Goal: Task Accomplishment & Management: Use online tool/utility

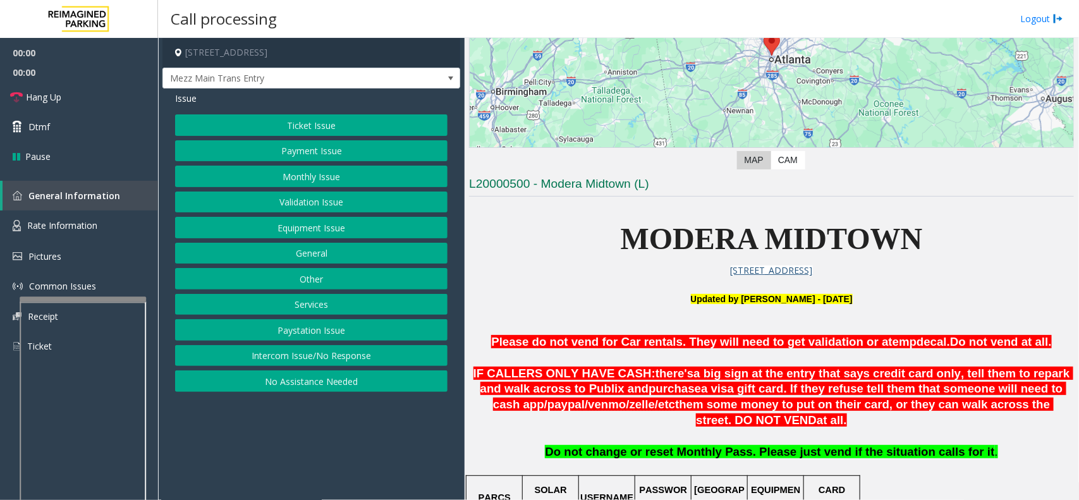
scroll to position [395, 0]
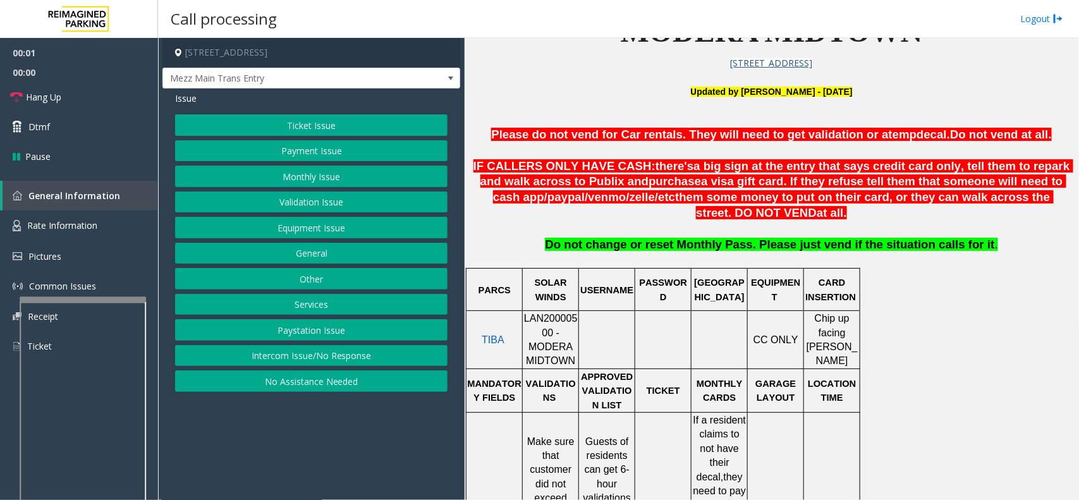
click at [543, 313] on div at bounding box center [551, 311] width 56 height 4
click at [546, 324] on span "LAN20000500 - MODERA MIDTOWN" at bounding box center [551, 339] width 54 height 53
copy span "LAN20000500"
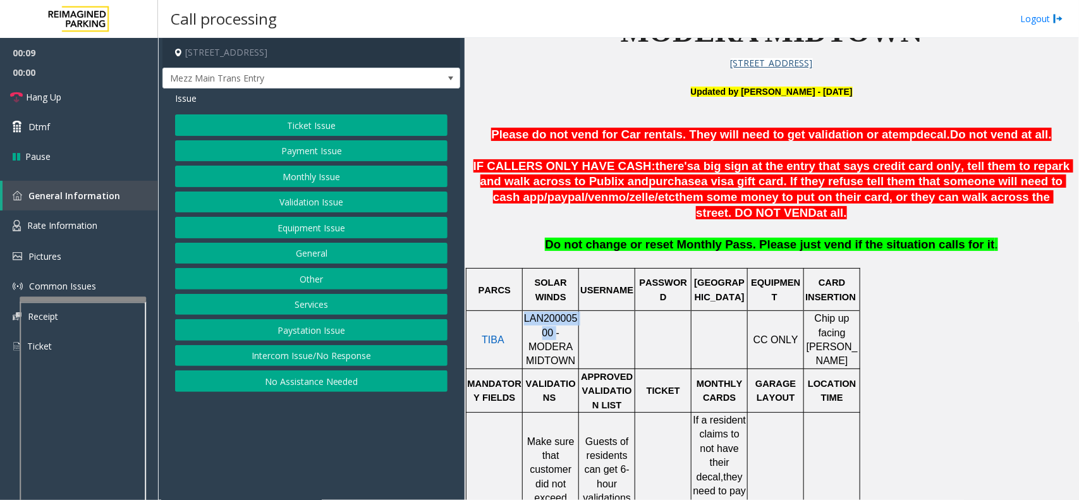
click at [327, 352] on button "Intercom Issue/No Response" at bounding box center [311, 355] width 273 height 21
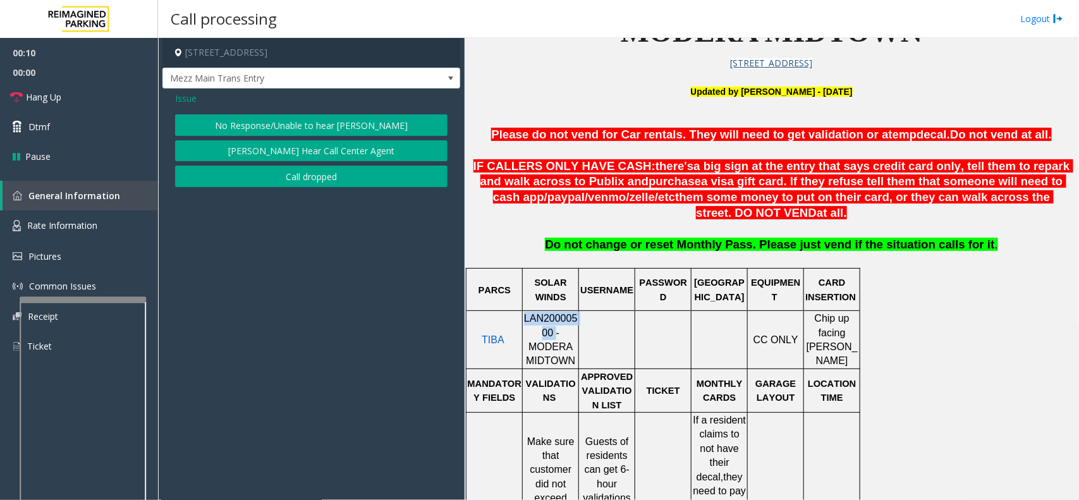
click at [273, 122] on button "No Response/Unable to hear [PERSON_NAME]" at bounding box center [311, 124] width 273 height 21
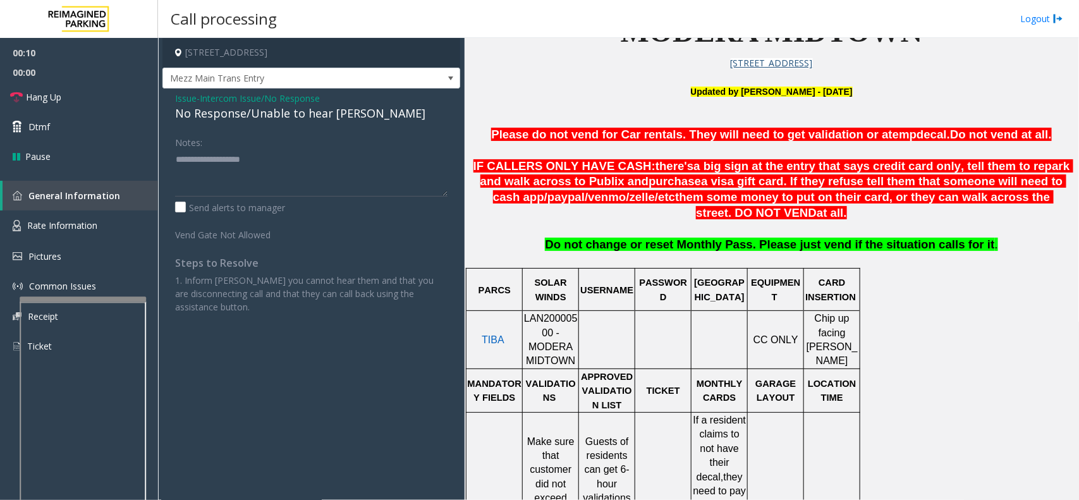
click at [272, 117] on div "No Response/Unable to hear [PERSON_NAME]" at bounding box center [311, 113] width 273 height 17
type textarea "**********"
click at [77, 92] on link "Hang Up" at bounding box center [79, 97] width 158 height 30
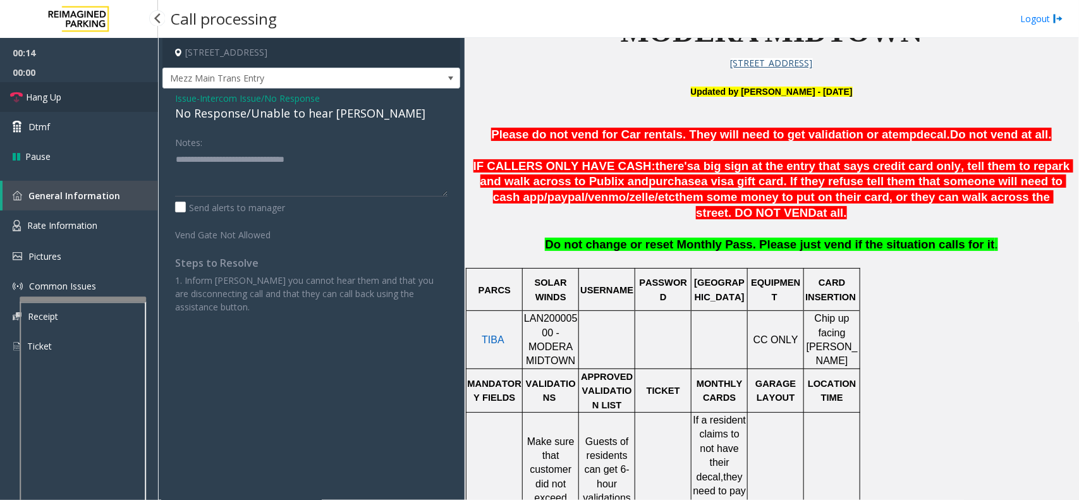
click at [77, 92] on link "Hang Up" at bounding box center [79, 97] width 158 height 30
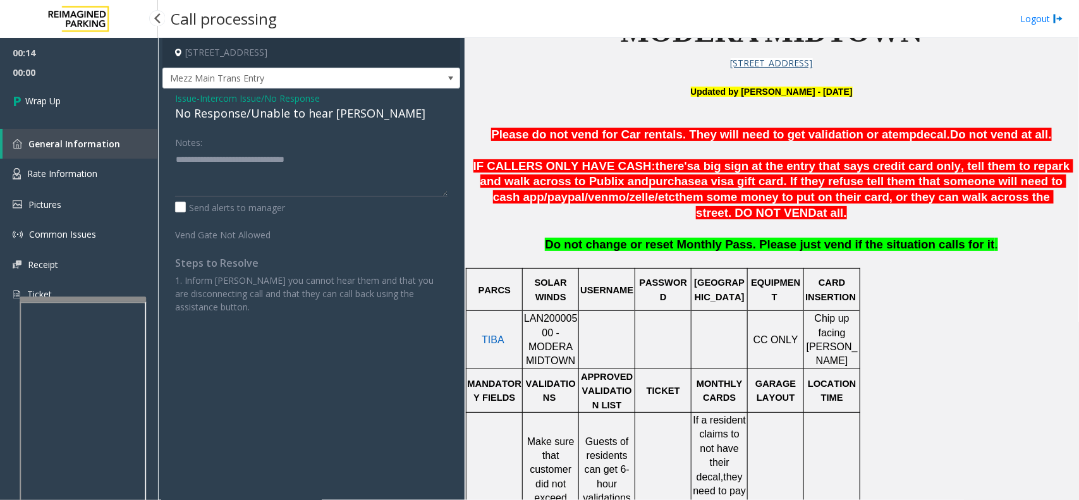
click at [77, 92] on link "Wrap Up" at bounding box center [79, 100] width 158 height 37
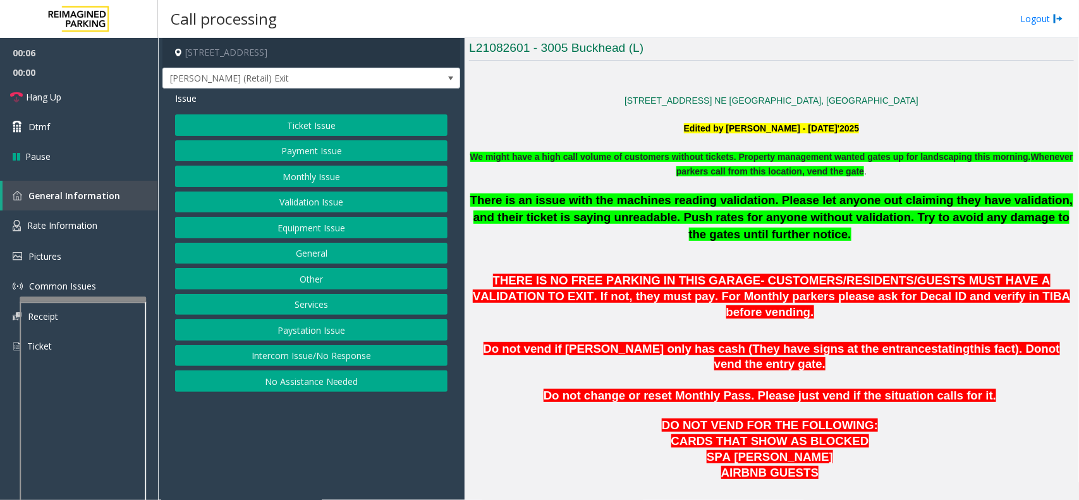
scroll to position [553, 0]
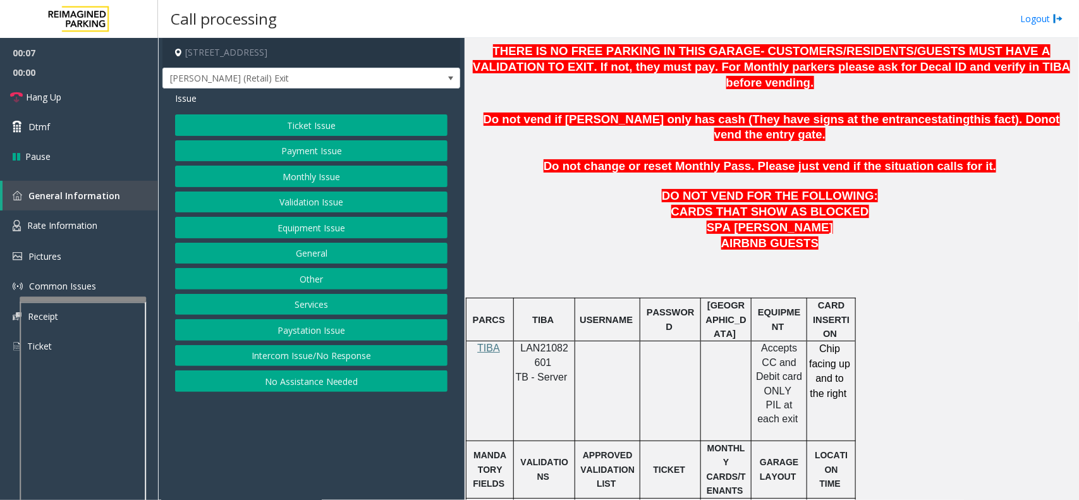
click at [548, 343] on span "LAN21082601" at bounding box center [545, 355] width 48 height 25
copy p "LAN21082601"
click at [332, 179] on button "Monthly Issue" at bounding box center [311, 176] width 273 height 21
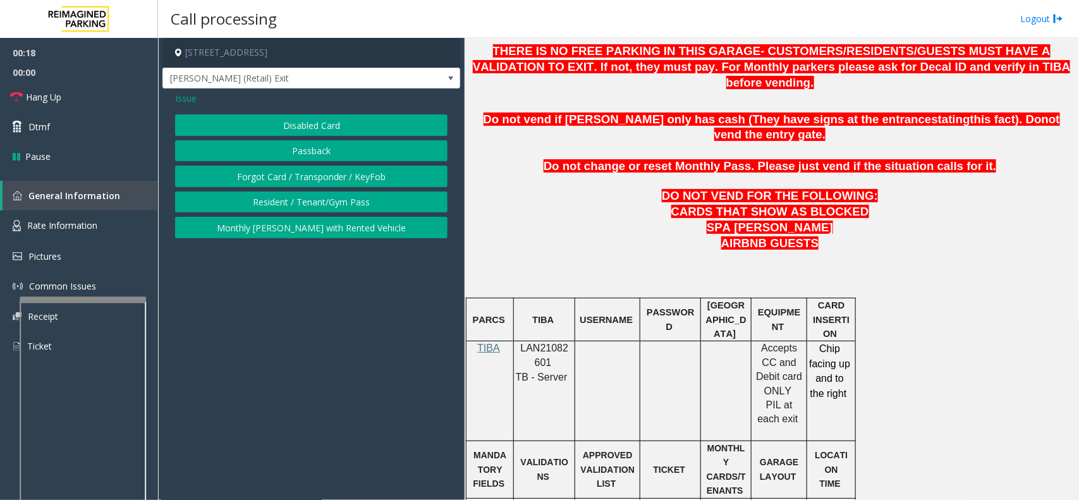
click at [194, 102] on span "Issue" at bounding box center [185, 98] width 21 height 13
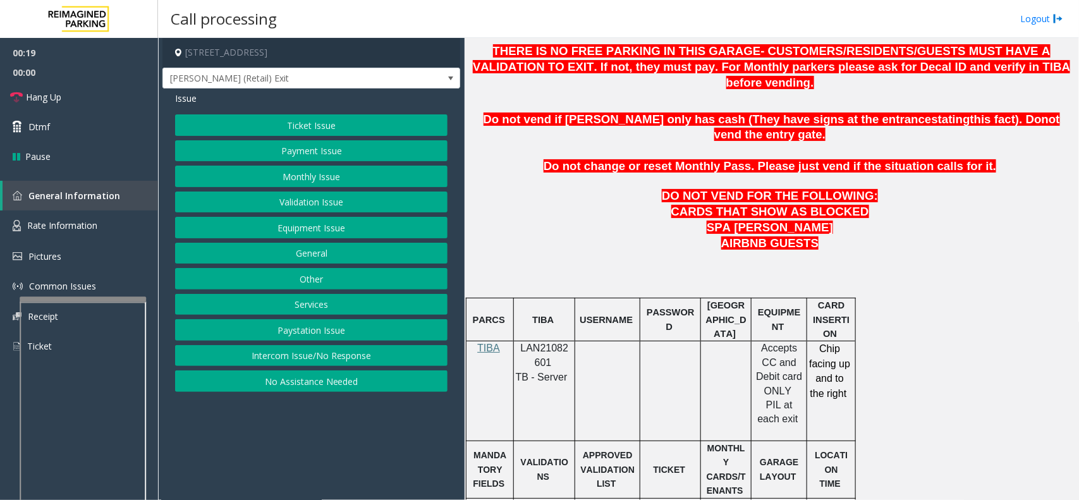
click at [329, 147] on button "Payment Issue" at bounding box center [311, 150] width 273 height 21
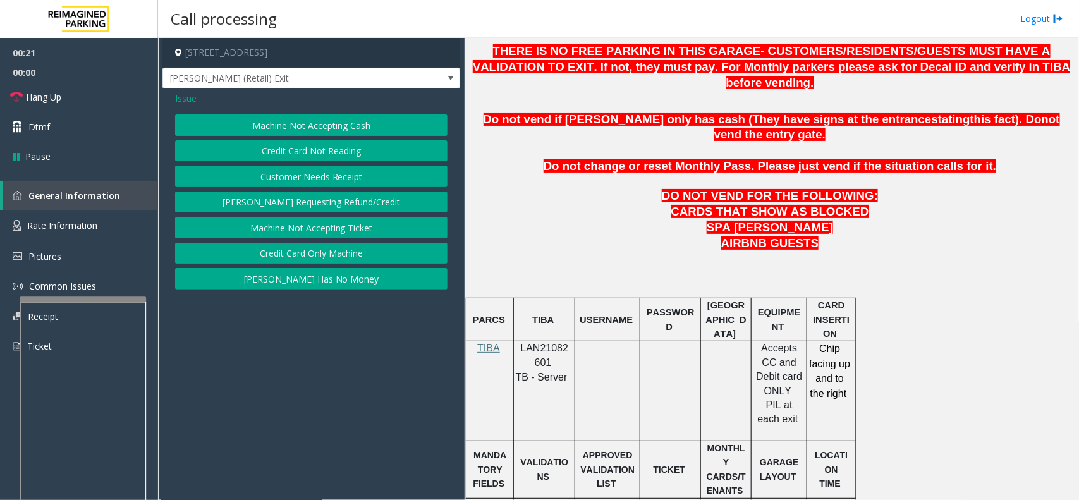
click at [320, 257] on button "Credit Card Only Machine" at bounding box center [311, 253] width 273 height 21
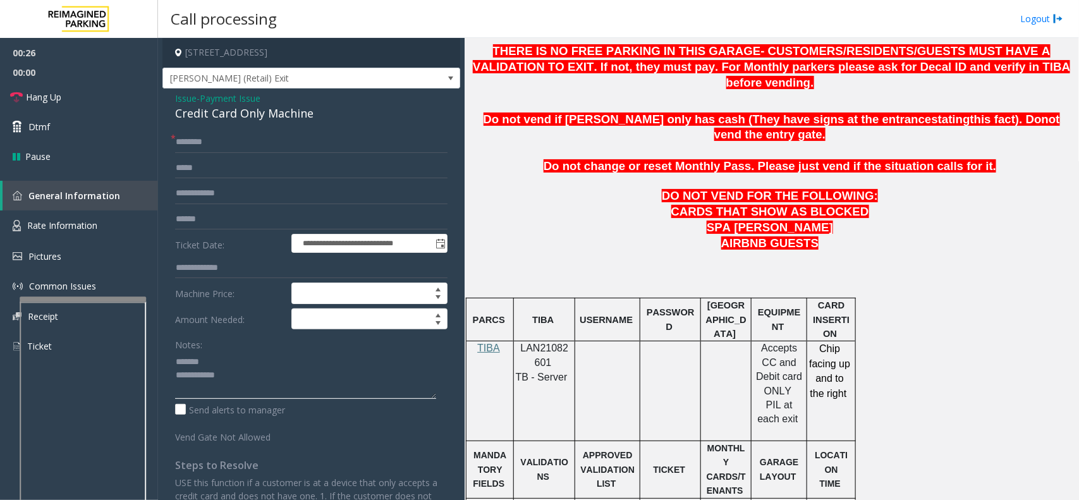
click at [217, 358] on textarea at bounding box center [305, 375] width 261 height 47
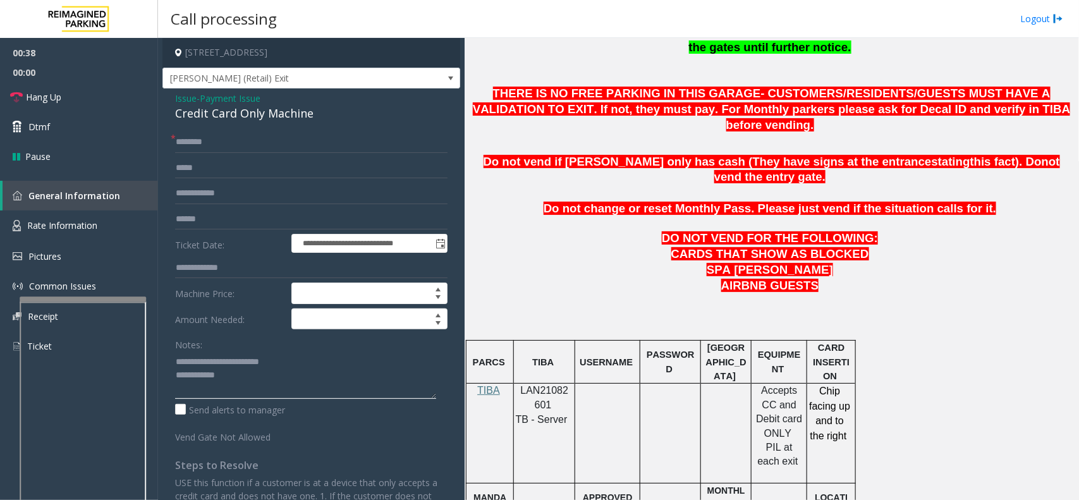
scroll to position [474, 0]
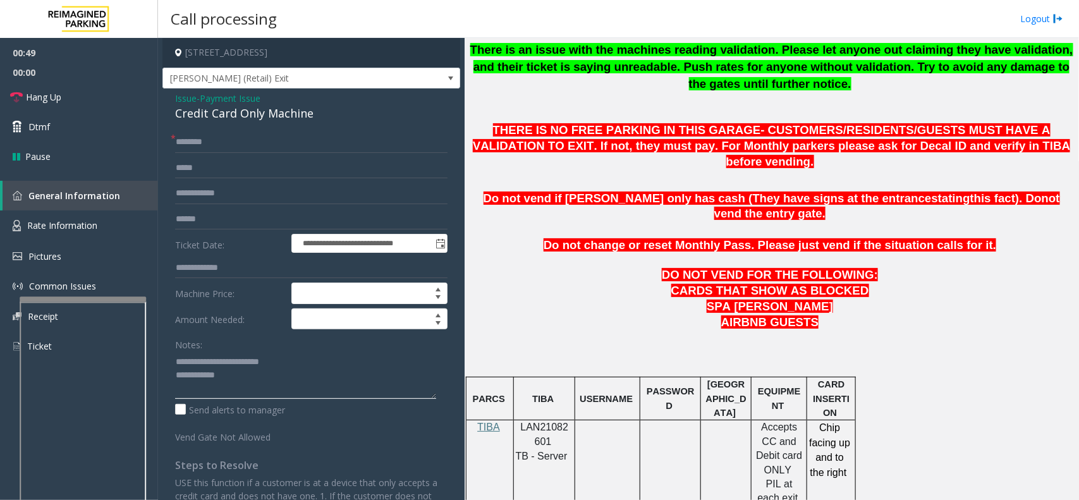
click at [259, 383] on textarea at bounding box center [305, 375] width 261 height 47
type textarea "**********"
click at [228, 221] on input "text" at bounding box center [311, 219] width 273 height 21
type input "*******"
click at [223, 142] on input "text" at bounding box center [311, 142] width 273 height 21
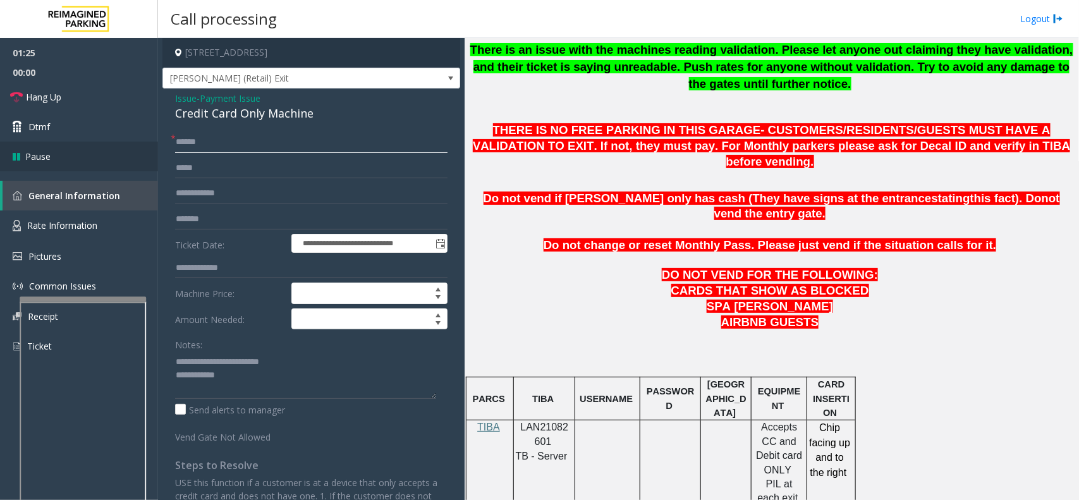
type input "*****"
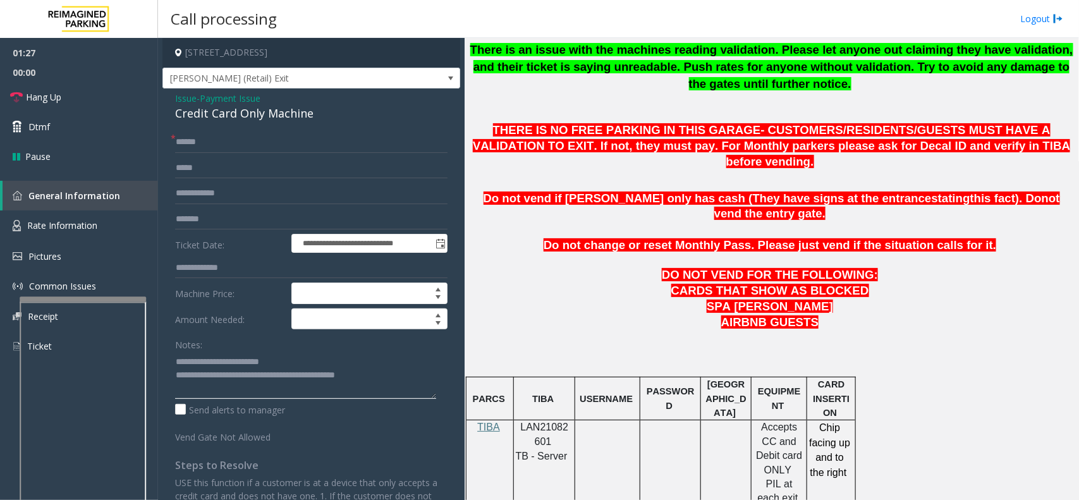
click at [390, 374] on textarea at bounding box center [305, 375] width 261 height 47
type textarea "**********"
click at [235, 102] on span "Payment Issue" at bounding box center [230, 98] width 61 height 13
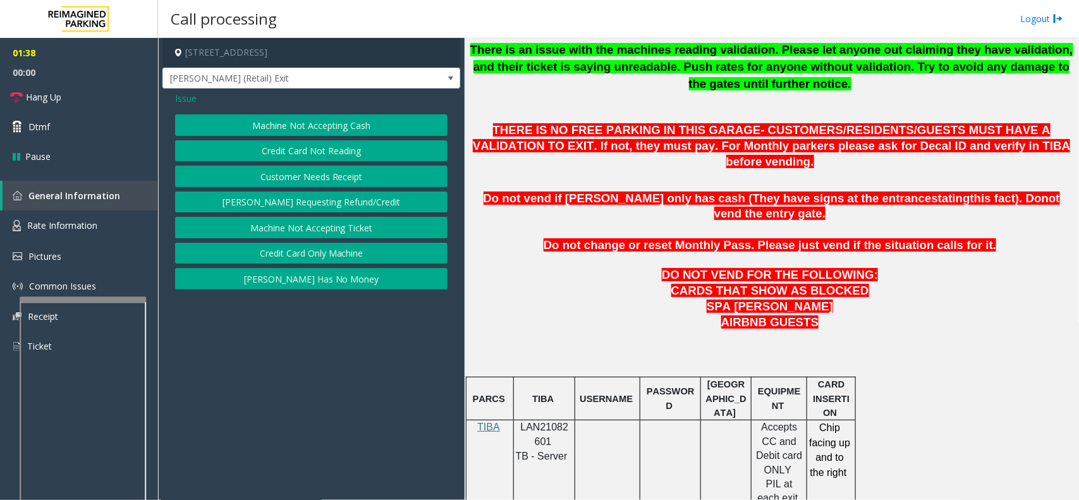
click at [291, 152] on button "Credit Card Not Reading" at bounding box center [311, 150] width 273 height 21
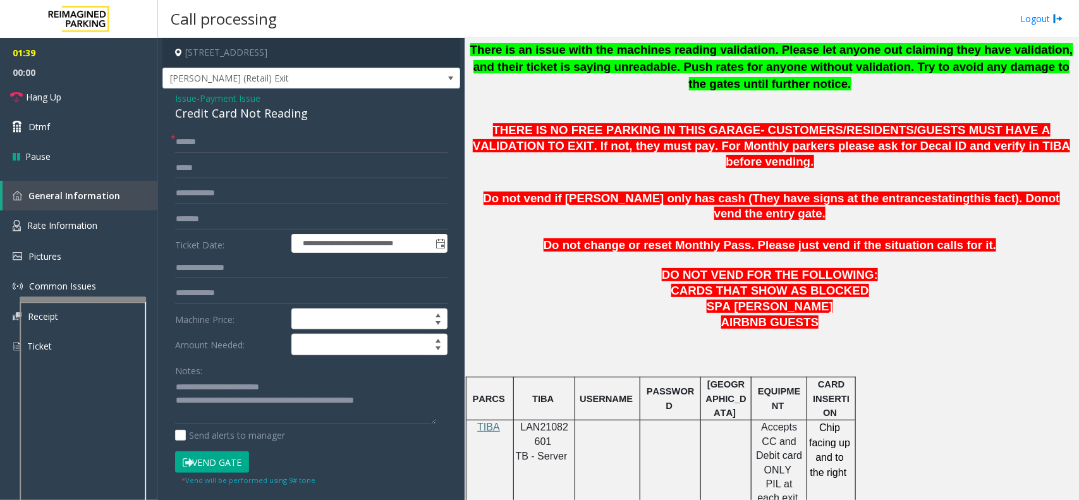
click at [218, 460] on button "Vend Gate" at bounding box center [212, 461] width 74 height 21
click at [211, 92] on span "Payment Issue" at bounding box center [230, 98] width 61 height 13
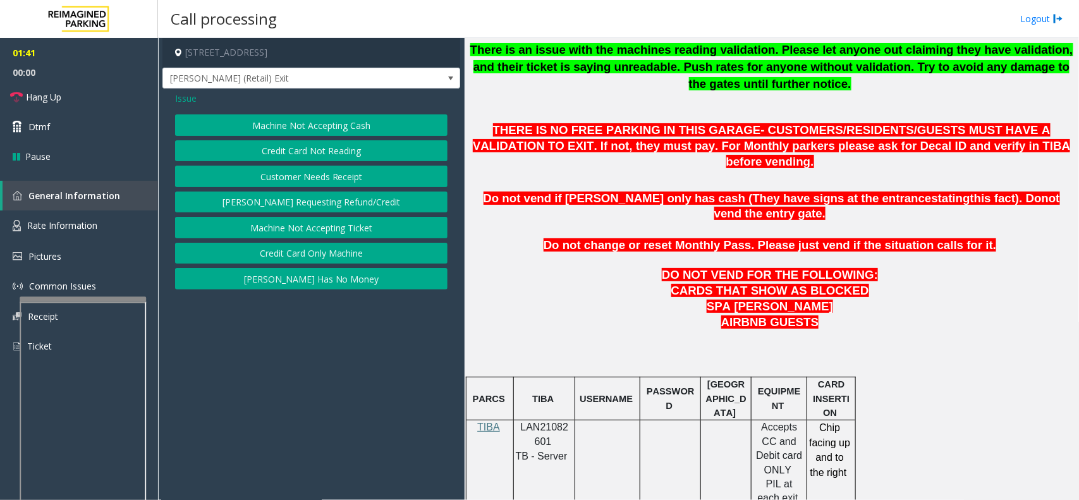
click at [314, 258] on button "Credit Card Only Machine" at bounding box center [311, 253] width 273 height 21
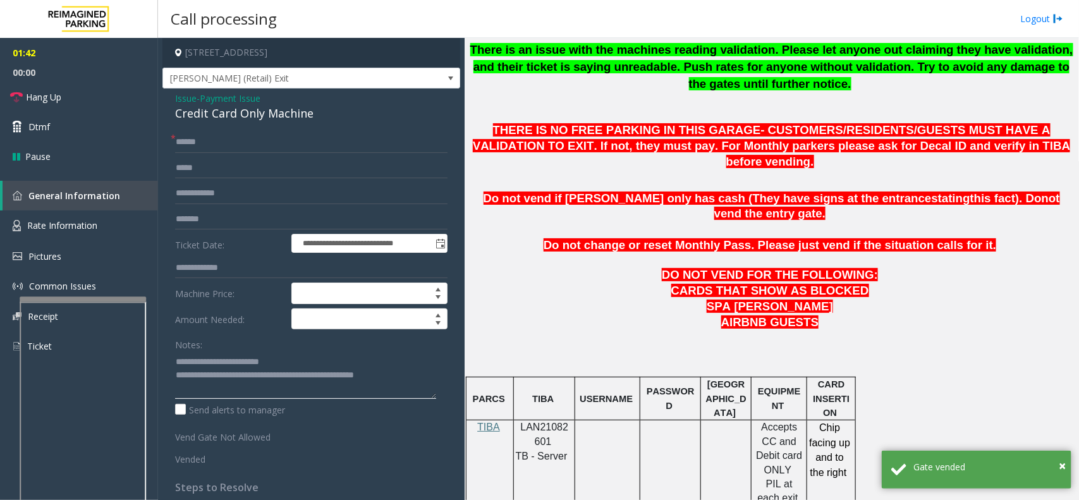
click at [415, 376] on textarea at bounding box center [305, 375] width 261 height 47
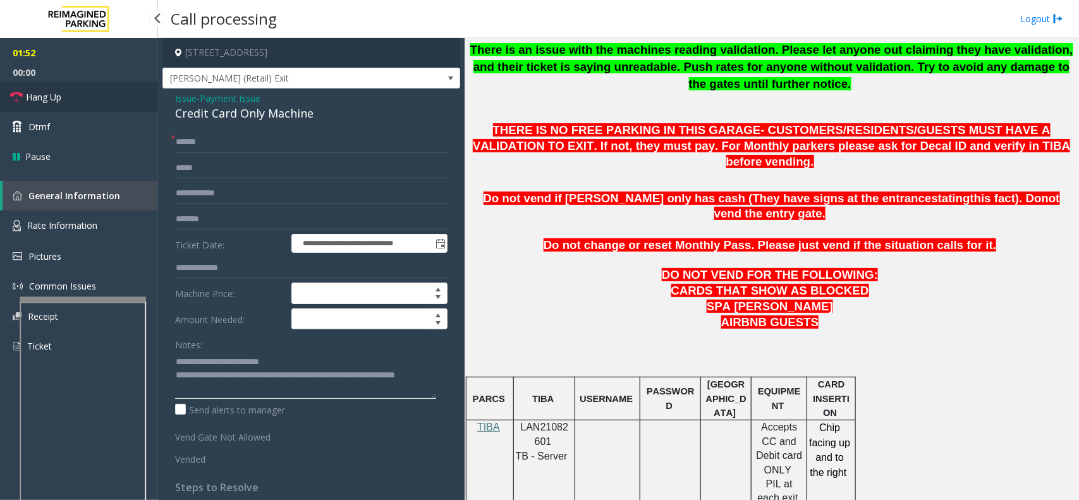
type textarea "**********"
click at [87, 99] on link "Hang Up" at bounding box center [79, 97] width 158 height 30
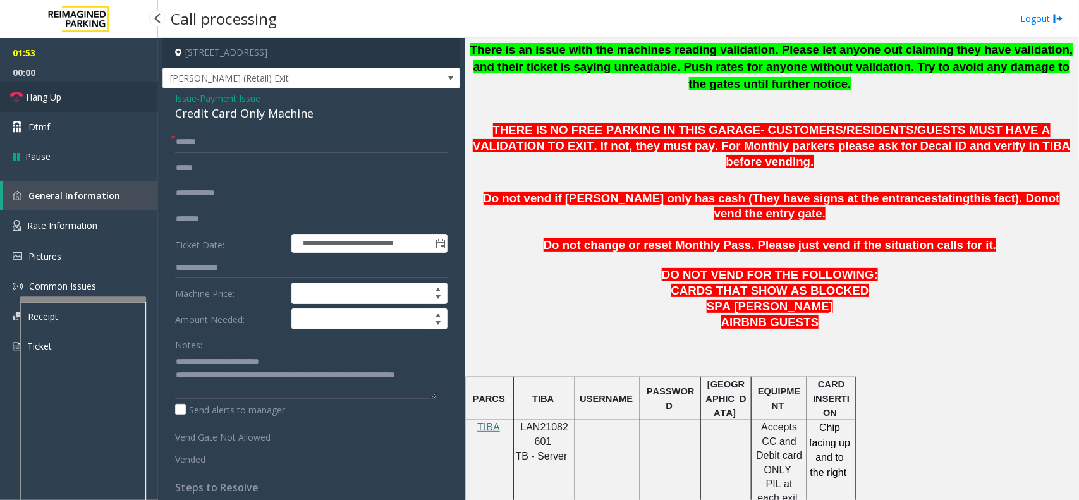
click at [87, 99] on link "Hang Up" at bounding box center [79, 97] width 158 height 30
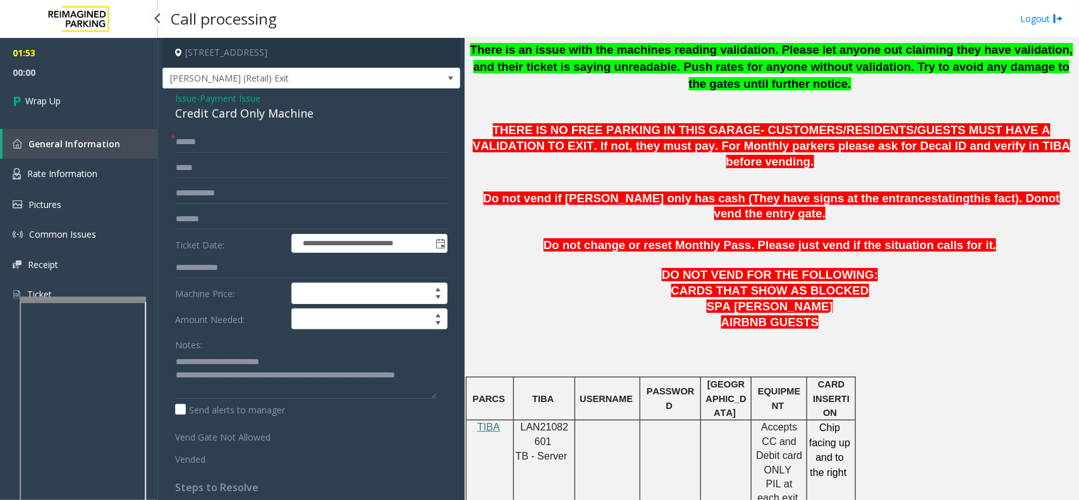
click at [87, 99] on link "Wrap Up" at bounding box center [79, 100] width 158 height 37
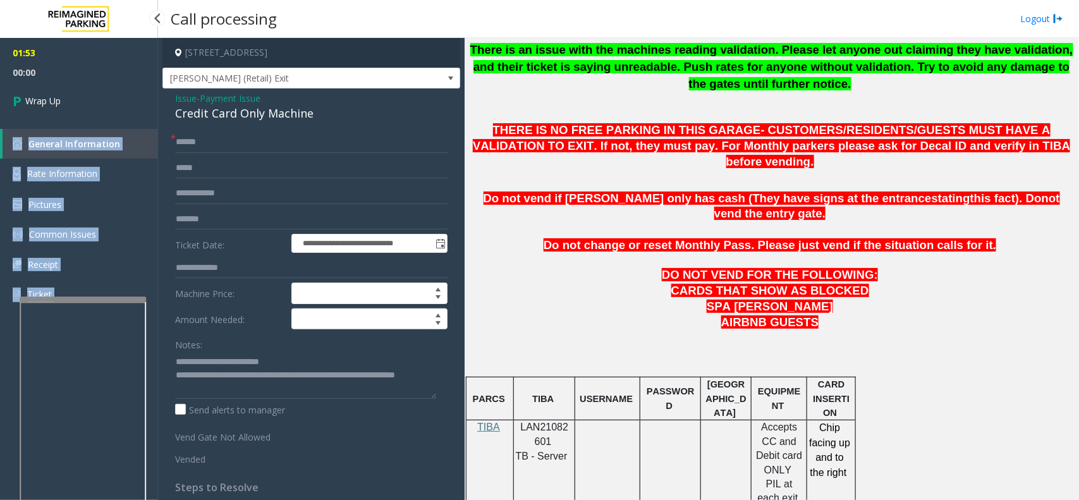
click at [87, 99] on div "01:53 00:00 Wrap Up General Information Rate Information Pictures Common Issues…" at bounding box center [79, 179] width 158 height 282
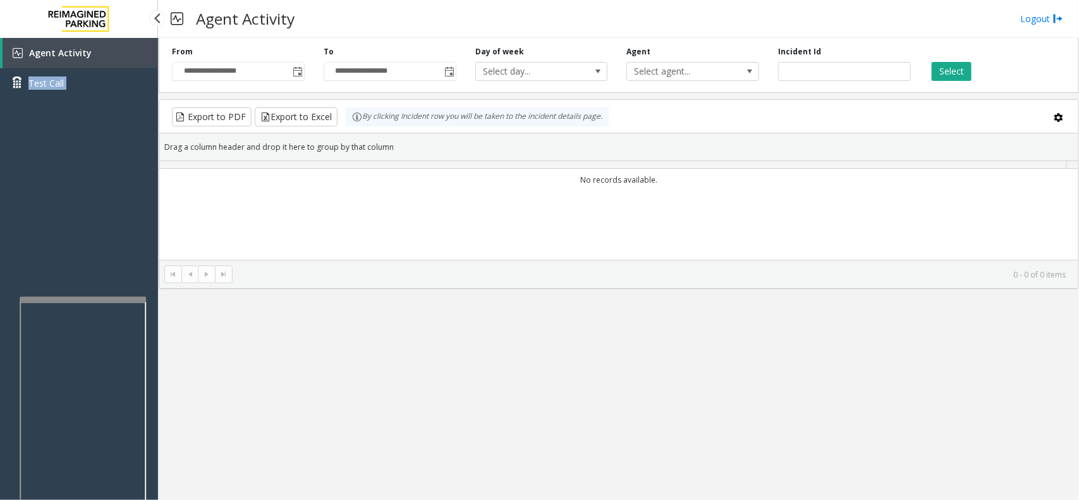
click at [87, 99] on div "Agent Activity Test Call" at bounding box center [79, 73] width 158 height 70
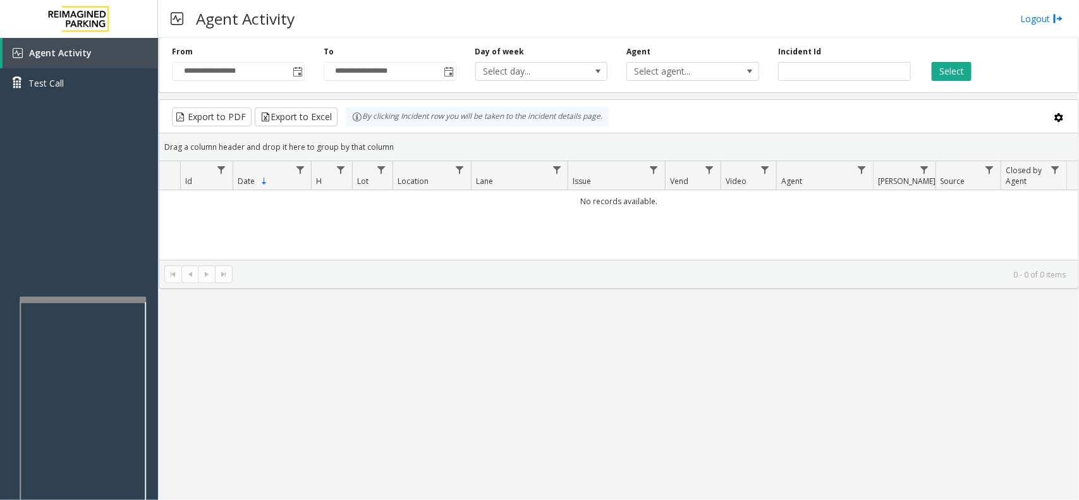
click at [340, 294] on div "**********" at bounding box center [618, 269] width 921 height 462
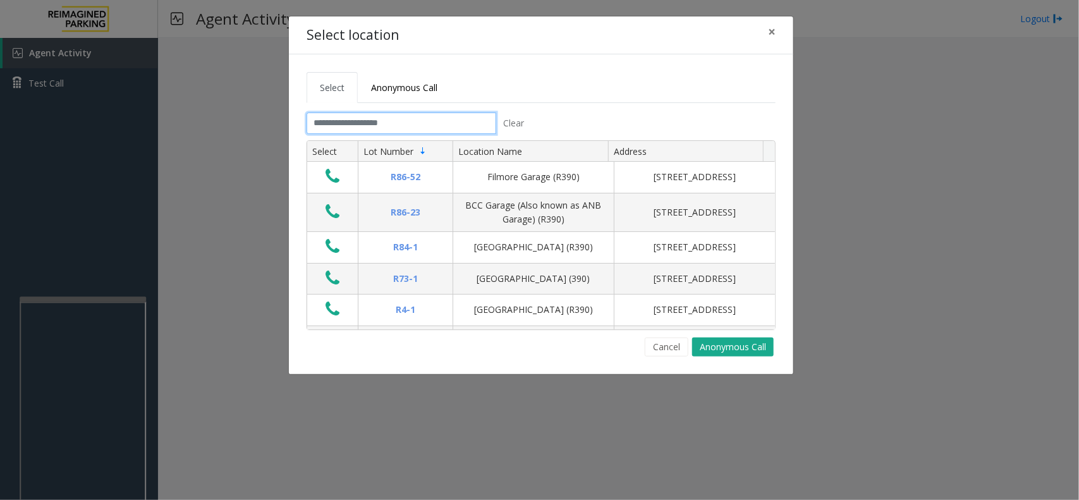
click at [419, 122] on input "text" at bounding box center [402, 123] width 190 height 21
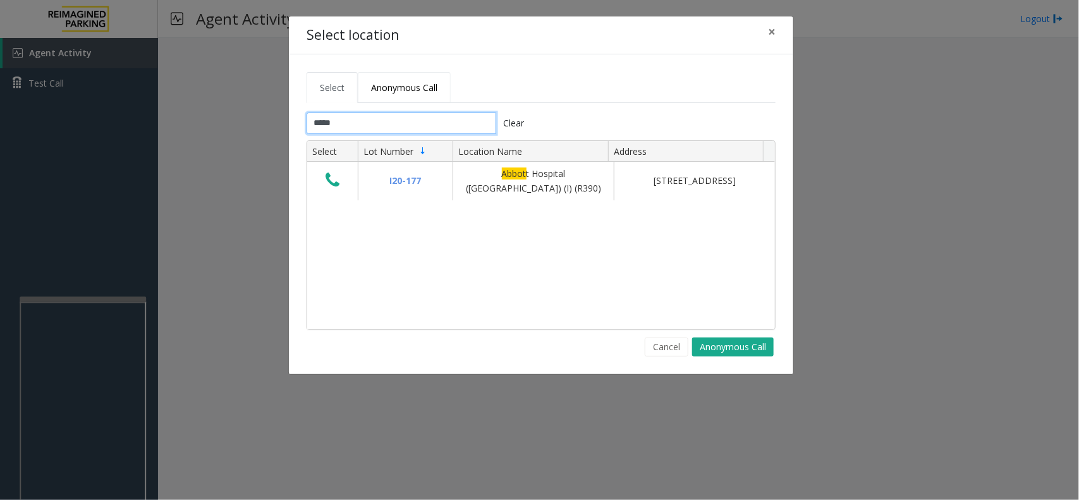
type input "*****"
click at [408, 83] on span "Anonymous Call" at bounding box center [404, 88] width 66 height 12
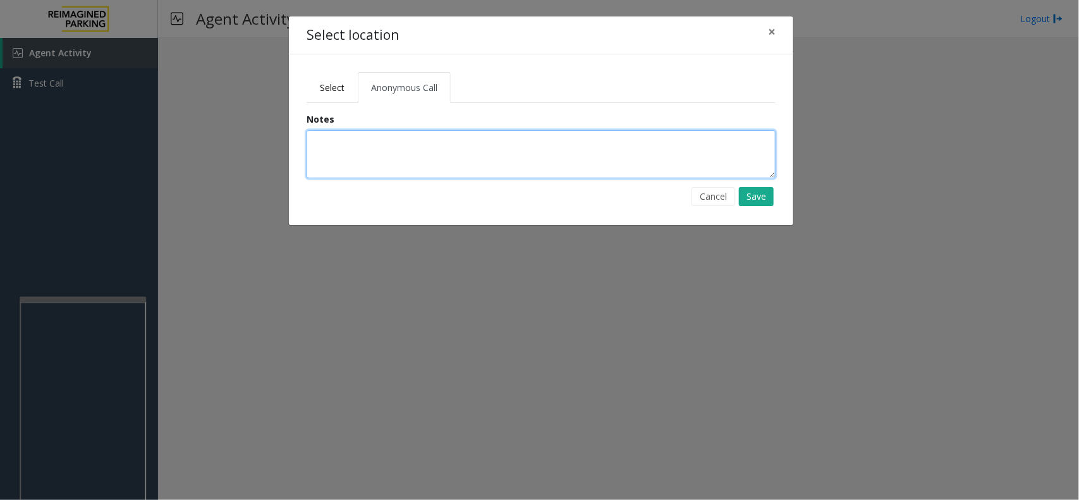
click at [419, 150] on textarea at bounding box center [541, 154] width 469 height 48
type textarea "**********"
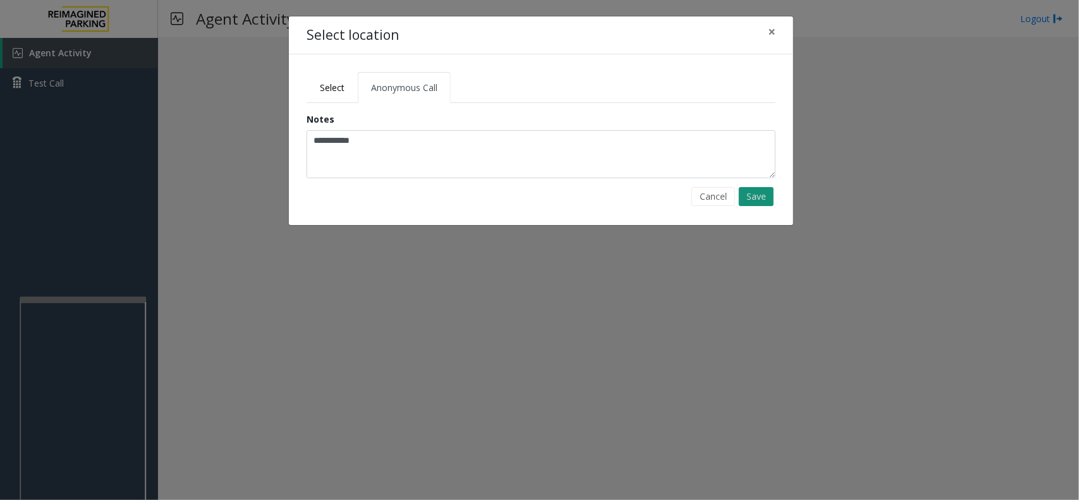
click at [751, 197] on button "Save" at bounding box center [756, 196] width 35 height 19
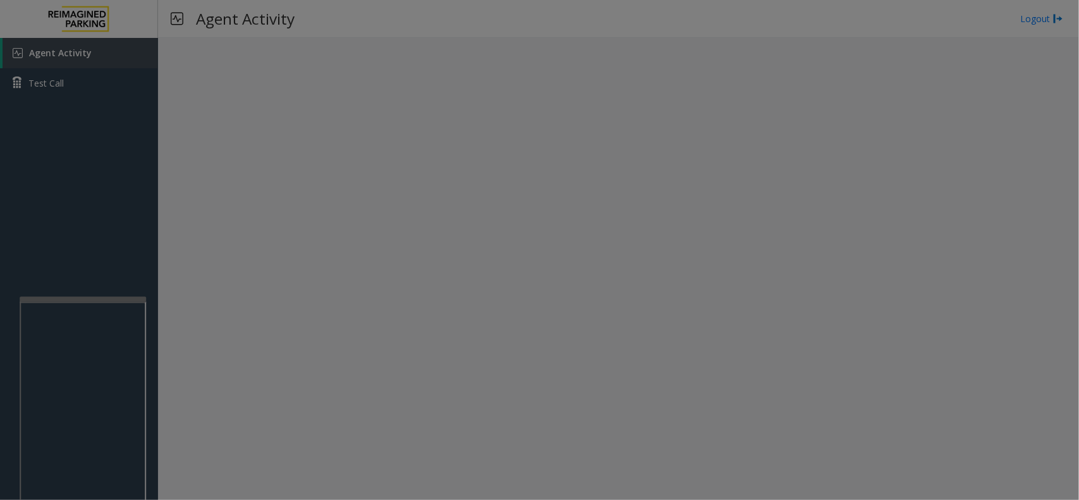
click at [751, 193] on div "**********" at bounding box center [540, 108] width 505 height 171
click at [751, 196] on body "**********" at bounding box center [539, 250] width 1079 height 500
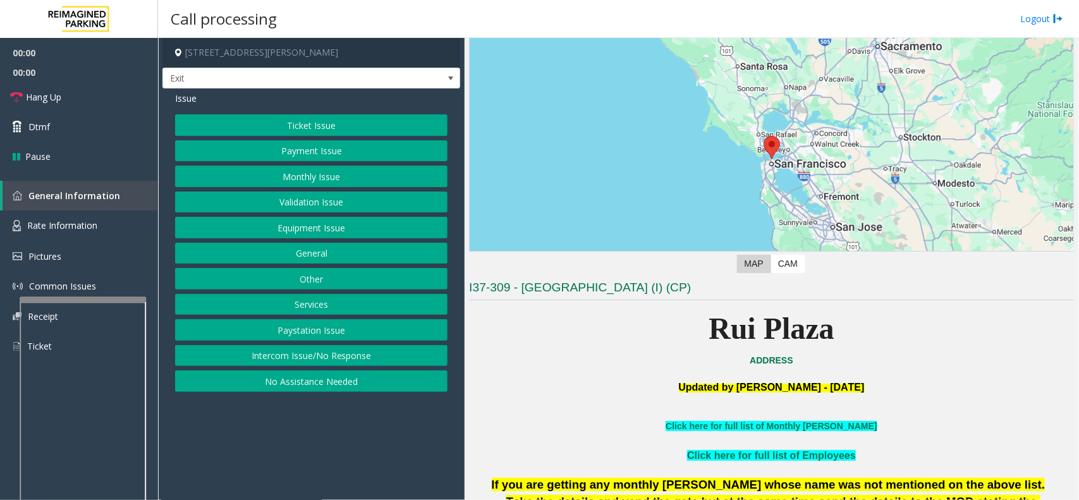
scroll to position [158, 0]
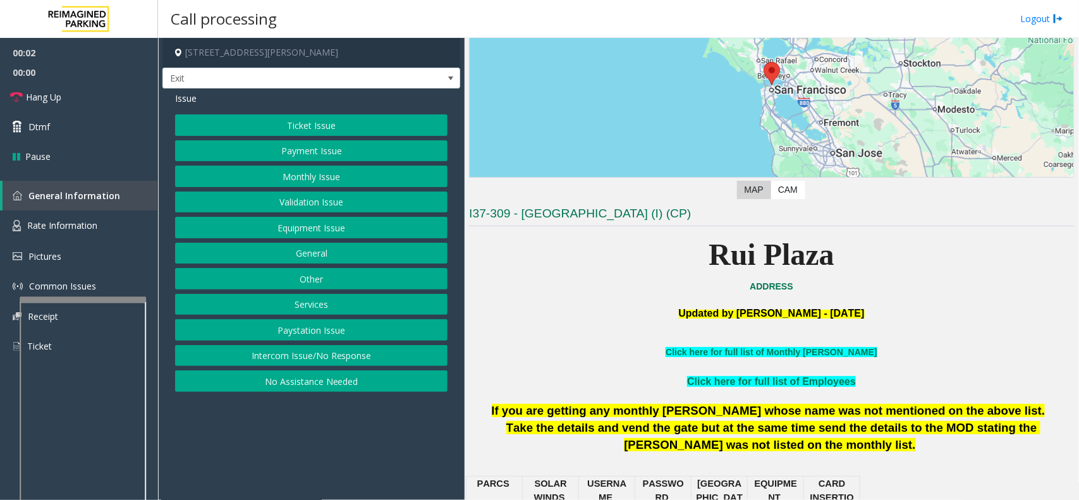
click at [340, 301] on button "Services" at bounding box center [311, 304] width 273 height 21
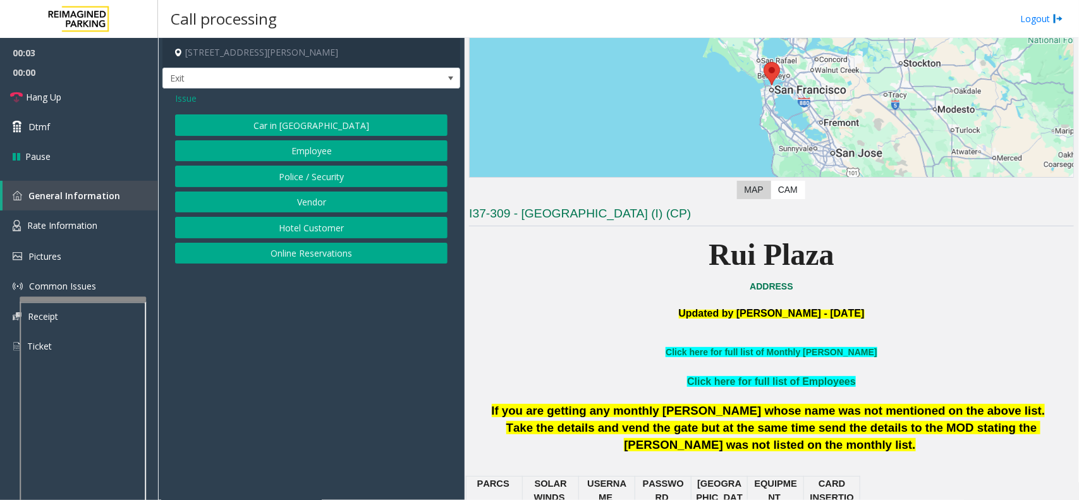
click at [311, 254] on button "Online Reservations" at bounding box center [311, 253] width 273 height 21
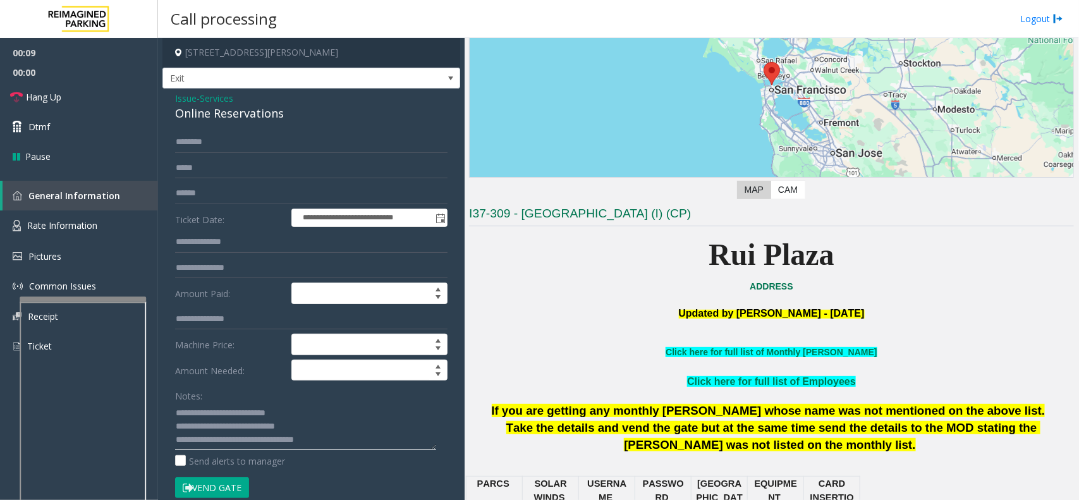
click at [291, 429] on textarea at bounding box center [305, 426] width 261 height 47
type textarea "**********"
click at [230, 490] on button "Vend Gate" at bounding box center [212, 487] width 74 height 21
click at [83, 97] on link "Hang Up" at bounding box center [79, 97] width 158 height 30
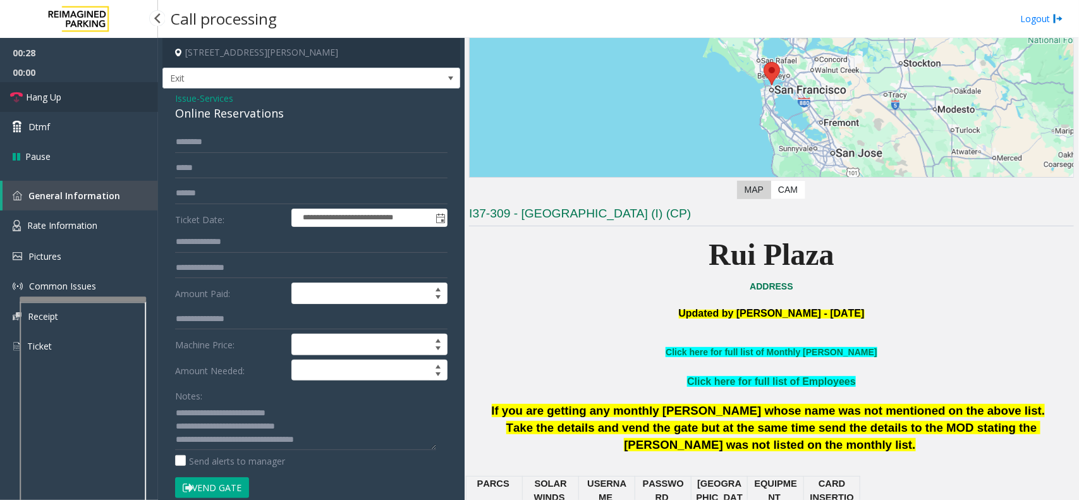
click at [83, 97] on link "Hang Up" at bounding box center [79, 97] width 158 height 30
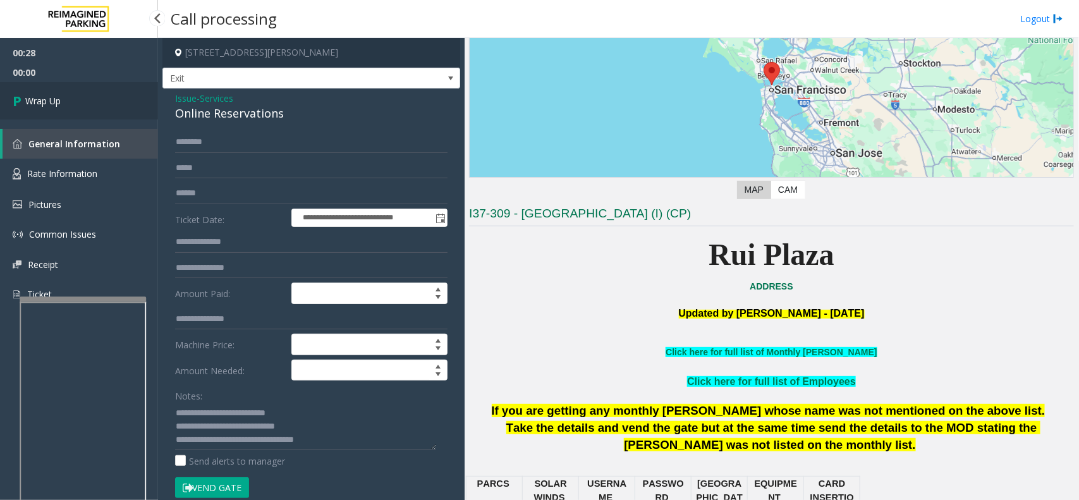
click at [83, 97] on link "Wrap Up" at bounding box center [79, 100] width 158 height 37
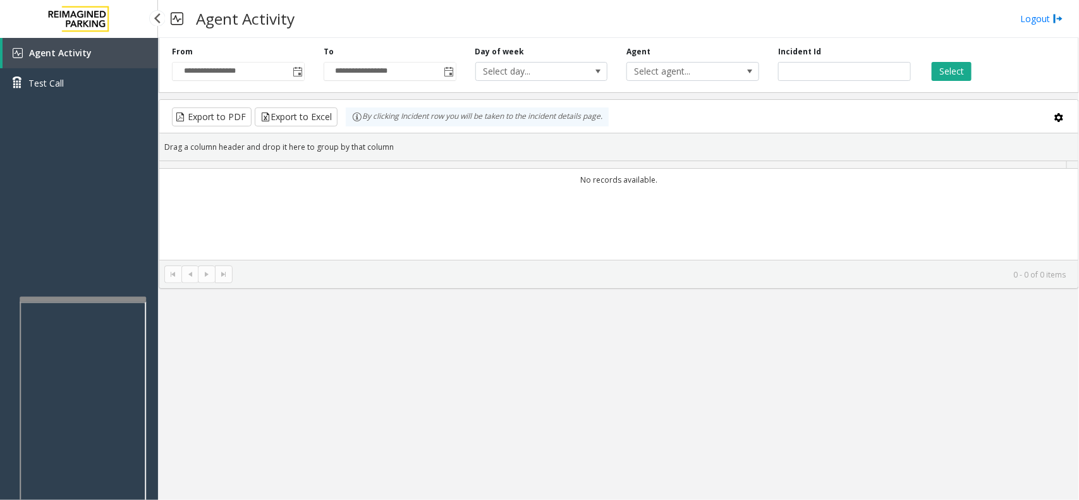
click at [83, 97] on link "Test Call" at bounding box center [79, 83] width 158 height 30
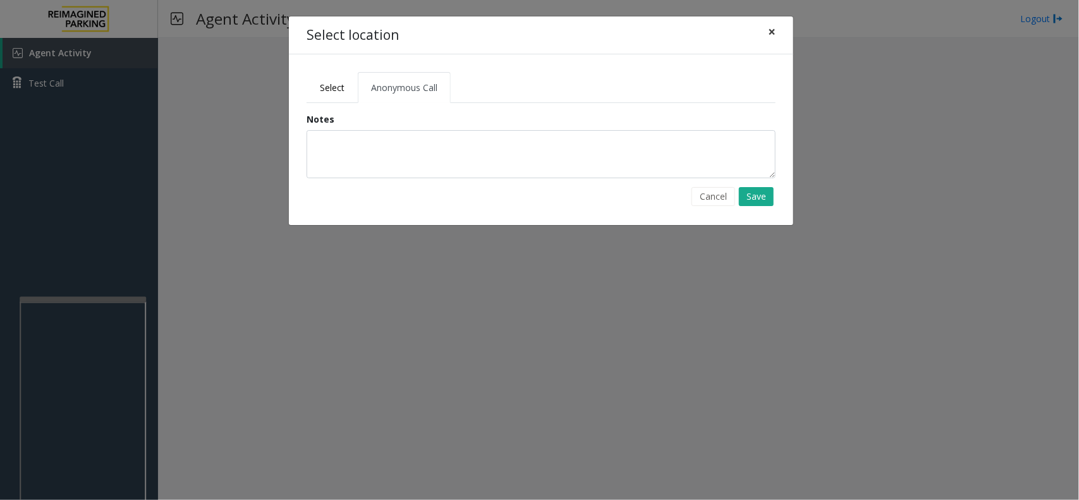
click at [780, 33] on button "×" at bounding box center [771, 31] width 25 height 31
click at [324, 87] on span "Select" at bounding box center [332, 88] width 25 height 12
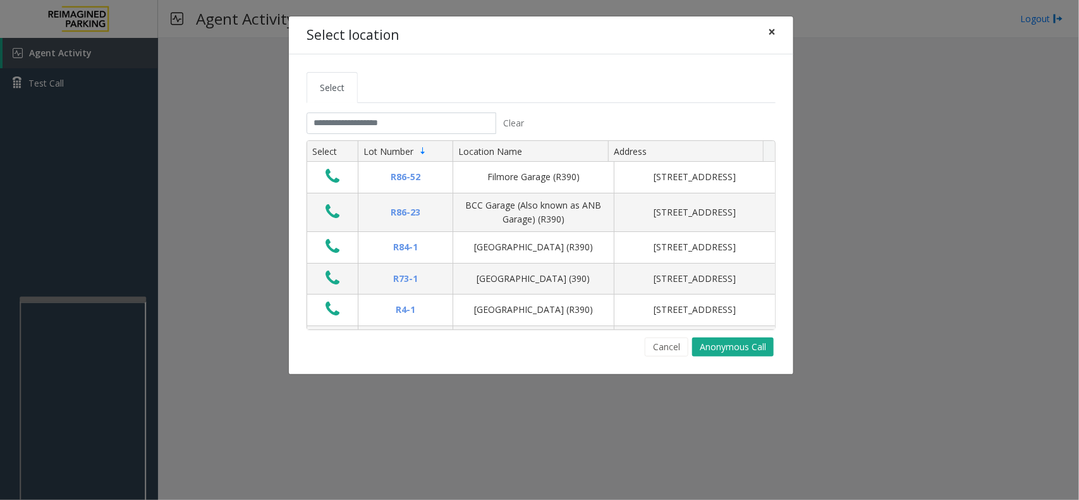
click at [773, 33] on span "×" at bounding box center [772, 32] width 8 height 18
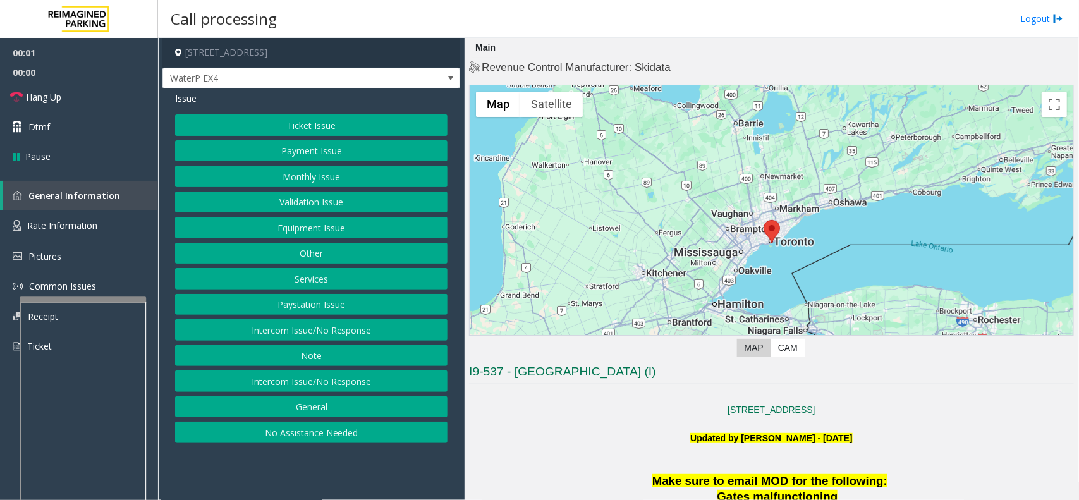
click at [335, 121] on button "Ticket Issue" at bounding box center [311, 124] width 273 height 21
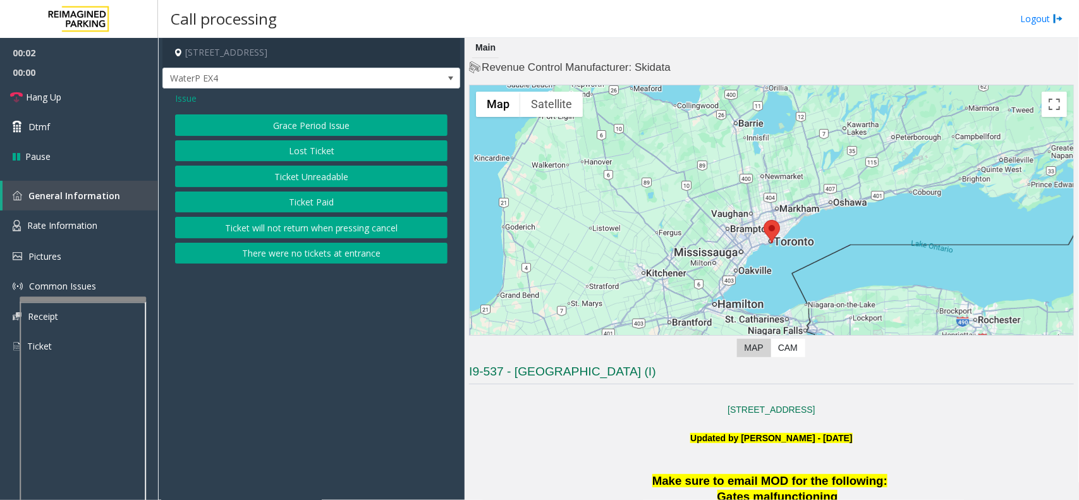
click at [343, 177] on button "Ticket Unreadable" at bounding box center [311, 176] width 273 height 21
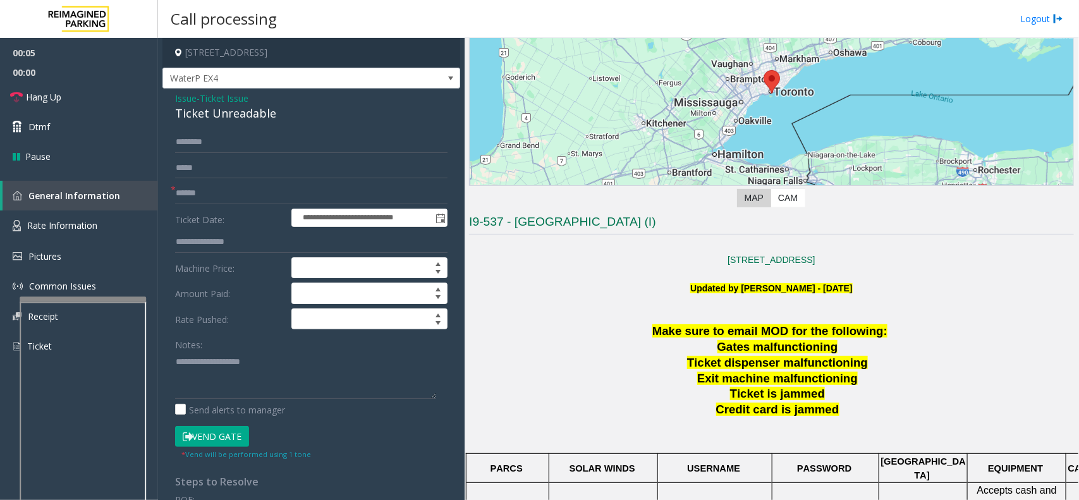
scroll to position [474, 0]
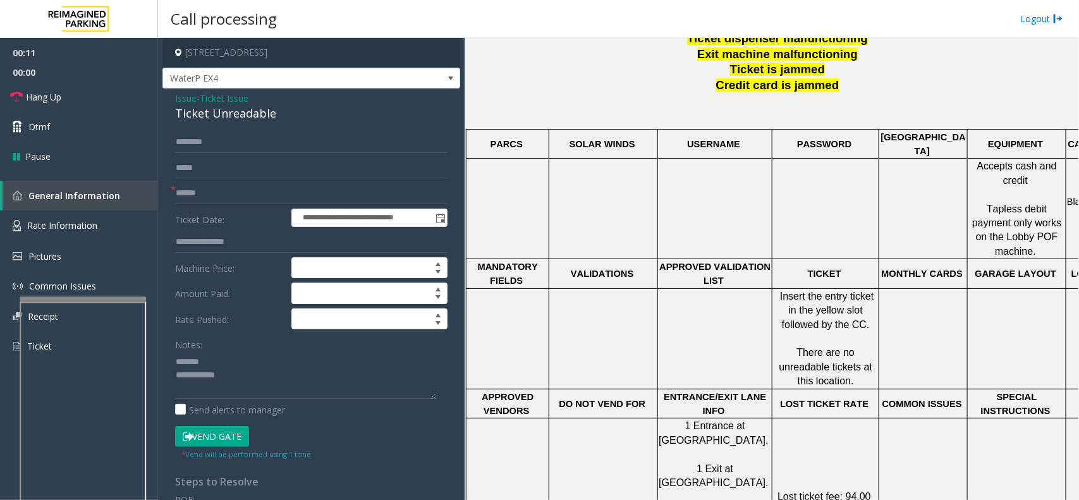
click at [219, 107] on div "Ticket Unreadable" at bounding box center [311, 113] width 273 height 17
click at [200, 372] on textarea at bounding box center [305, 375] width 261 height 47
type textarea "**********"
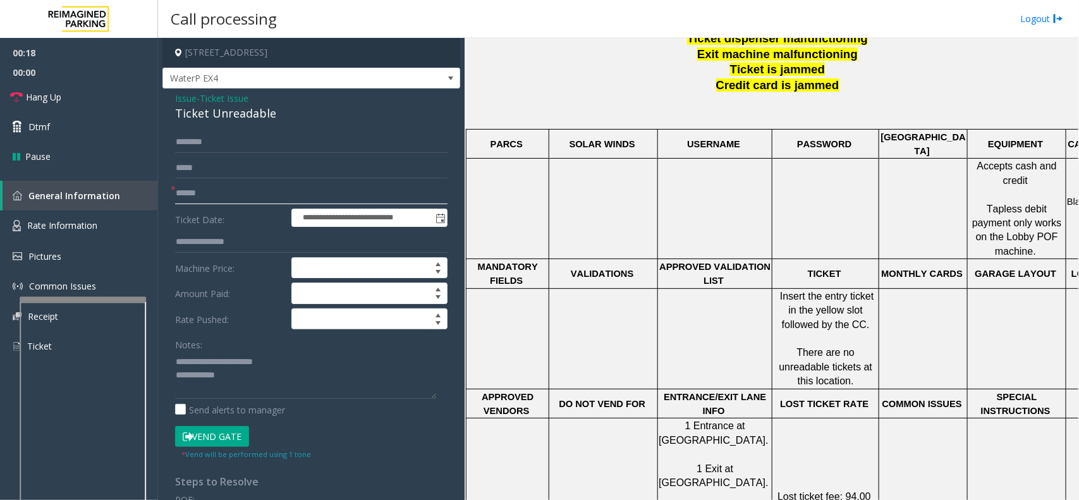
click at [191, 196] on input "text" at bounding box center [311, 193] width 273 height 21
type input "*****"
click at [193, 432] on button "Vend Gate" at bounding box center [212, 436] width 74 height 21
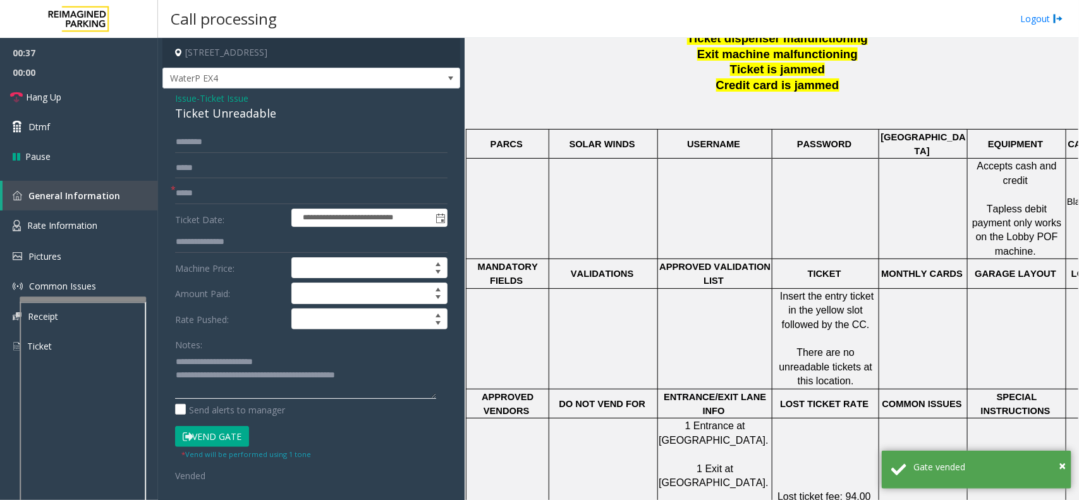
click at [406, 371] on textarea at bounding box center [305, 375] width 261 height 47
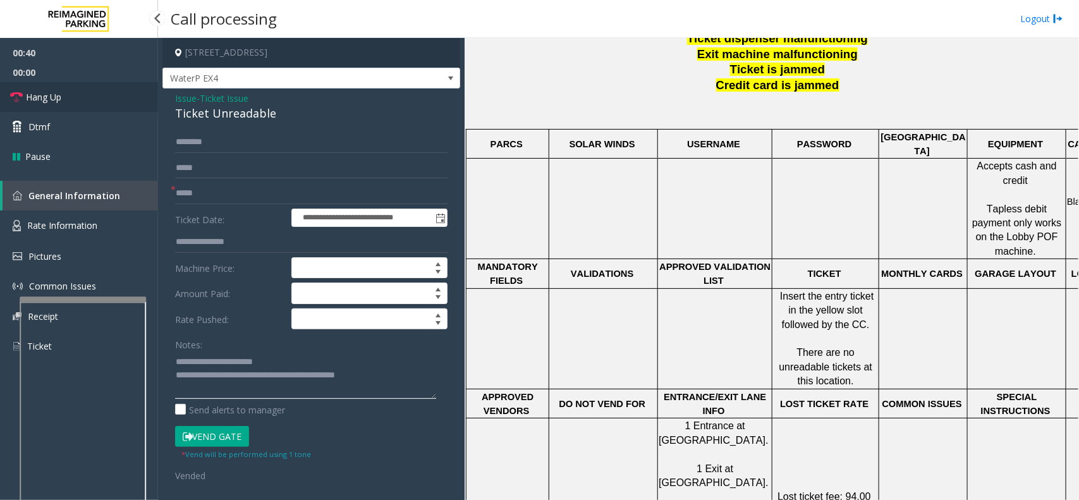
type textarea "**********"
click at [104, 90] on link "Hang Up" at bounding box center [79, 97] width 158 height 30
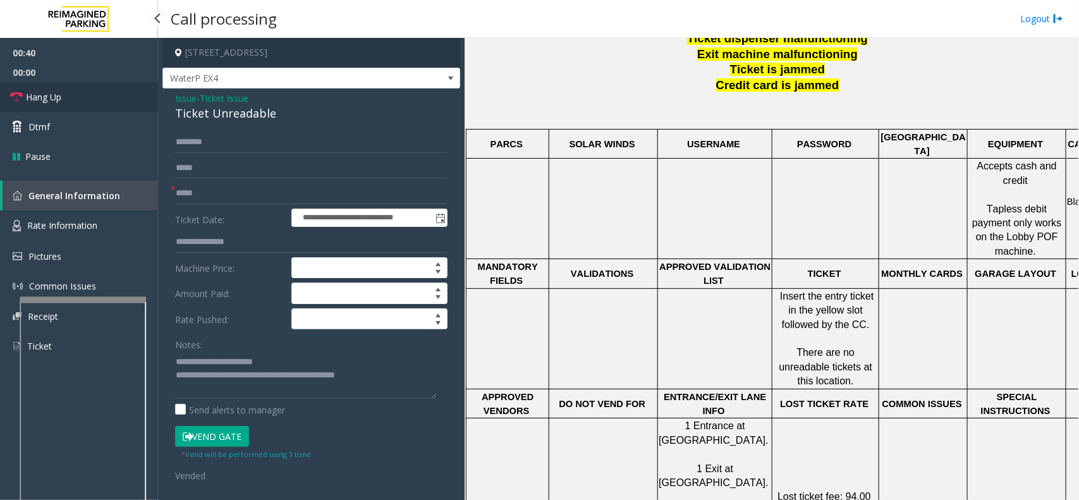
click at [104, 90] on link "Hang Up" at bounding box center [79, 97] width 158 height 30
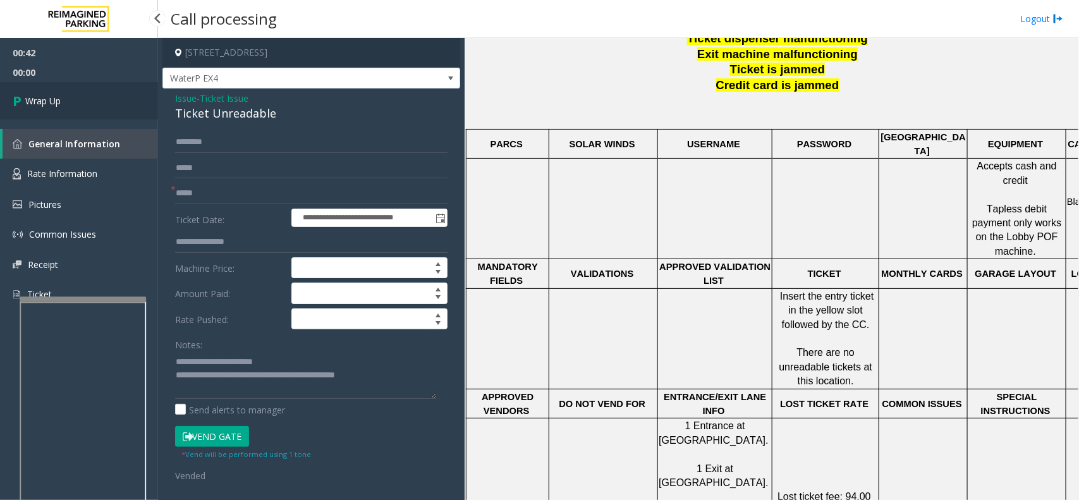
click at [104, 90] on link "Wrap Up" at bounding box center [79, 100] width 158 height 37
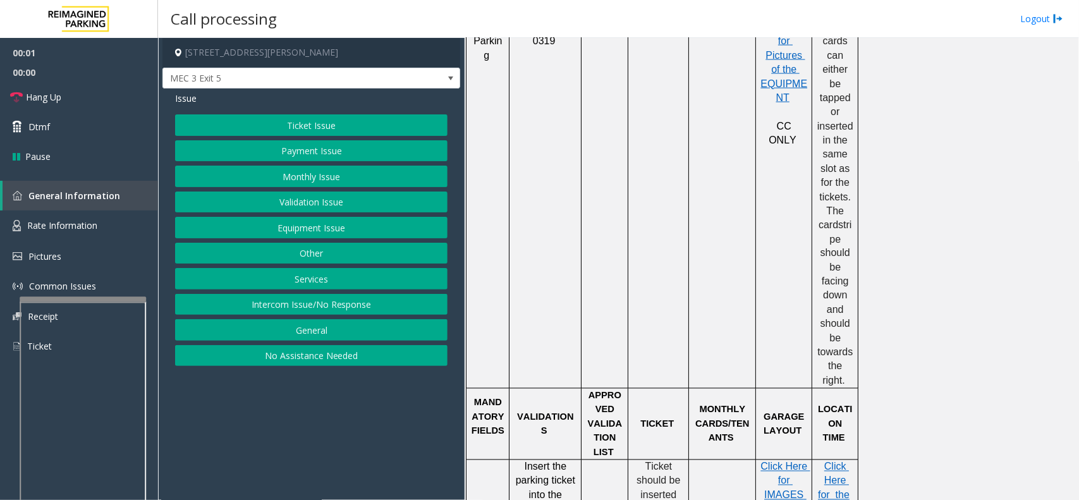
scroll to position [1028, 0]
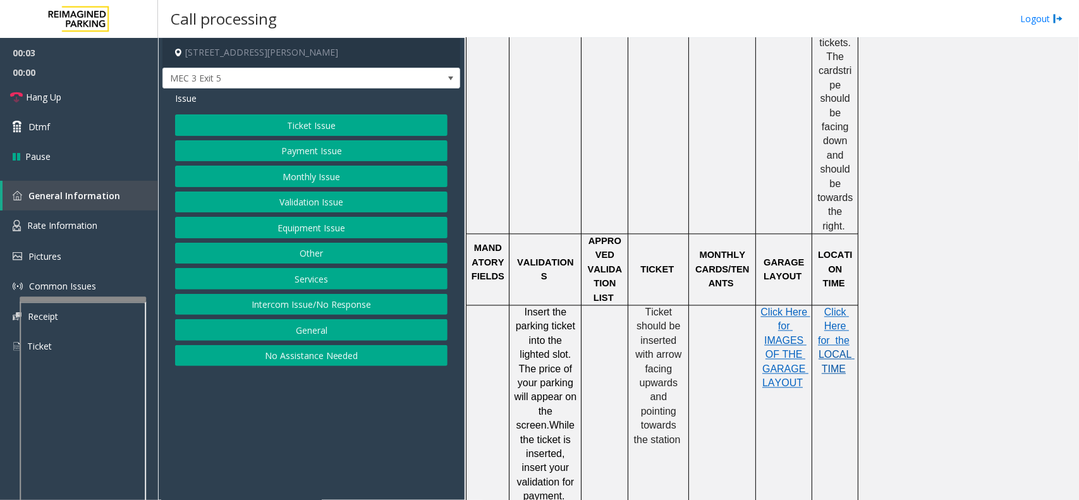
click at [837, 350] on span "LOCAL TIME" at bounding box center [837, 362] width 36 height 25
click at [362, 179] on button "Monthly Issue" at bounding box center [311, 176] width 273 height 21
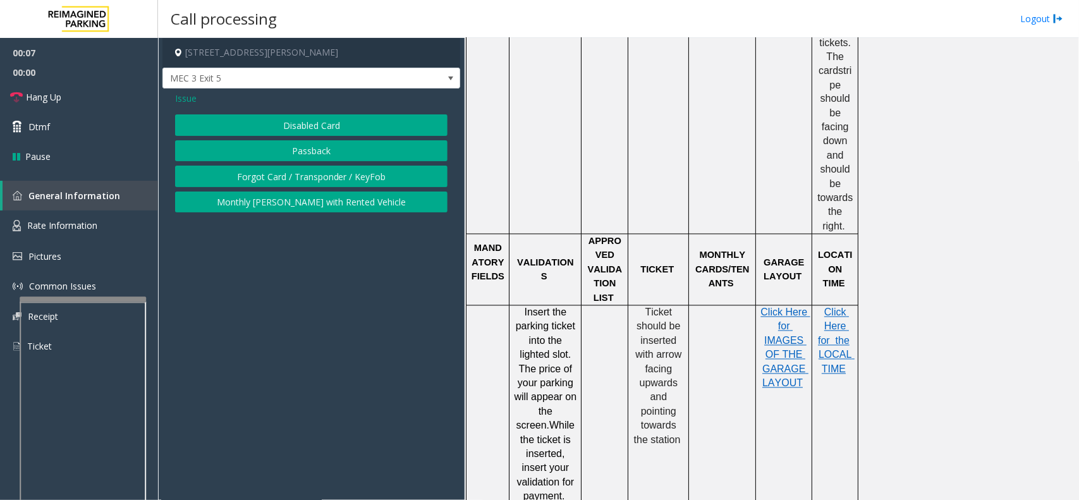
click at [292, 126] on button "Disabled Card" at bounding box center [311, 124] width 273 height 21
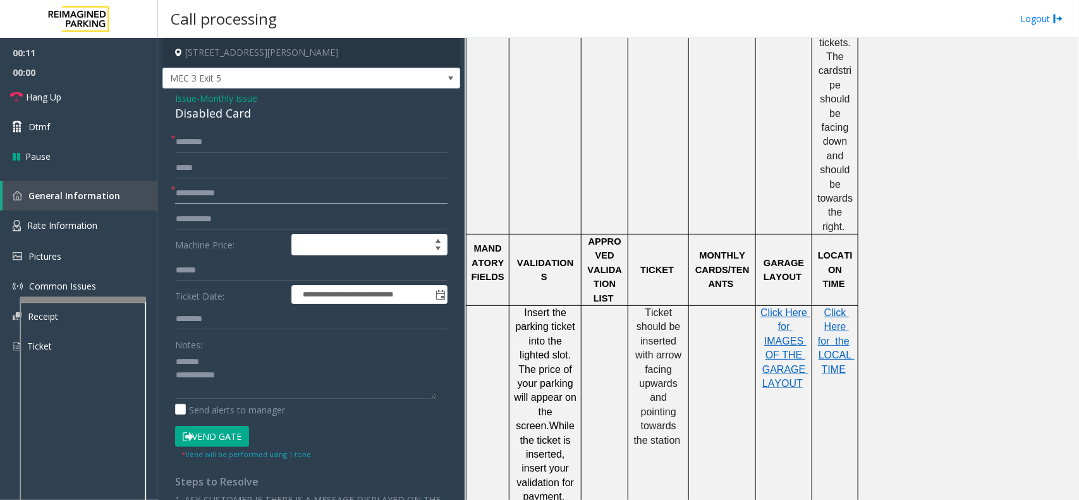
click at [224, 193] on input "text" at bounding box center [311, 193] width 273 height 21
click at [216, 114] on div "Disabled Card" at bounding box center [311, 113] width 273 height 17
click at [235, 371] on textarea at bounding box center [305, 375] width 261 height 47
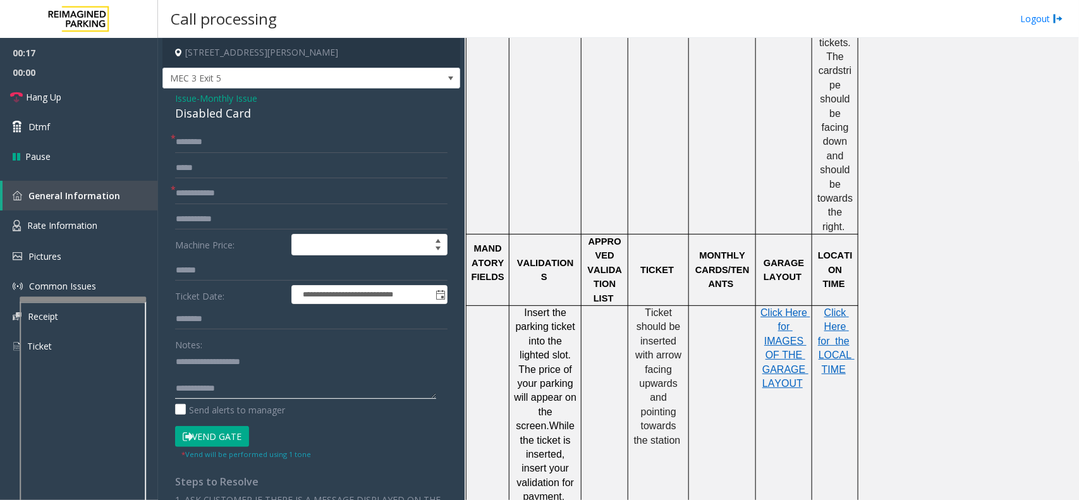
click at [223, 374] on textarea at bounding box center [305, 375] width 261 height 47
click at [243, 374] on textarea at bounding box center [305, 375] width 261 height 47
type textarea "**********"
click at [235, 193] on input "text" at bounding box center [311, 193] width 273 height 21
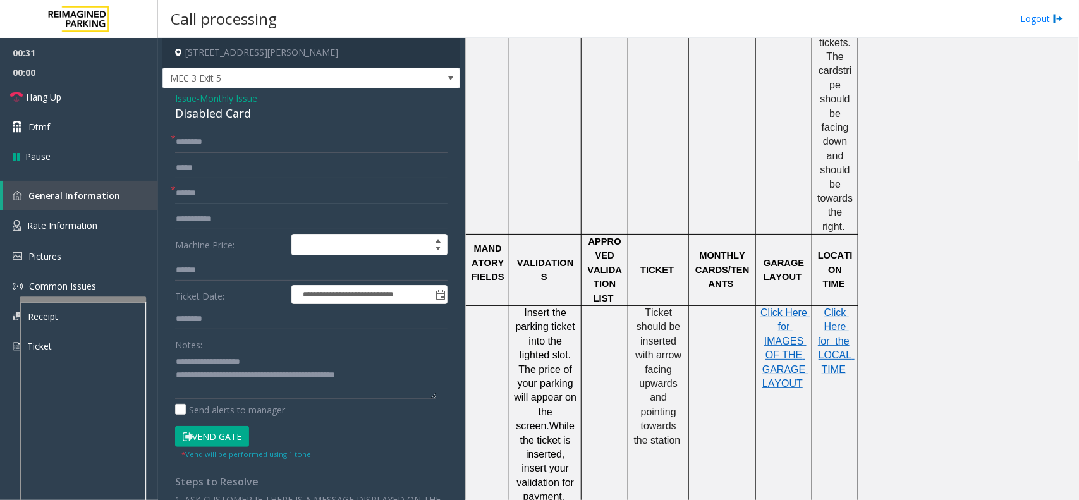
type input "******"
click at [278, 138] on input "text" at bounding box center [311, 142] width 273 height 21
type input "******"
click at [233, 435] on button "Vend Gate" at bounding box center [212, 436] width 74 height 21
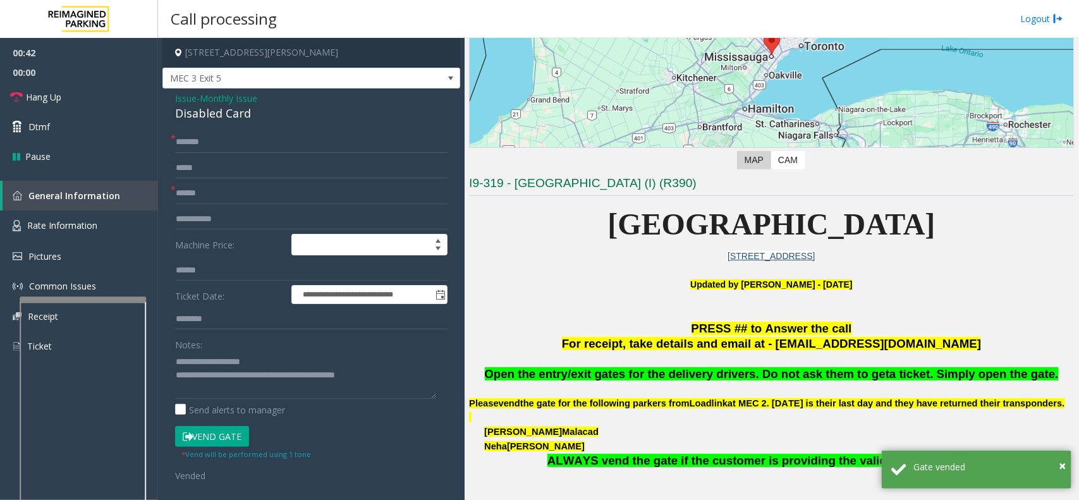
scroll to position [0, 0]
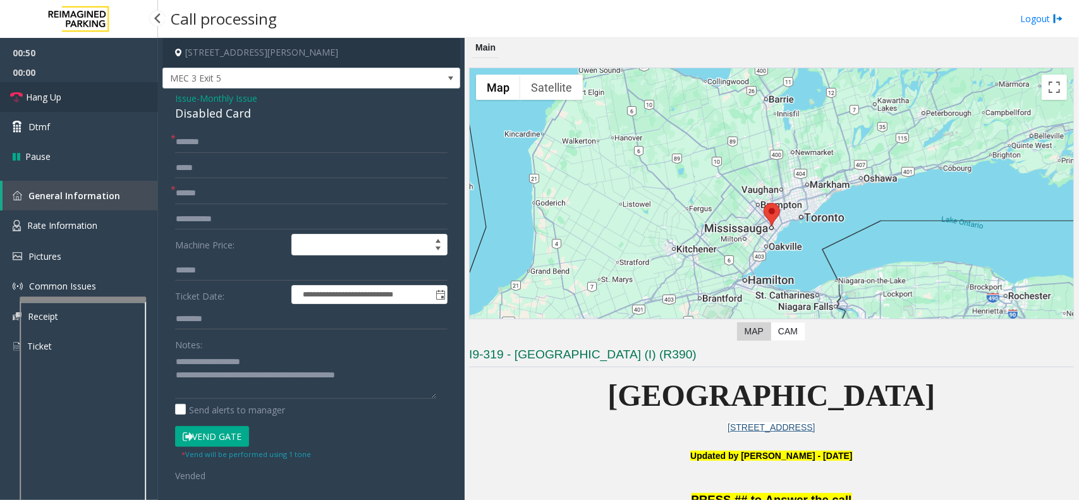
click at [100, 87] on link "Hang Up" at bounding box center [79, 97] width 158 height 30
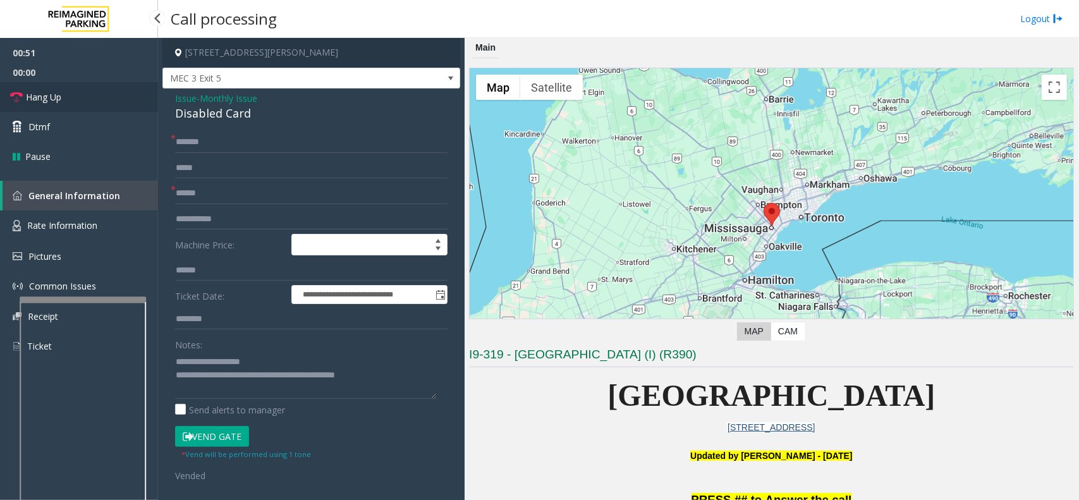
click at [100, 87] on link "Hang Up" at bounding box center [79, 97] width 158 height 30
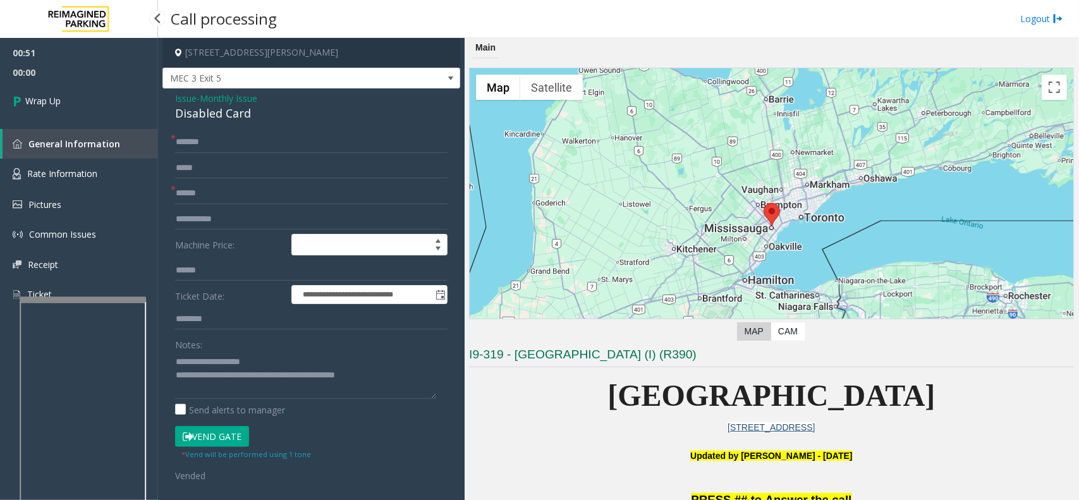
click at [100, 87] on link "Wrap Up" at bounding box center [79, 100] width 158 height 37
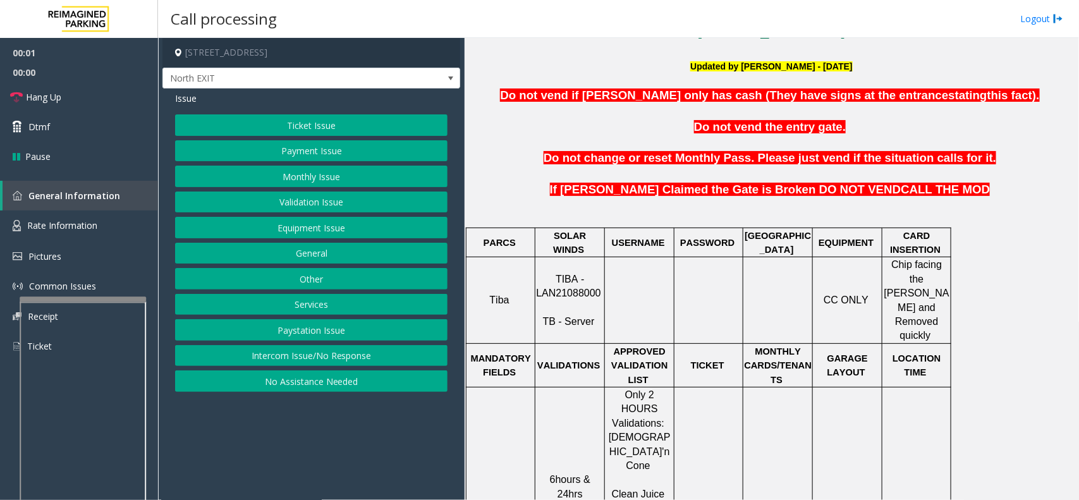
scroll to position [395, 0]
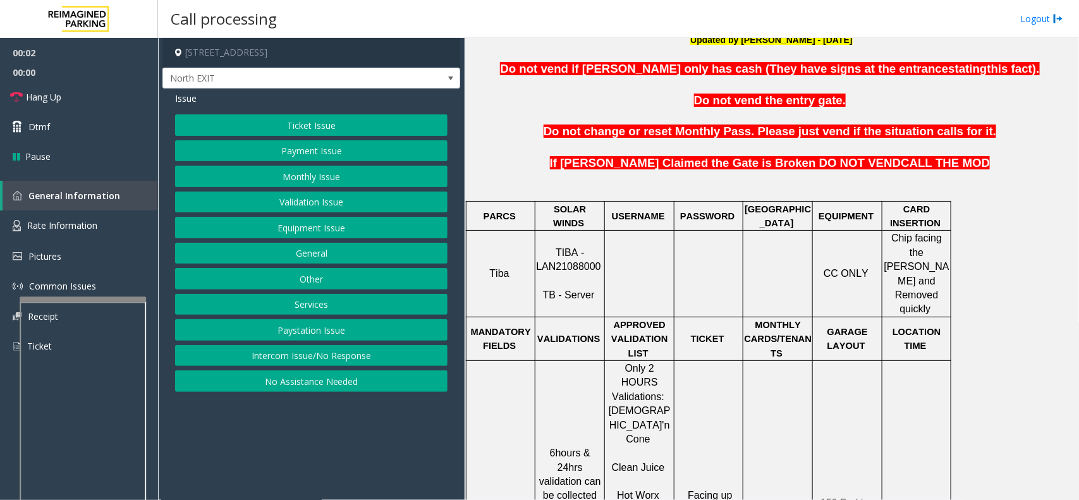
click at [573, 253] on span "TIBA - LAN21088000" at bounding box center [568, 259] width 64 height 25
copy p "LAN21088000"
click at [307, 119] on button "Ticket Issue" at bounding box center [311, 124] width 273 height 21
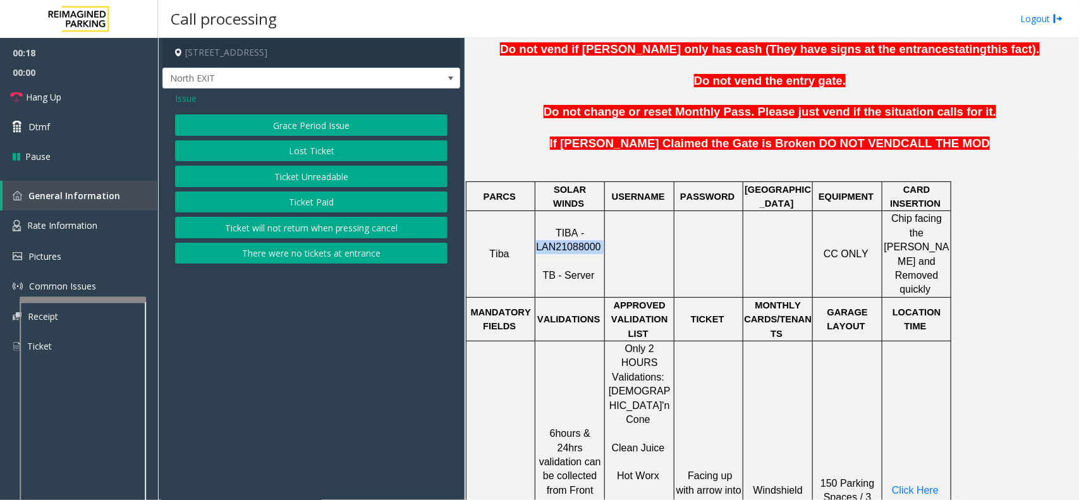
scroll to position [474, 0]
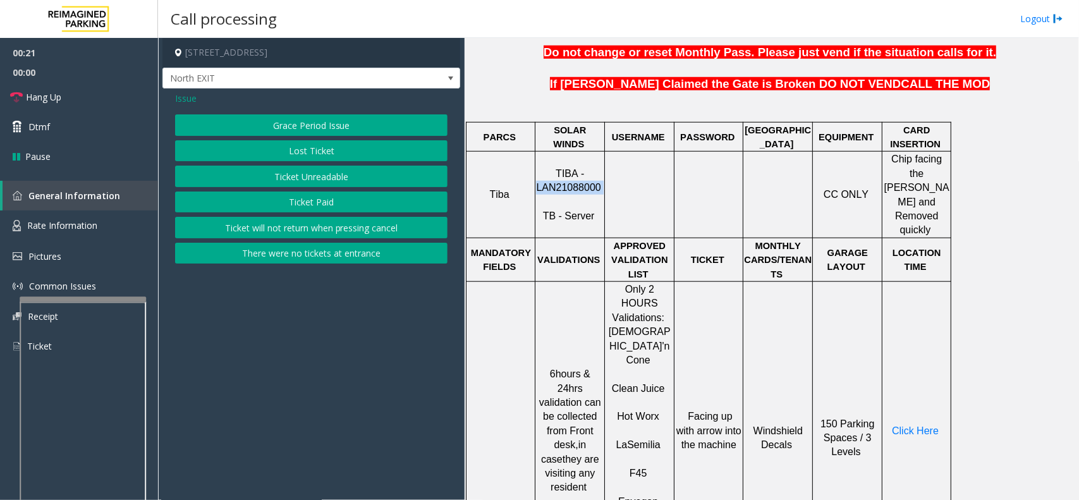
click at [323, 172] on button "Ticket Unreadable" at bounding box center [311, 176] width 273 height 21
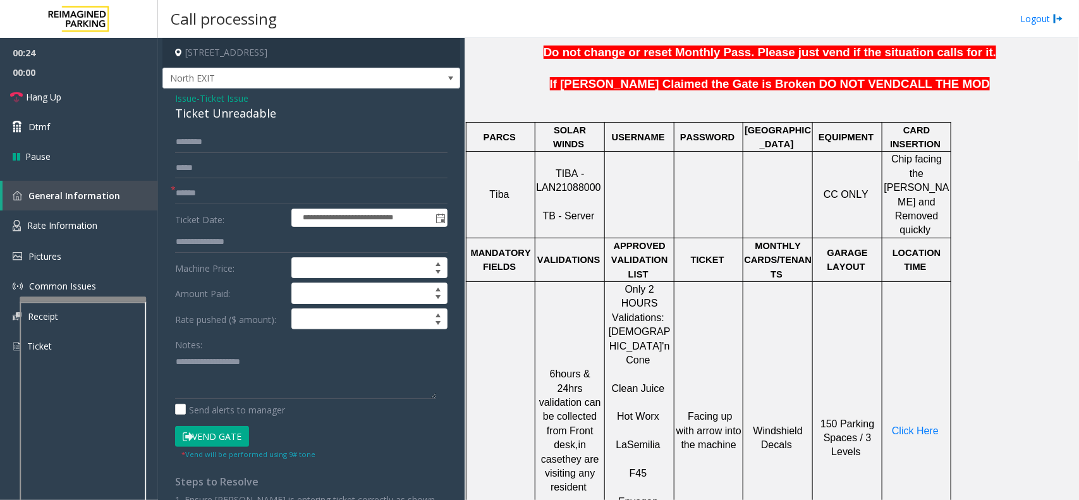
click at [200, 97] on span "- Ticket Issue" at bounding box center [223, 98] width 52 height 12
click at [222, 102] on span "Ticket Issue" at bounding box center [224, 98] width 49 height 13
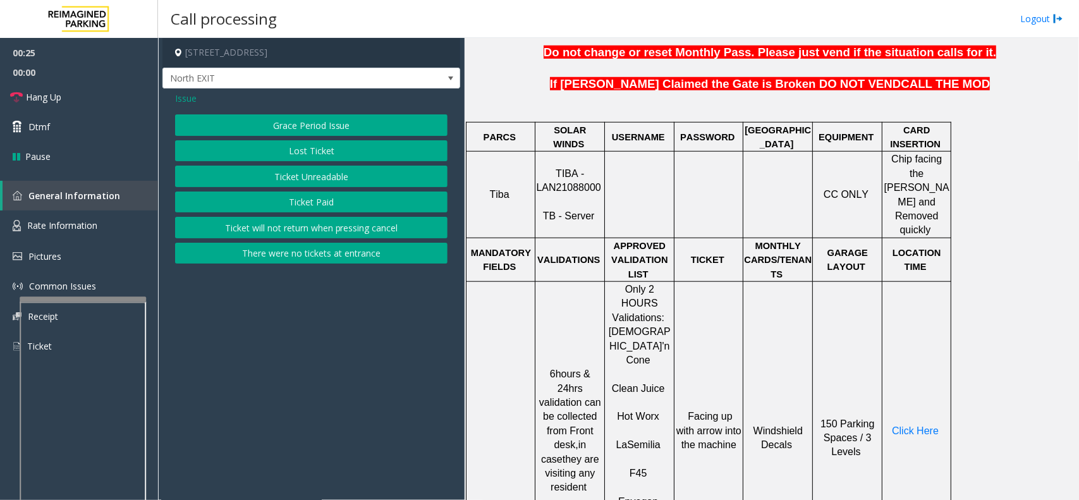
click at [183, 92] on span "Issue" at bounding box center [185, 98] width 21 height 13
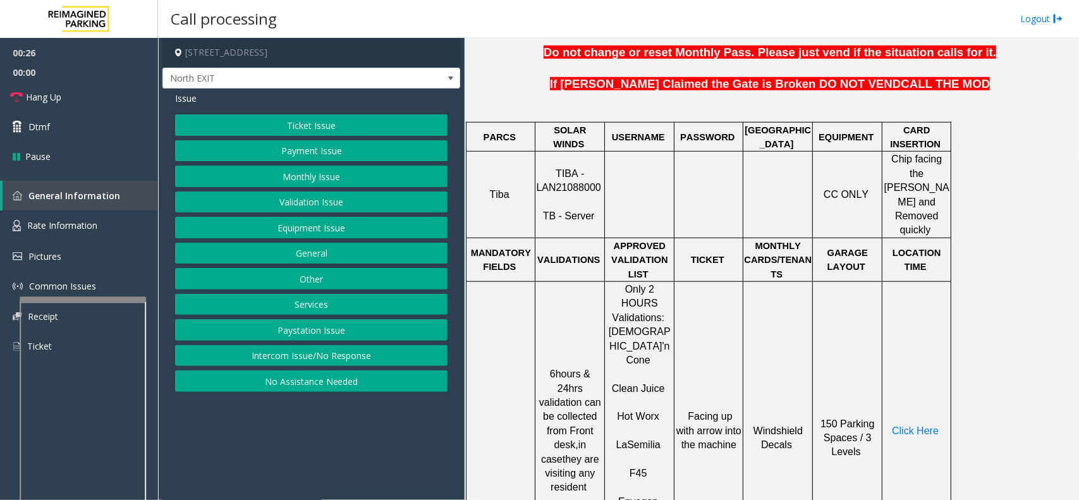
click at [308, 209] on button "Validation Issue" at bounding box center [311, 202] width 273 height 21
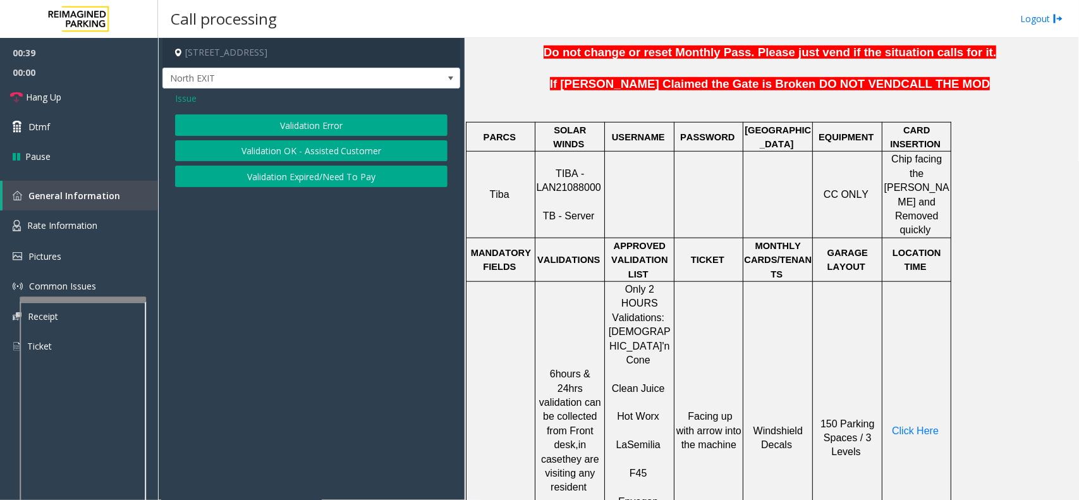
click at [261, 127] on button "Validation Error" at bounding box center [311, 124] width 273 height 21
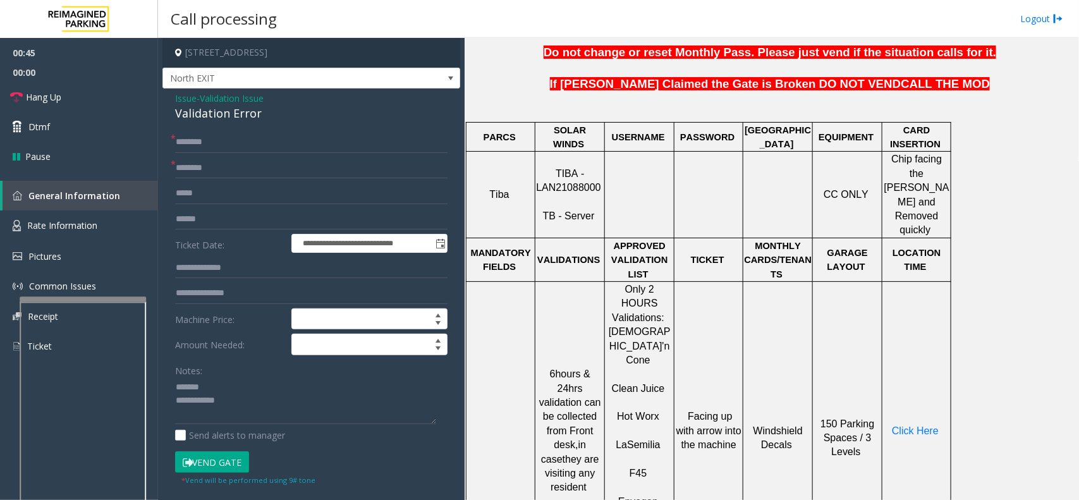
click at [204, 121] on div "Validation Error" at bounding box center [311, 113] width 273 height 17
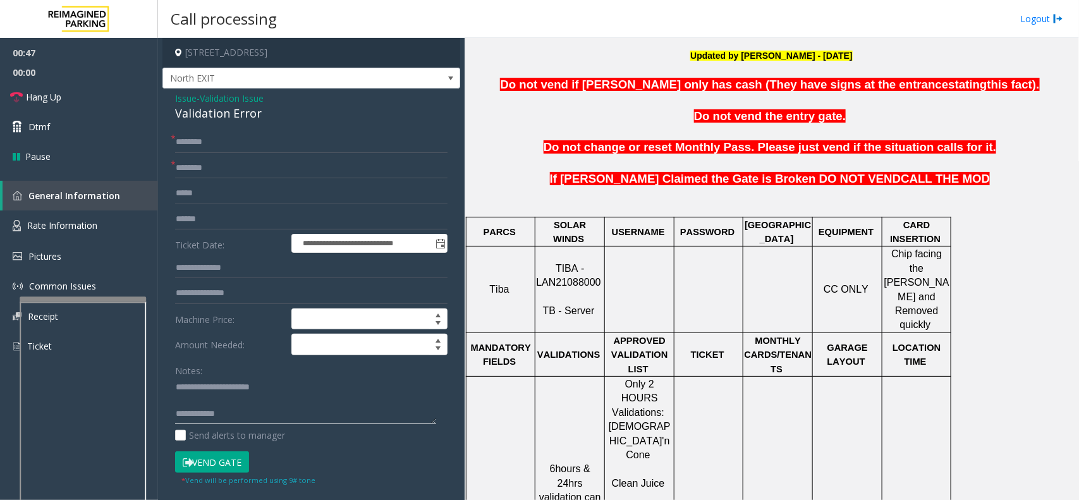
scroll to position [158, 0]
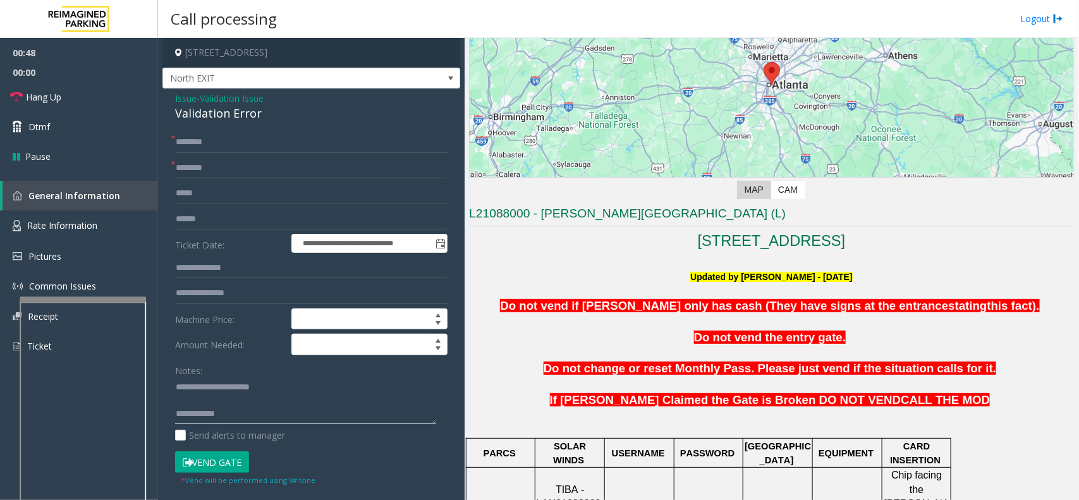
type textarea "**********"
click at [571, 206] on h3 "L21088000 - [PERSON_NAME][GEOGRAPHIC_DATA] (L)" at bounding box center [771, 216] width 605 height 21
click at [570, 206] on h3 "L21088000 - [PERSON_NAME][GEOGRAPHIC_DATA] (L)" at bounding box center [771, 216] width 605 height 21
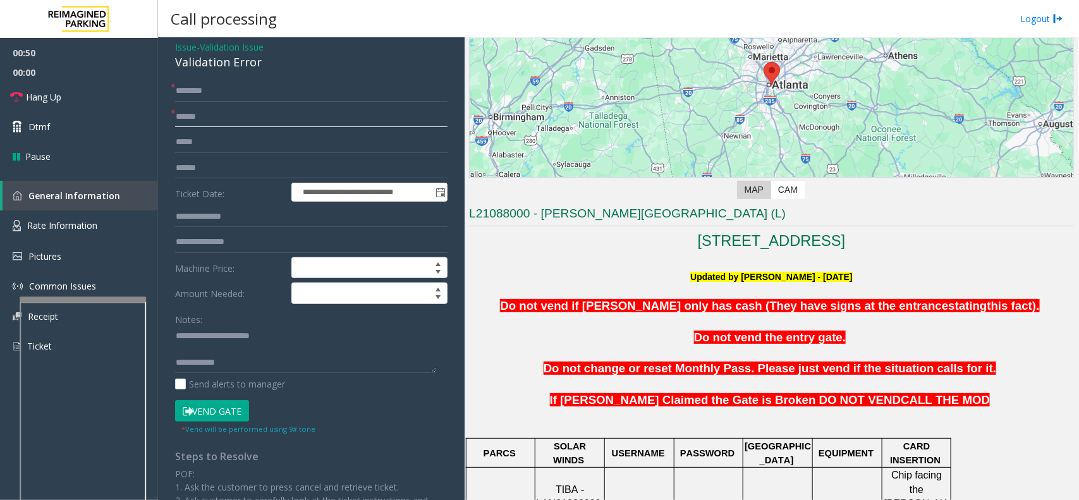
scroll to position [79, 0]
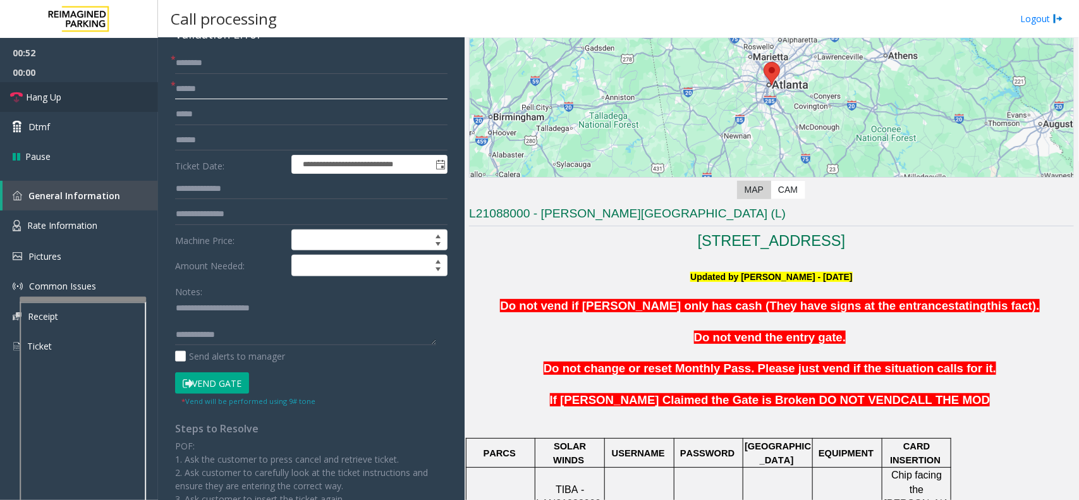
type input "******"
click at [228, 147] on input "text" at bounding box center [311, 140] width 273 height 21
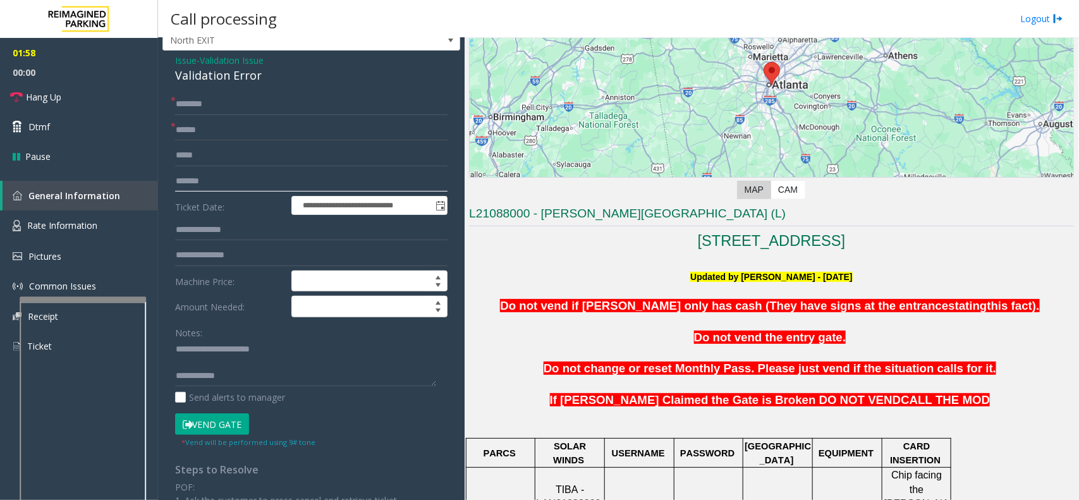
scroll to position [0, 0]
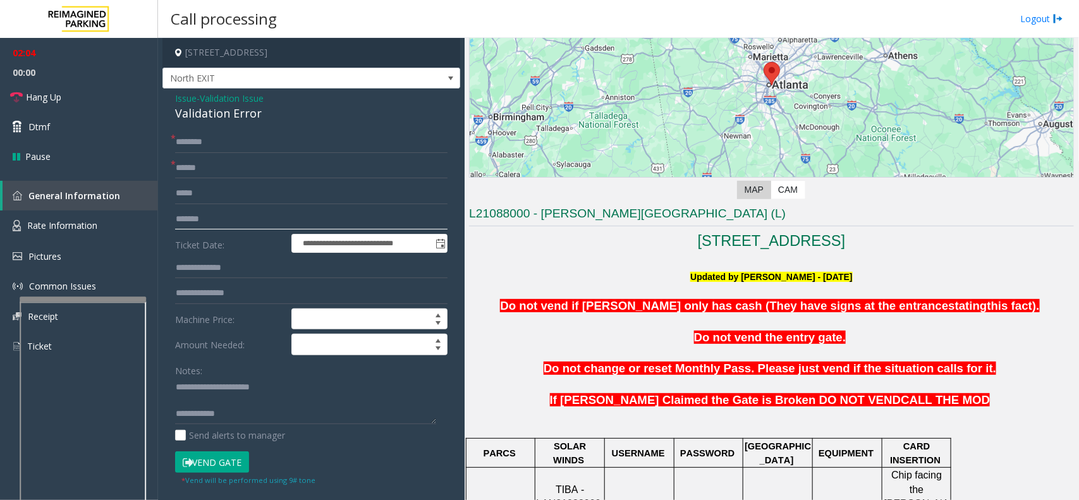
type input "*******"
click at [213, 295] on input "text" at bounding box center [311, 293] width 273 height 21
type input "******"
drag, startPoint x: 228, startPoint y: 286, endPoint x: 135, endPoint y: 290, distance: 93.0
click at [135, 290] on app-root "**********" at bounding box center [539, 250] width 1079 height 500
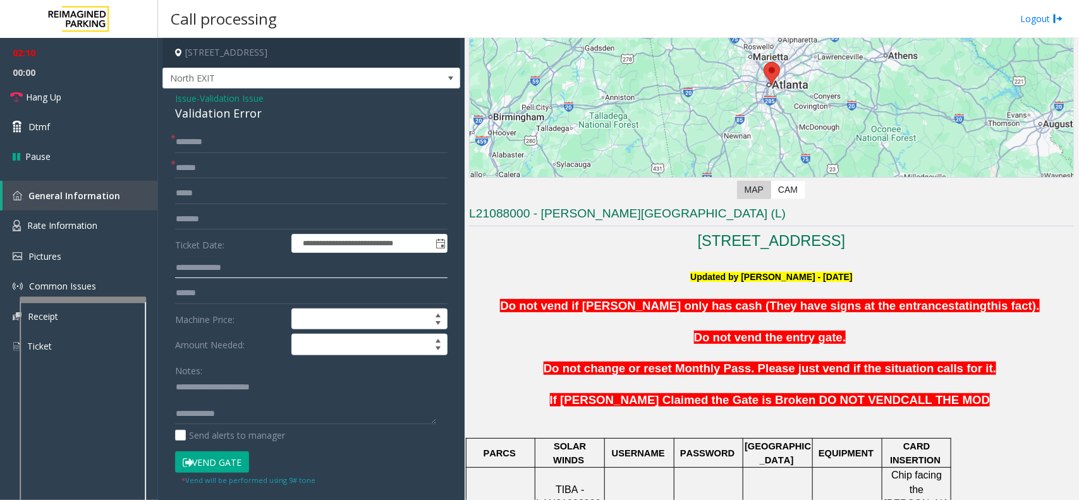
type input "******"
click at [200, 144] on input "text" at bounding box center [311, 142] width 273 height 21
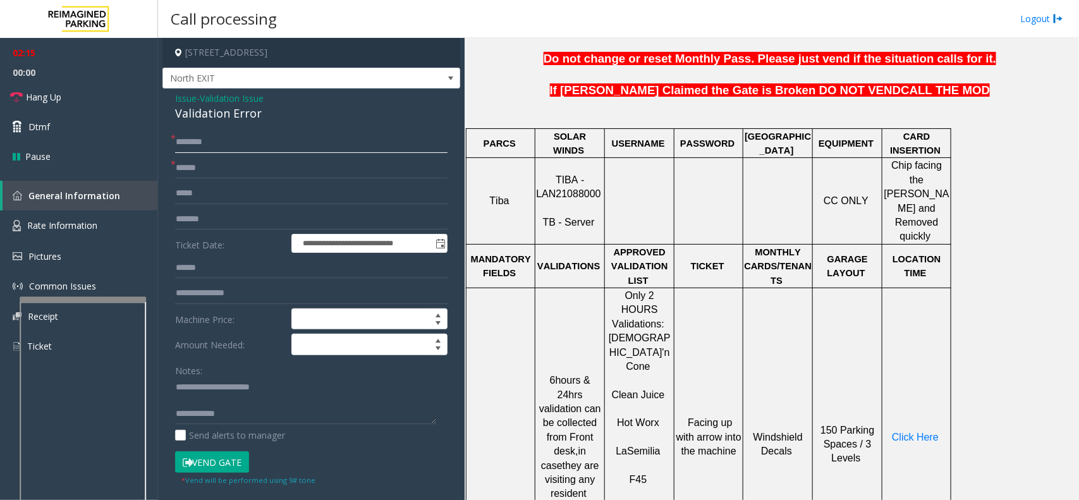
scroll to position [553, 0]
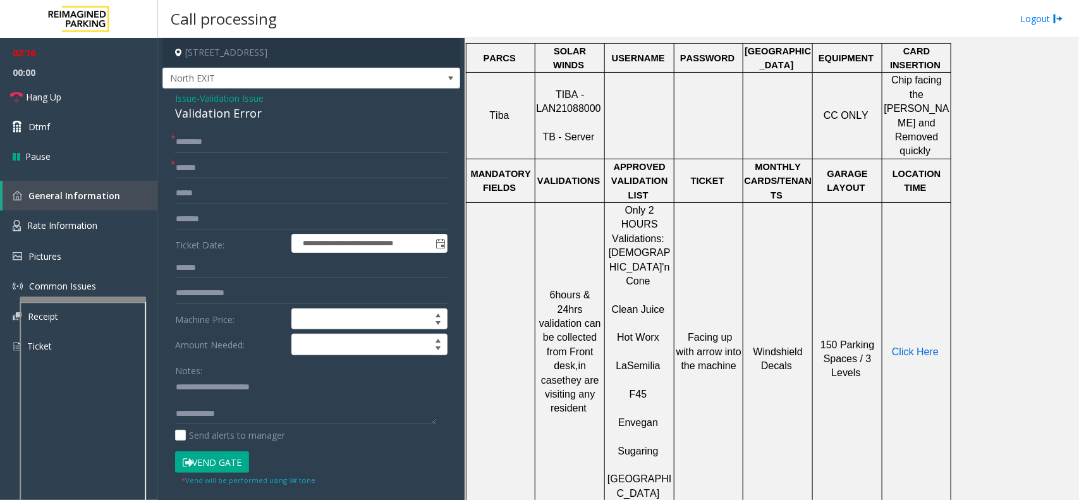
click at [921, 347] on span "Click Here" at bounding box center [915, 352] width 47 height 11
click at [229, 150] on input "text" at bounding box center [311, 142] width 273 height 21
click at [219, 144] on input "text" at bounding box center [311, 142] width 273 height 21
type input "****"
click at [231, 460] on button "Vend Gate" at bounding box center [212, 461] width 74 height 21
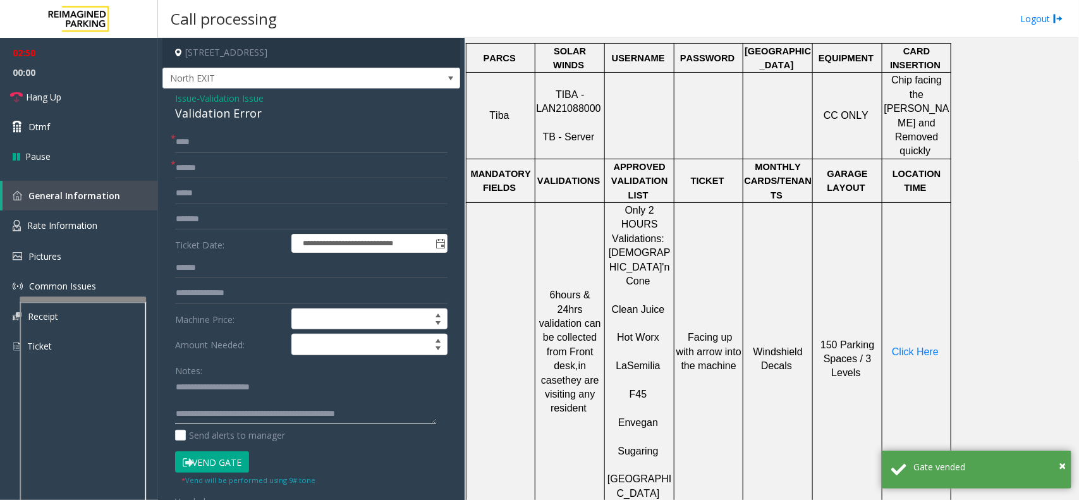
type textarea "**********"
click at [211, 134] on input "****" at bounding box center [311, 142] width 273 height 21
type input "*"
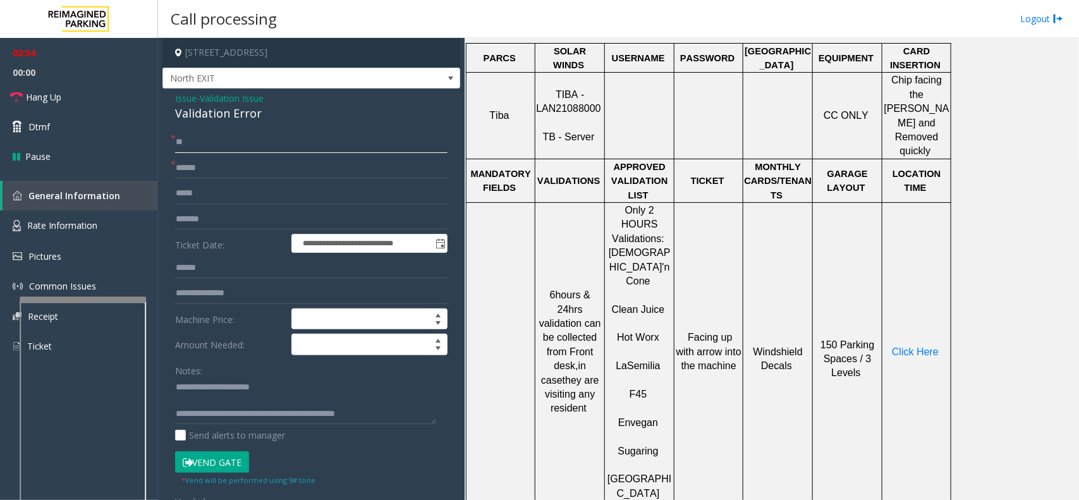
type input "**"
click at [408, 422] on textarea at bounding box center [305, 400] width 261 height 47
click at [397, 417] on textarea at bounding box center [305, 400] width 261 height 47
click at [82, 87] on link "Hang Up" at bounding box center [79, 97] width 158 height 30
drag, startPoint x: 82, startPoint y: 87, endPoint x: 327, endPoint y: 277, distance: 310.0
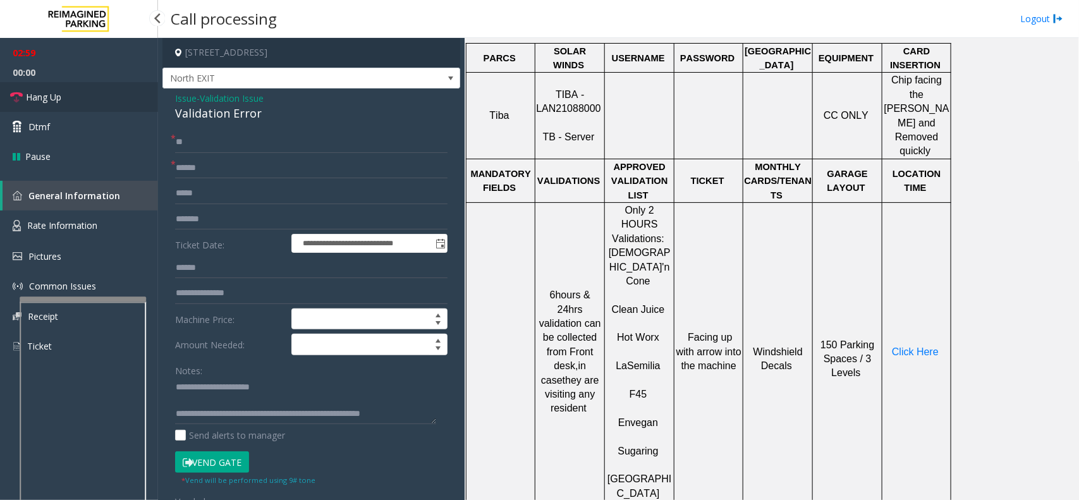
click at [87, 92] on link "Hang Up" at bounding box center [79, 97] width 158 height 30
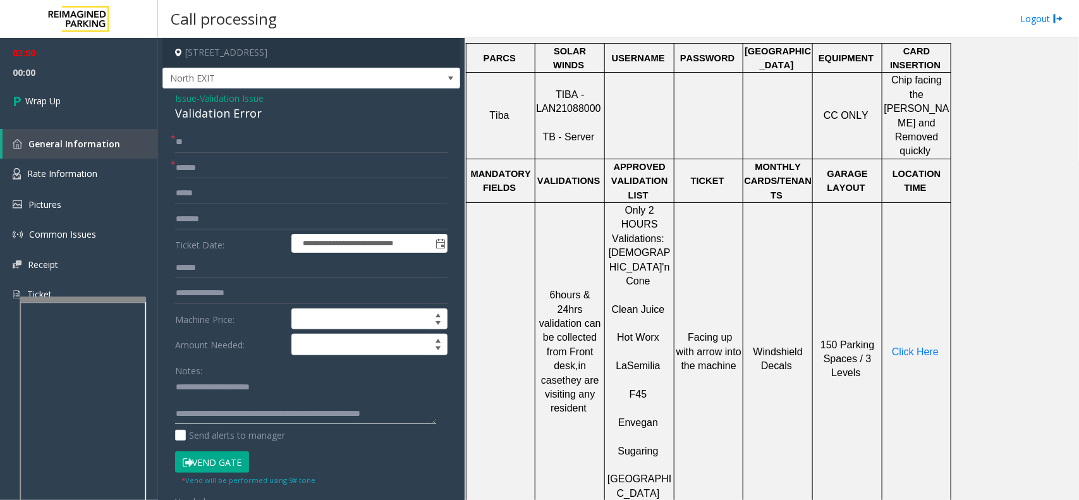
click at [415, 415] on textarea at bounding box center [305, 400] width 261 height 47
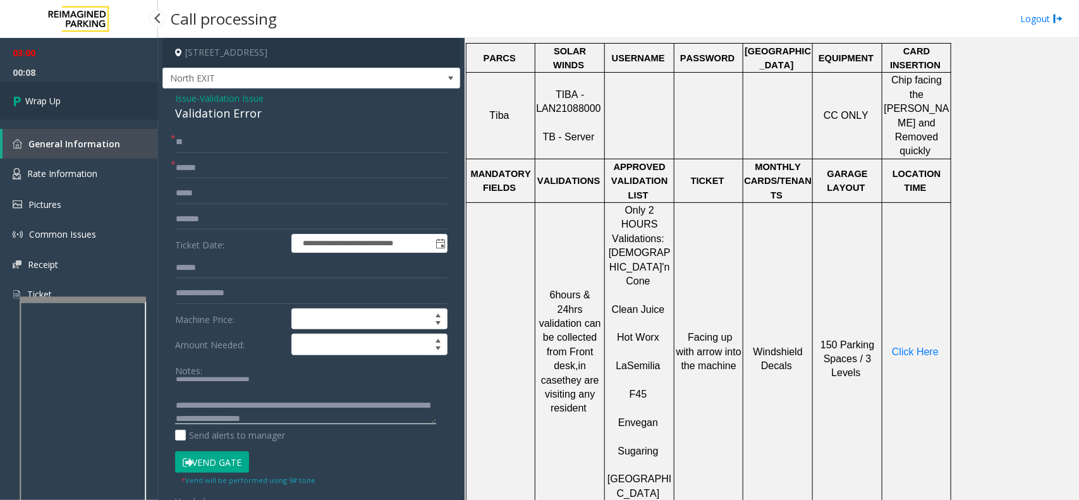
type textarea "**********"
click at [46, 106] on span "Wrap Up" at bounding box center [42, 100] width 35 height 13
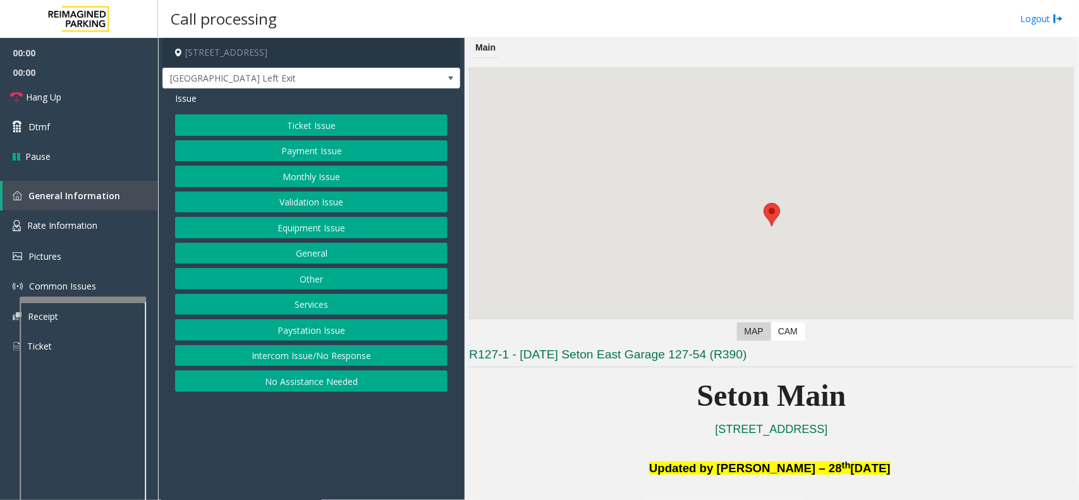
click at [350, 206] on button "Validation Issue" at bounding box center [311, 202] width 273 height 21
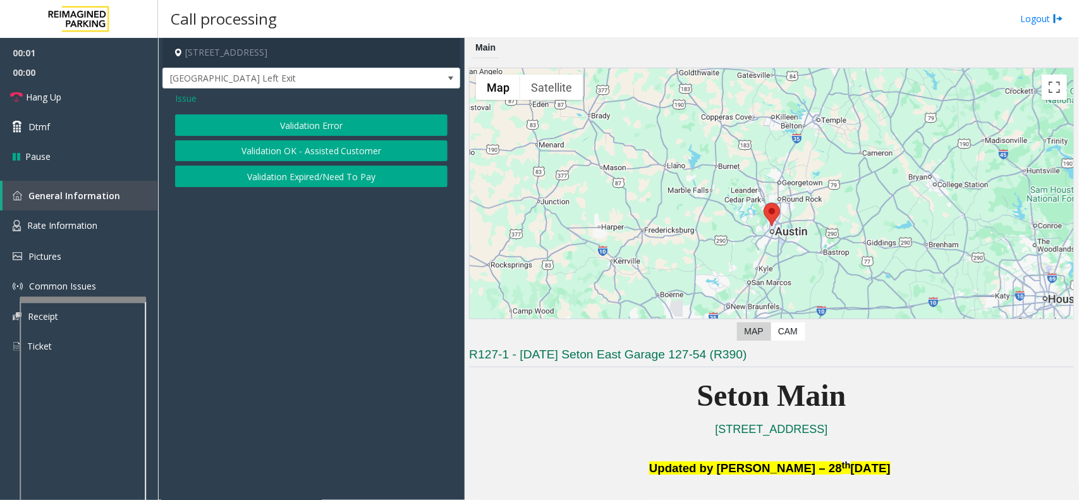
click at [188, 102] on span "Issue" at bounding box center [185, 98] width 21 height 13
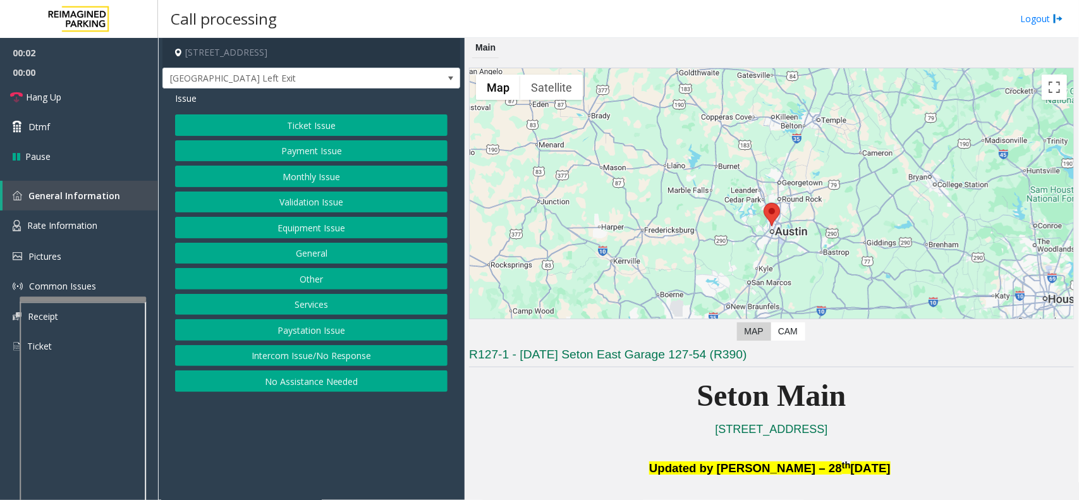
click at [376, 228] on button "Equipment Issue" at bounding box center [311, 227] width 273 height 21
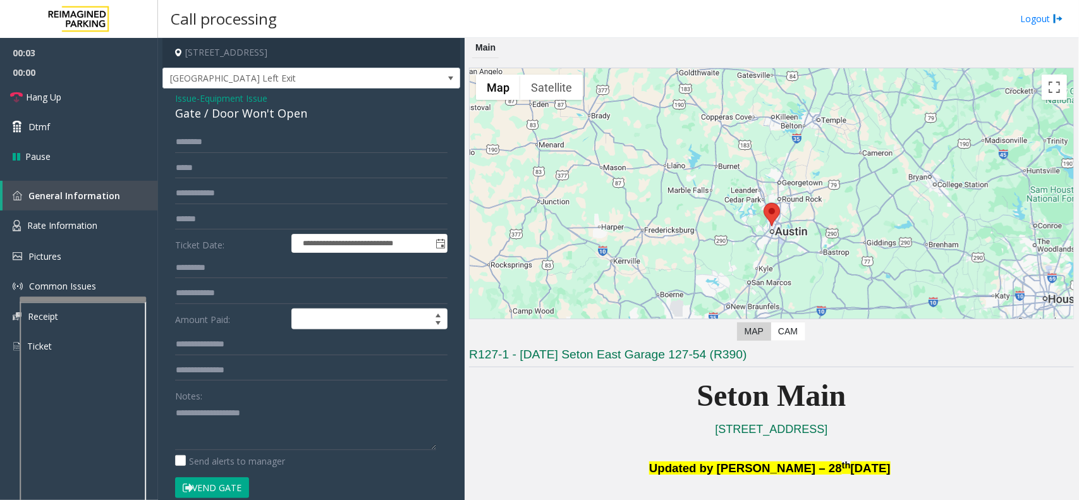
click at [376, 228] on input "text" at bounding box center [311, 219] width 273 height 21
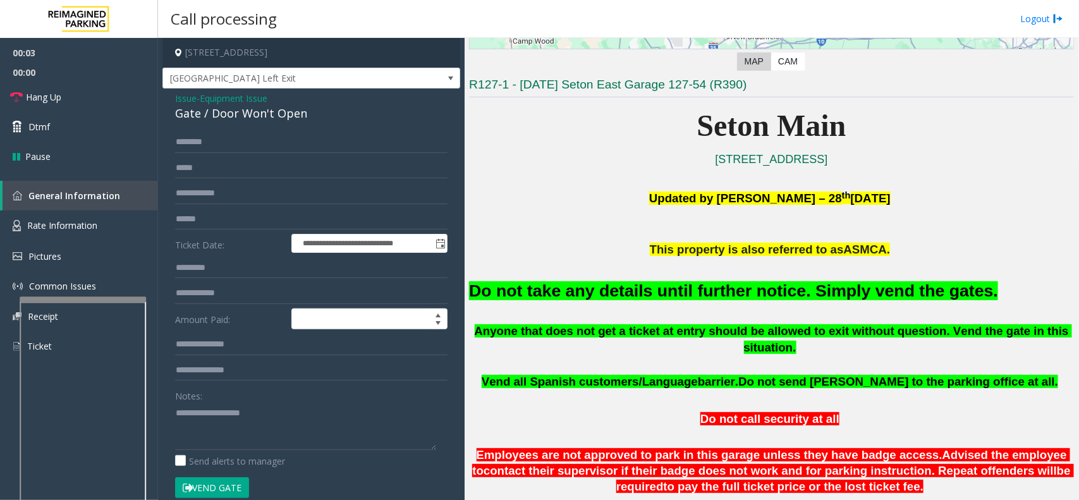
scroll to position [316, 0]
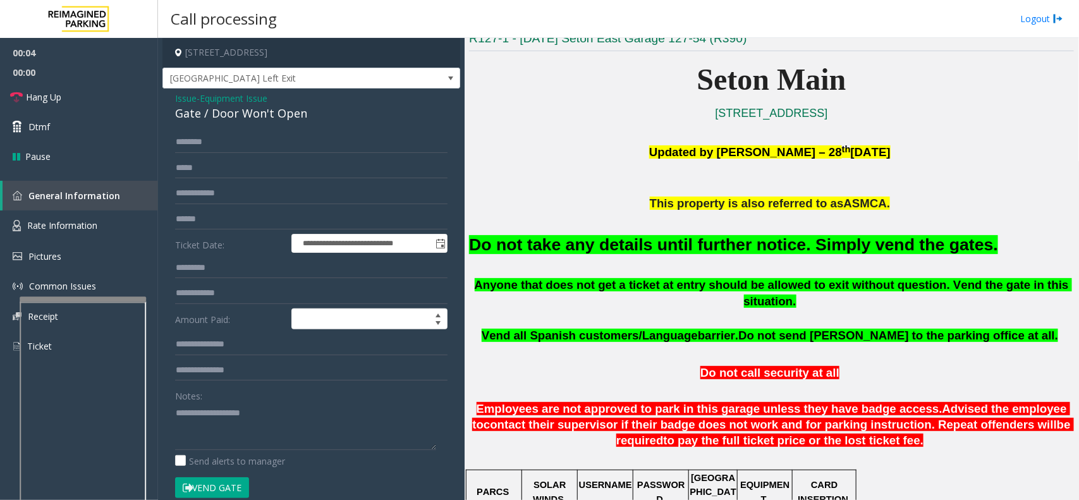
click at [225, 484] on button "Vend Gate" at bounding box center [212, 487] width 74 height 21
click at [602, 247] on font "Do not take any details until further notice. Simply vend the gates." at bounding box center [733, 244] width 529 height 19
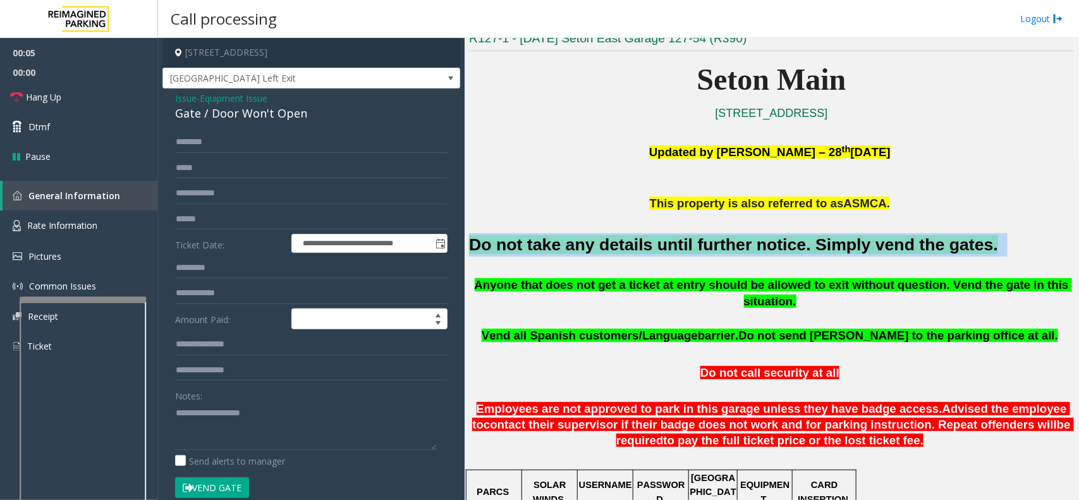
drag, startPoint x: 602, startPoint y: 247, endPoint x: 663, endPoint y: 241, distance: 61.0
click at [615, 247] on font "Do not take any details until further notice. Simply vend the gates." at bounding box center [733, 244] width 529 height 19
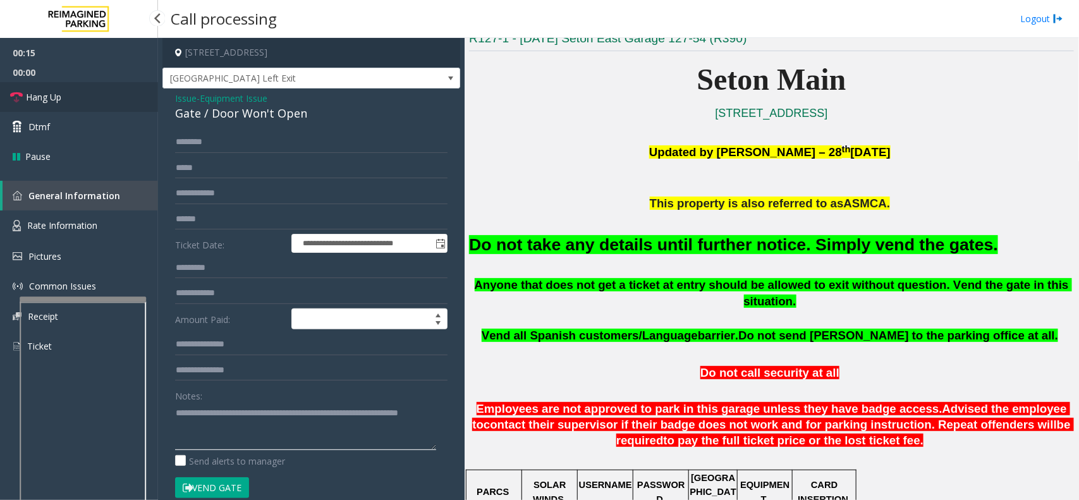
type textarea "**********"
click at [80, 93] on link "Hang Up" at bounding box center [79, 97] width 158 height 30
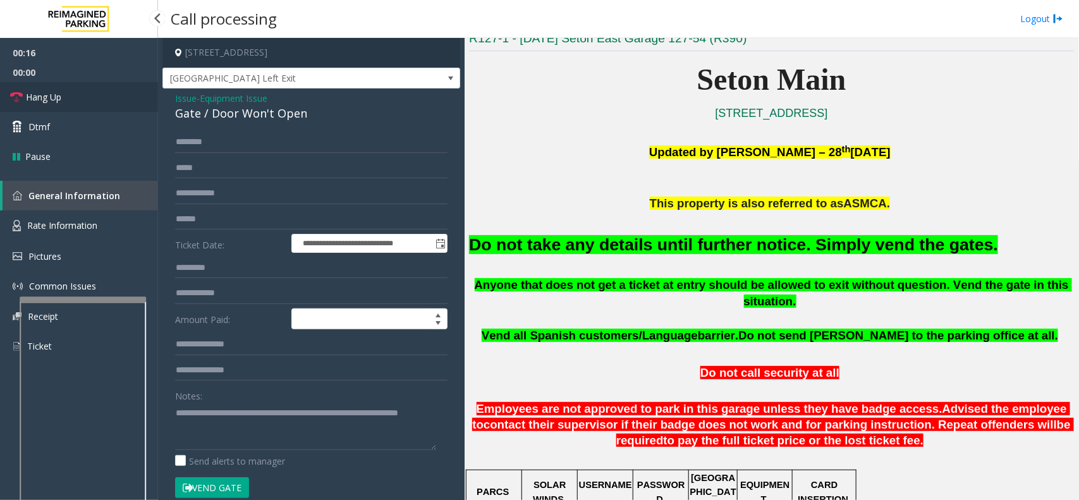
click at [80, 93] on link "Hang Up" at bounding box center [79, 97] width 158 height 30
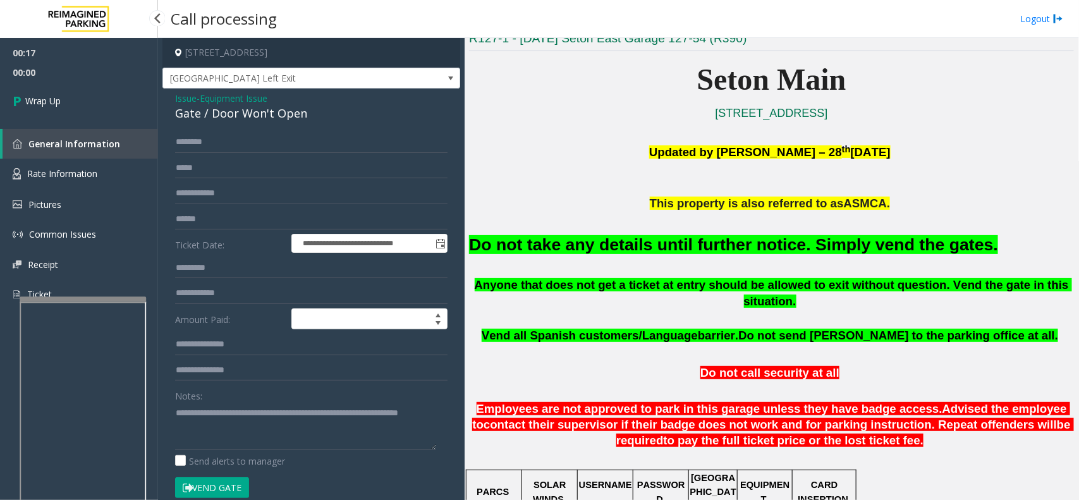
click at [80, 93] on link "Wrap Up" at bounding box center [79, 100] width 158 height 37
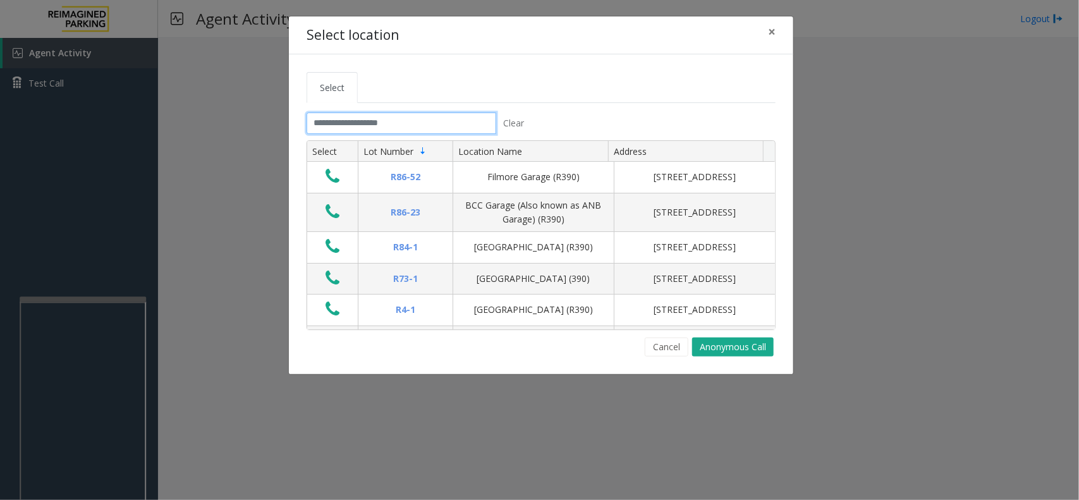
click at [393, 121] on input "text" at bounding box center [402, 123] width 190 height 21
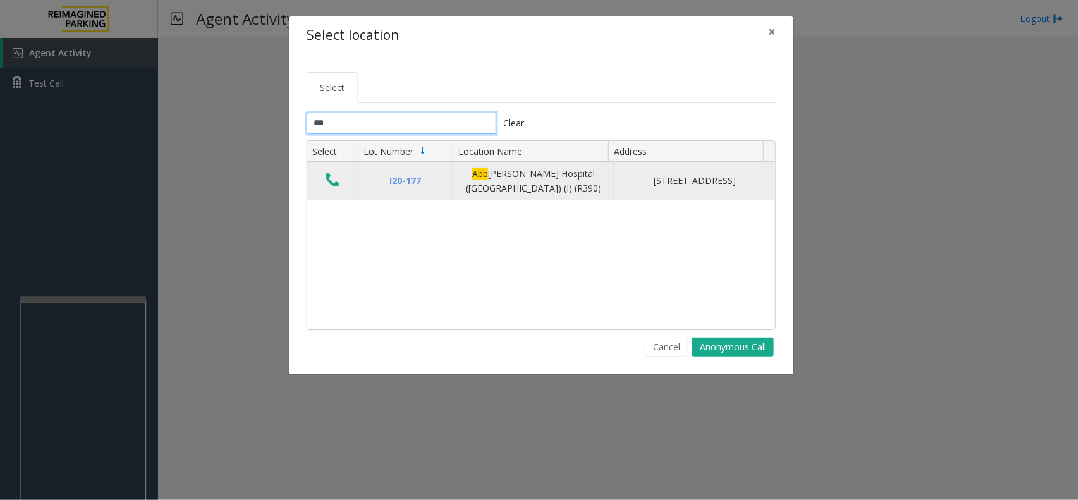
type input "***"
click at [329, 184] on icon "Data table" at bounding box center [333, 180] width 14 height 18
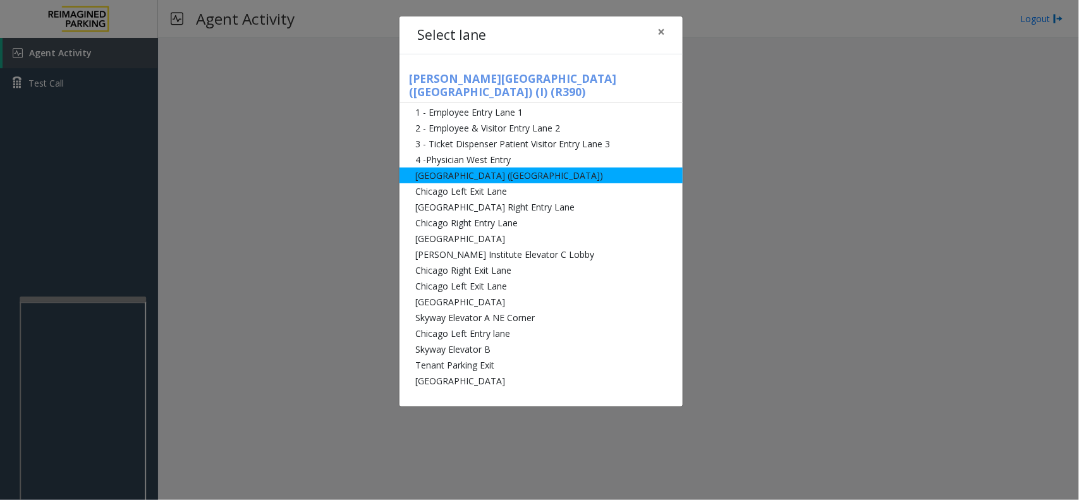
click at [525, 168] on li "[GEOGRAPHIC_DATA] ([GEOGRAPHIC_DATA])" at bounding box center [541, 176] width 283 height 16
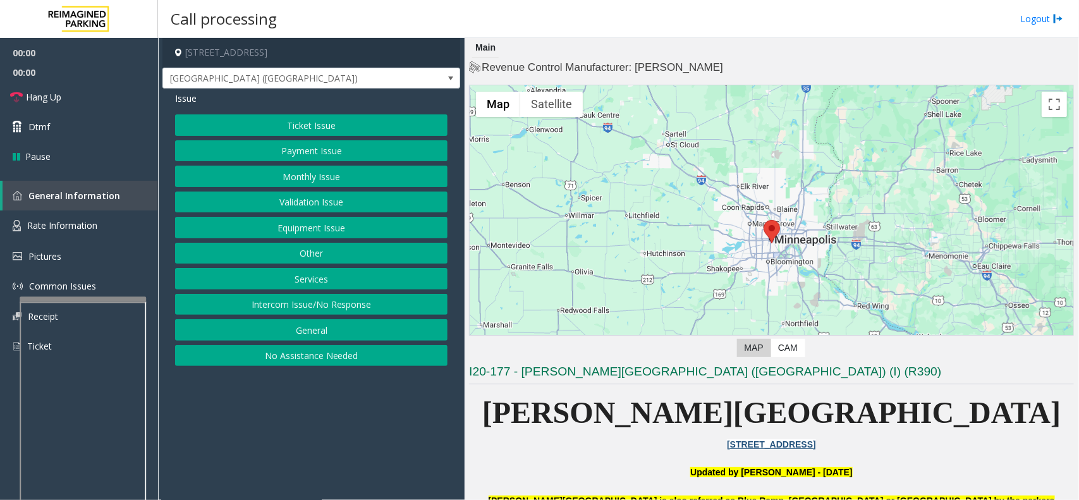
click at [290, 126] on button "Ticket Issue" at bounding box center [311, 124] width 273 height 21
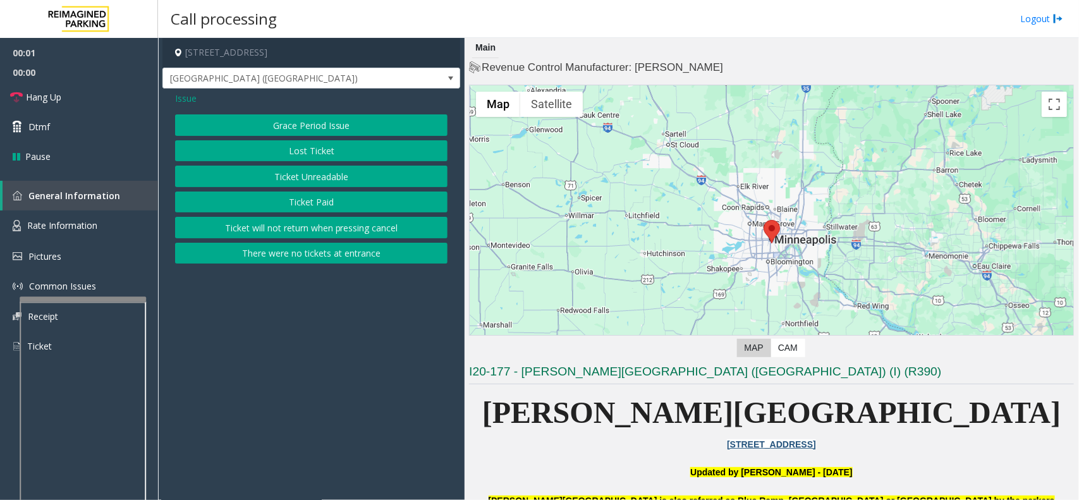
click at [294, 179] on button "Ticket Unreadable" at bounding box center [311, 176] width 273 height 21
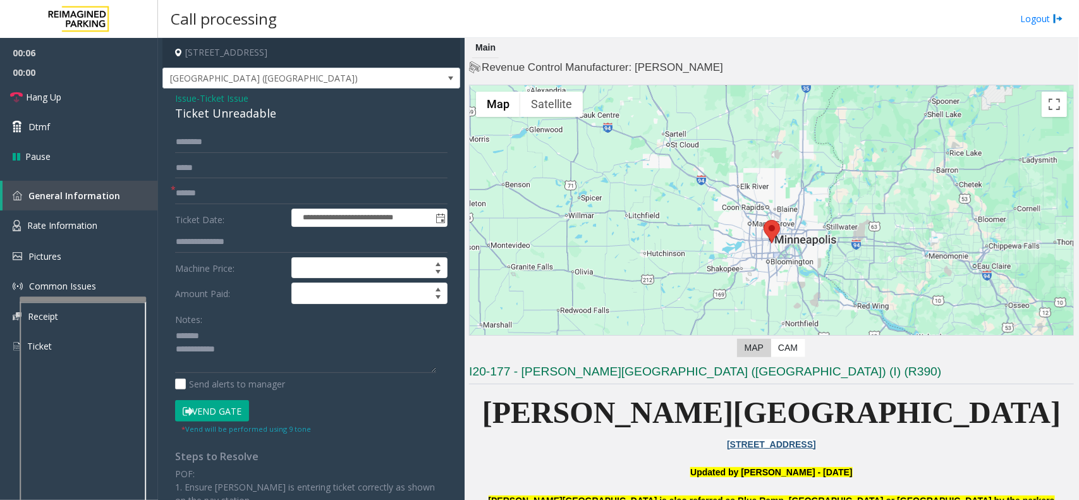
click at [209, 114] on div "Ticket Unreadable" at bounding box center [311, 113] width 273 height 17
click at [230, 345] on textarea at bounding box center [305, 349] width 261 height 47
type textarea "**********"
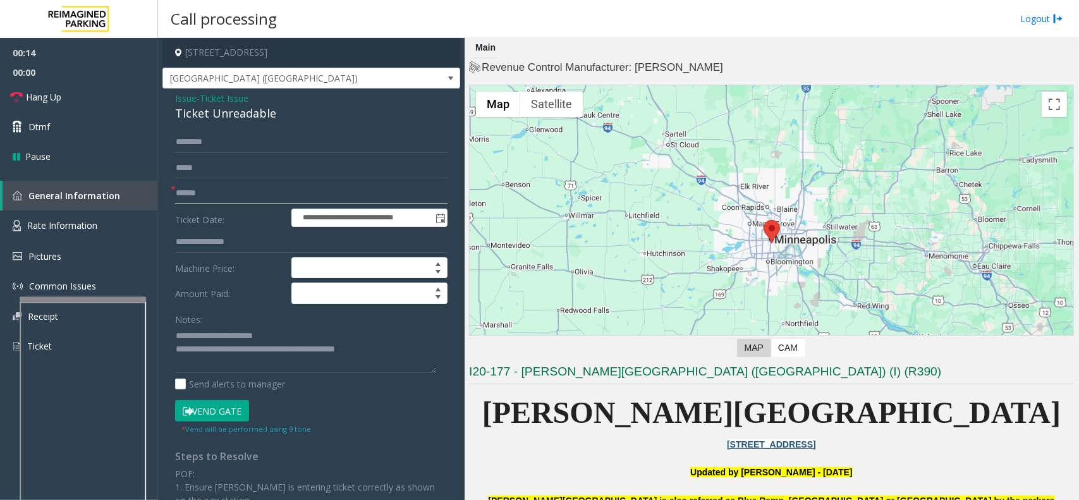
click at [207, 199] on input "text" at bounding box center [311, 193] width 273 height 21
click at [212, 191] on input "text" at bounding box center [311, 193] width 273 height 21
click at [200, 193] on input "********" at bounding box center [311, 193] width 273 height 21
type input "*********"
click at [238, 411] on button "Vend Gate" at bounding box center [212, 410] width 74 height 21
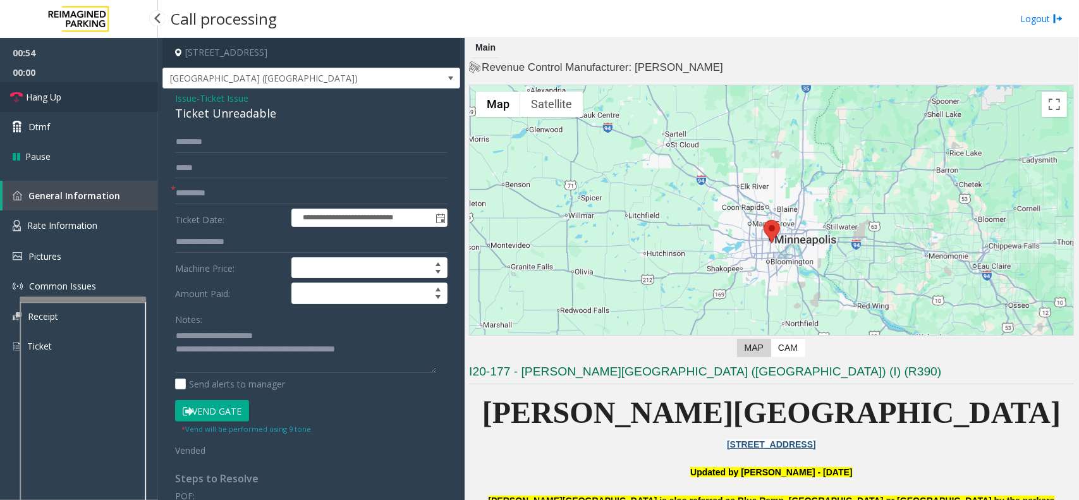
click at [65, 93] on link "Hang Up" at bounding box center [79, 97] width 158 height 30
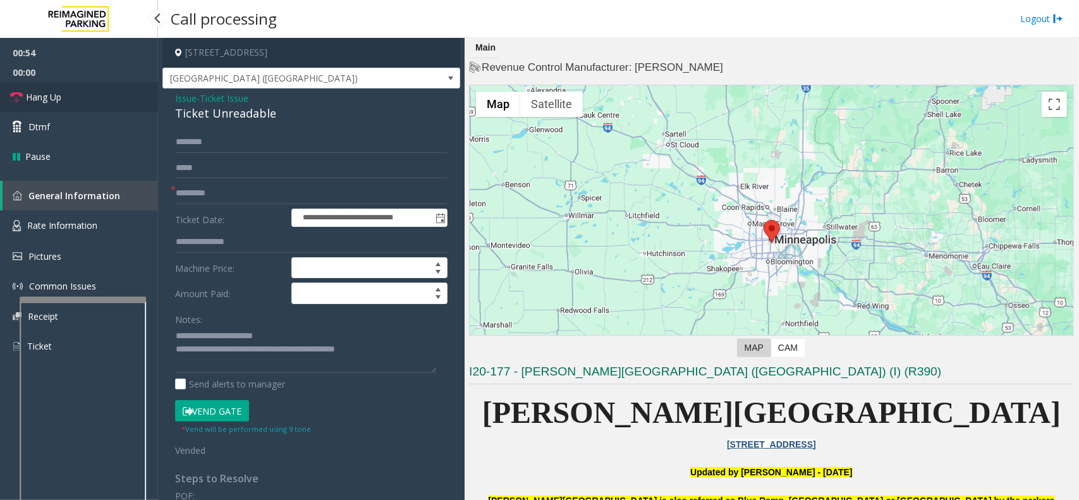
click at [65, 93] on link "Hang Up" at bounding box center [79, 97] width 158 height 30
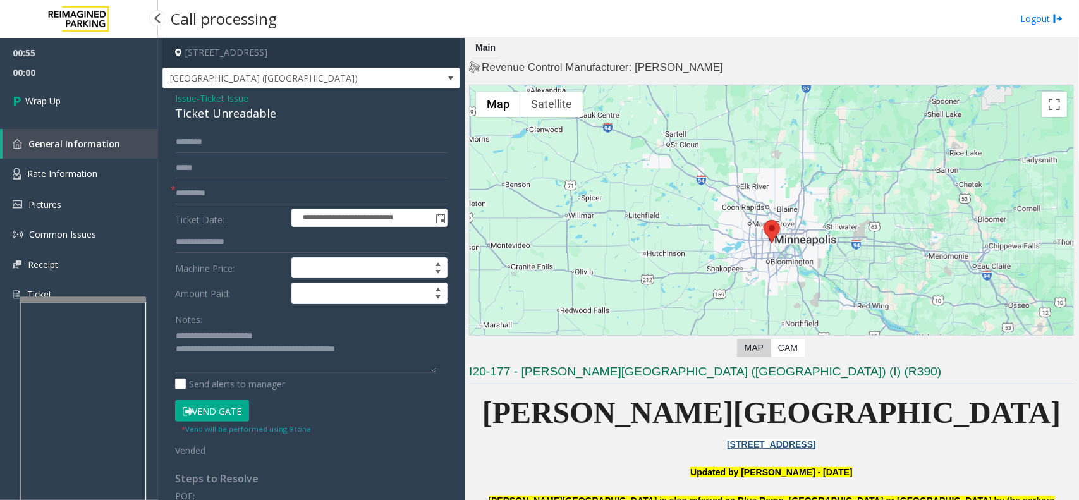
click at [65, 93] on link "Wrap Up" at bounding box center [79, 100] width 158 height 37
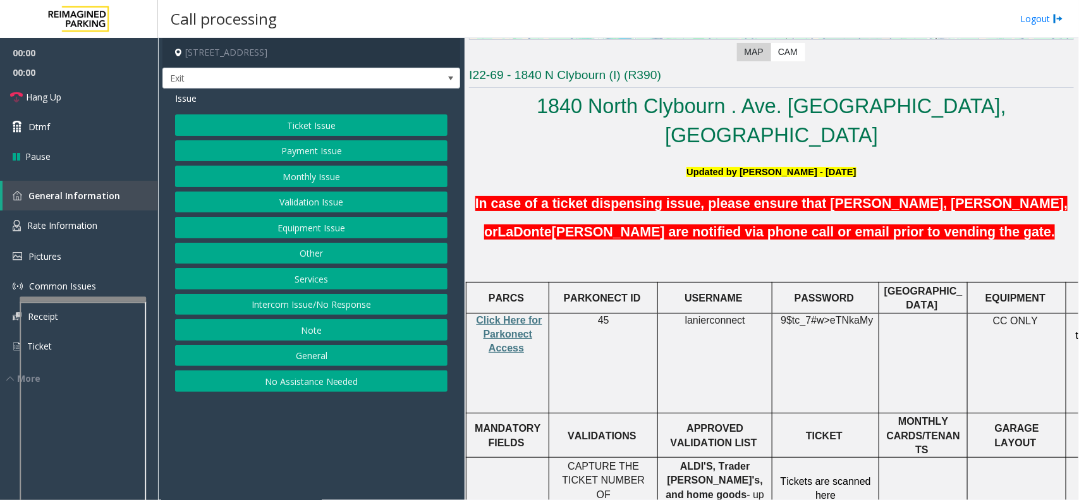
scroll to position [474, 0]
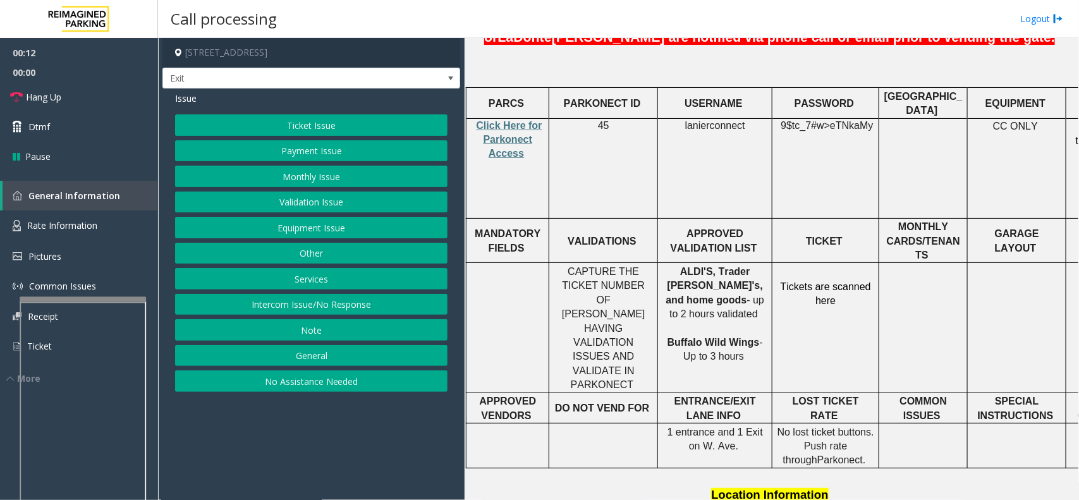
click at [312, 206] on button "Validation Issue" at bounding box center [311, 202] width 273 height 21
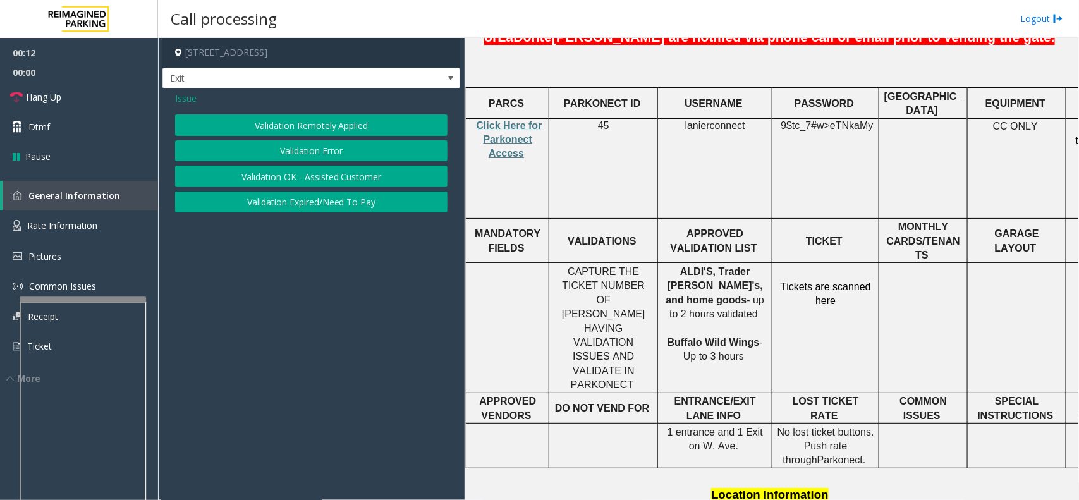
click at [310, 150] on button "Validation Error" at bounding box center [311, 150] width 273 height 21
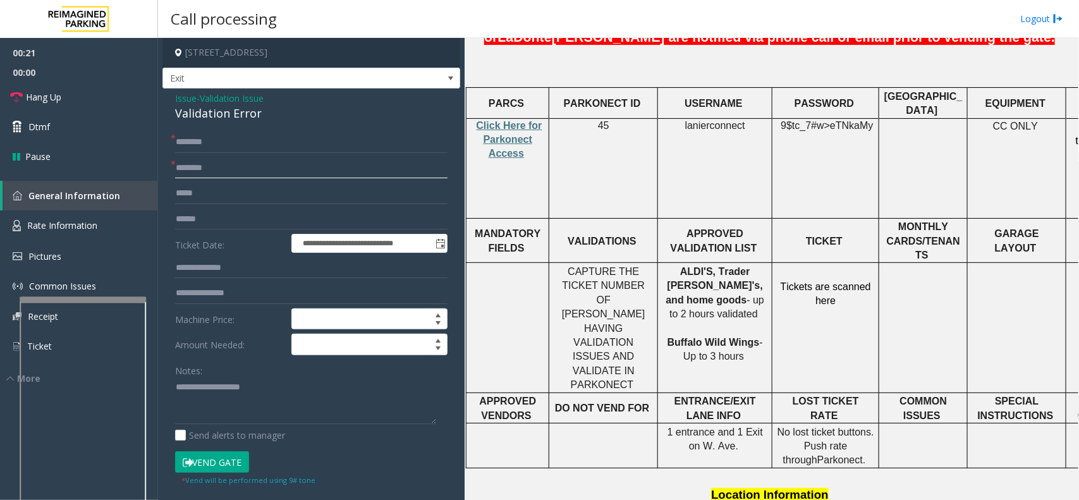
click at [244, 165] on input "text" at bounding box center [311, 167] width 273 height 21
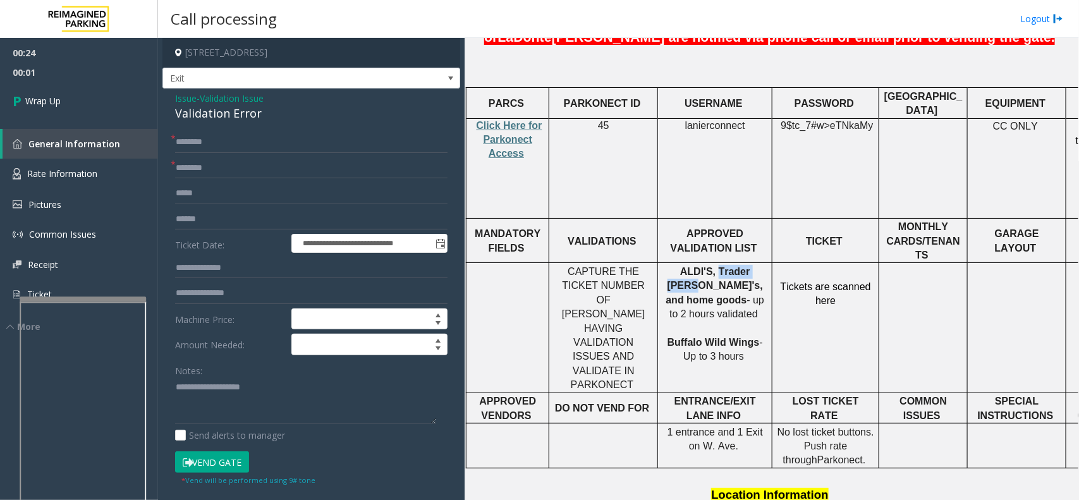
drag, startPoint x: 697, startPoint y: 223, endPoint x: 739, endPoint y: 225, distance: 41.1
click at [747, 266] on span "ALDI'S, Trader [PERSON_NAME]'s, and home goods" at bounding box center [714, 285] width 97 height 39
type input "**********"
click at [223, 140] on input "text" at bounding box center [311, 142] width 273 height 21
type input "**"
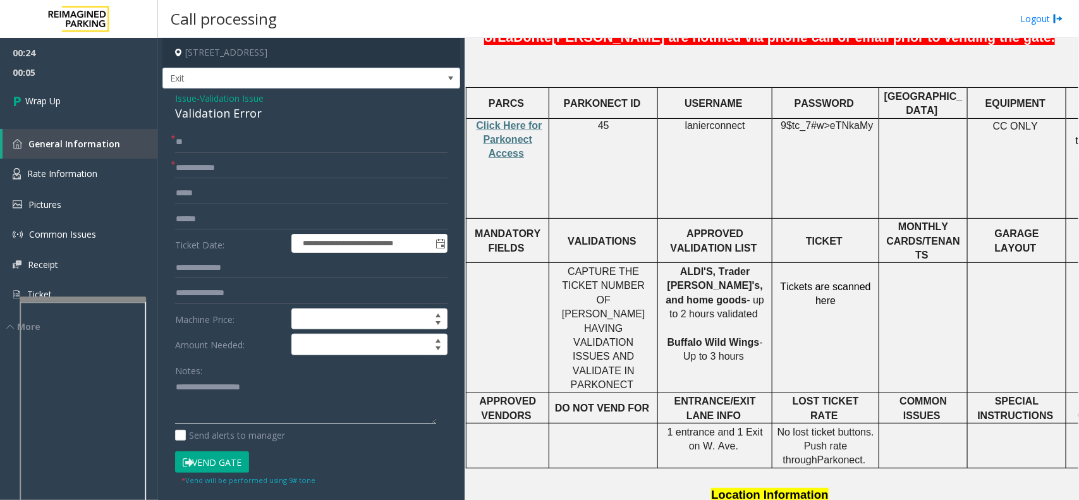
click at [275, 381] on textarea at bounding box center [305, 400] width 261 height 47
type textarea "**********"
click at [118, 106] on link "Wrap Up" at bounding box center [79, 100] width 158 height 37
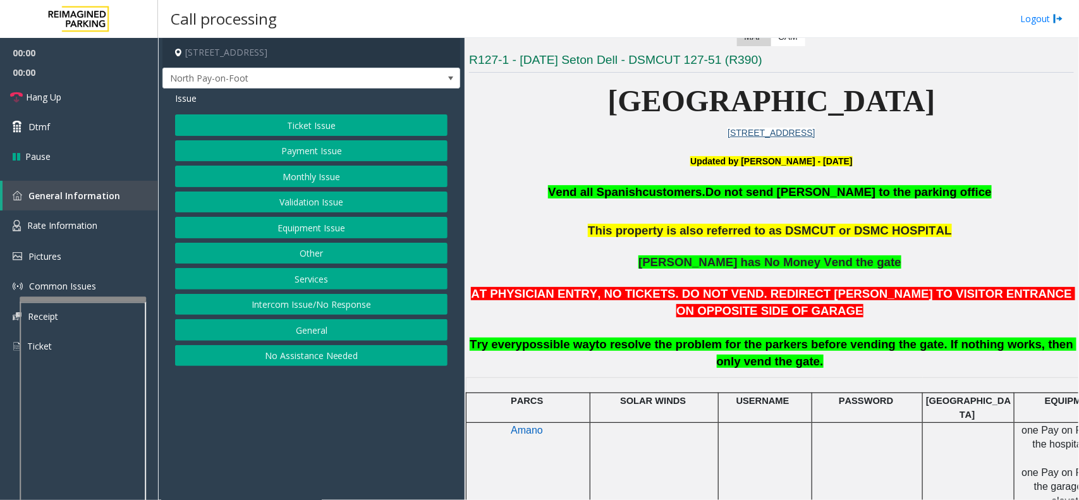
scroll to position [316, 0]
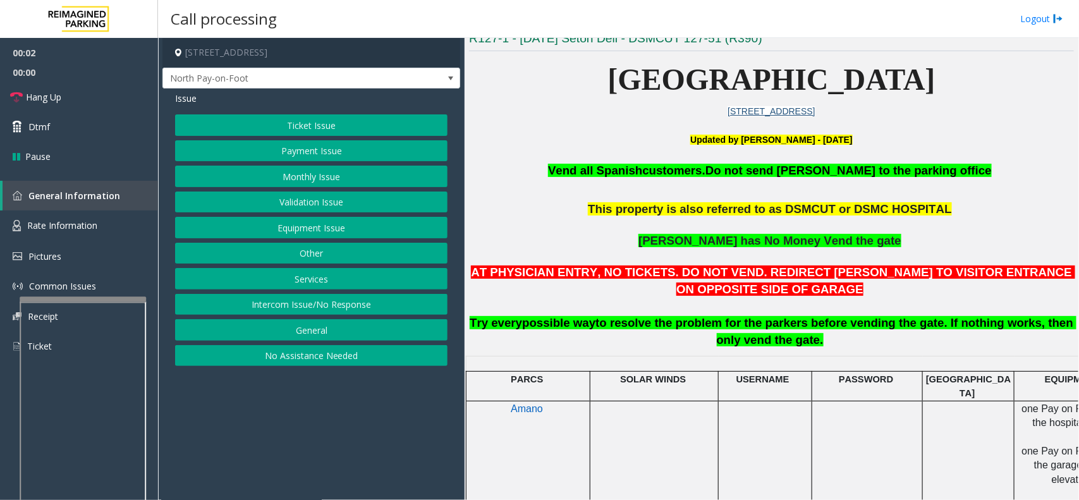
drag, startPoint x: 352, startPoint y: 297, endPoint x: 347, endPoint y: 190, distance: 107.6
click at [352, 295] on button "Intercom Issue/No Response" at bounding box center [311, 304] width 273 height 21
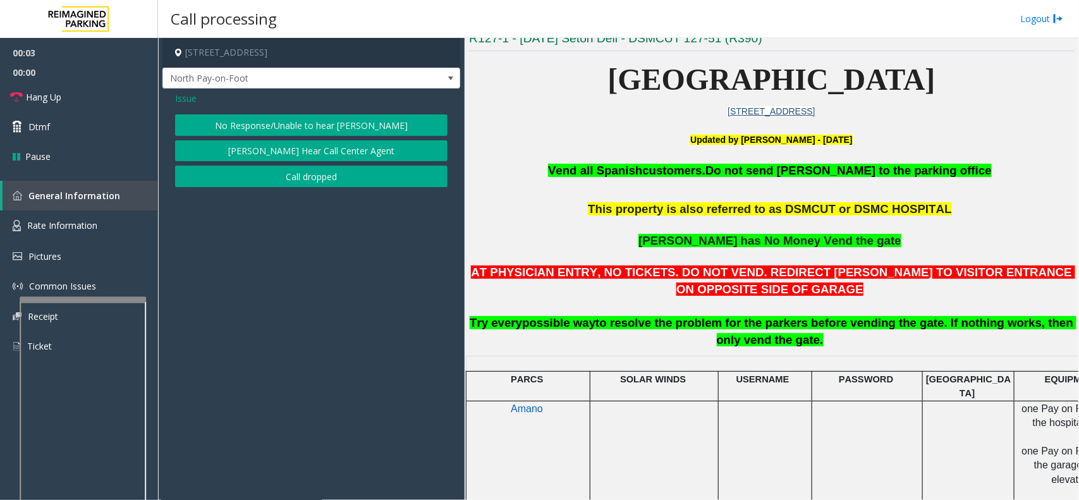
click at [333, 125] on button "No Response/Unable to hear [PERSON_NAME]" at bounding box center [311, 124] width 273 height 21
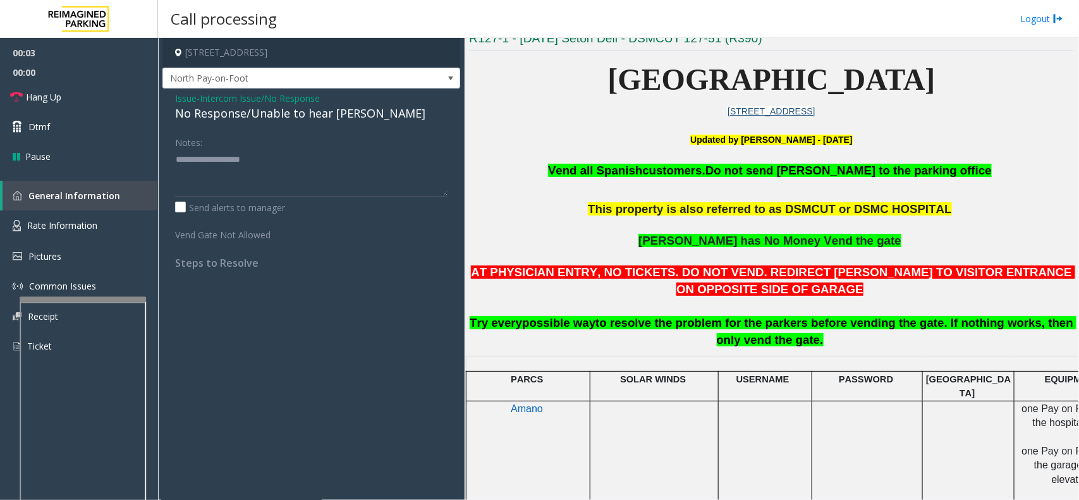
click at [275, 113] on div "No Response/Unable to hear [PERSON_NAME]" at bounding box center [311, 113] width 273 height 17
drag, startPoint x: 275, startPoint y: 113, endPoint x: 289, endPoint y: 114, distance: 14.0
click at [280, 114] on div "No Response/Unable to hear [PERSON_NAME]" at bounding box center [311, 113] width 273 height 17
type textarea "**********"
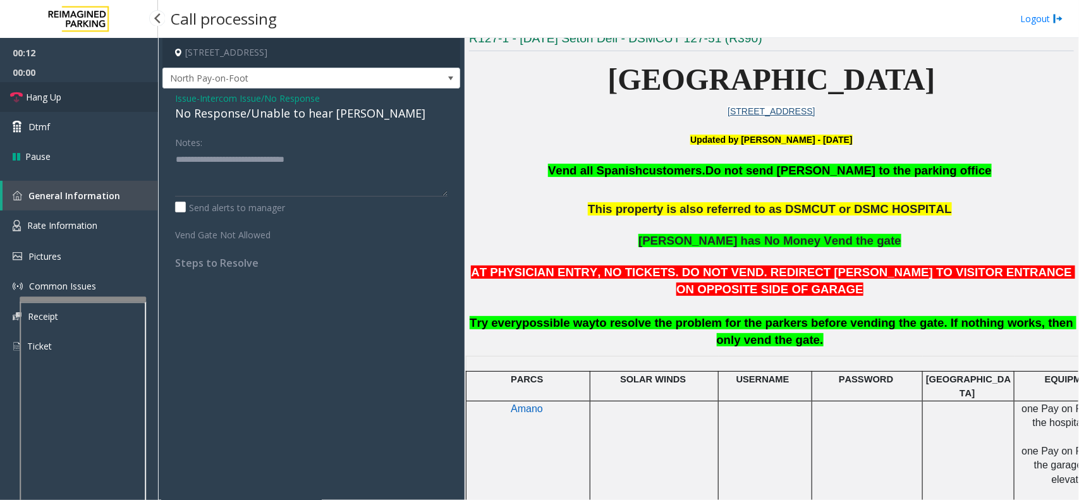
click at [98, 89] on link "Hang Up" at bounding box center [79, 97] width 158 height 30
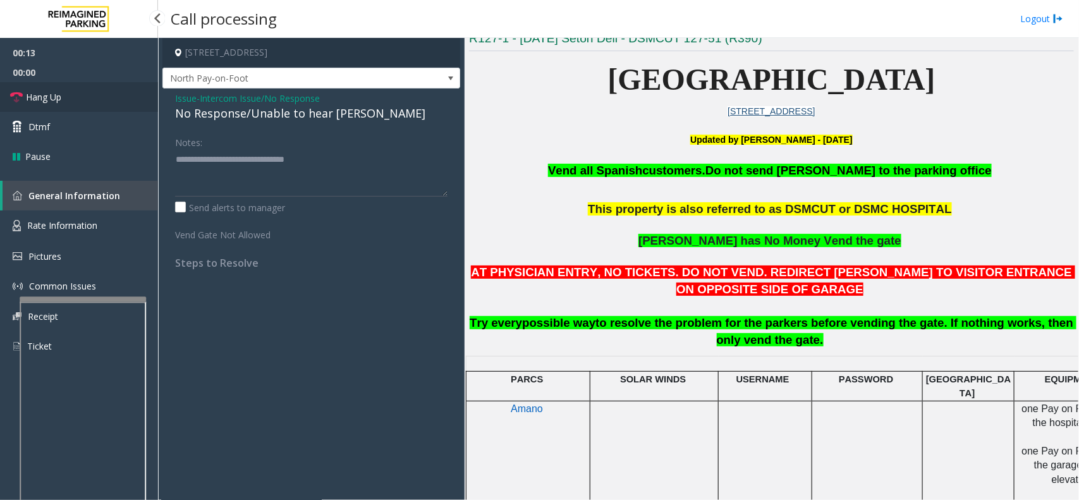
click at [98, 89] on link "Hang Up" at bounding box center [79, 97] width 158 height 30
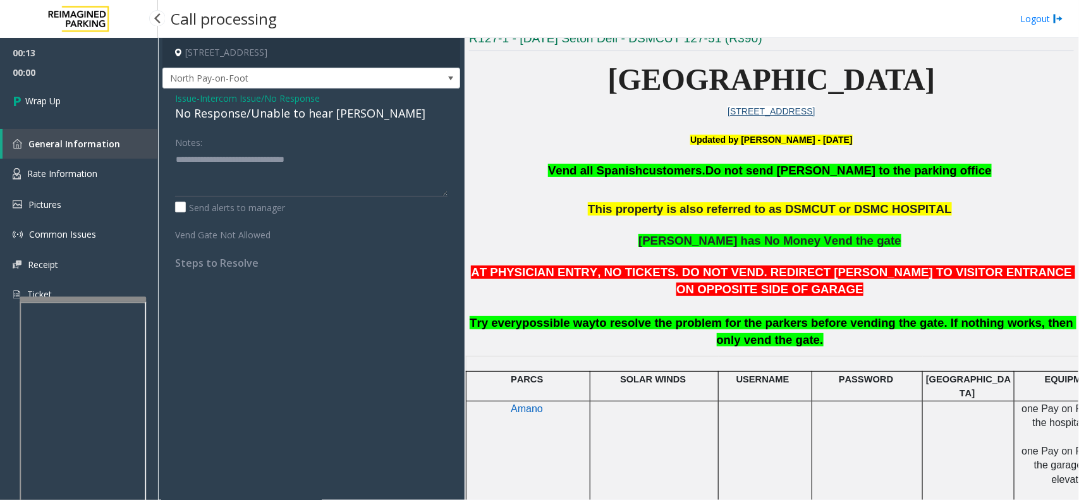
click at [98, 89] on link "Wrap Up" at bounding box center [79, 100] width 158 height 37
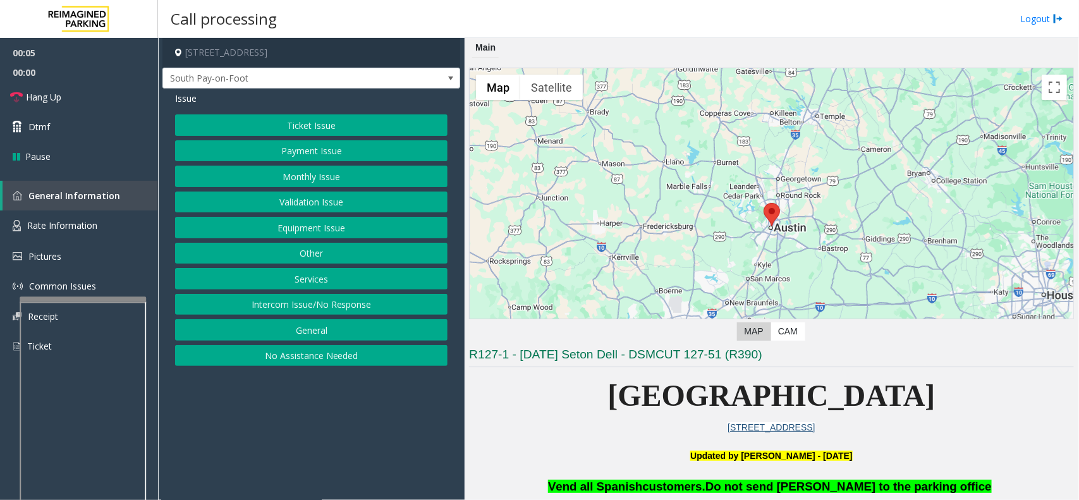
drag, startPoint x: 348, startPoint y: 305, endPoint x: 347, endPoint y: 288, distance: 17.1
click at [348, 305] on button "Intercom Issue/No Response" at bounding box center [311, 304] width 273 height 21
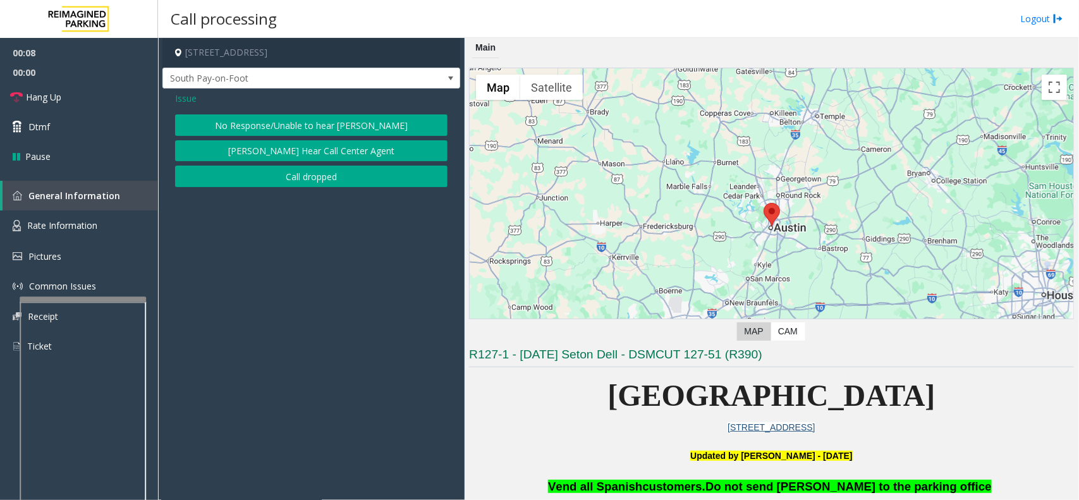
click at [326, 121] on button "No Response/Unable to hear [PERSON_NAME]" at bounding box center [311, 124] width 273 height 21
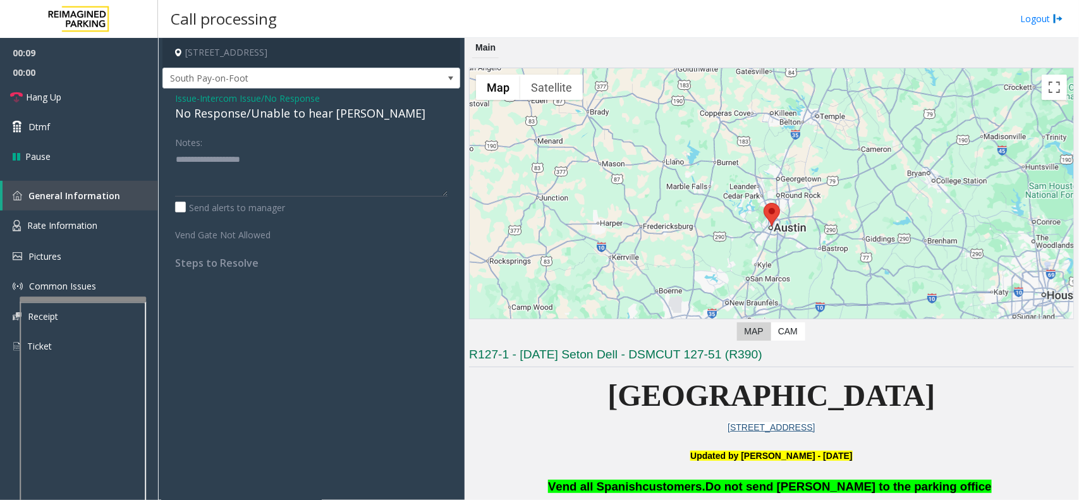
click at [269, 108] on div "No Response/Unable to hear [PERSON_NAME]" at bounding box center [311, 113] width 273 height 17
type textarea "**********"
click at [83, 94] on link "Hang Up" at bounding box center [79, 97] width 158 height 30
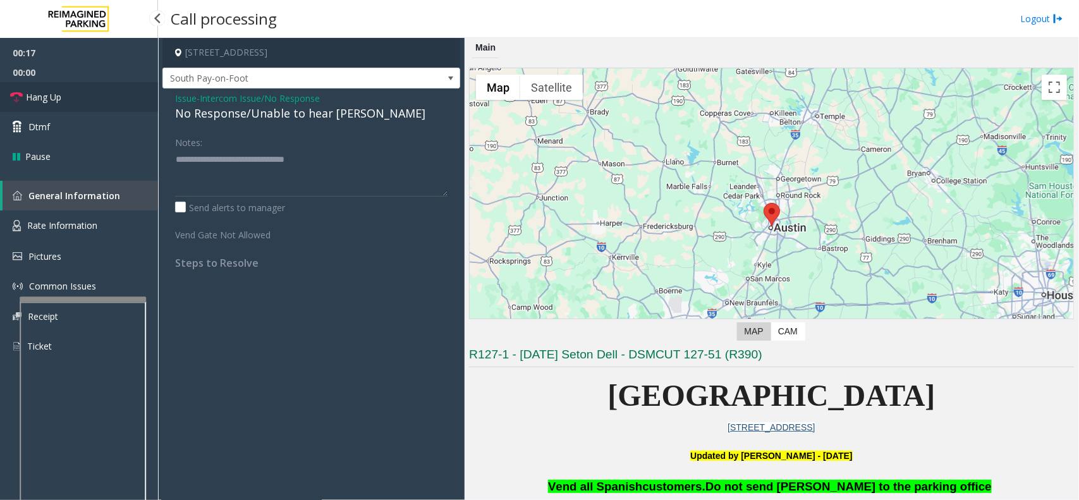
click at [83, 94] on link "Hang Up" at bounding box center [79, 97] width 158 height 30
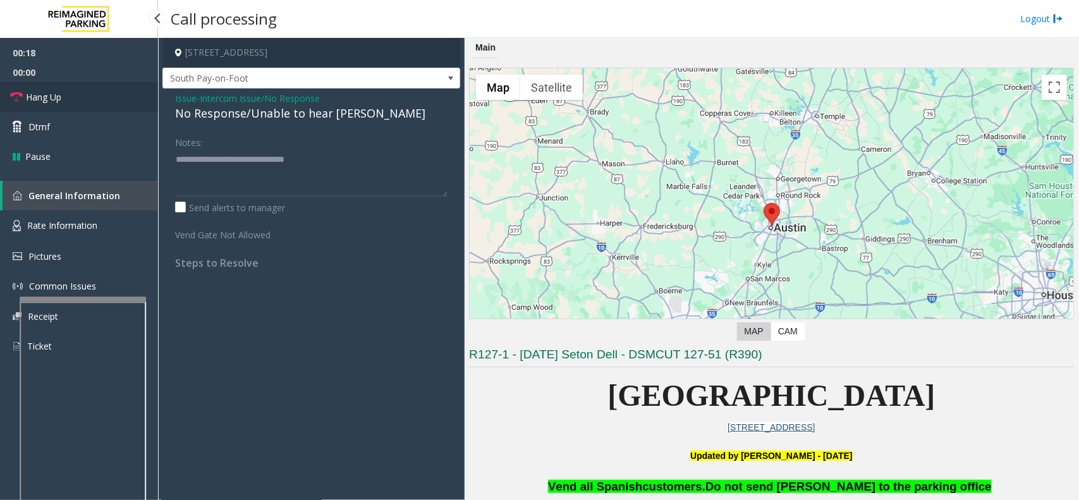
click at [83, 94] on link "Hang Up" at bounding box center [79, 97] width 158 height 30
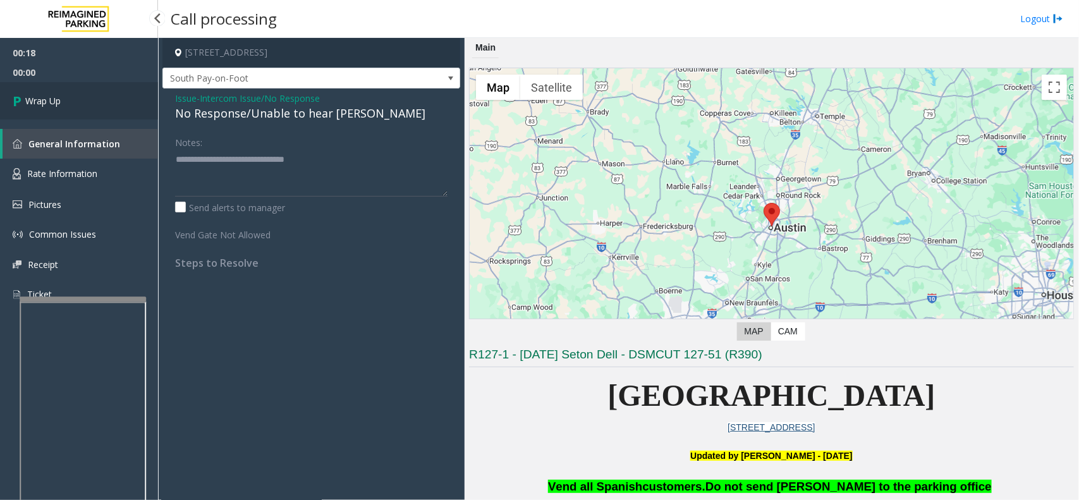
click at [83, 94] on link "Wrap Up" at bounding box center [79, 100] width 158 height 37
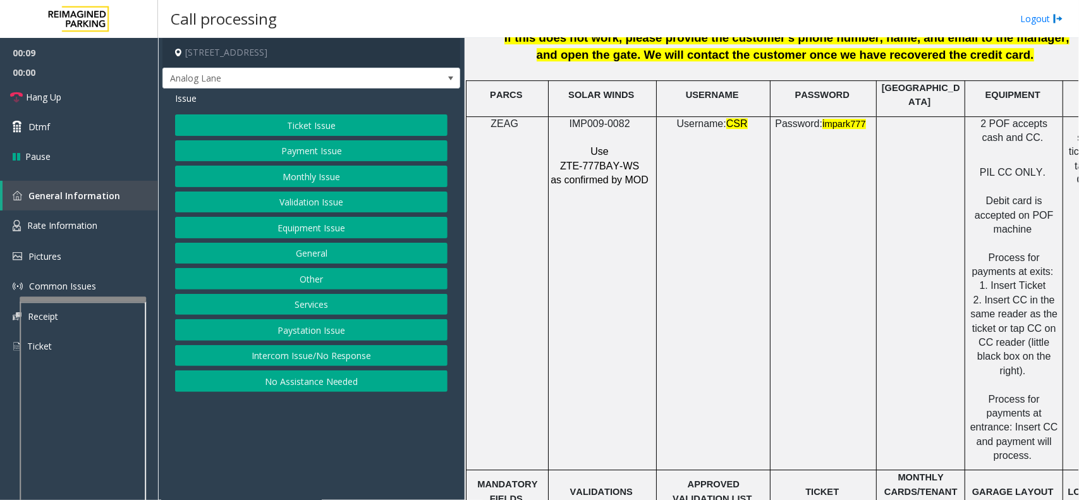
scroll to position [1660, 0]
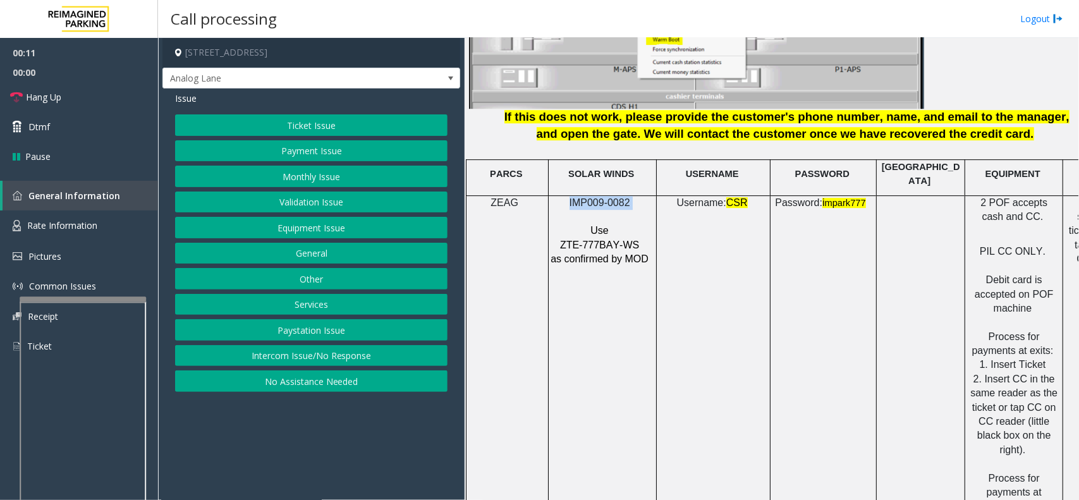
drag, startPoint x: 633, startPoint y: 197, endPoint x: 570, endPoint y: 194, distance: 62.7
click at [570, 196] on p "IMP009-0082" at bounding box center [601, 203] width 102 height 14
click at [326, 226] on button "Equipment Issue" at bounding box center [311, 227] width 273 height 21
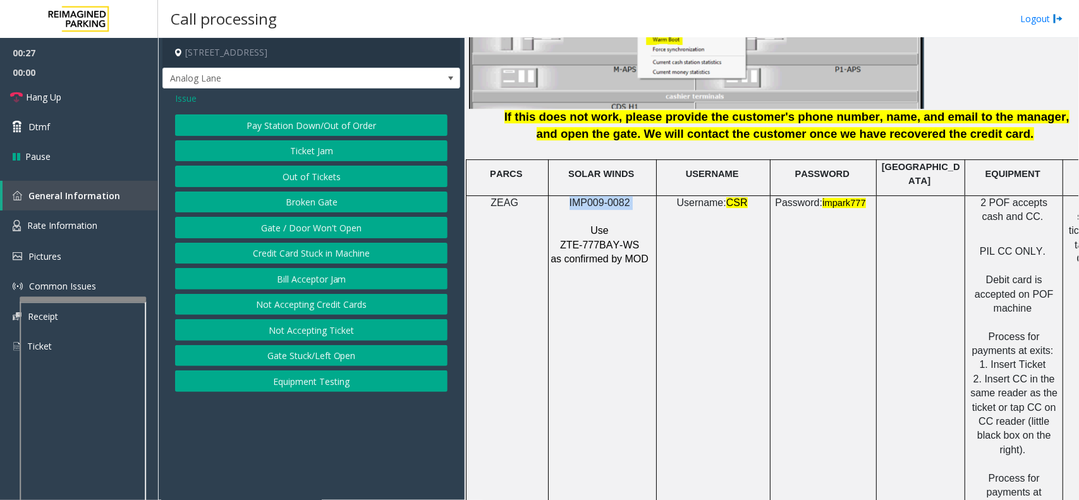
click at [327, 179] on button "Out of Tickets" at bounding box center [311, 176] width 273 height 21
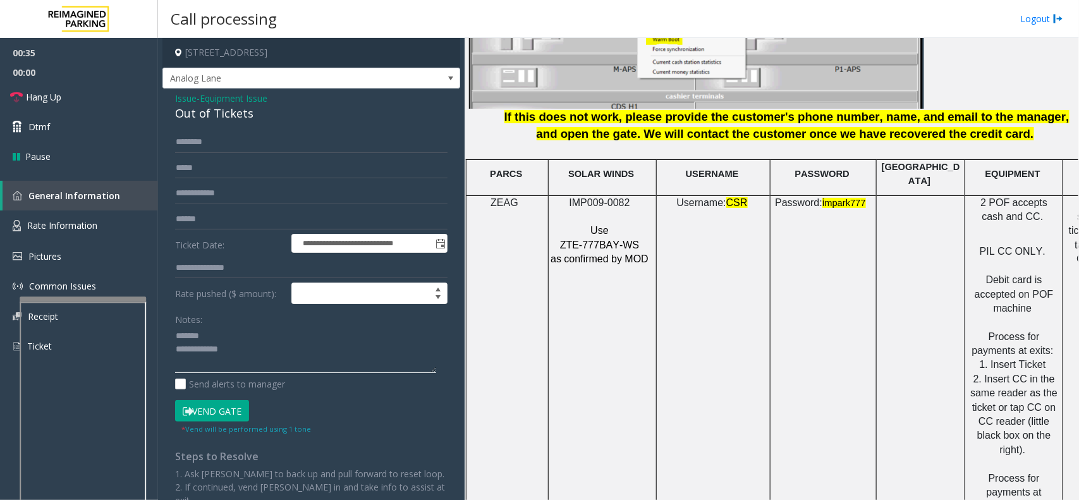
click at [219, 331] on textarea at bounding box center [305, 349] width 261 height 47
click at [198, 113] on div "Out of Tickets" at bounding box center [311, 113] width 273 height 17
click at [239, 358] on textarea at bounding box center [305, 349] width 261 height 47
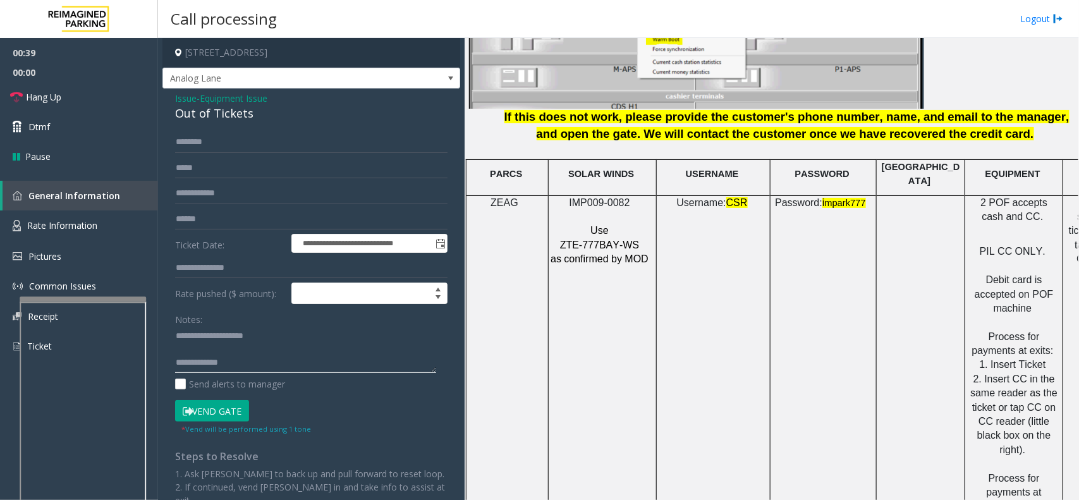
type textarea "**********"
click at [216, 143] on input "text" at bounding box center [311, 142] width 273 height 21
type input "******"
click at [238, 364] on textarea at bounding box center [305, 349] width 261 height 47
click at [231, 354] on textarea at bounding box center [305, 349] width 261 height 47
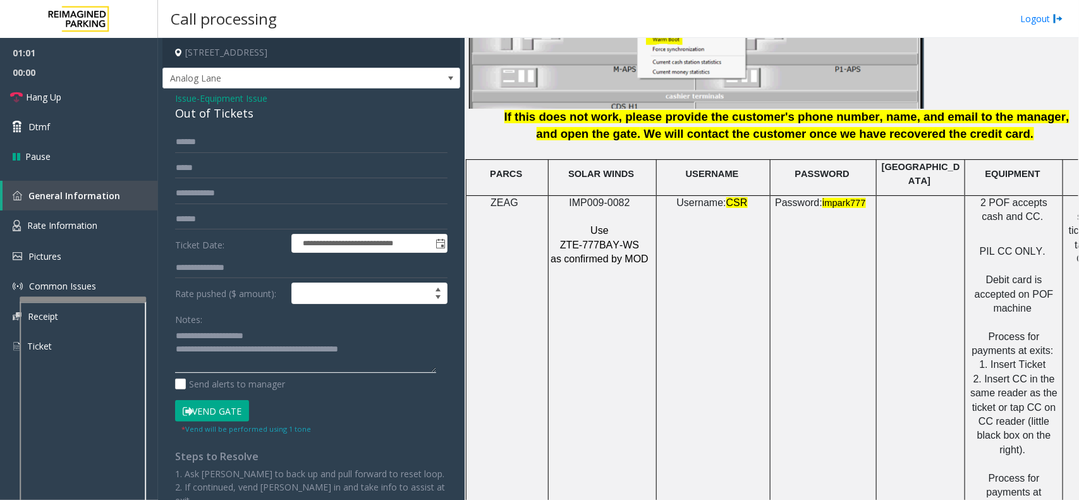
type textarea "**********"
click at [229, 406] on button "Vend Gate" at bounding box center [212, 410] width 74 height 21
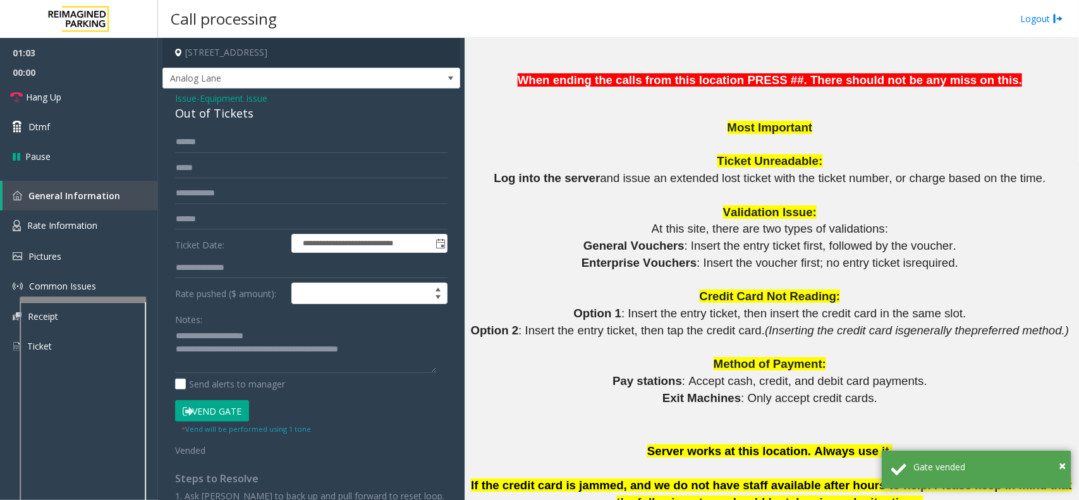
scroll to position [1028, 0]
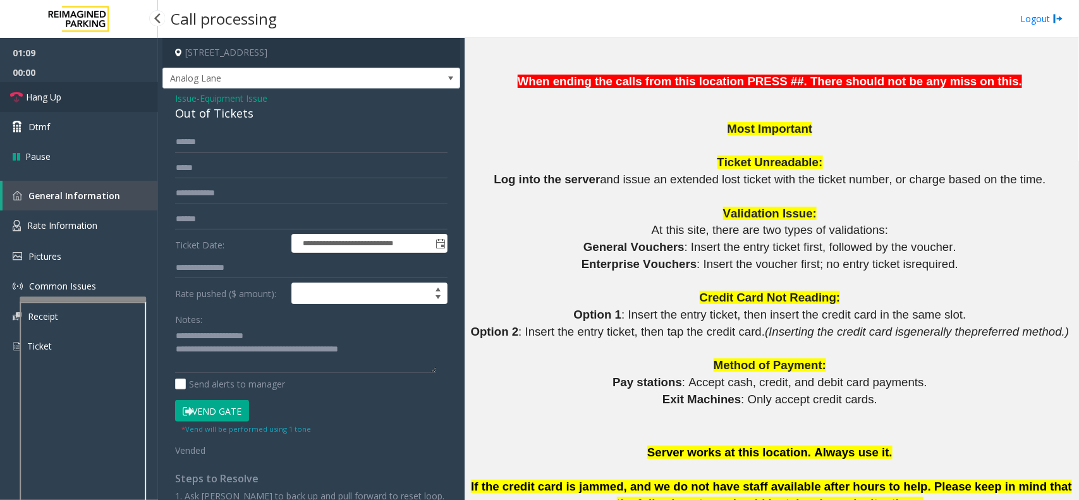
click at [46, 99] on span "Hang Up" at bounding box center [43, 96] width 35 height 13
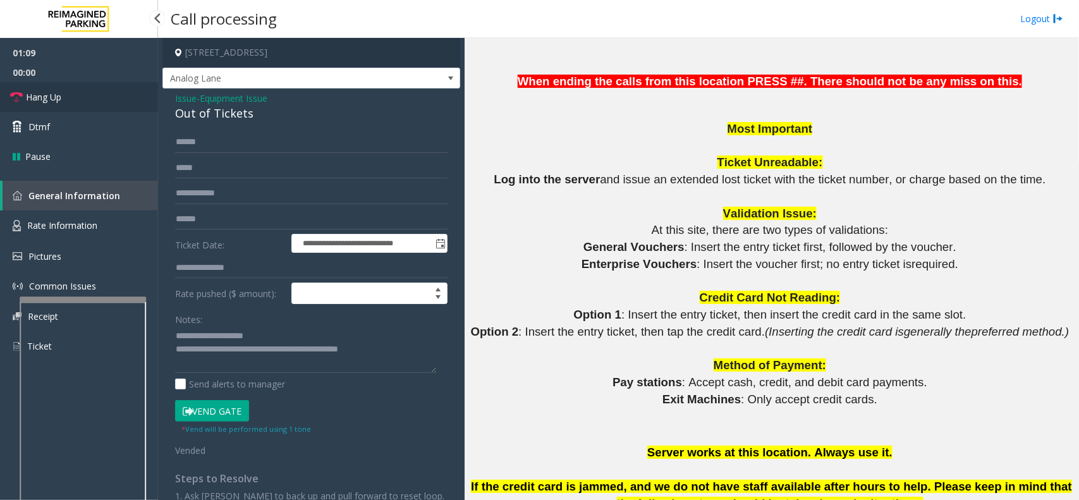
click at [46, 99] on span "Hang Up" at bounding box center [43, 96] width 35 height 13
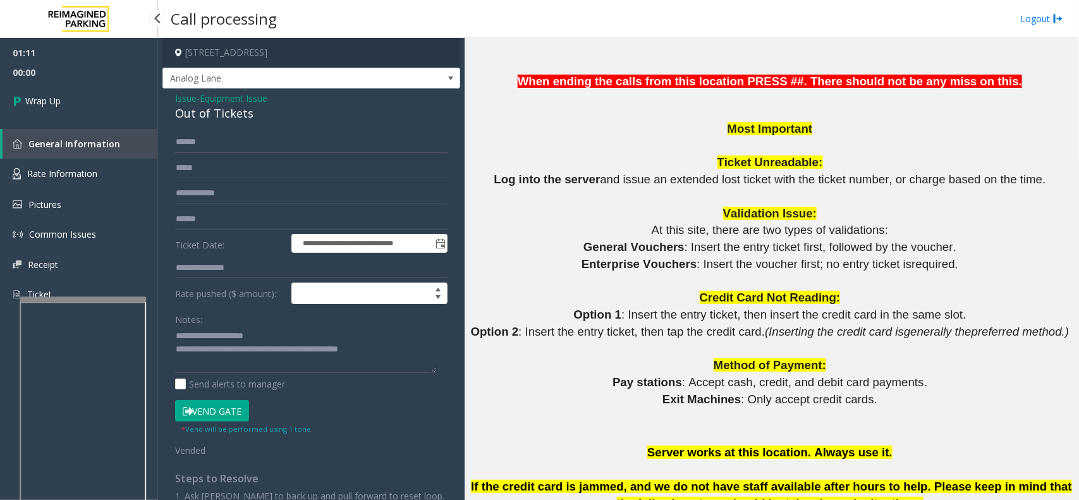
click at [46, 99] on span "Wrap Up" at bounding box center [42, 100] width 35 height 13
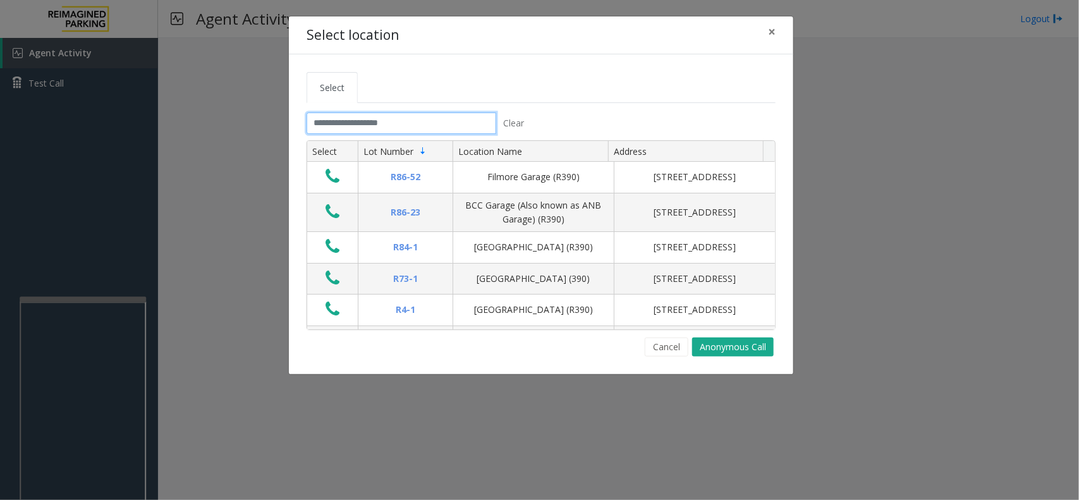
click at [416, 132] on input "text" at bounding box center [402, 123] width 190 height 21
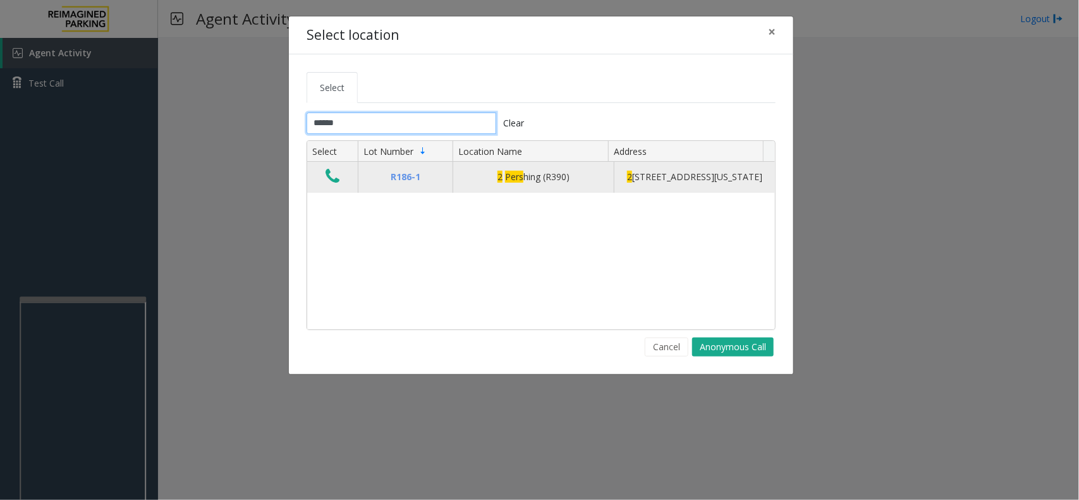
type input "******"
click at [334, 183] on icon "Data table" at bounding box center [333, 177] width 14 height 18
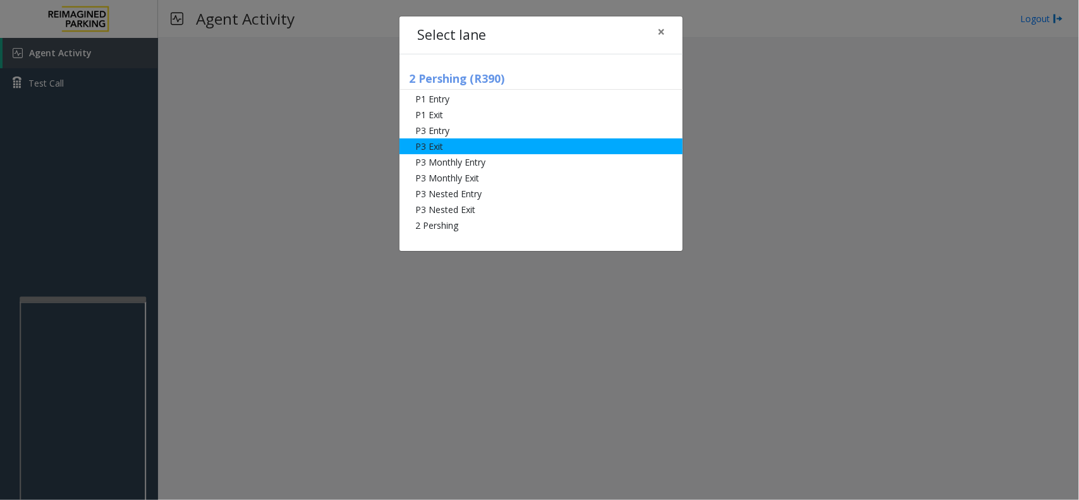
click at [449, 143] on li "P3 Exit" at bounding box center [541, 146] width 283 height 16
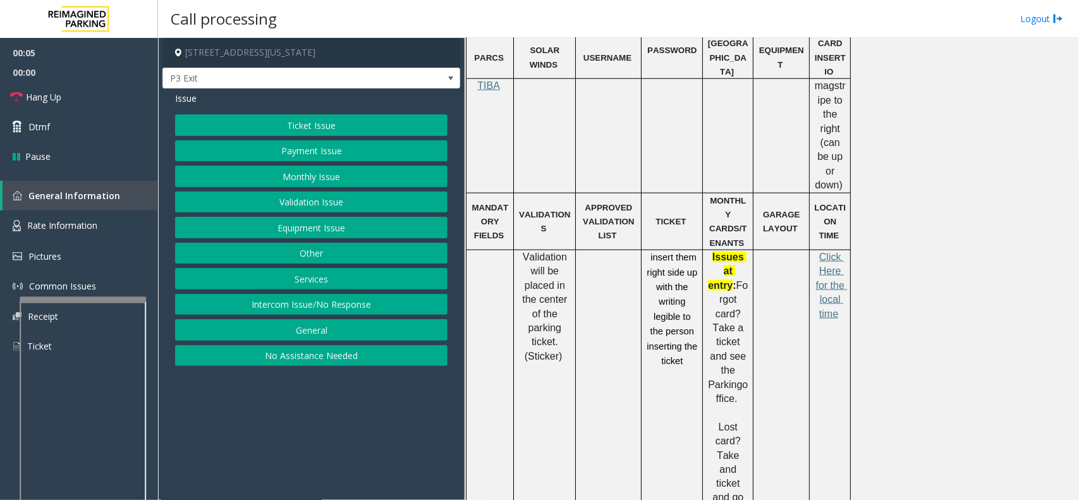
scroll to position [632, 0]
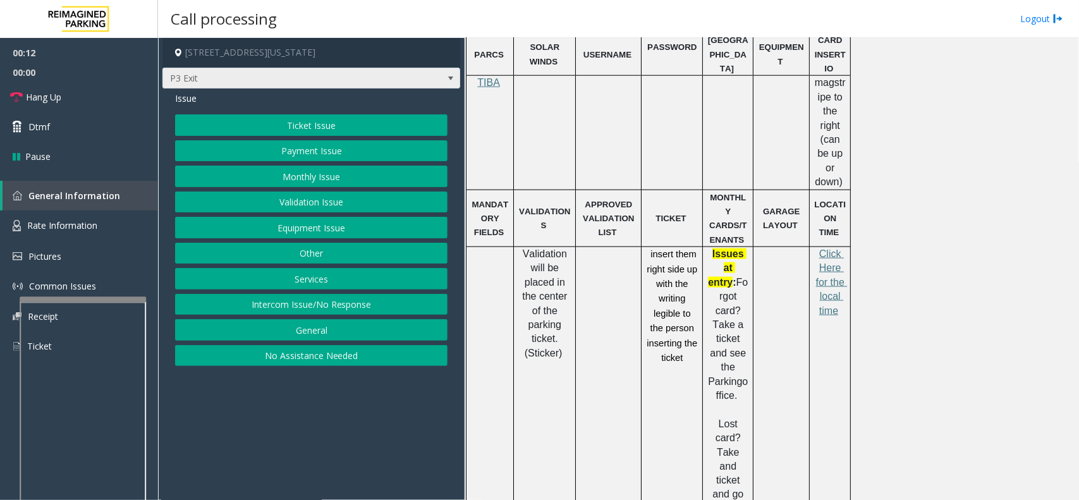
click at [374, 84] on span "P3 Exit" at bounding box center [281, 78] width 237 height 20
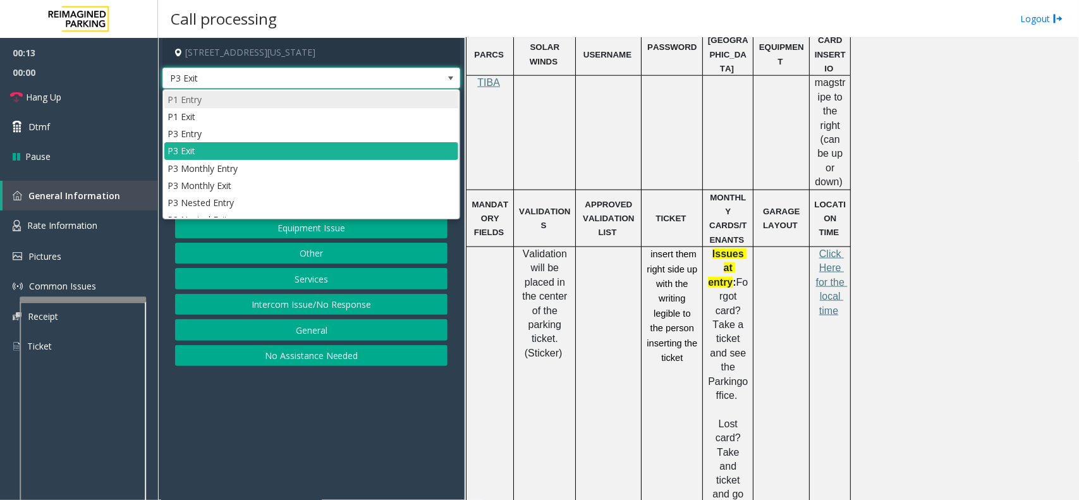
click at [341, 103] on li "P1 Entry" at bounding box center [311, 99] width 294 height 17
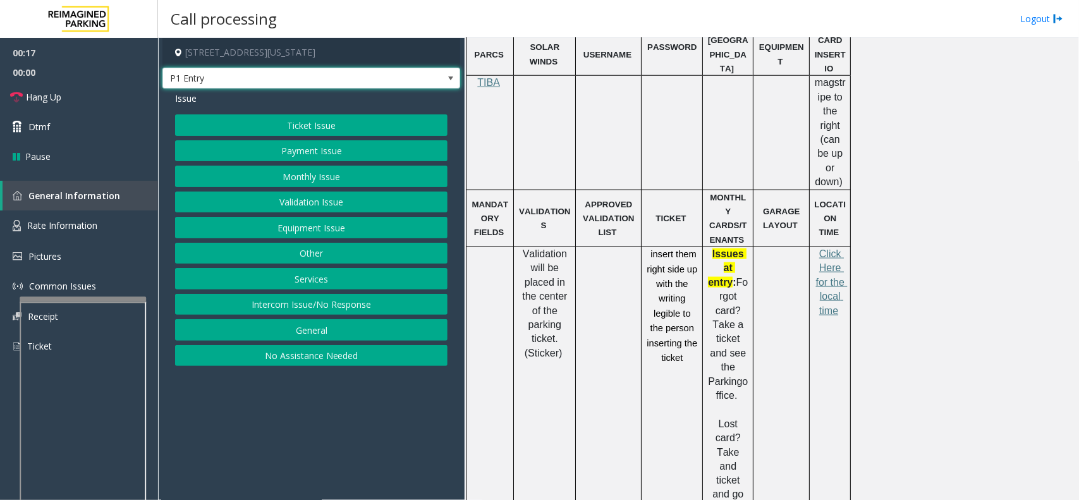
click at [365, 75] on span "P1 Entry" at bounding box center [281, 78] width 237 height 20
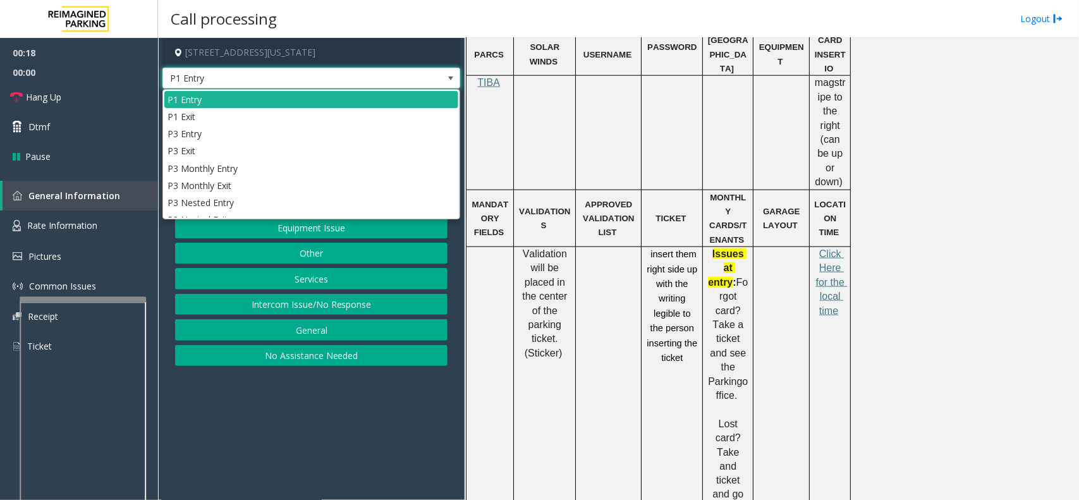
click at [365, 75] on span "P1 Entry" at bounding box center [281, 78] width 237 height 20
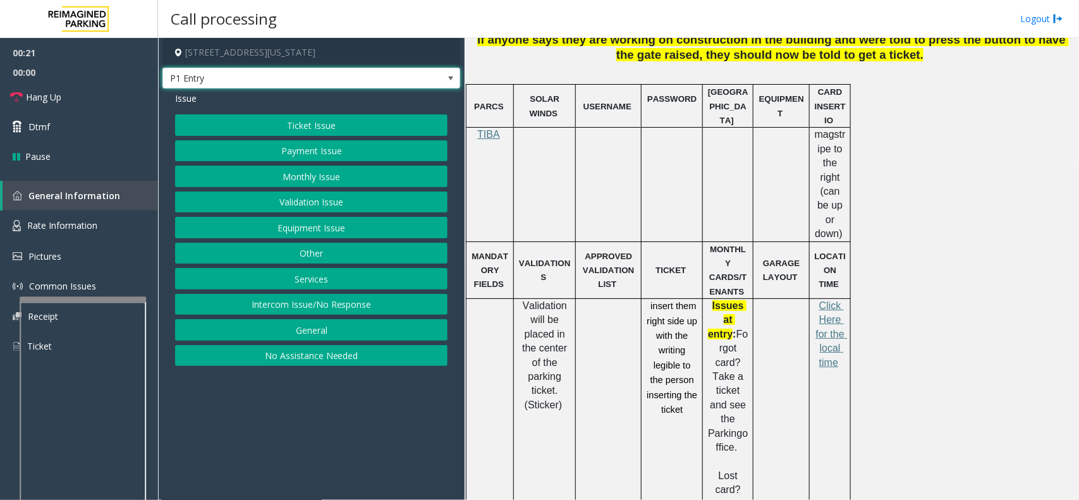
scroll to position [553, 0]
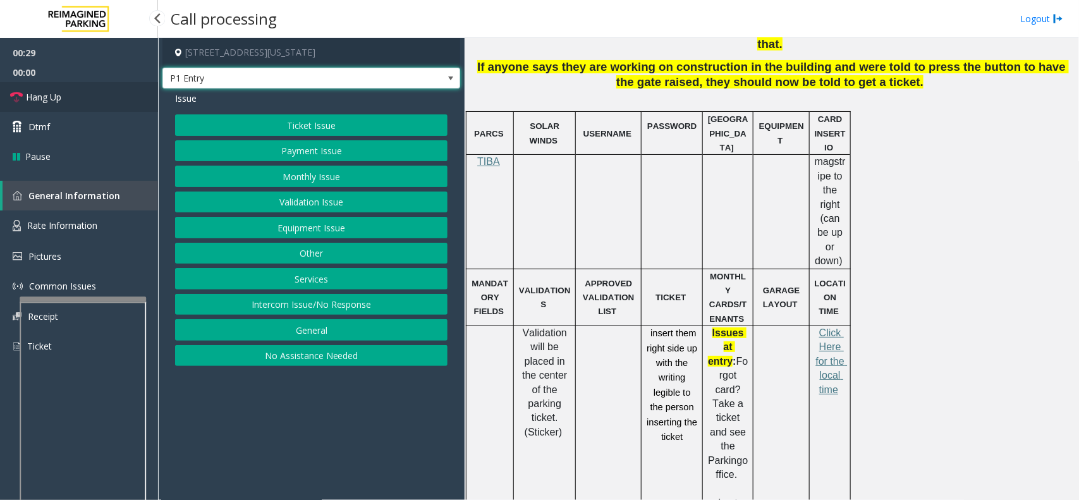
click at [68, 101] on link "Hang Up" at bounding box center [79, 97] width 158 height 30
click at [254, 231] on button "Equipment Issue" at bounding box center [311, 227] width 273 height 21
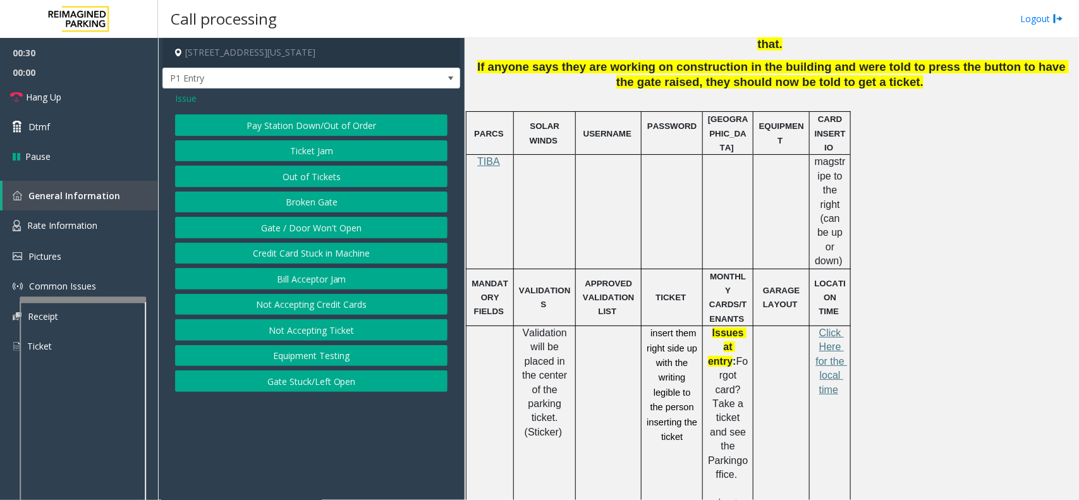
click at [259, 229] on button "Gate / Door Won't Open" at bounding box center [311, 227] width 273 height 21
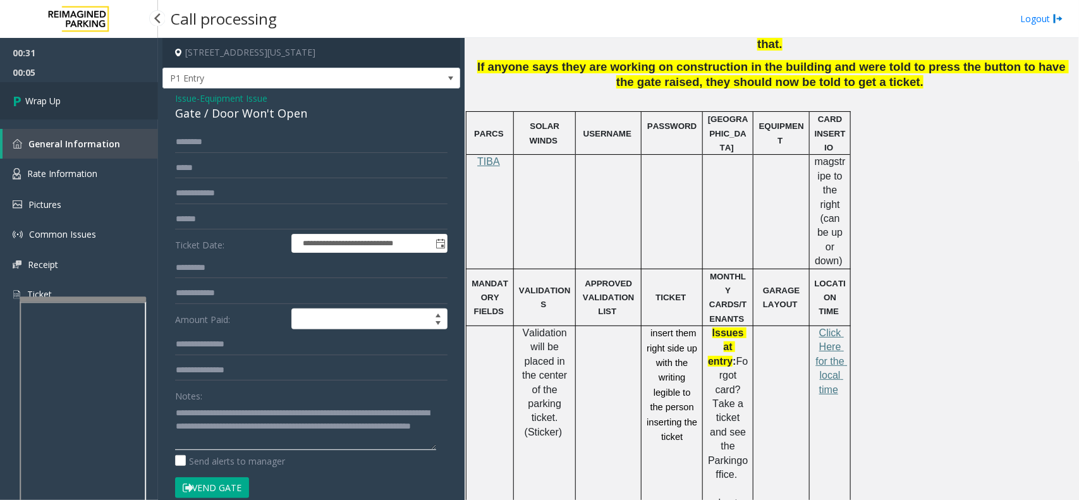
type textarea "**********"
click at [115, 104] on link "Wrap Up" at bounding box center [79, 100] width 158 height 37
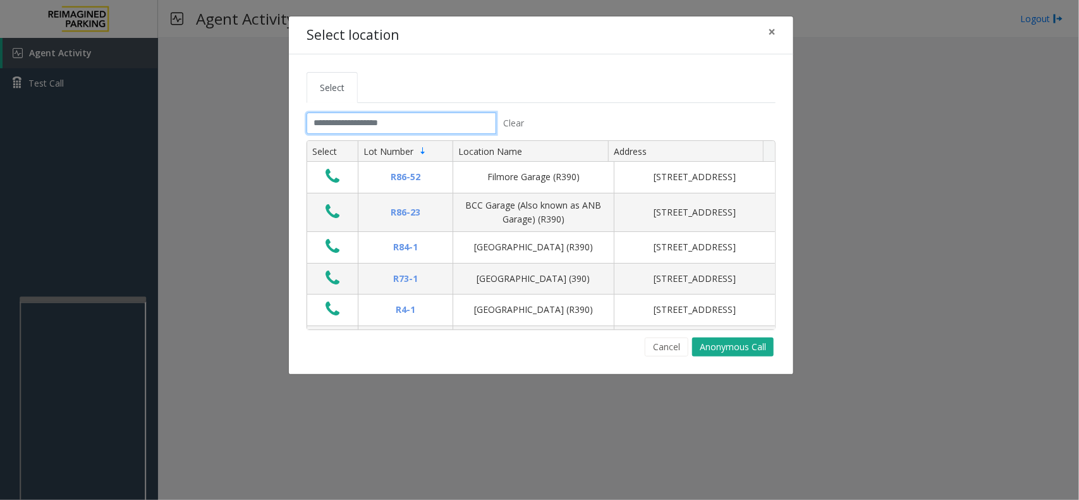
click at [422, 126] on input "text" at bounding box center [402, 123] width 190 height 21
click at [772, 30] on span "×" at bounding box center [772, 32] width 8 height 18
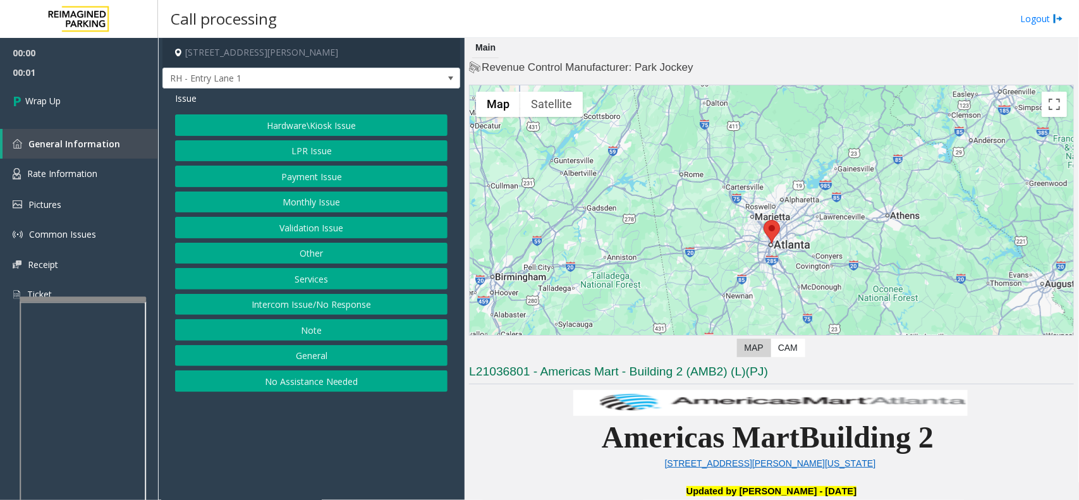
click at [301, 300] on button "Intercom Issue/No Response" at bounding box center [311, 304] width 273 height 21
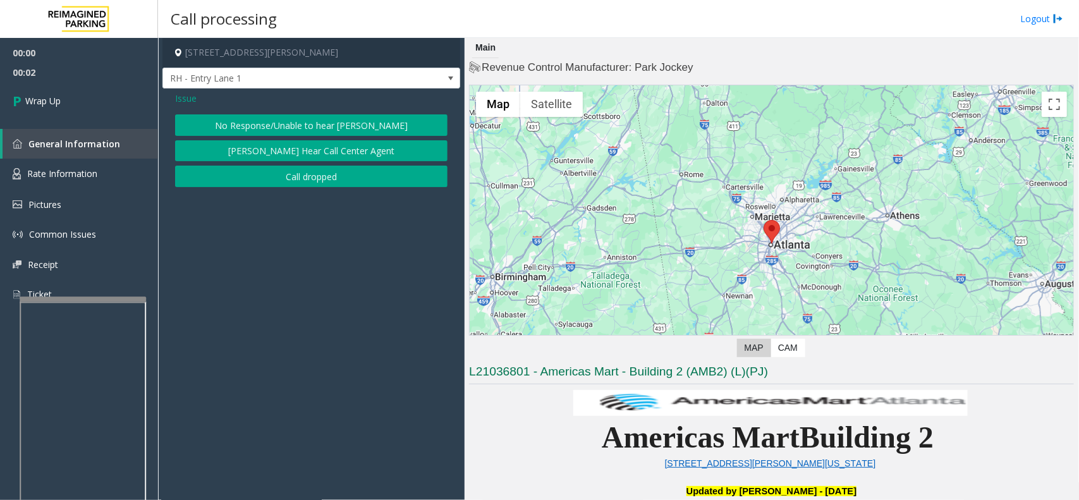
click at [267, 175] on button "Call dropped" at bounding box center [311, 176] width 273 height 21
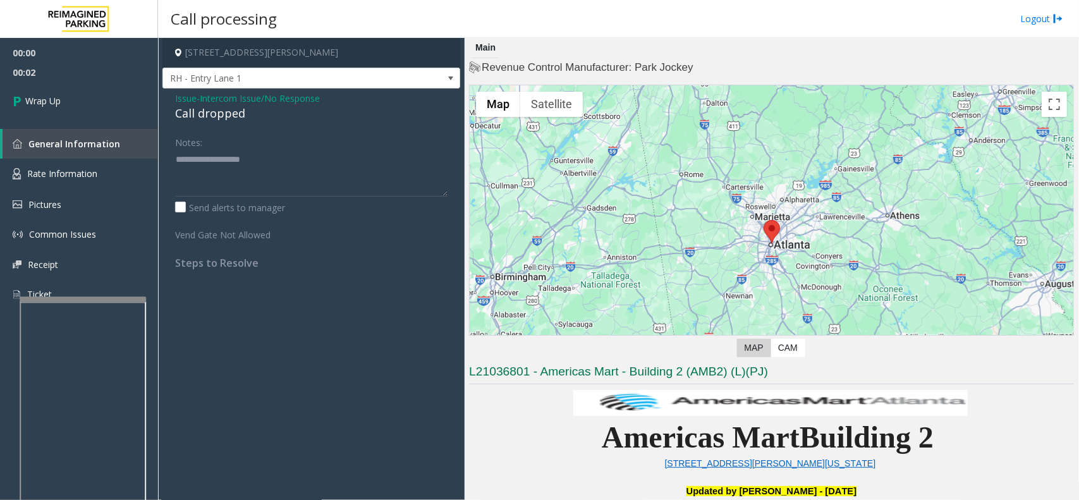
click at [200, 109] on div "Call dropped" at bounding box center [311, 113] width 273 height 17
type textarea "**********"
click at [83, 89] on link "Wrap Up" at bounding box center [79, 100] width 158 height 37
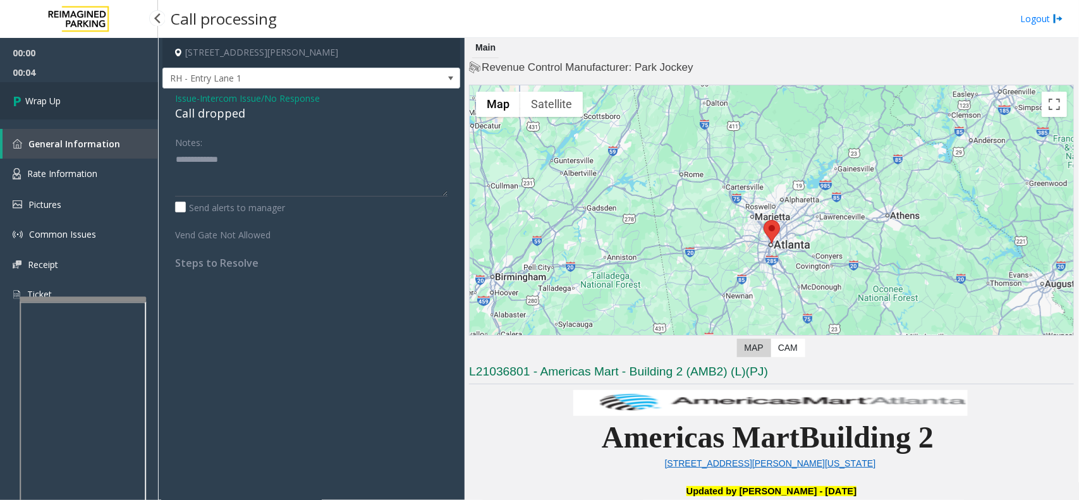
click at [83, 89] on link "Wrap Up" at bounding box center [79, 100] width 158 height 37
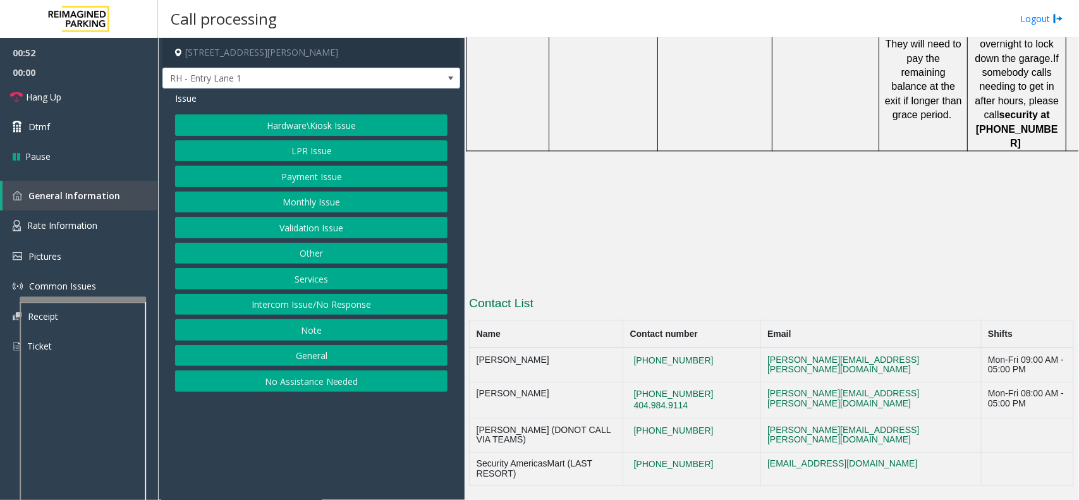
scroll to position [1378, 0]
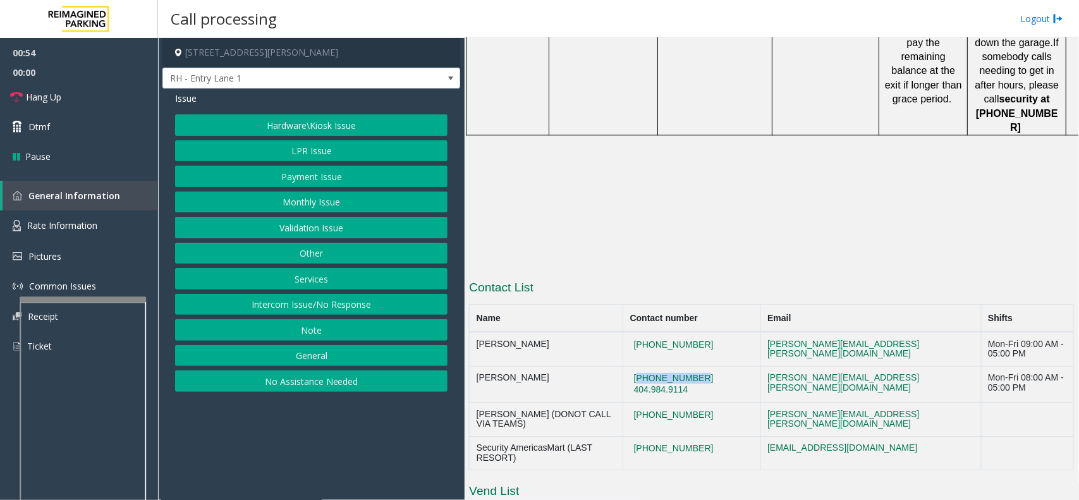
drag, startPoint x: 722, startPoint y: 262, endPoint x: 642, endPoint y: 252, distance: 80.4
click at [642, 366] on td "[PHONE_NUMBER] [PHONE_NUMBER]" at bounding box center [692, 384] width 138 height 37
copy button "[PHONE_NUMBER]"
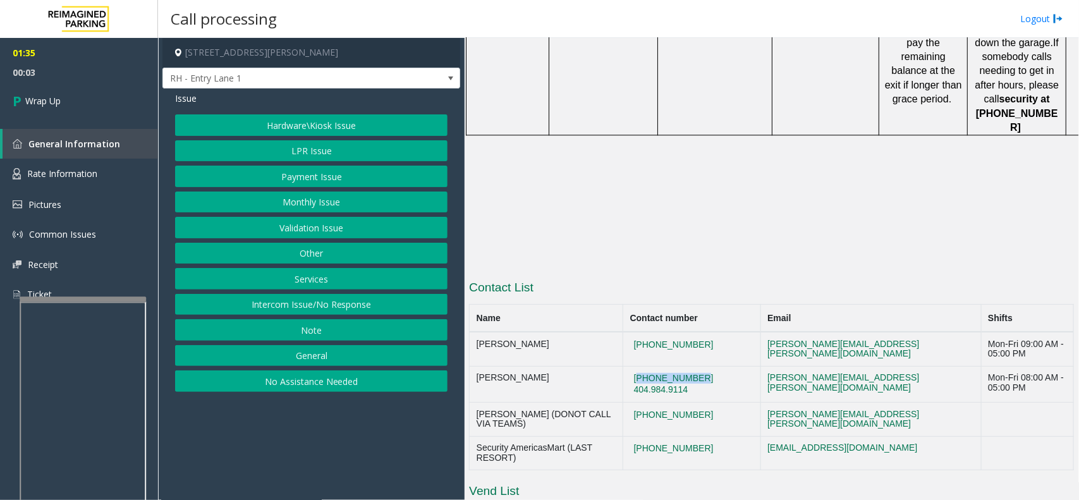
click at [326, 125] on button "Hardware\Kiosk Issue" at bounding box center [311, 124] width 273 height 21
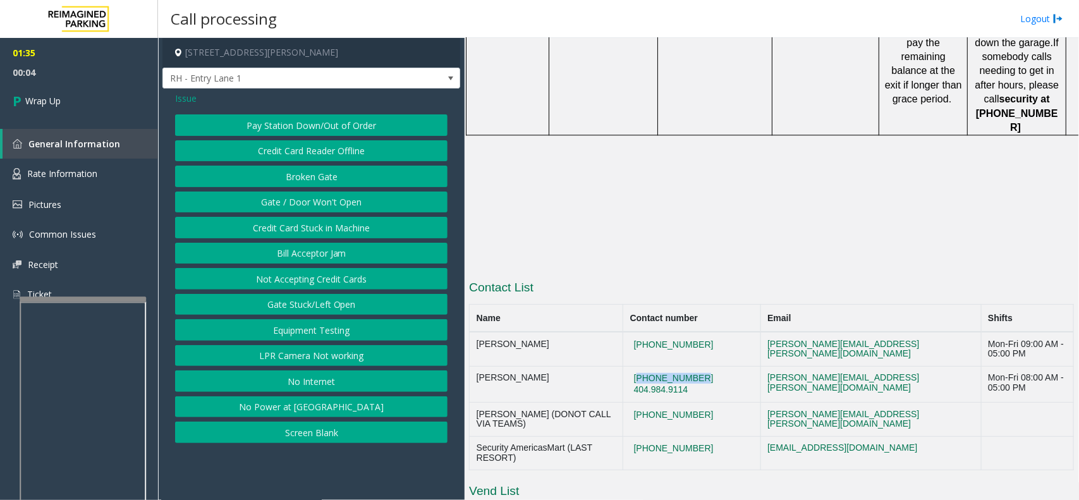
click at [327, 202] on button "Gate / Door Won't Open" at bounding box center [311, 202] width 273 height 21
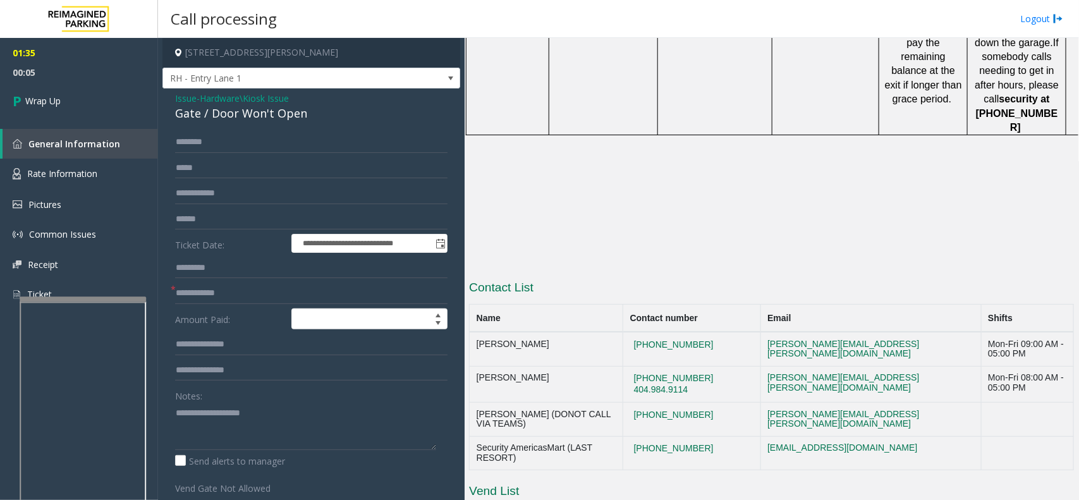
click at [263, 115] on div "Gate / Door Won't Open" at bounding box center [311, 113] width 273 height 17
click at [317, 121] on div "Gate / Door Won't Open" at bounding box center [311, 113] width 273 height 17
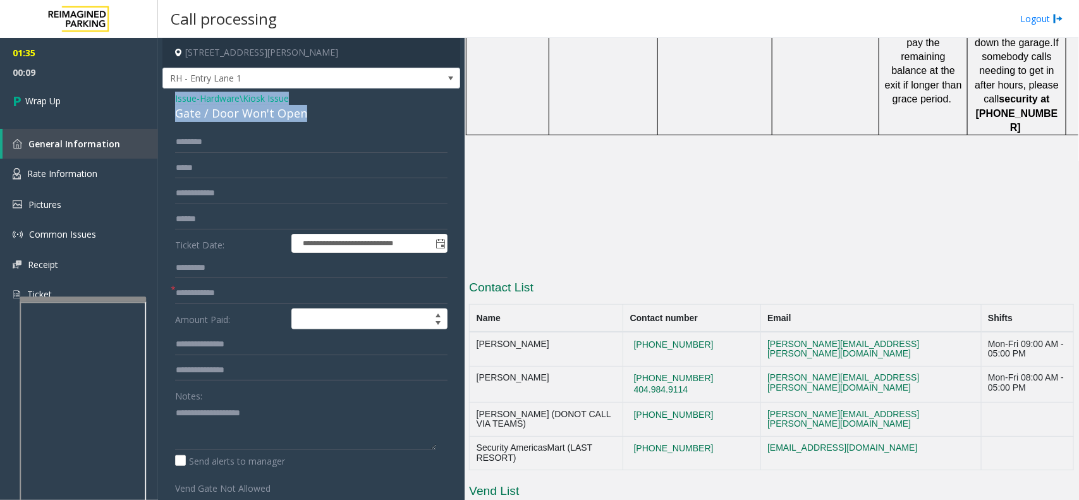
drag, startPoint x: 319, startPoint y: 114, endPoint x: 172, endPoint y: 98, distance: 148.2
click at [172, 98] on div "**********" at bounding box center [312, 374] width 298 height 571
copy div "Issue - Hardware\Kiosk Issue Gate / Door Won't Open"
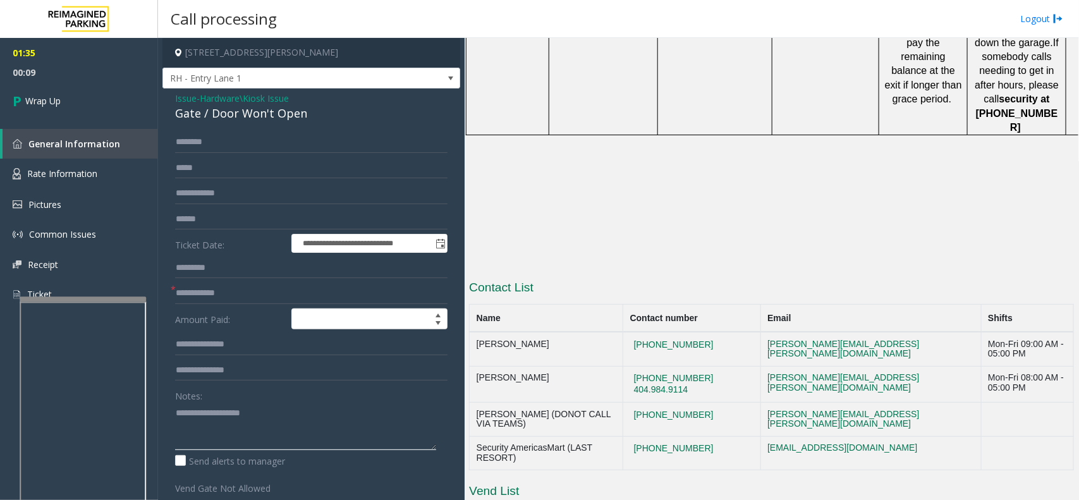
click at [193, 422] on textarea at bounding box center [305, 426] width 261 height 47
paste textarea "**********"
type textarea "**********"
click at [109, 94] on link "Wrap Up" at bounding box center [79, 100] width 158 height 37
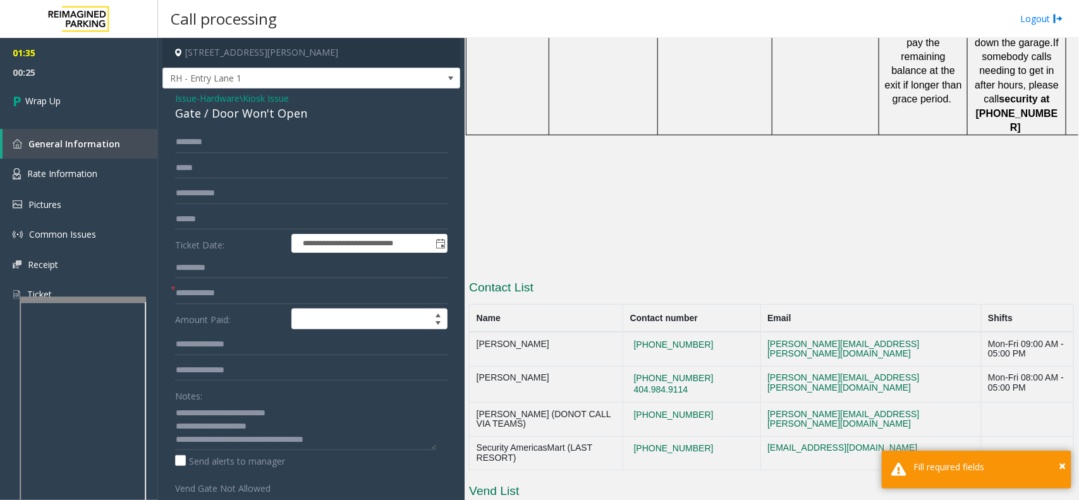
click at [255, 282] on form "**********" at bounding box center [311, 314] width 273 height 364
click at [64, 87] on link "Wrap Up" at bounding box center [79, 100] width 158 height 37
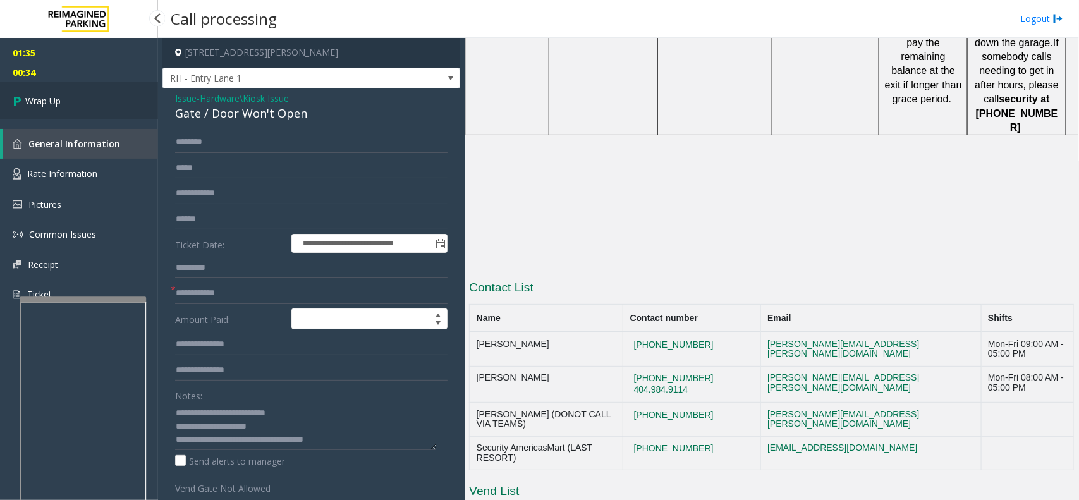
click at [104, 99] on link "Wrap Up" at bounding box center [79, 100] width 158 height 37
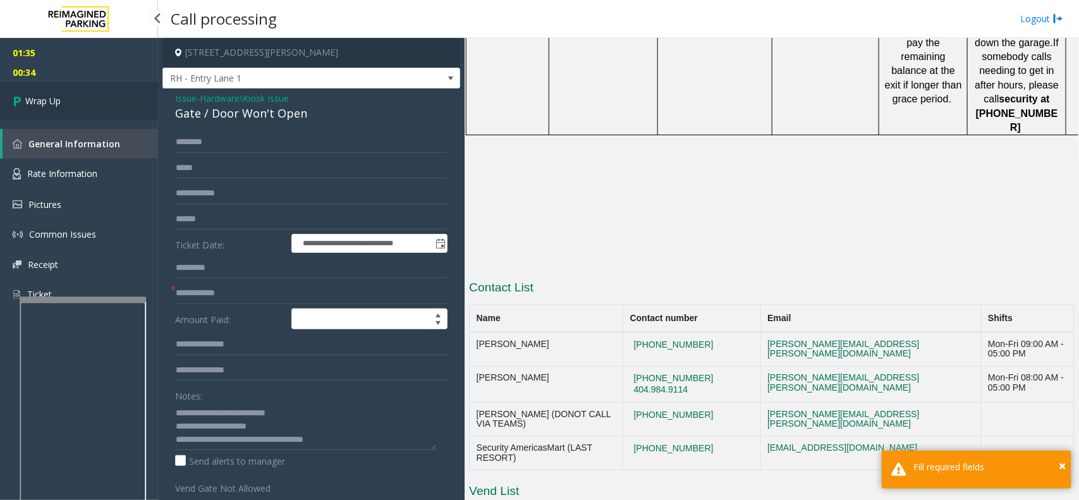
click at [104, 99] on link "Wrap Up" at bounding box center [79, 100] width 158 height 37
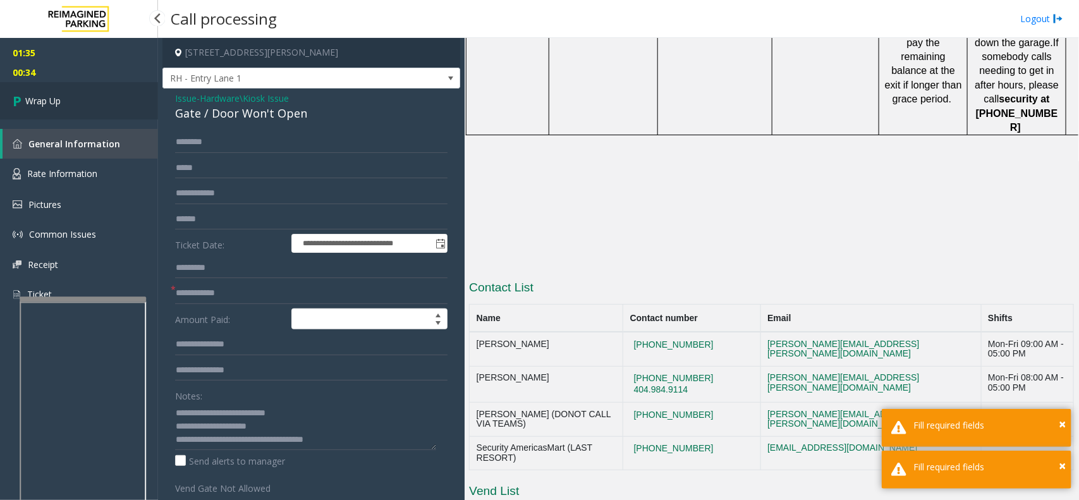
click at [104, 99] on link "Wrap Up" at bounding box center [79, 100] width 158 height 37
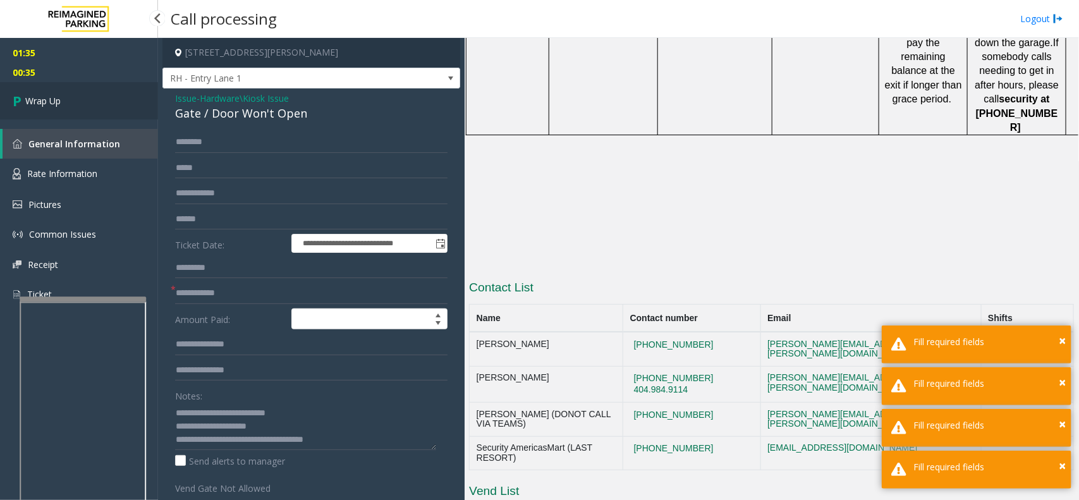
click at [104, 99] on link "Wrap Up" at bounding box center [79, 100] width 158 height 37
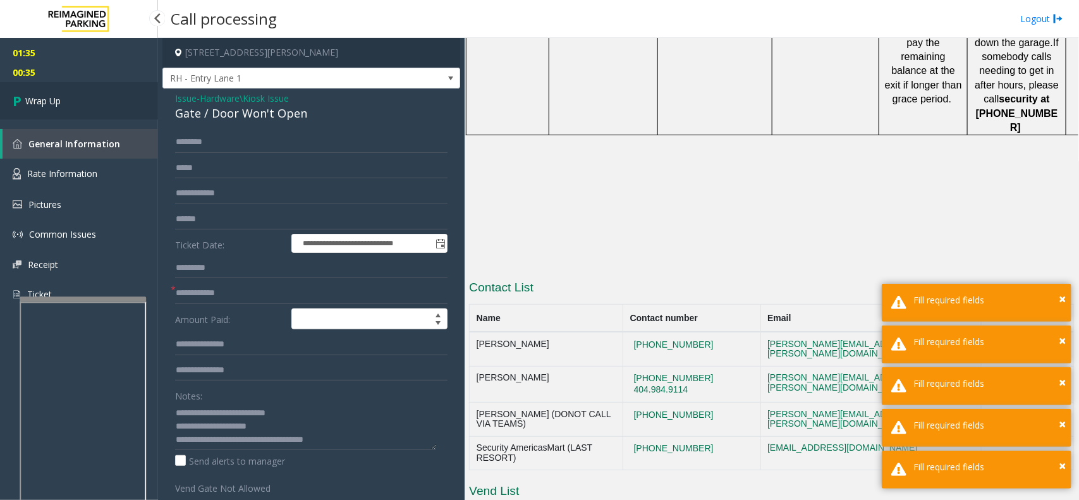
click at [104, 99] on link "Wrap Up" at bounding box center [79, 100] width 158 height 37
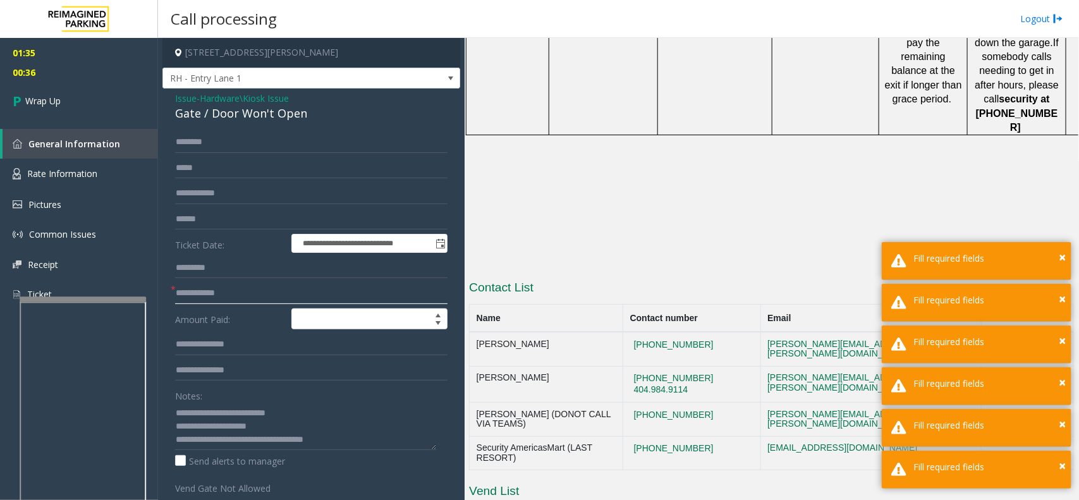
click at [225, 292] on input "text" at bounding box center [311, 293] width 273 height 21
type input "**"
click at [105, 99] on link "Wrap Up" at bounding box center [79, 100] width 158 height 37
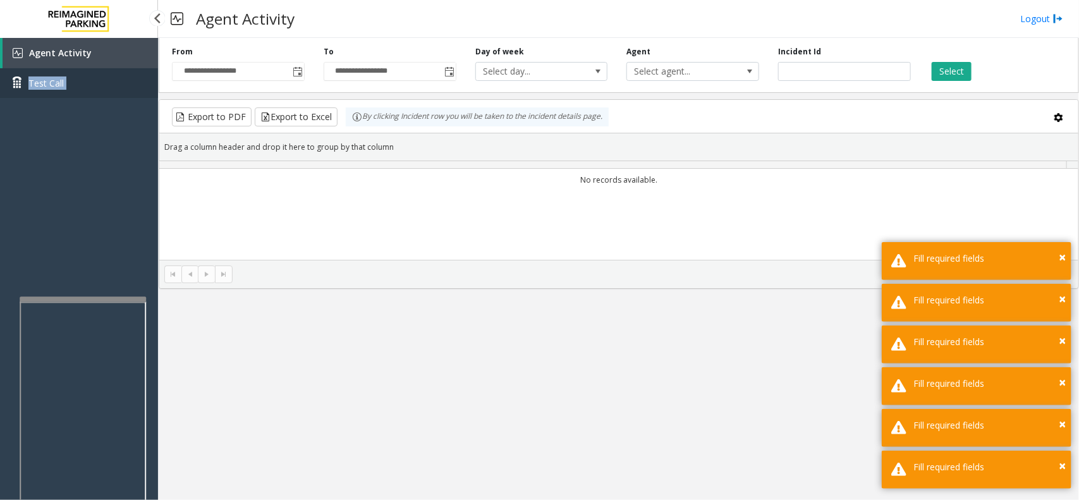
click at [105, 95] on div "Agent Activity Test Call" at bounding box center [79, 73] width 158 height 70
click at [105, 95] on link "Test Call" at bounding box center [79, 83] width 158 height 30
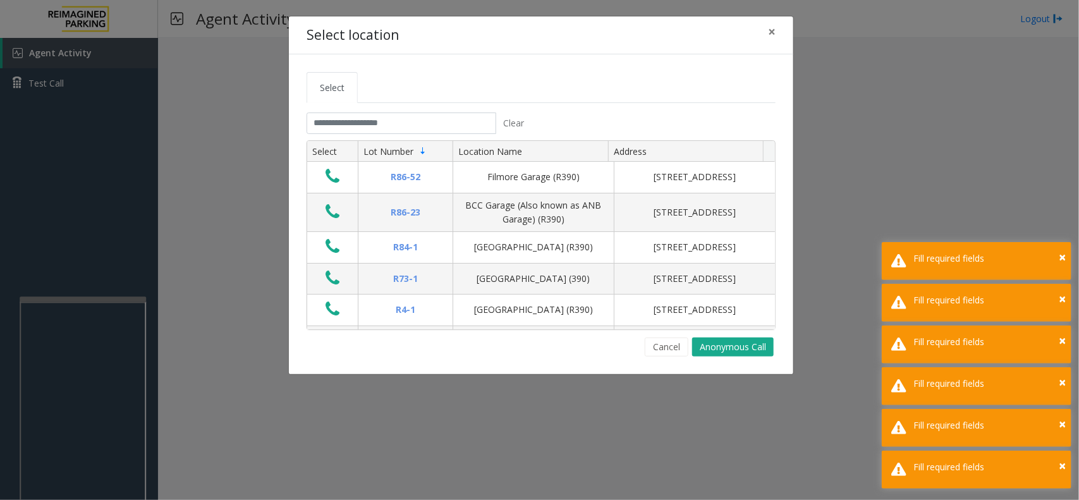
click at [134, 144] on div "Select location × Select Clear Select Lot Number Location Name Address R86-52 F…" at bounding box center [539, 250] width 1079 height 500
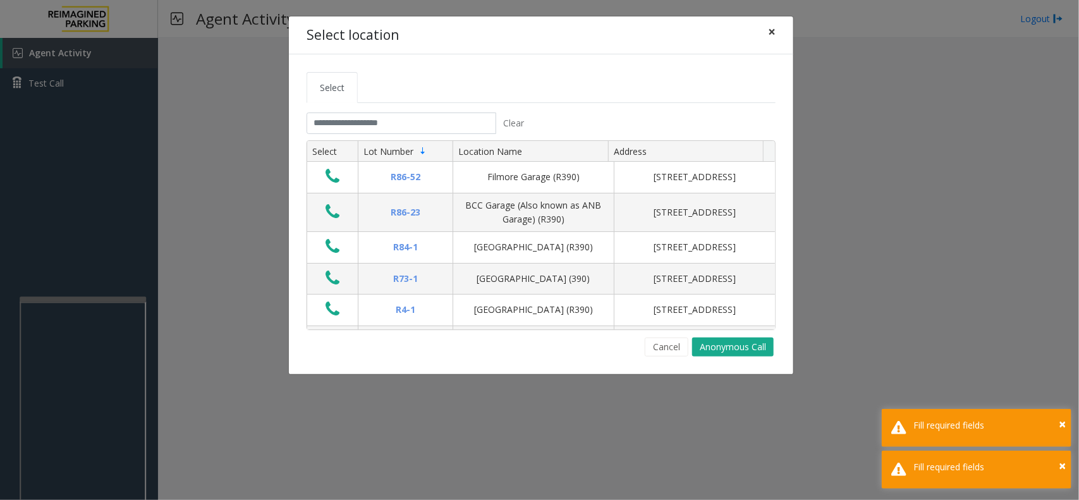
click at [773, 32] on span "×" at bounding box center [772, 32] width 8 height 18
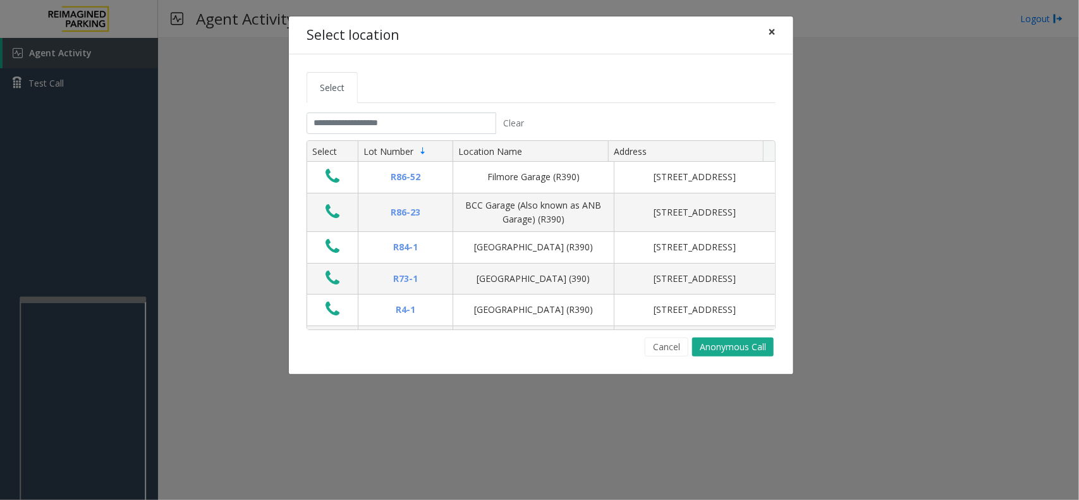
click at [775, 37] on span "×" at bounding box center [772, 32] width 8 height 18
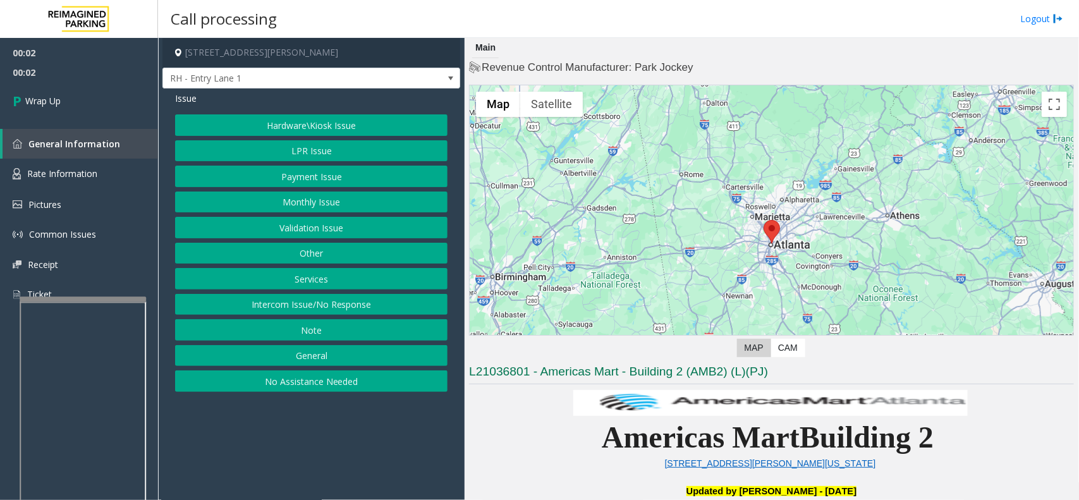
drag, startPoint x: 345, startPoint y: 309, endPoint x: 345, endPoint y: 301, distance: 7.6
click at [345, 305] on button "Intercom Issue/No Response" at bounding box center [311, 304] width 273 height 21
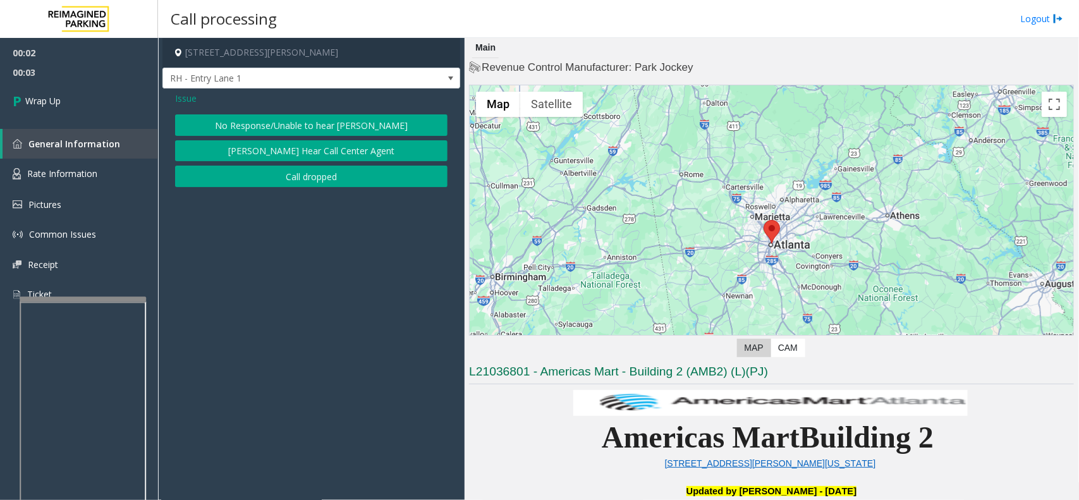
click at [288, 178] on button "Call dropped" at bounding box center [311, 176] width 273 height 21
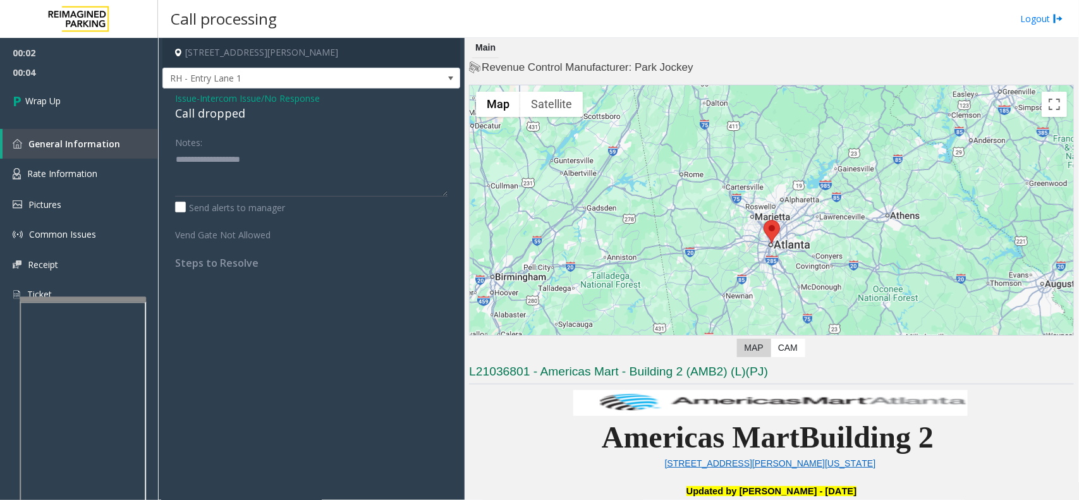
click at [210, 109] on div "Call dropped" at bounding box center [311, 113] width 273 height 17
type textarea "**********"
click at [100, 97] on link "Wrap Up" at bounding box center [79, 100] width 158 height 37
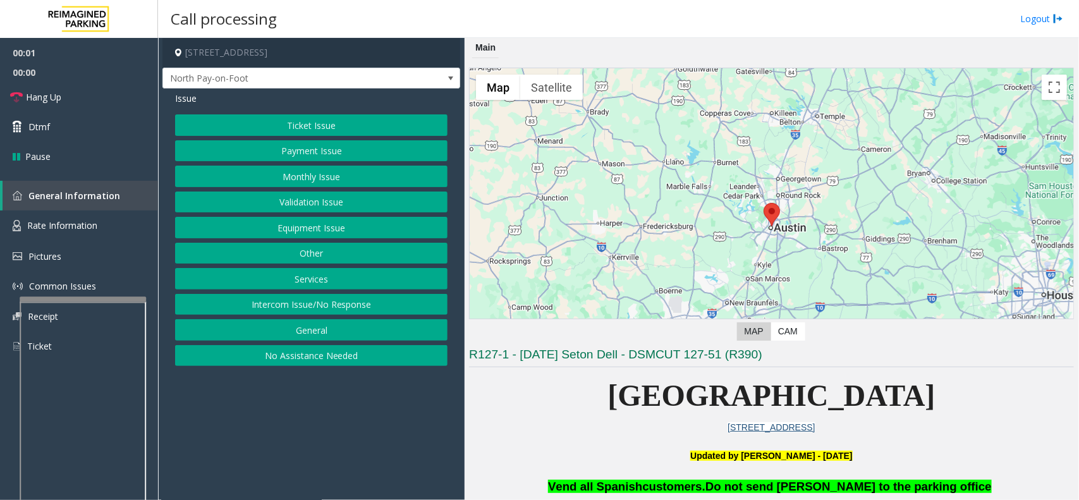
scroll to position [395, 0]
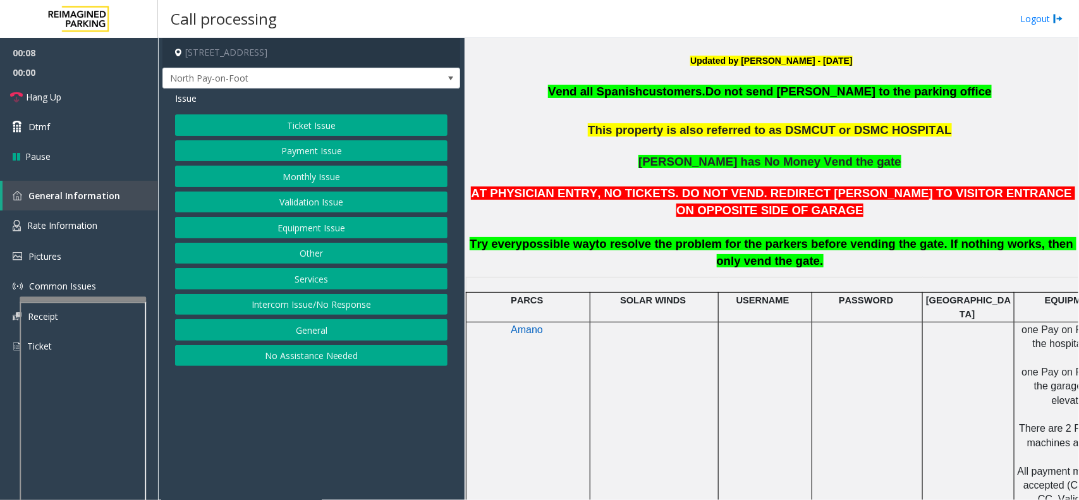
click at [335, 124] on button "Ticket Issue" at bounding box center [311, 124] width 273 height 21
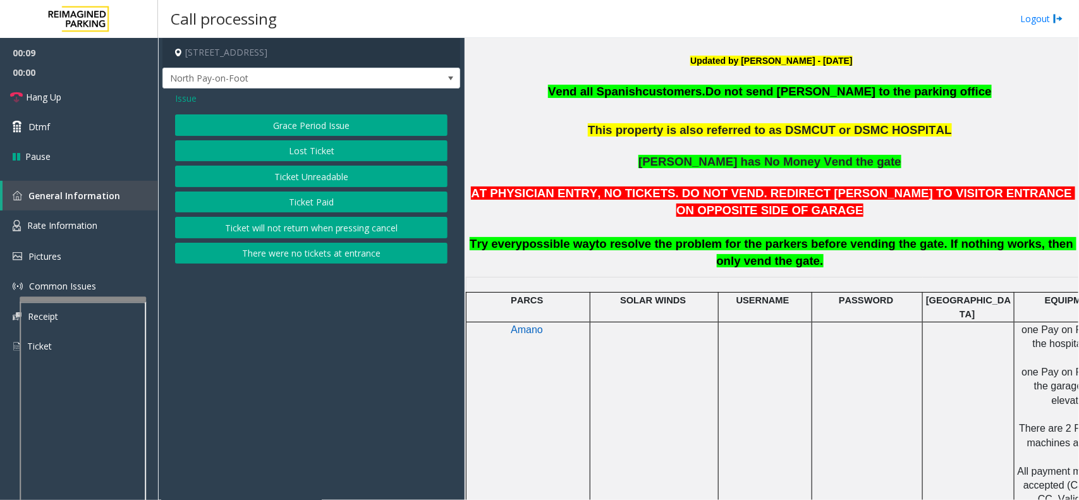
click at [343, 183] on button "Ticket Unreadable" at bounding box center [311, 176] width 273 height 21
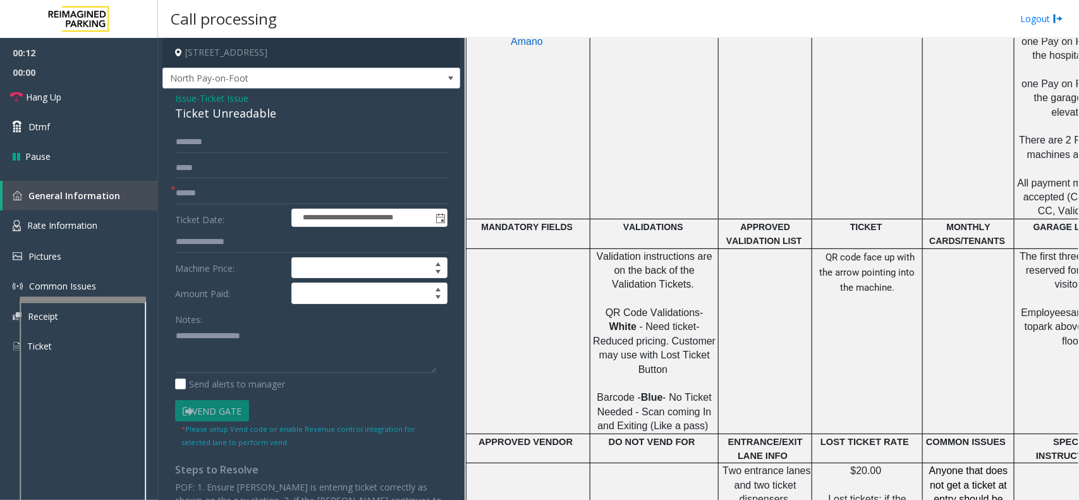
scroll to position [632, 0]
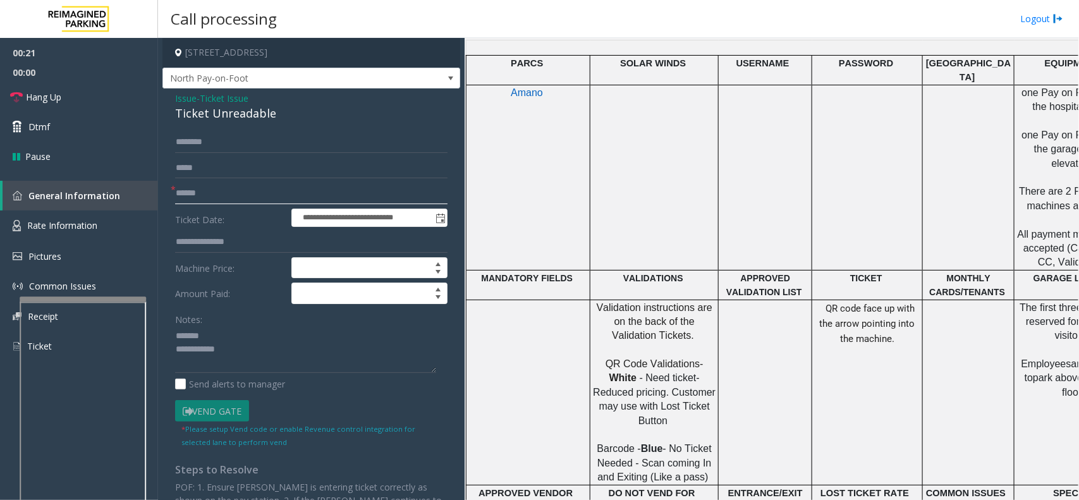
click at [211, 193] on input "text" at bounding box center [311, 193] width 273 height 21
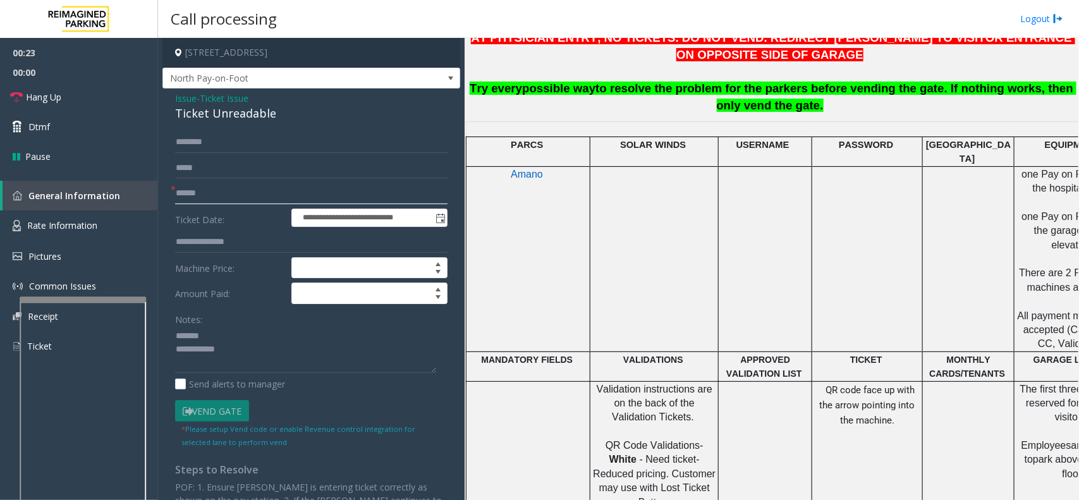
scroll to position [237, 0]
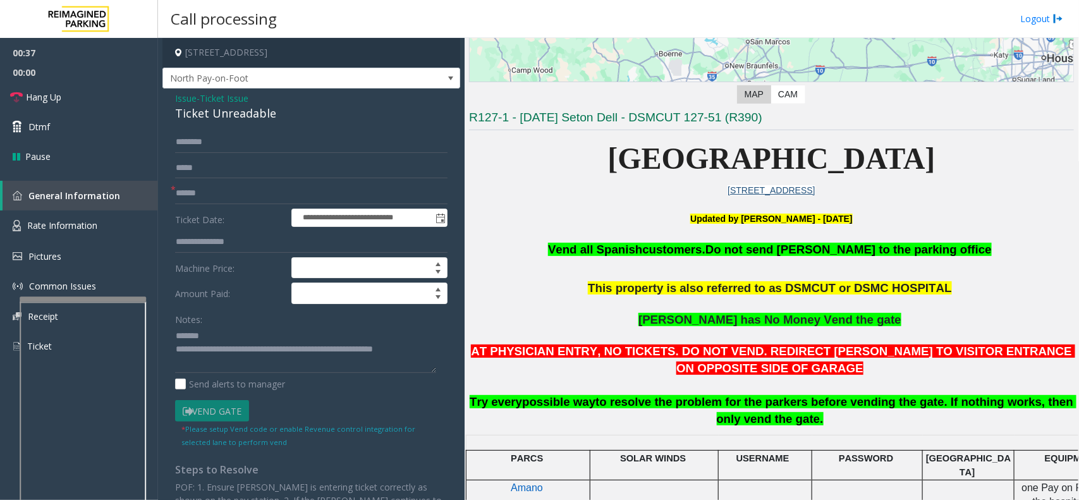
click at [224, 114] on div "Ticket Unreadable" at bounding box center [311, 113] width 273 height 17
type textarea "**********"
click at [224, 188] on input "text" at bounding box center [311, 193] width 273 height 21
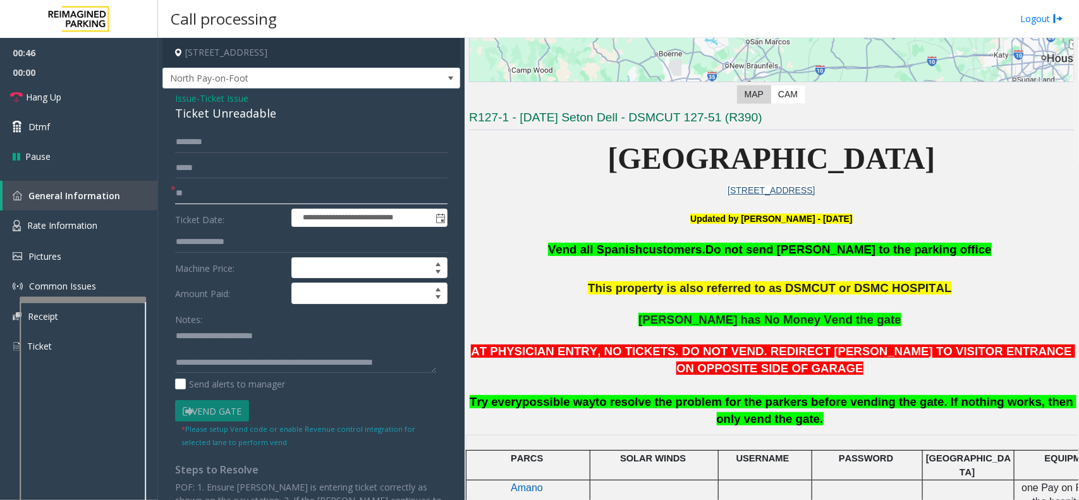
type input "**"
click at [231, 345] on textarea at bounding box center [305, 349] width 261 height 47
click at [77, 97] on link "Hang Up" at bounding box center [79, 97] width 158 height 30
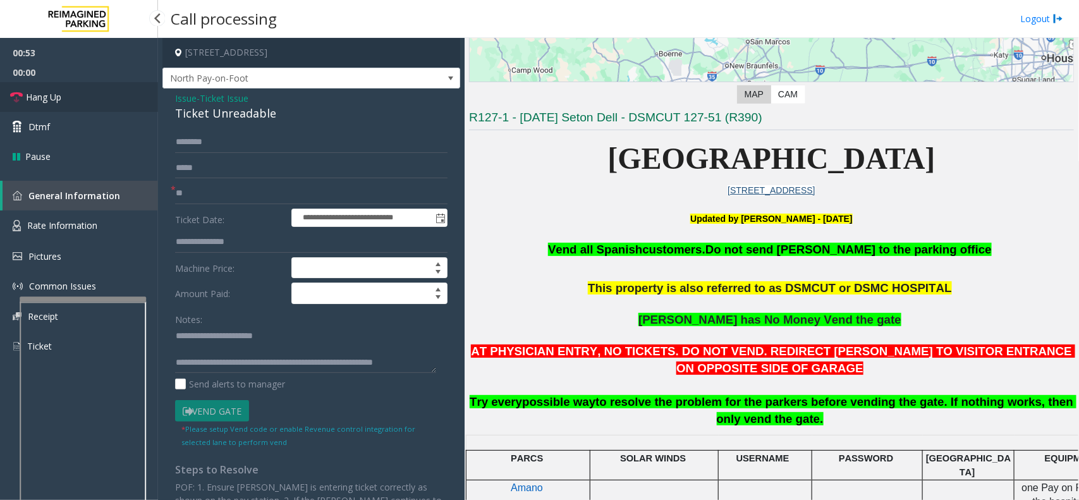
click at [77, 97] on link "Hang Up" at bounding box center [79, 97] width 158 height 30
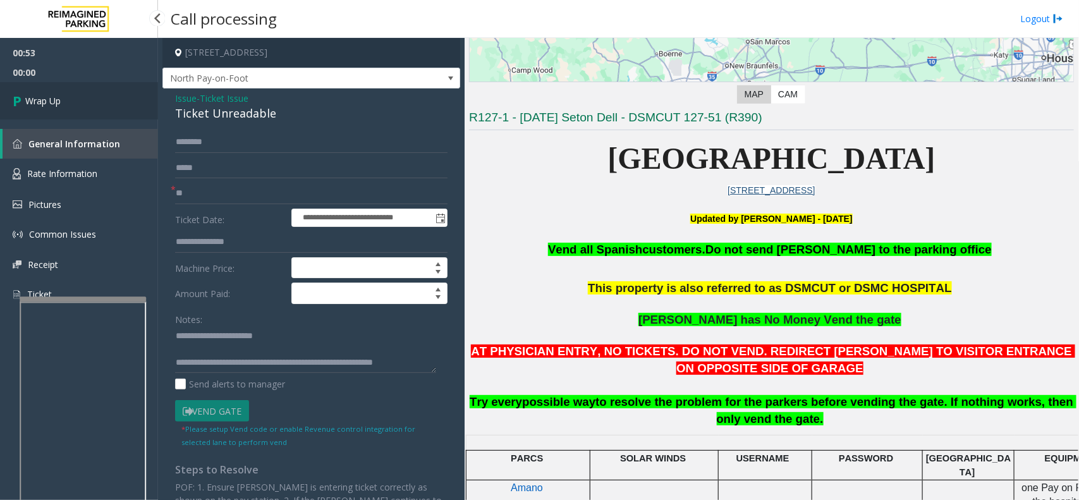
click at [77, 97] on link "Wrap Up" at bounding box center [79, 100] width 158 height 37
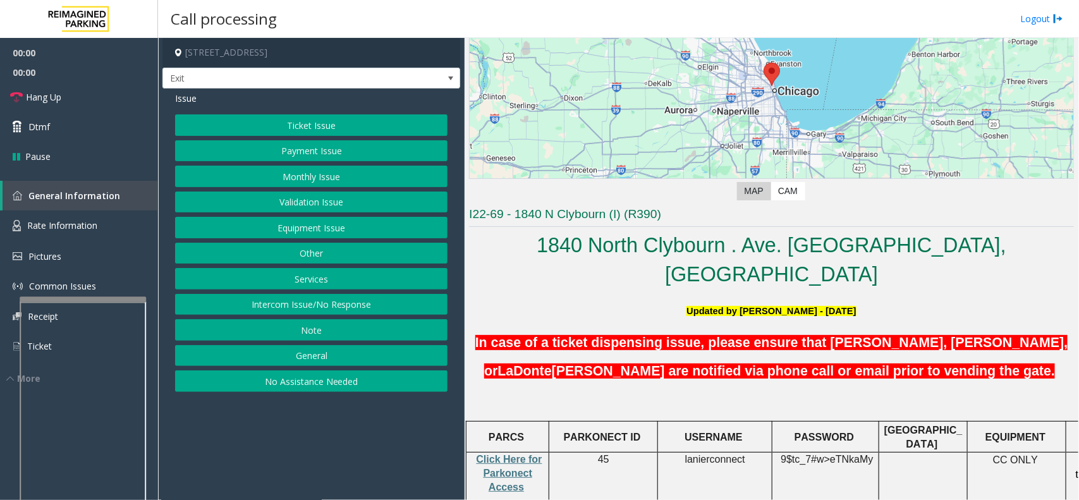
scroll to position [316, 0]
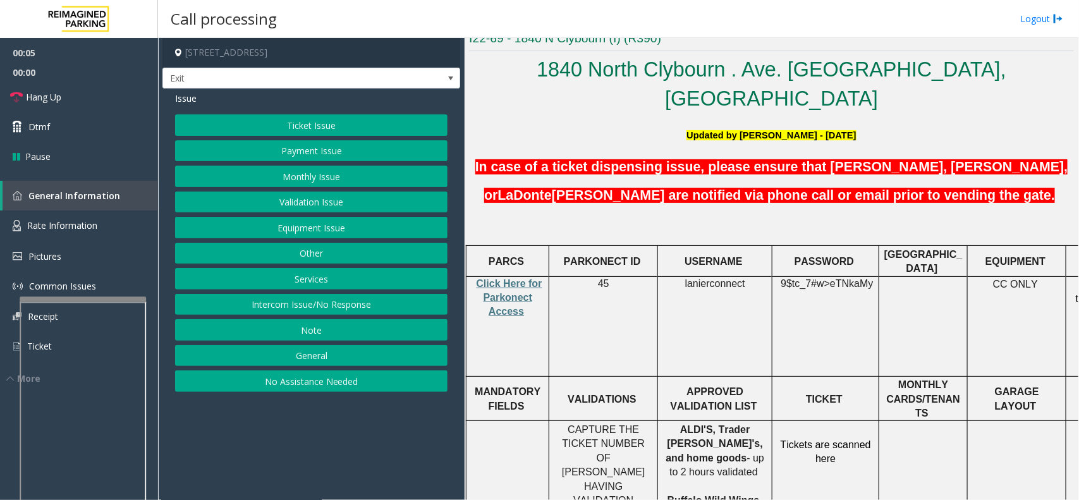
click at [324, 202] on button "Validation Issue" at bounding box center [311, 202] width 273 height 21
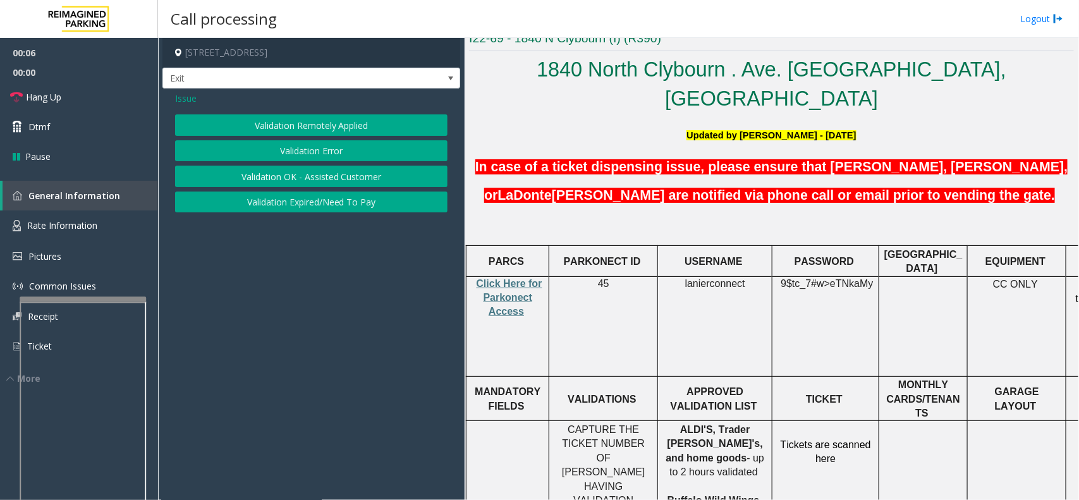
click at [315, 144] on button "Validation Error" at bounding box center [311, 150] width 273 height 21
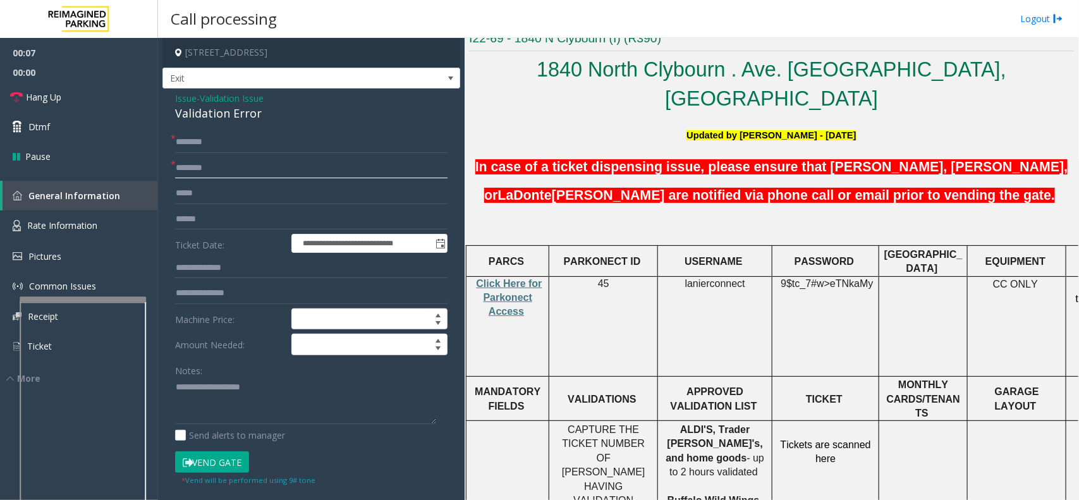
click at [229, 173] on input "text" at bounding box center [311, 167] width 273 height 21
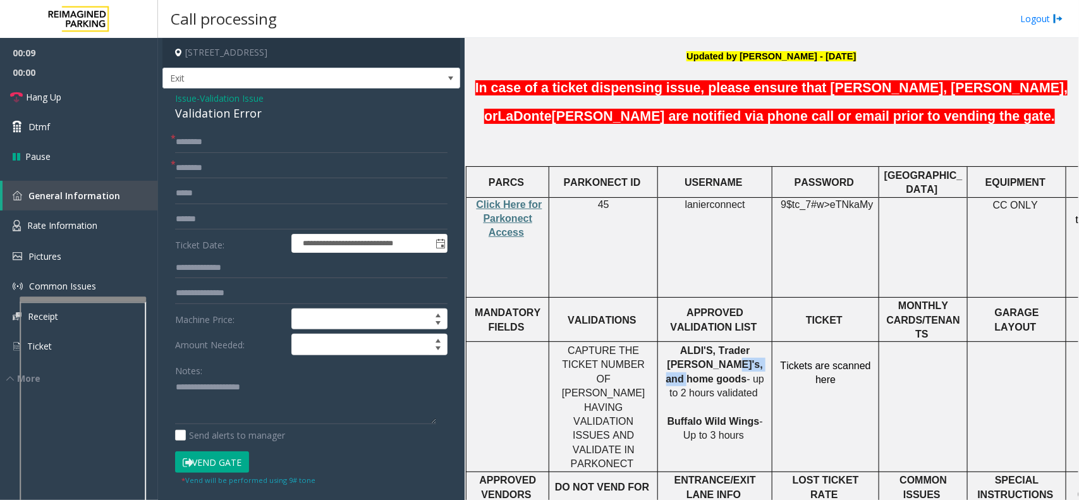
drag, startPoint x: 725, startPoint y: 316, endPoint x: 703, endPoint y: 319, distance: 21.7
click at [674, 344] on p "ALDI'S, Trader [PERSON_NAME]'s, and home goods - up to 2 hours validated Buffal…" at bounding box center [715, 393] width 105 height 99
type input "**********"
click at [109, 90] on link "Hang Up" at bounding box center [79, 97] width 158 height 30
click at [240, 142] on input "text" at bounding box center [311, 142] width 273 height 21
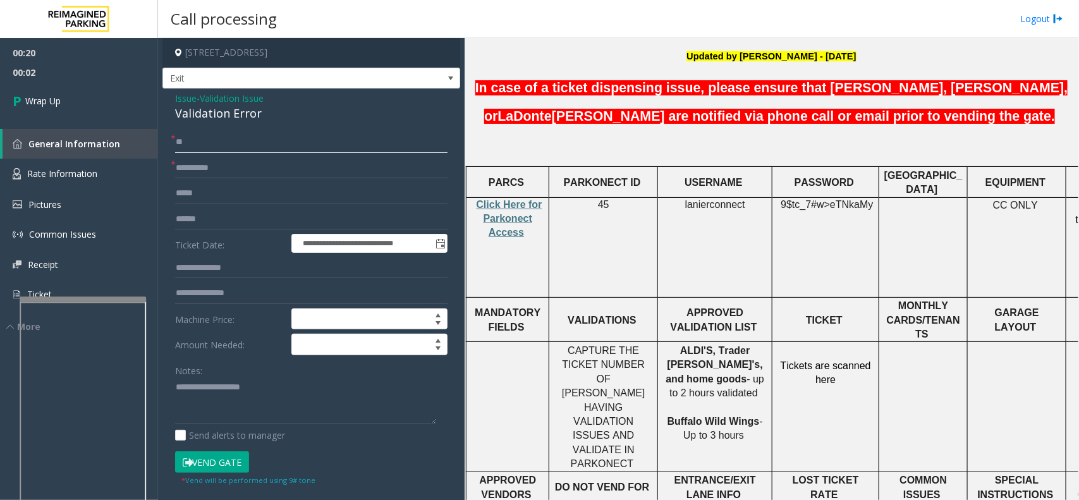
type input "**"
click at [200, 409] on textarea at bounding box center [305, 400] width 261 height 47
drag, startPoint x: 277, startPoint y: 113, endPoint x: 171, endPoint y: 92, distance: 108.1
click at [171, 92] on div "**********" at bounding box center [312, 456] width 298 height 735
copy div "Issue - Validation Issue Validation Error"
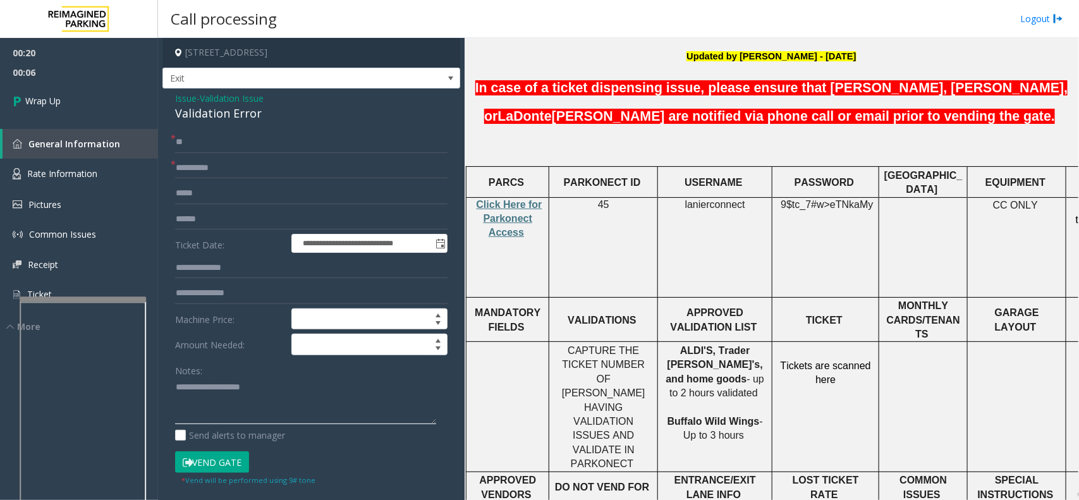
paste textarea "**********"
click at [203, 394] on textarea at bounding box center [305, 400] width 261 height 47
type textarea "**********"
click at [80, 95] on link "Wrap Up" at bounding box center [79, 100] width 158 height 37
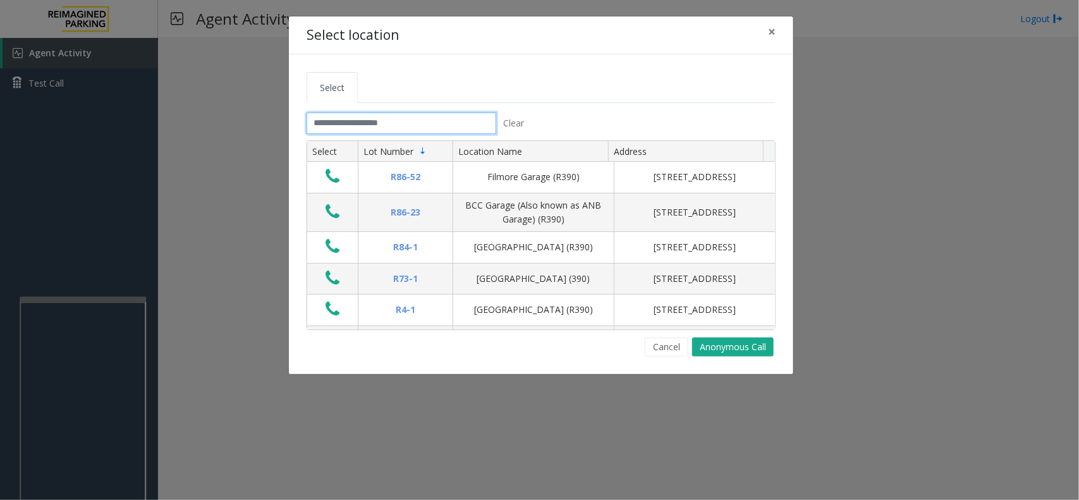
click at [365, 122] on input "text" at bounding box center [402, 123] width 190 height 21
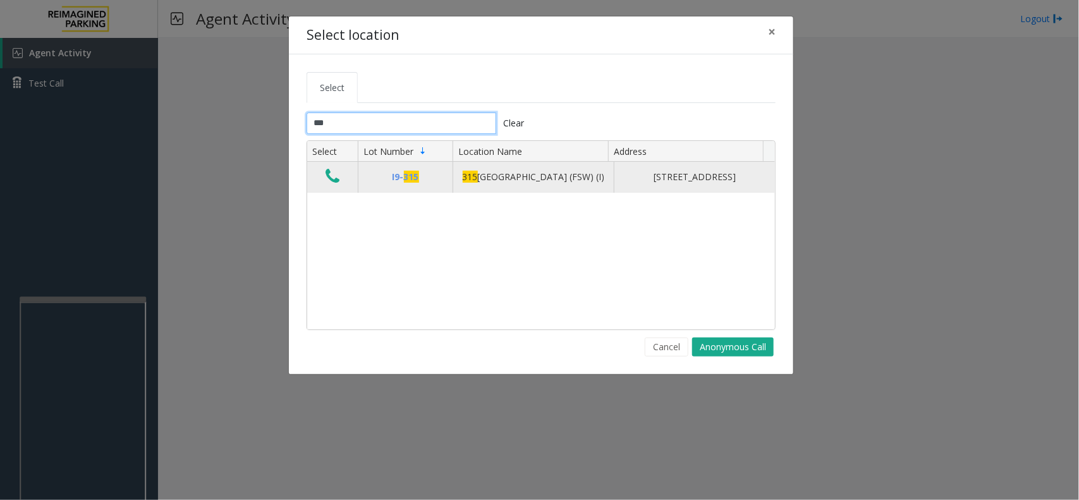
type input "***"
click at [329, 168] on td "Data table" at bounding box center [332, 177] width 51 height 30
click at [332, 177] on icon "Data table" at bounding box center [333, 177] width 14 height 18
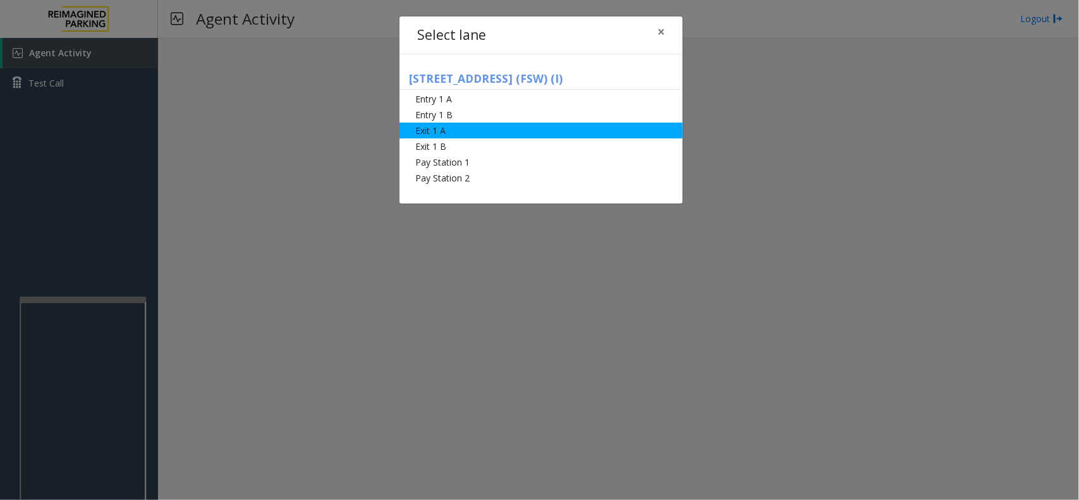
click at [460, 128] on li "Exit 1 A" at bounding box center [541, 131] width 283 height 16
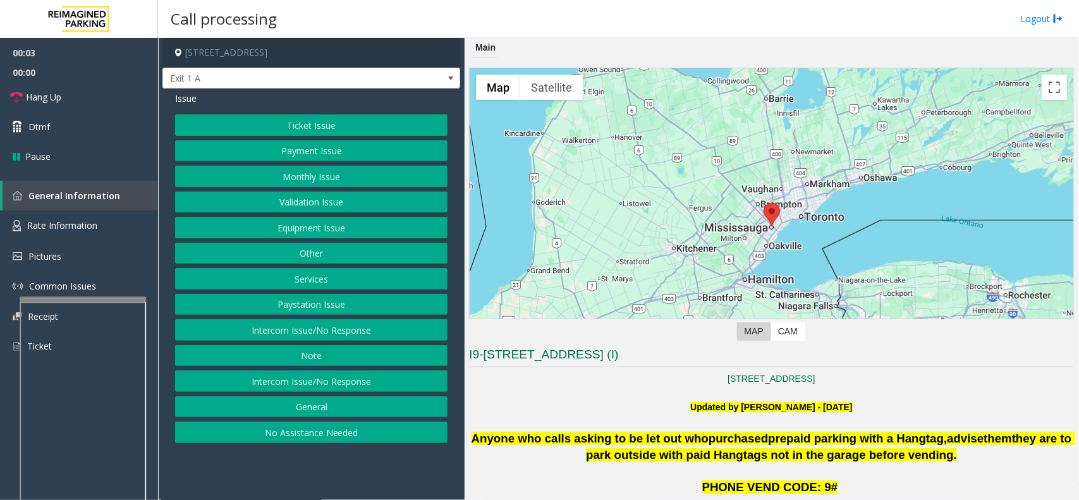
click at [346, 125] on button "Ticket Issue" at bounding box center [311, 124] width 273 height 21
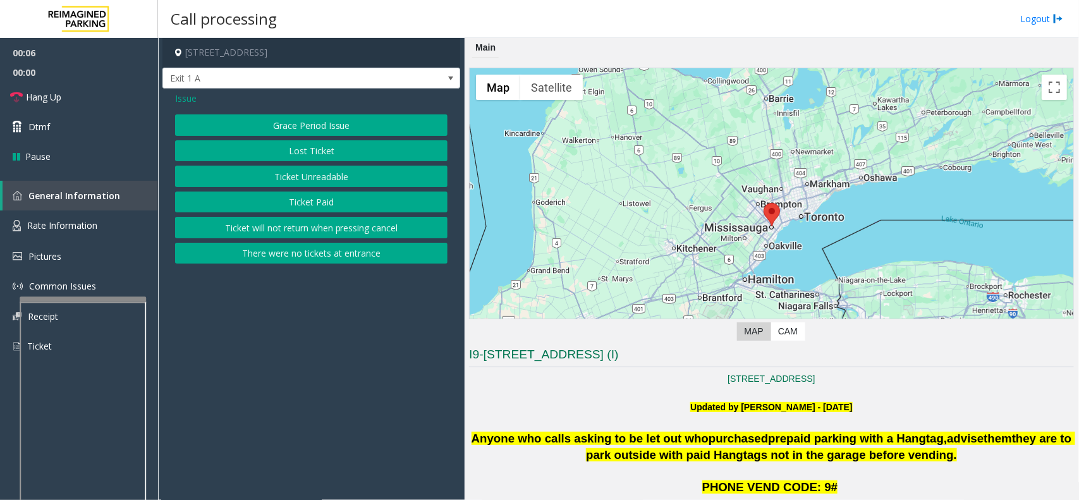
click at [349, 199] on button "Ticket Paid" at bounding box center [311, 202] width 273 height 21
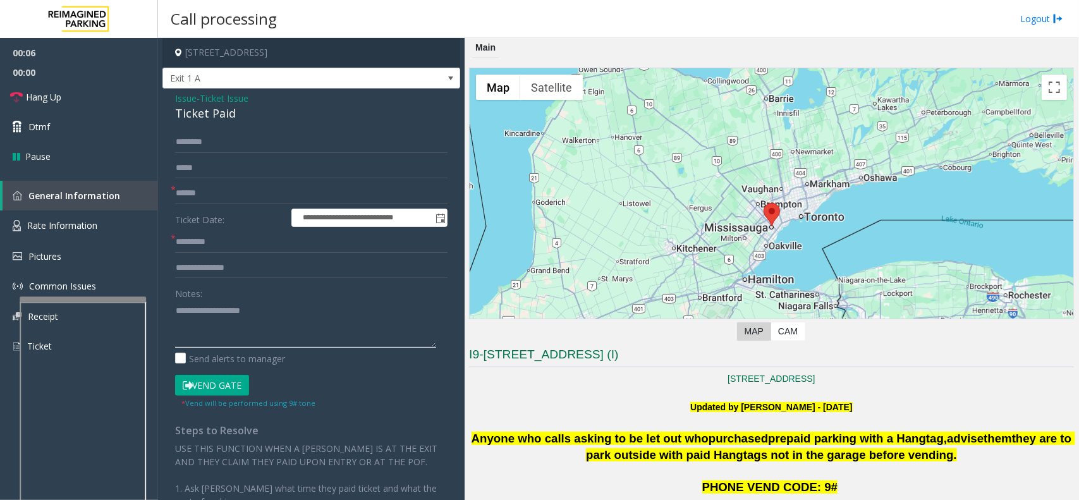
click at [206, 307] on textarea at bounding box center [305, 323] width 261 height 47
type textarea "**********"
click at [92, 221] on span "Rate Information" at bounding box center [62, 225] width 70 height 12
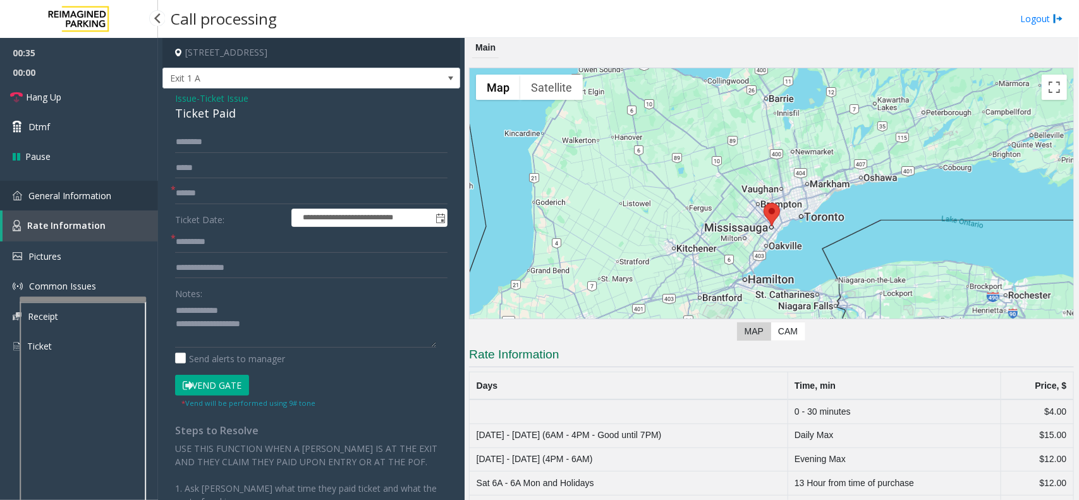
click at [99, 206] on link "General Information" at bounding box center [79, 196] width 158 height 30
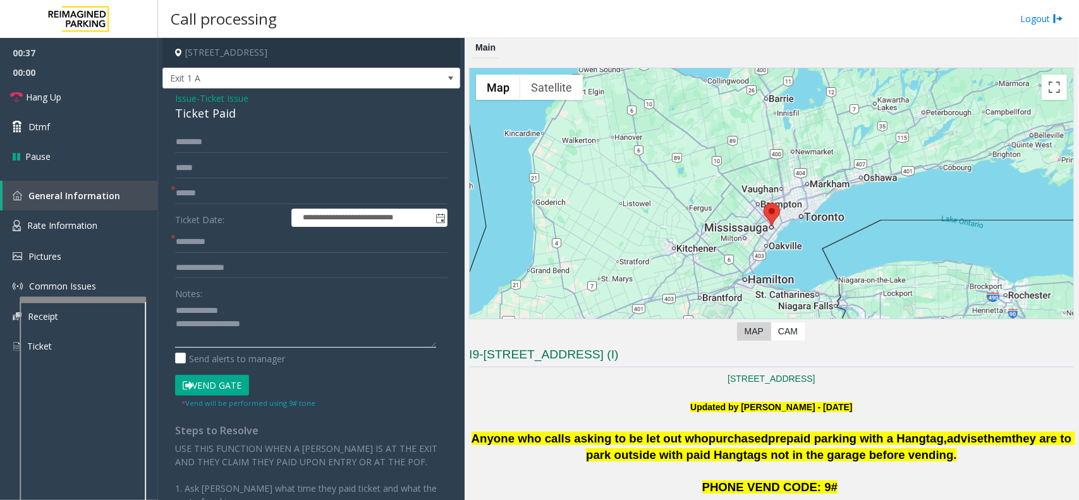
click at [294, 323] on textarea at bounding box center [305, 323] width 261 height 47
click at [215, 195] on input "text" at bounding box center [311, 193] width 273 height 21
type input "**"
click at [262, 321] on textarea at bounding box center [305, 323] width 261 height 47
click at [267, 322] on textarea at bounding box center [305, 323] width 261 height 47
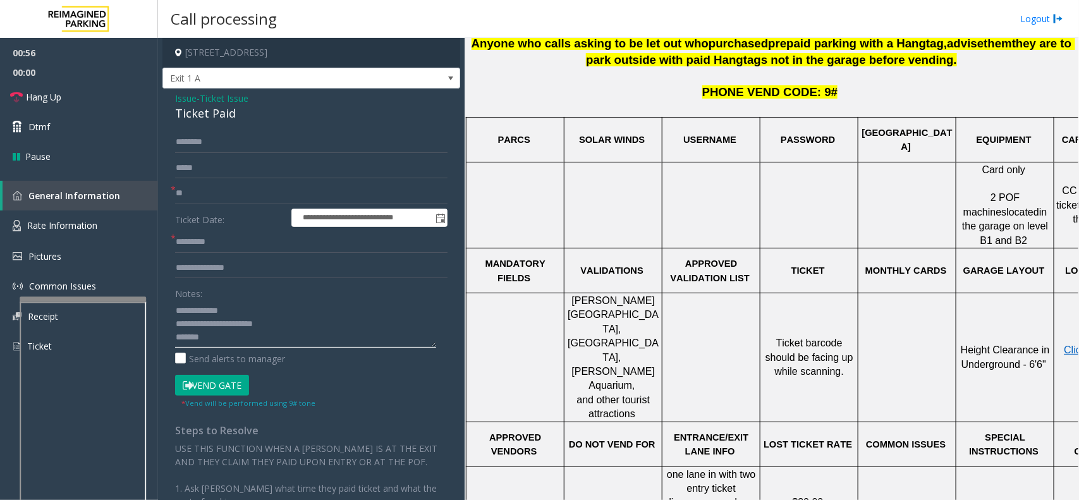
scroll to position [395, 92]
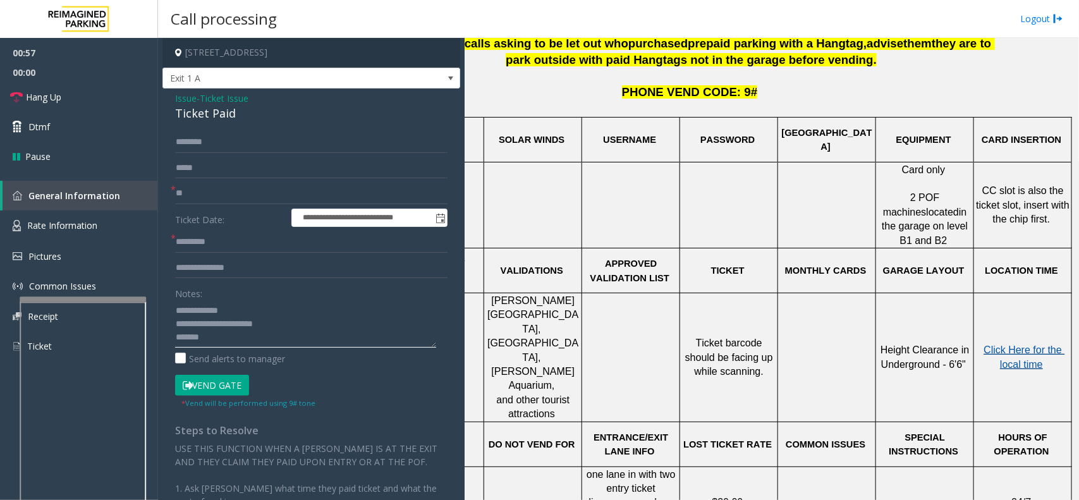
type textarea "**********"
click at [1003, 345] on span "Click Here for the local time" at bounding box center [1025, 357] width 81 height 25
click at [232, 235] on input "text" at bounding box center [311, 241] width 273 height 21
click at [232, 381] on button "Vend Gate" at bounding box center [212, 385] width 74 height 21
click at [178, 242] on input "****" at bounding box center [311, 241] width 273 height 21
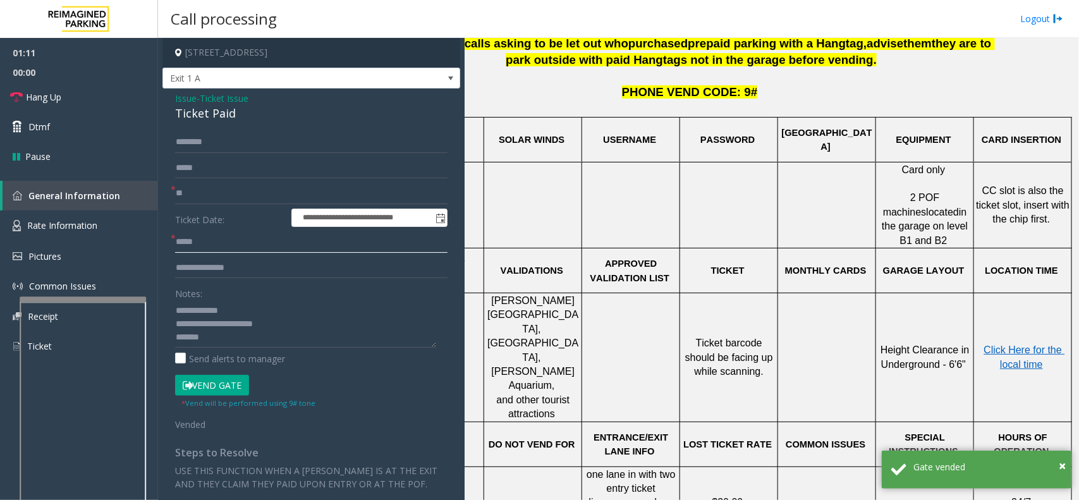
type input "*****"
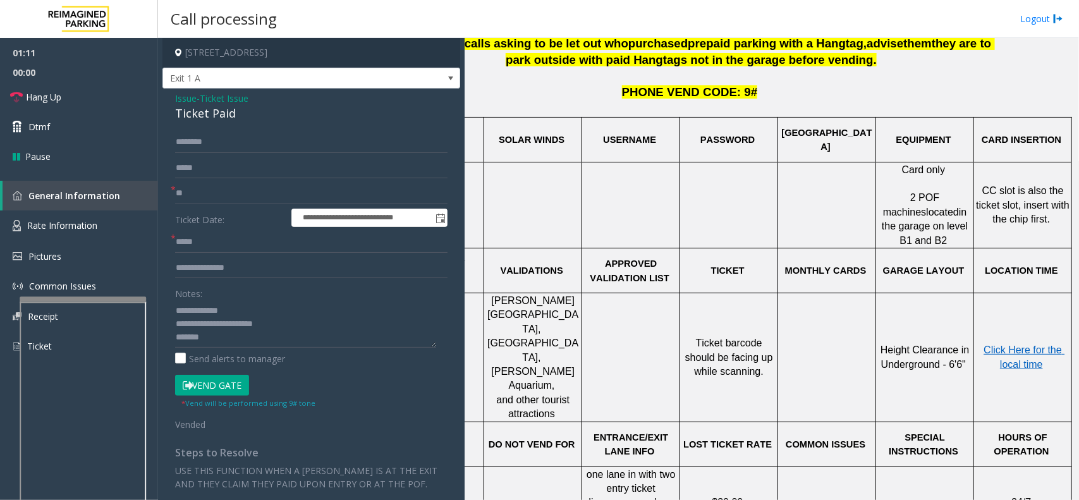
click at [196, 117] on div "Ticket Paid" at bounding box center [311, 113] width 273 height 17
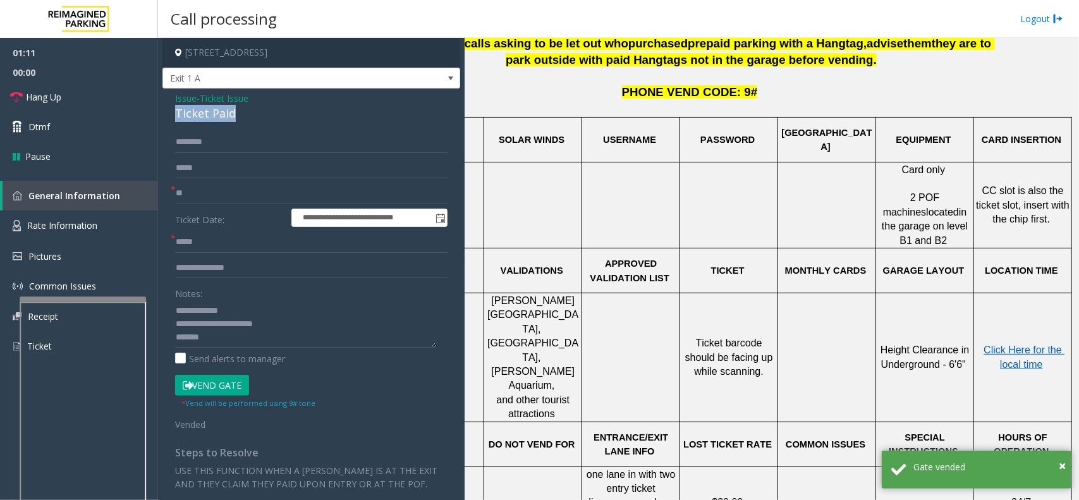
click at [198, 117] on div "Ticket Paid" at bounding box center [311, 113] width 273 height 17
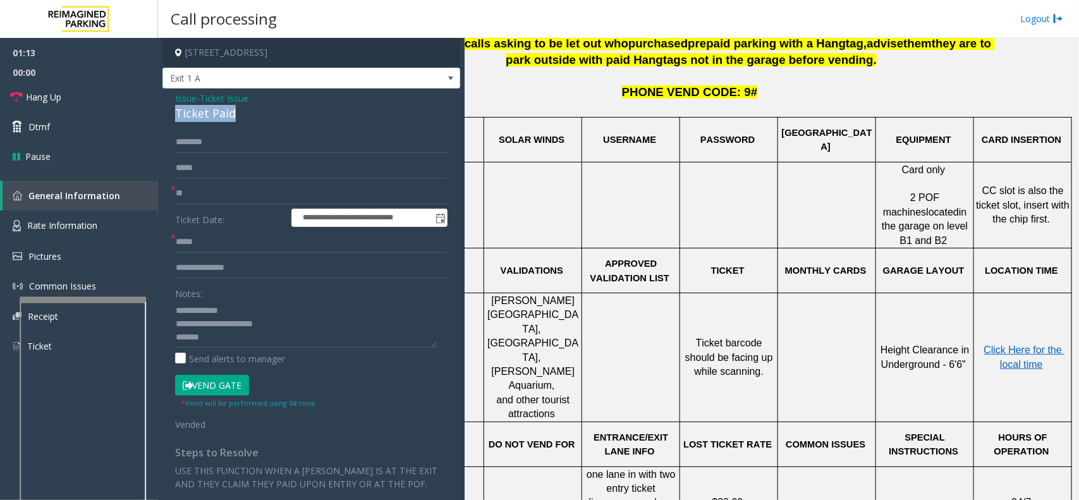
scroll to position [13, 0]
click at [84, 89] on link "Hang Up" at bounding box center [79, 97] width 158 height 30
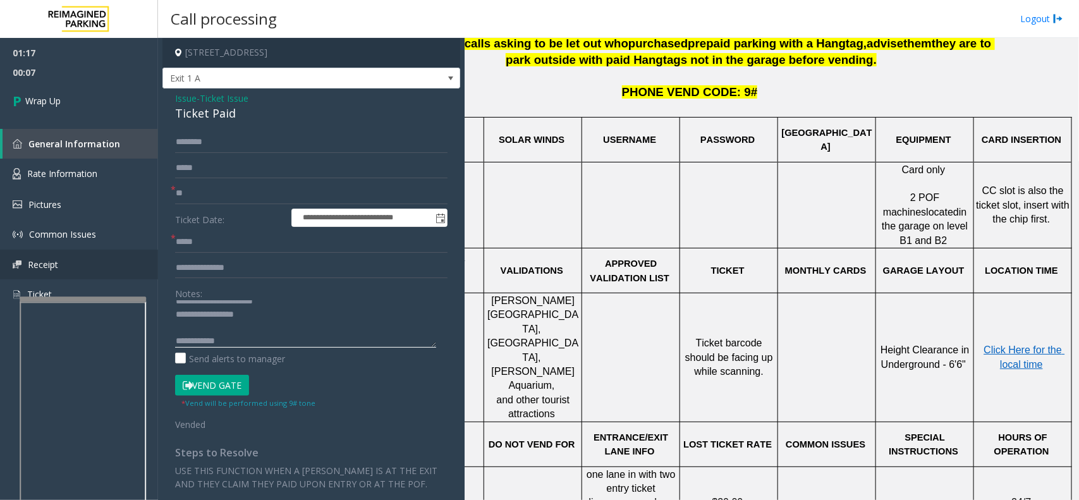
scroll to position [26, 0]
click at [238, 340] on textarea at bounding box center [305, 323] width 261 height 47
paste textarea "**********"
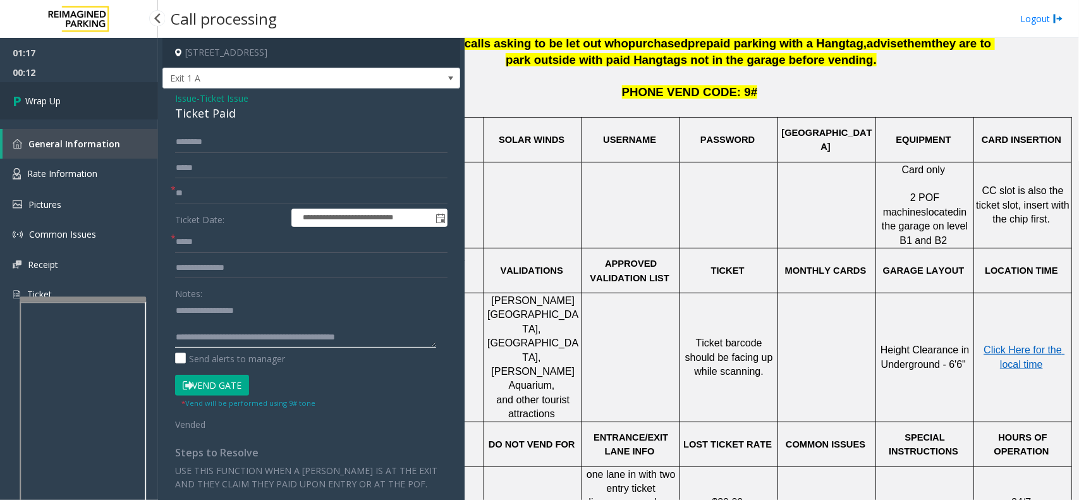
type textarea "**********"
click at [86, 98] on link "Wrap Up" at bounding box center [79, 100] width 158 height 37
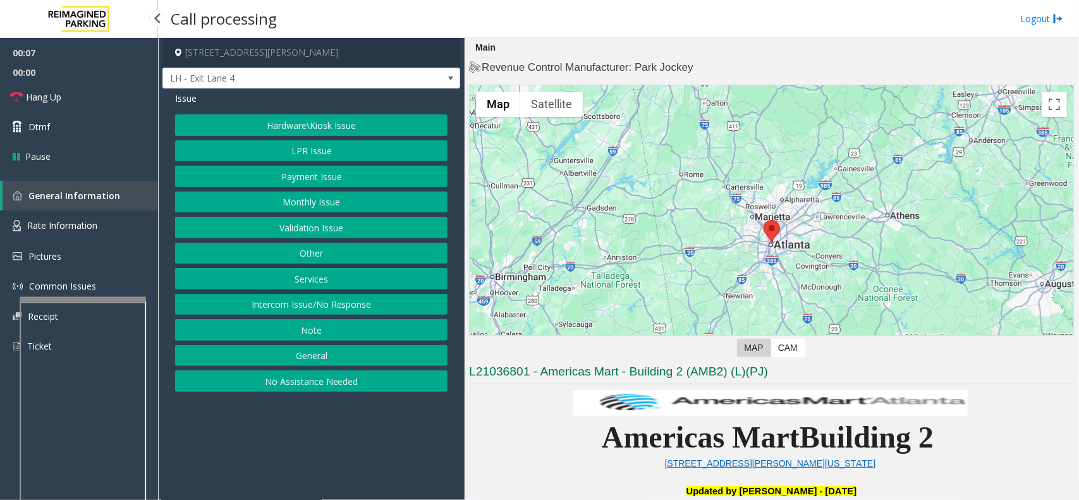
click at [321, 304] on button "Intercom Issue/No Response" at bounding box center [311, 304] width 273 height 21
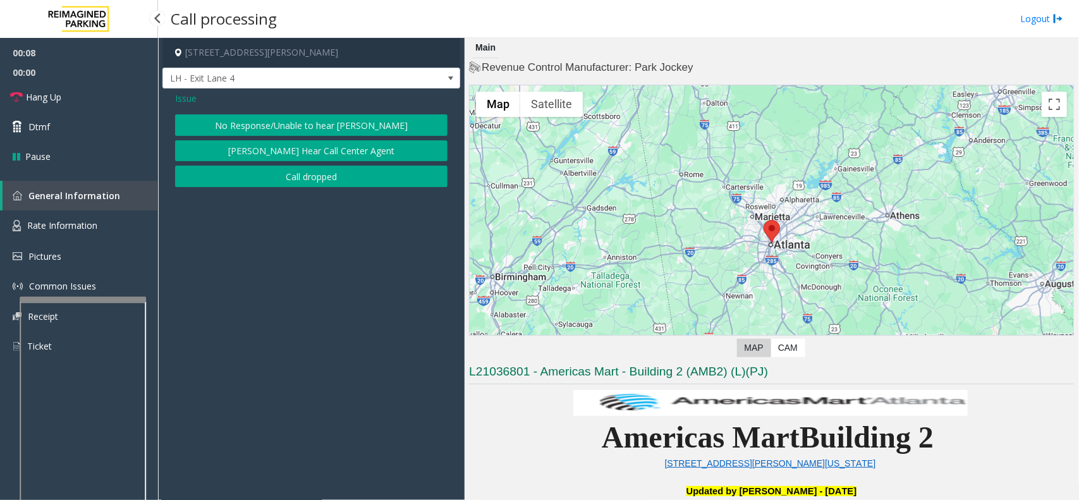
click at [292, 121] on button "No Response/Unable to hear [PERSON_NAME]" at bounding box center [311, 124] width 273 height 21
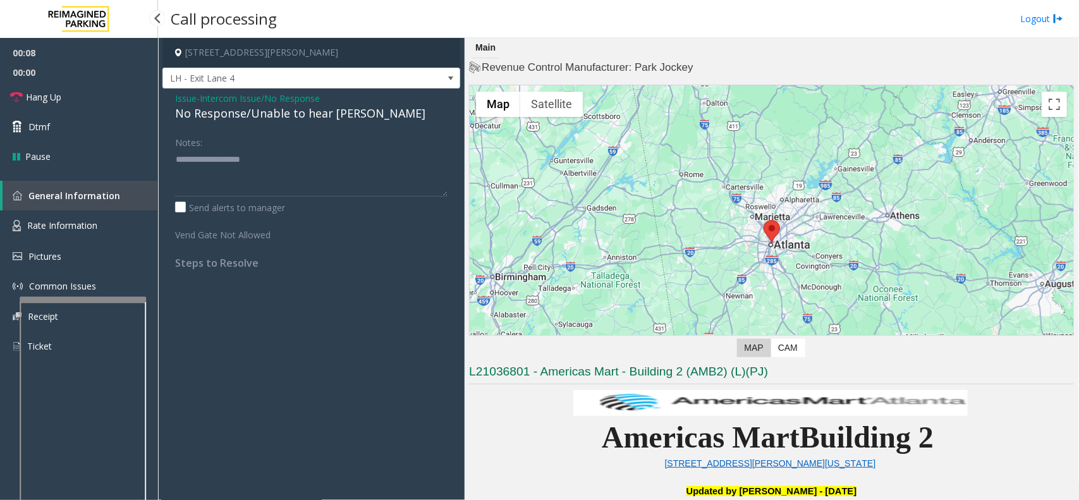
click at [275, 114] on div "No Response/Unable to hear [PERSON_NAME]" at bounding box center [311, 113] width 273 height 17
drag, startPoint x: 275, startPoint y: 114, endPoint x: 297, endPoint y: 109, distance: 22.9
click at [278, 114] on div "No Response/Unable to hear [PERSON_NAME]" at bounding box center [311, 113] width 273 height 17
type textarea "**********"
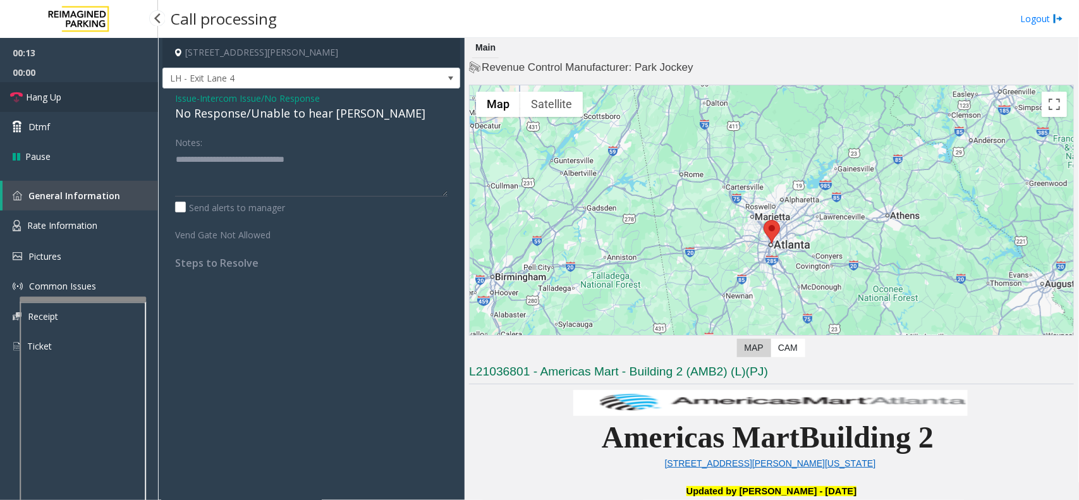
click at [73, 101] on link "Hang Up" at bounding box center [79, 97] width 158 height 30
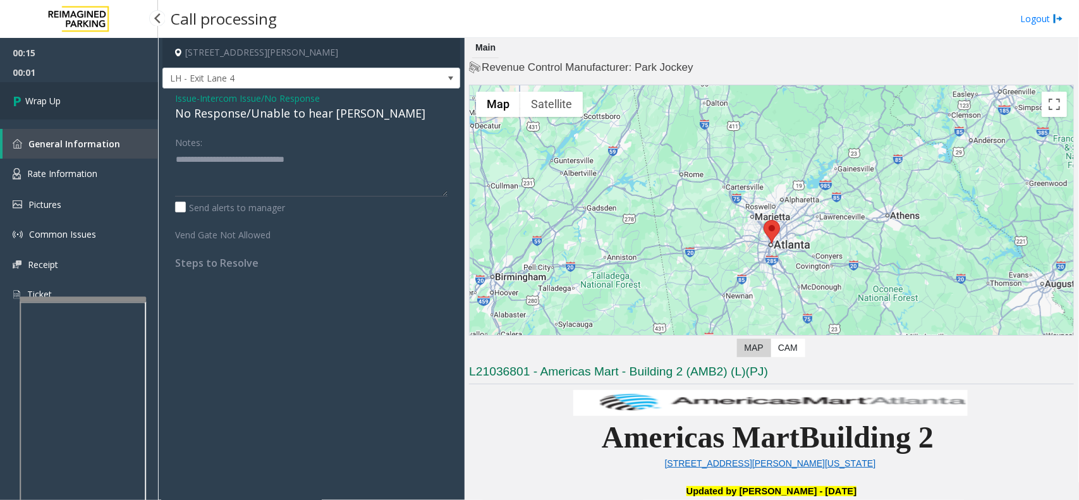
click at [71, 100] on link "Wrap Up" at bounding box center [79, 100] width 158 height 37
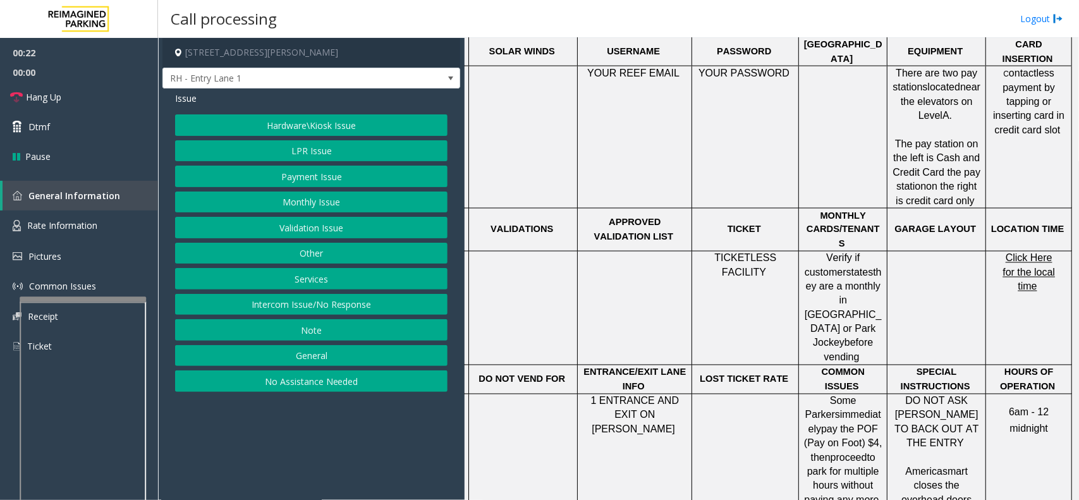
scroll to position [948, 92]
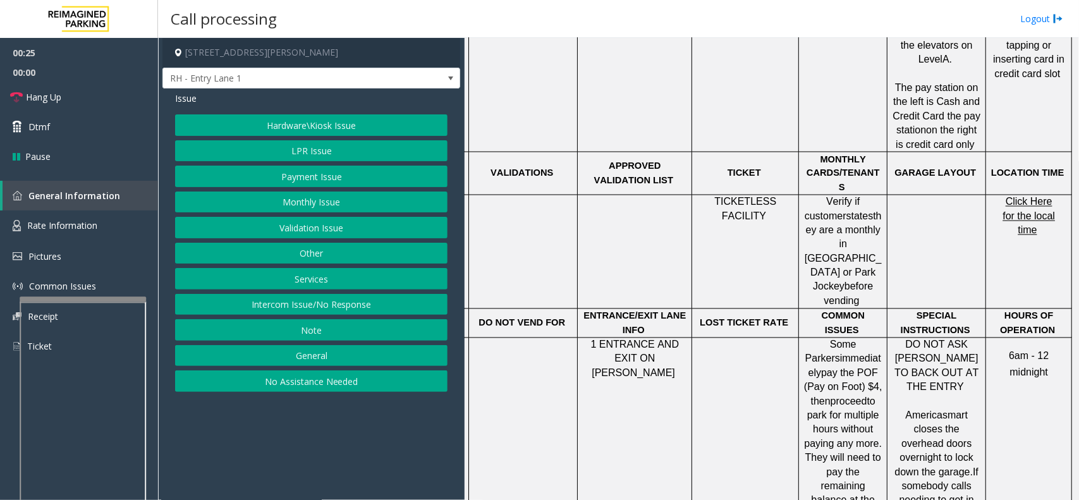
click at [1003, 197] on span "Click Here for the local time" at bounding box center [1029, 216] width 52 height 39
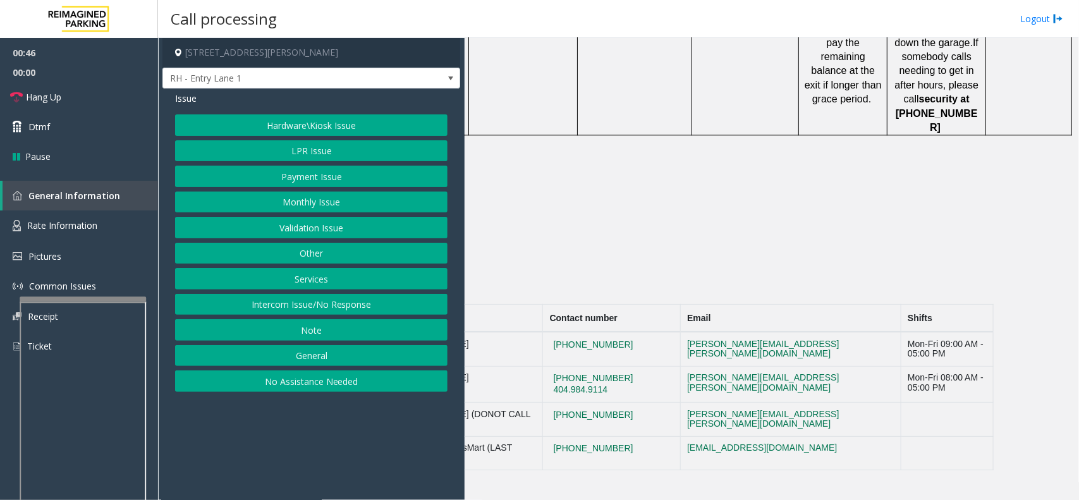
scroll to position [1378, 0]
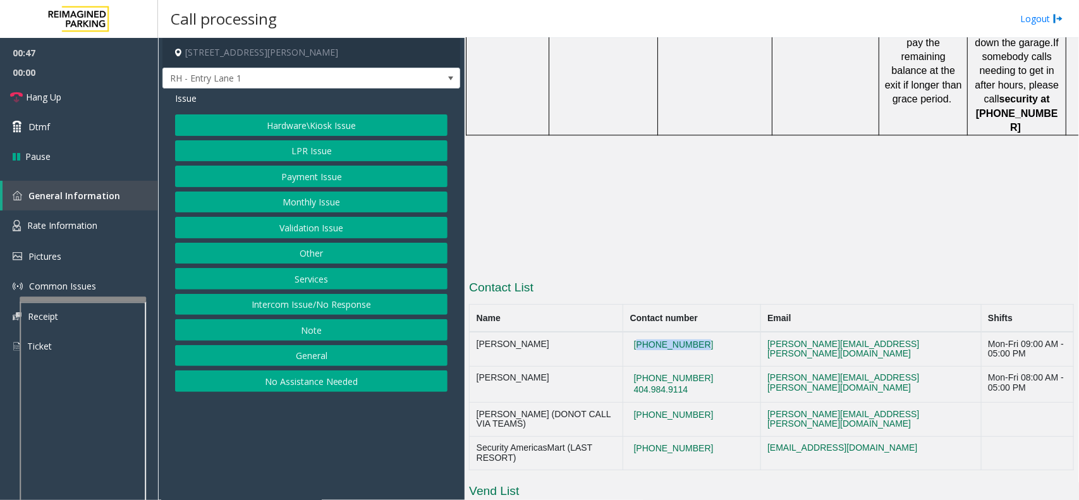
drag, startPoint x: 725, startPoint y: 230, endPoint x: 639, endPoint y: 231, distance: 86.6
click at [639, 332] on td "[PHONE_NUMBER]" at bounding box center [692, 349] width 138 height 34
copy button "[PHONE_NUMBER]"
click at [342, 120] on button "Hardware\Kiosk Issue" at bounding box center [311, 124] width 273 height 21
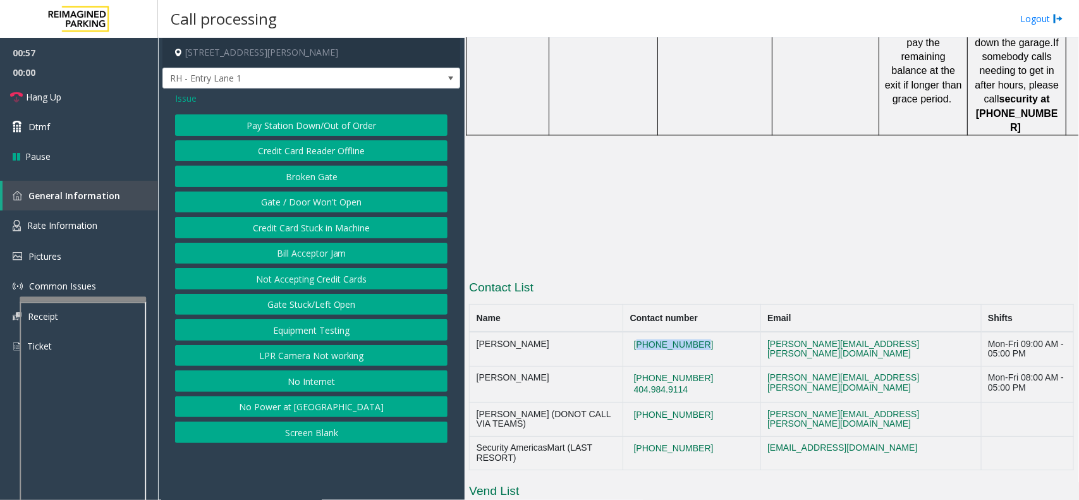
click at [352, 193] on button "Gate / Door Won't Open" at bounding box center [311, 202] width 273 height 21
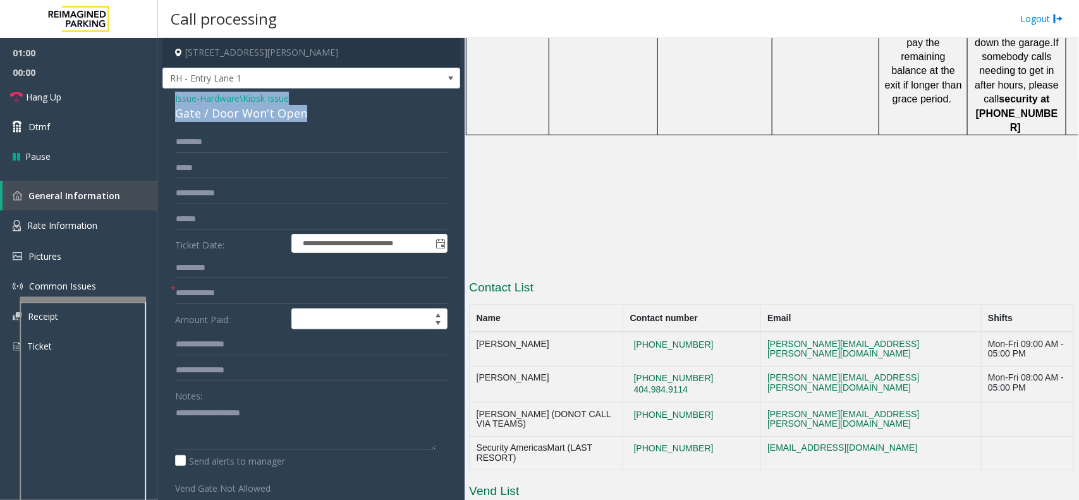
drag, startPoint x: 320, startPoint y: 115, endPoint x: 174, endPoint y: 96, distance: 147.3
click at [174, 96] on div "**********" at bounding box center [312, 374] width 298 height 571
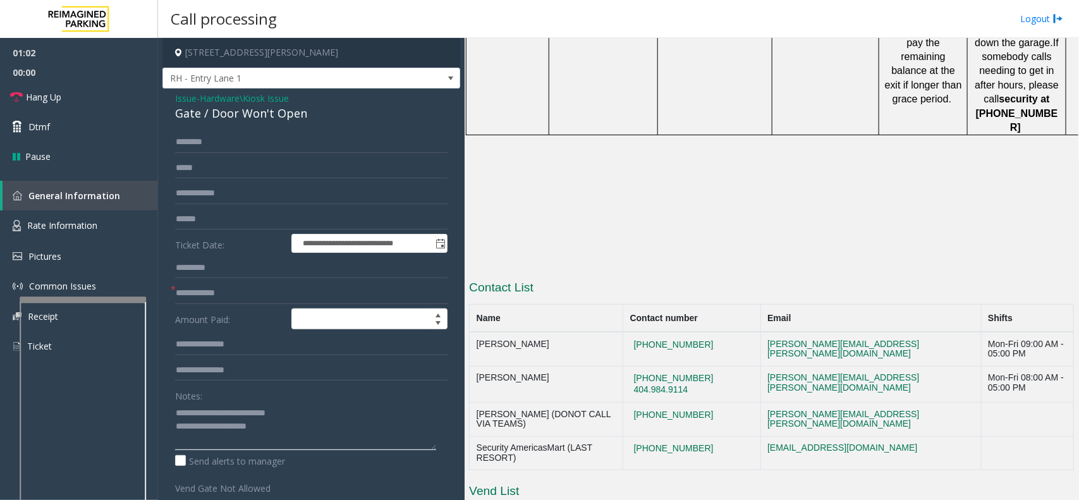
click at [323, 433] on textarea at bounding box center [305, 426] width 261 height 47
click at [365, 415] on textarea at bounding box center [305, 426] width 261 height 47
click at [362, 434] on textarea at bounding box center [305, 426] width 261 height 47
click at [311, 426] on textarea at bounding box center [305, 426] width 261 height 47
type textarea "**********"
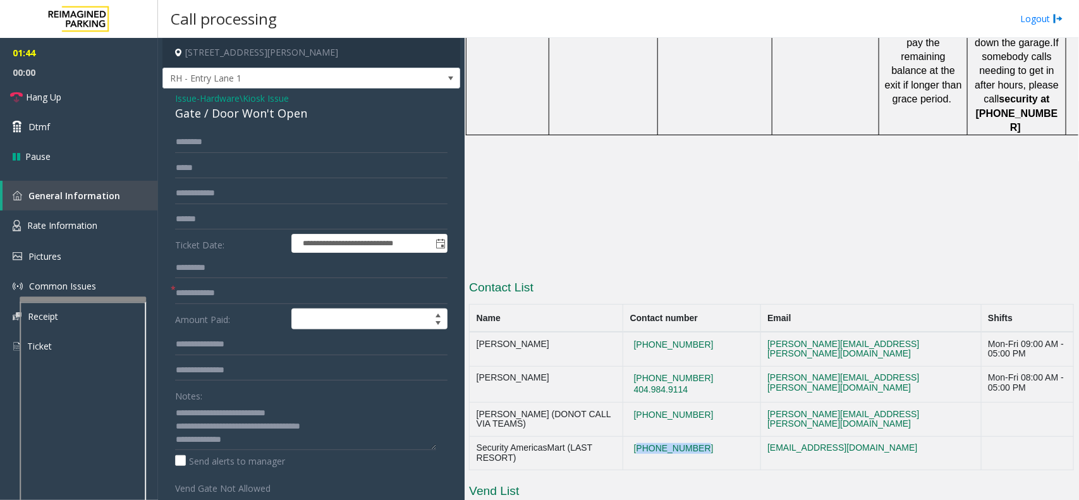
drag, startPoint x: 718, startPoint y: 341, endPoint x: 639, endPoint y: 333, distance: 79.5
click at [639, 436] on td "[PHONE_NUMBER]" at bounding box center [692, 453] width 138 height 34
type input "**********"
click at [254, 441] on textarea at bounding box center [305, 426] width 261 height 47
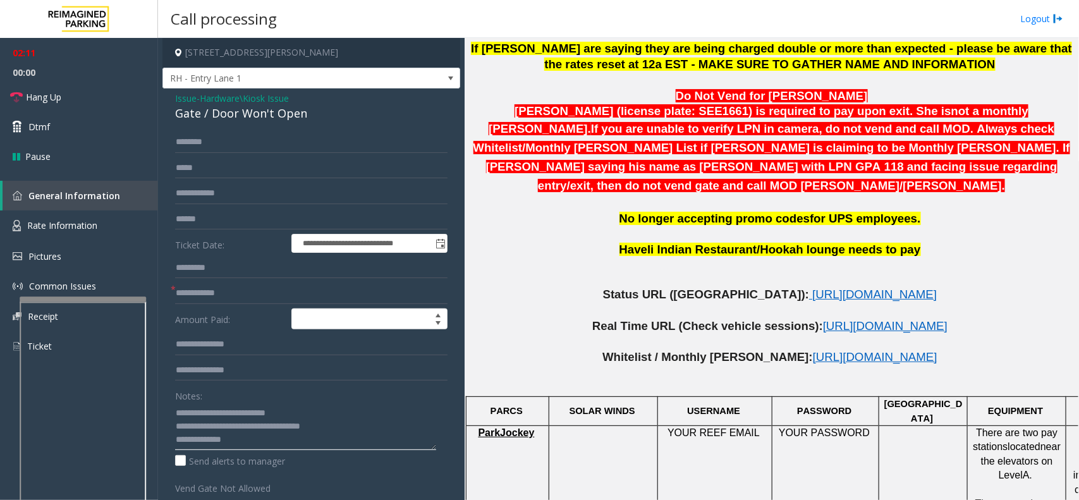
scroll to position [588, 0]
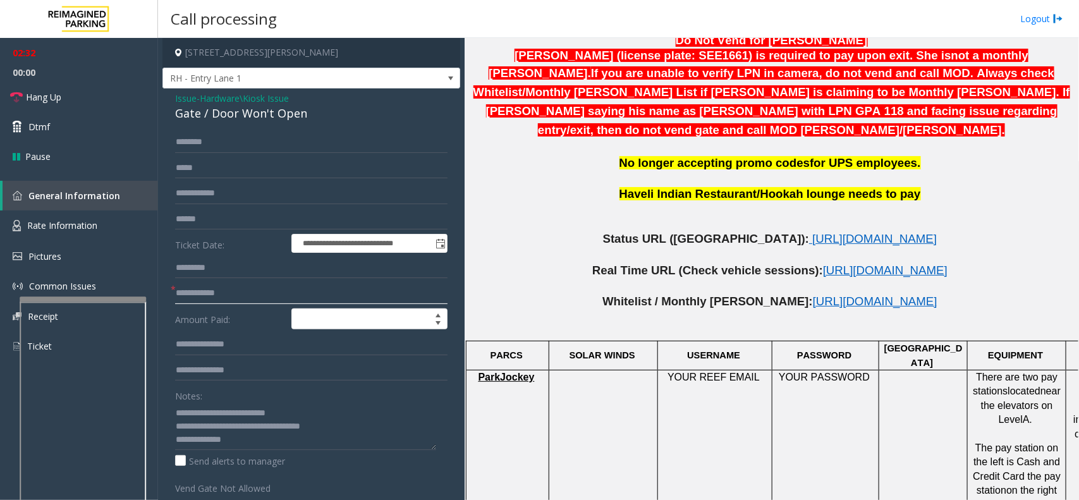
click at [216, 295] on input "text" at bounding box center [311, 293] width 273 height 21
type input "**"
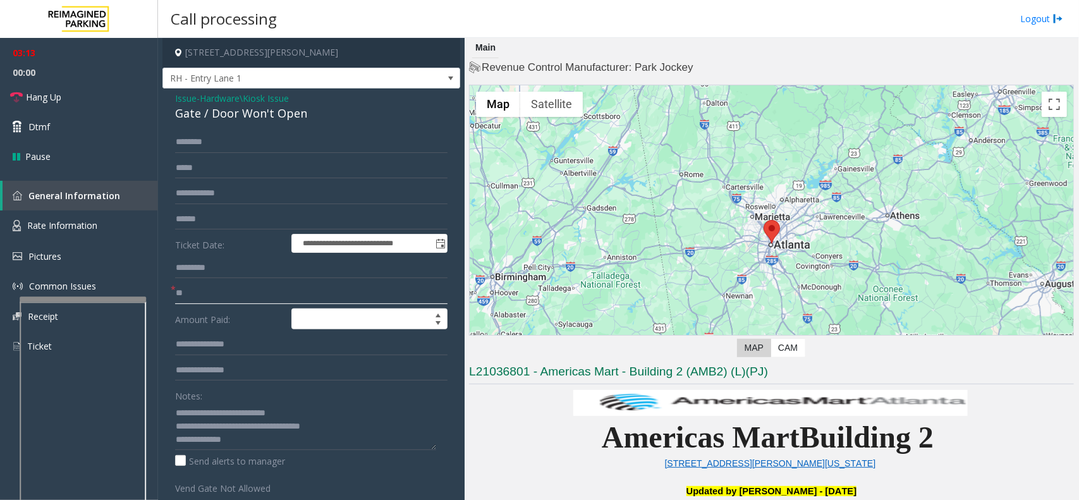
scroll to position [395, 0]
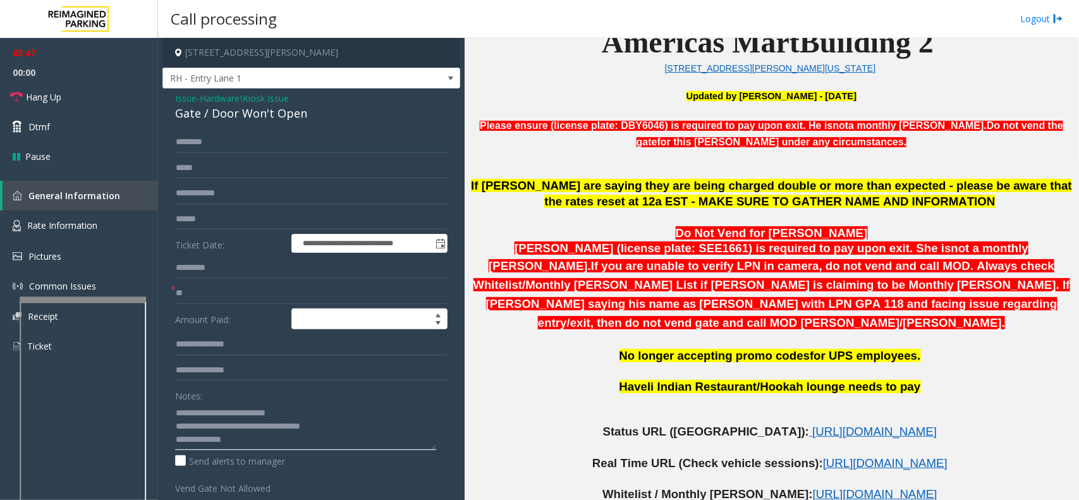
click at [288, 446] on textarea at bounding box center [305, 426] width 261 height 47
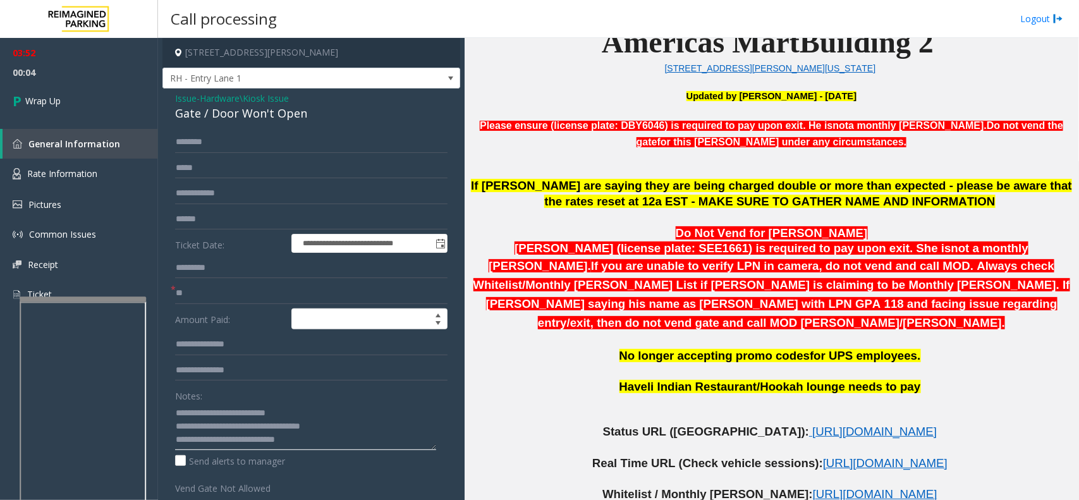
type textarea "**********"
drag, startPoint x: 77, startPoint y: 63, endPoint x: 78, endPoint y: 82, distance: 19.0
click at [77, 63] on span "00:04" at bounding box center [79, 73] width 158 height 20
click at [86, 103] on link "Wrap Up" at bounding box center [79, 100] width 158 height 37
click at [84, 102] on link "Wrap Up" at bounding box center [79, 100] width 158 height 37
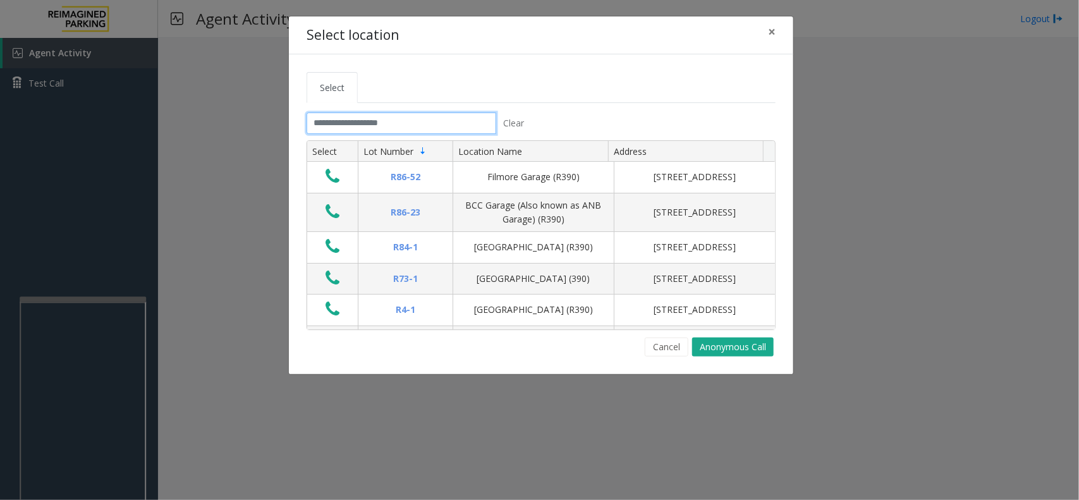
click at [413, 119] on input "text" at bounding box center [402, 123] width 190 height 21
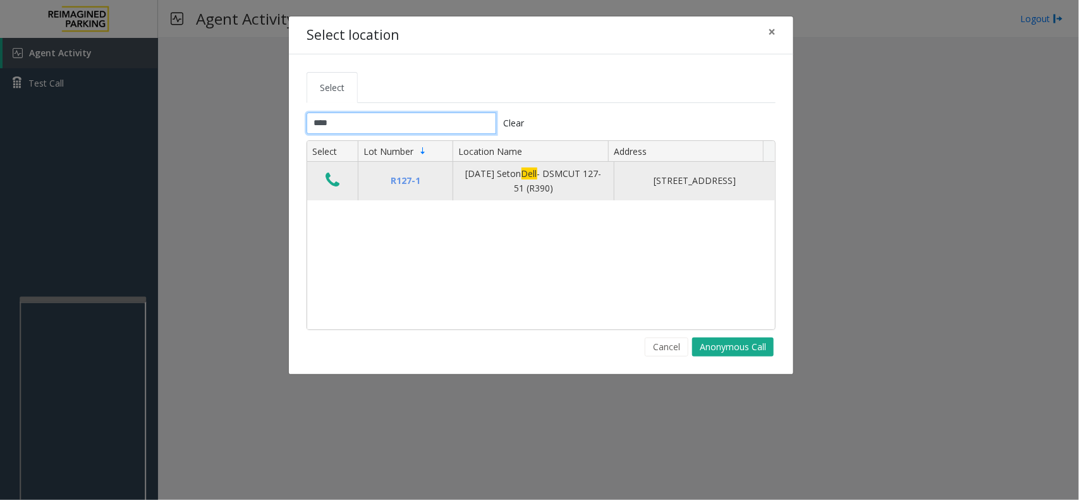
type input "****"
click at [338, 183] on icon "Data table" at bounding box center [333, 180] width 14 height 18
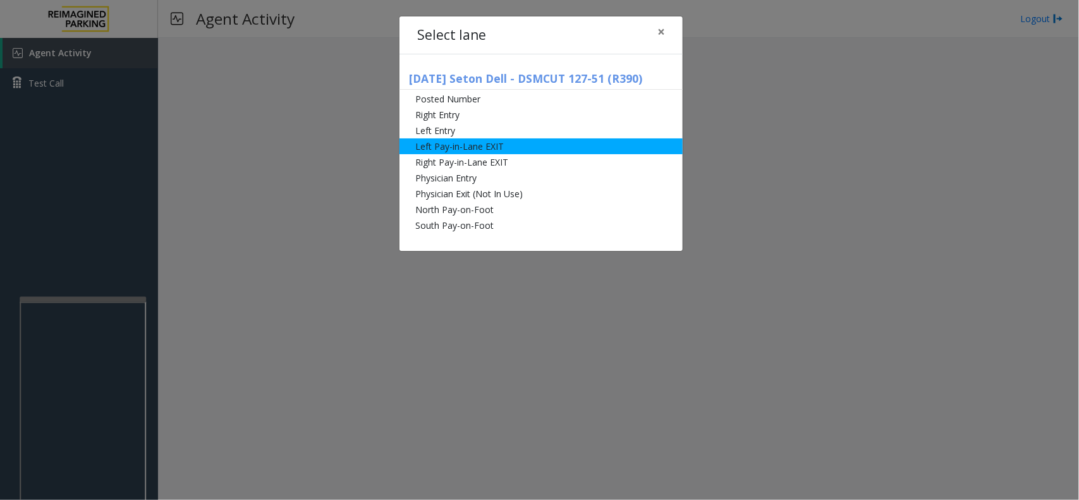
click at [484, 146] on li "Left Pay-in-Lane EXIT" at bounding box center [541, 146] width 283 height 16
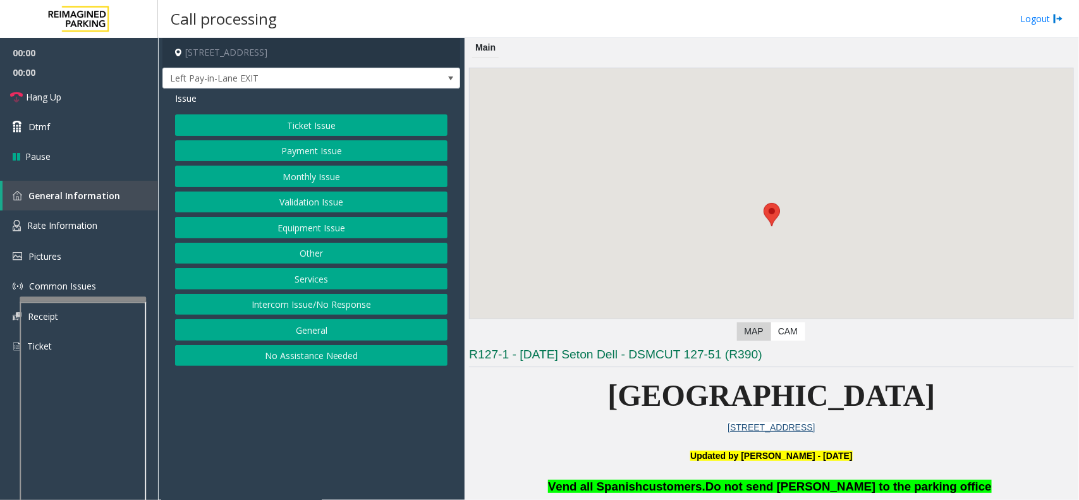
click at [273, 123] on button "Ticket Issue" at bounding box center [311, 124] width 273 height 21
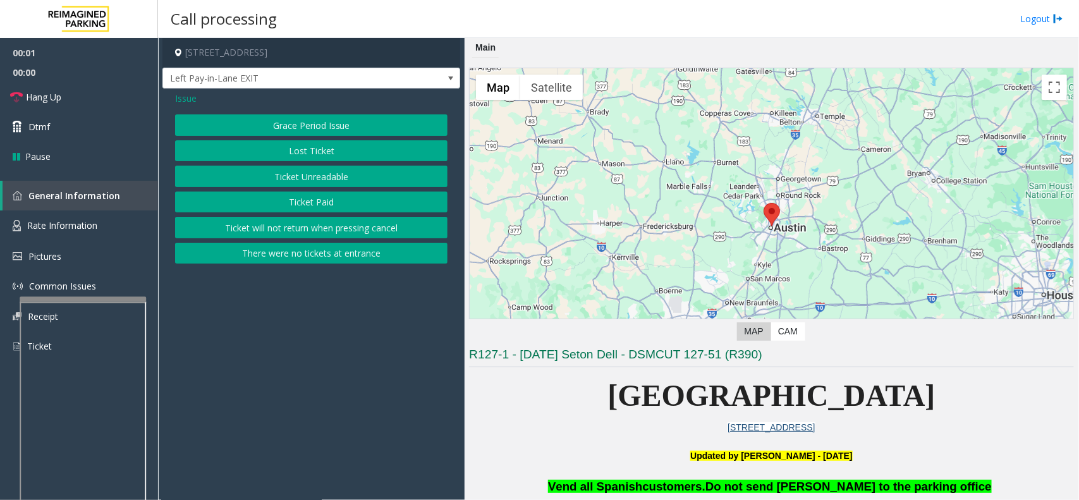
click at [292, 250] on button "There were no tickets at entrance" at bounding box center [311, 253] width 273 height 21
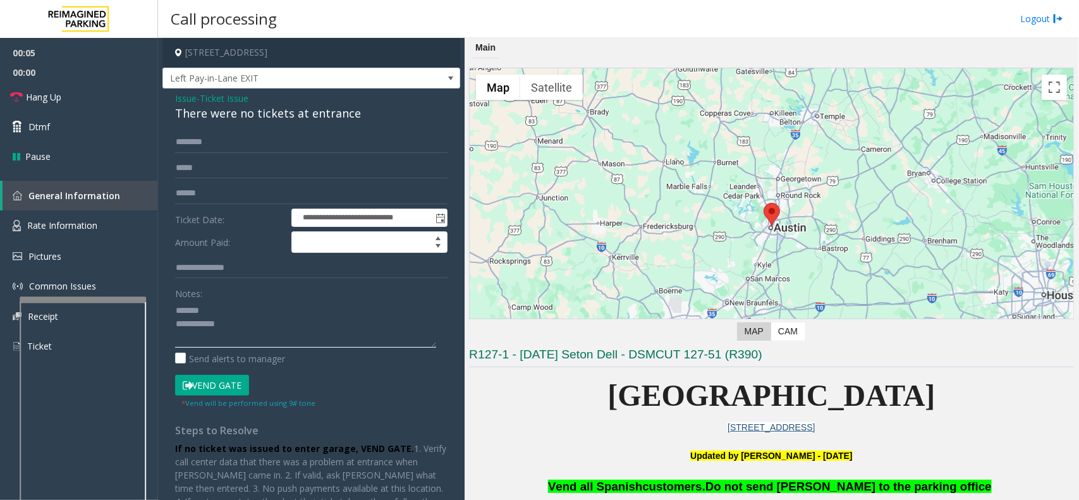
type textarea "**********"
click at [262, 156] on form "**********" at bounding box center [311, 271] width 273 height 278
click at [267, 145] on input "text" at bounding box center [311, 142] width 273 height 21
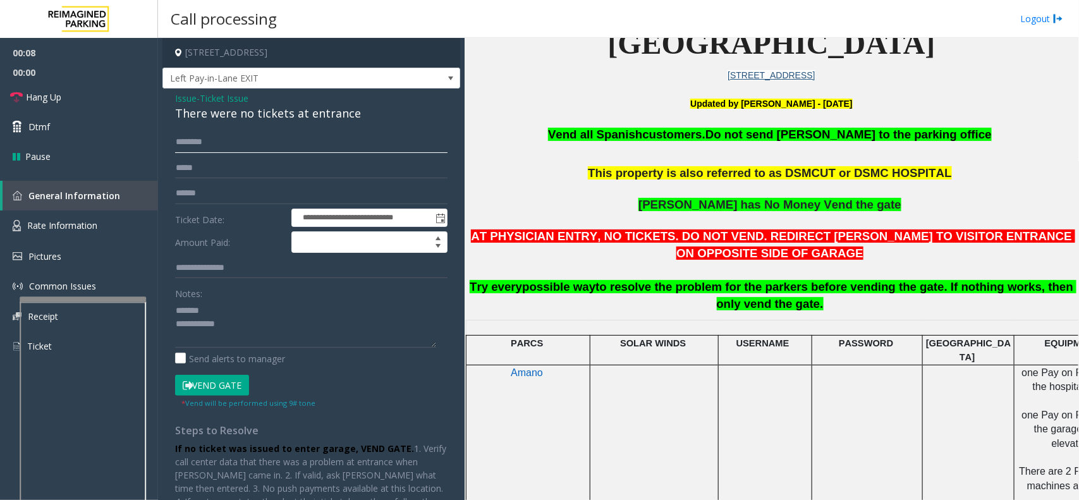
scroll to position [395, 0]
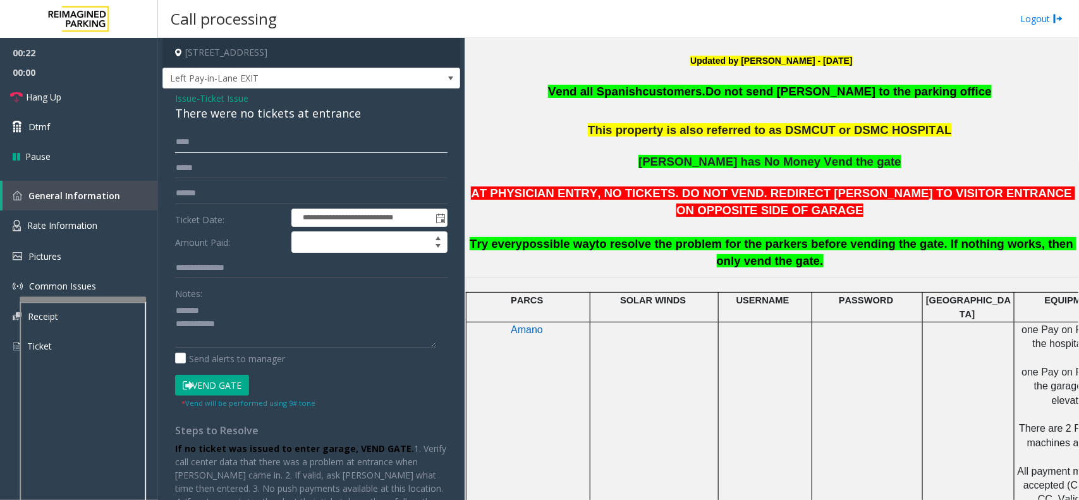
type input "****"
click at [209, 373] on form "**********" at bounding box center [311, 271] width 273 height 278
click at [213, 377] on button "Vend Gate" at bounding box center [212, 385] width 74 height 21
click at [264, 116] on div "There were no tickets at entrance" at bounding box center [311, 113] width 273 height 17
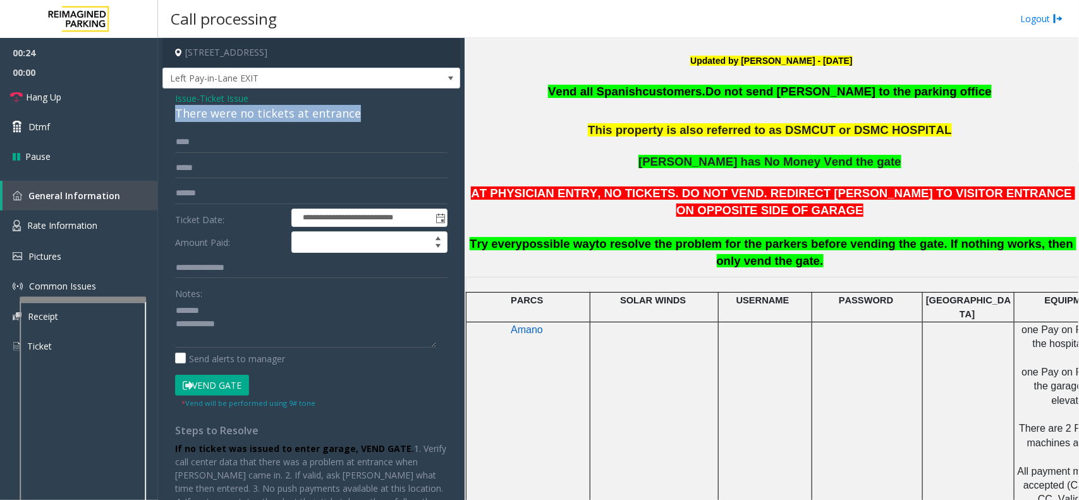
click at [264, 116] on div "There were no tickets at entrance" at bounding box center [311, 113] width 273 height 17
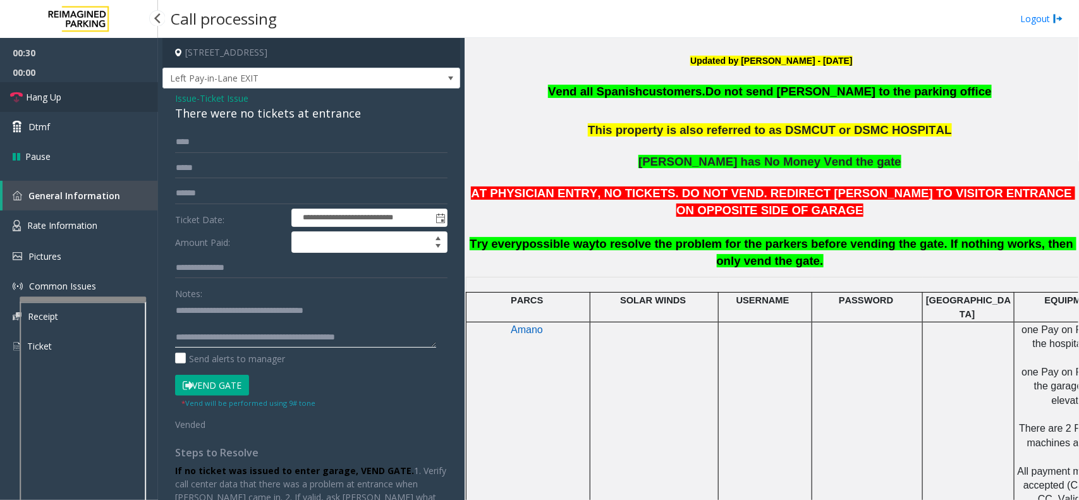
type textarea "**********"
click at [82, 96] on link "Hang Up" at bounding box center [79, 97] width 158 height 30
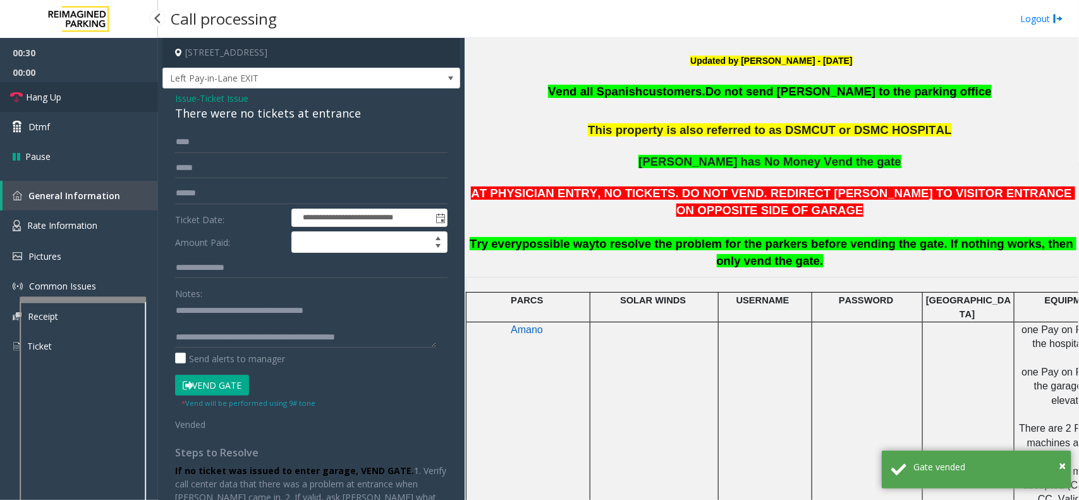
click at [82, 96] on link "Hang Up" at bounding box center [79, 97] width 158 height 30
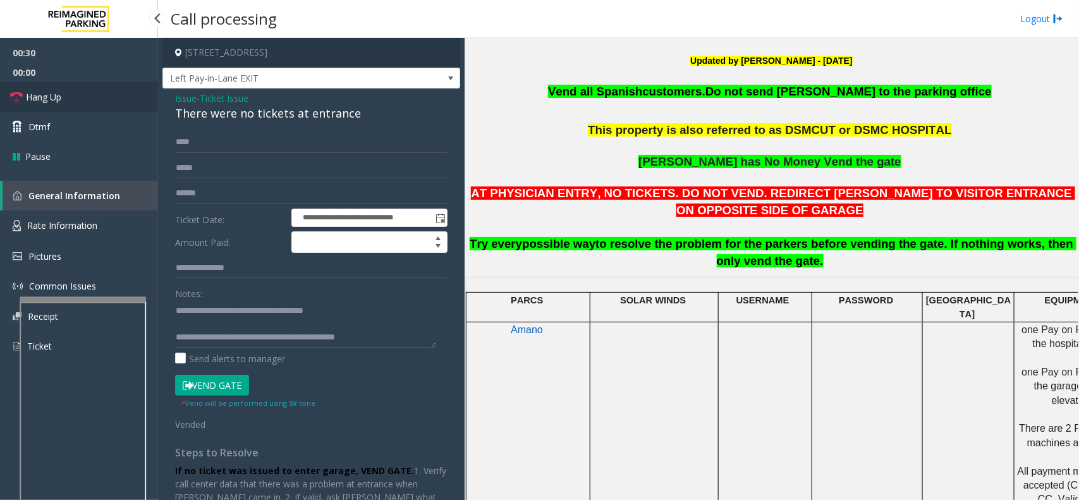
click at [82, 96] on link "Hang Up" at bounding box center [79, 97] width 158 height 30
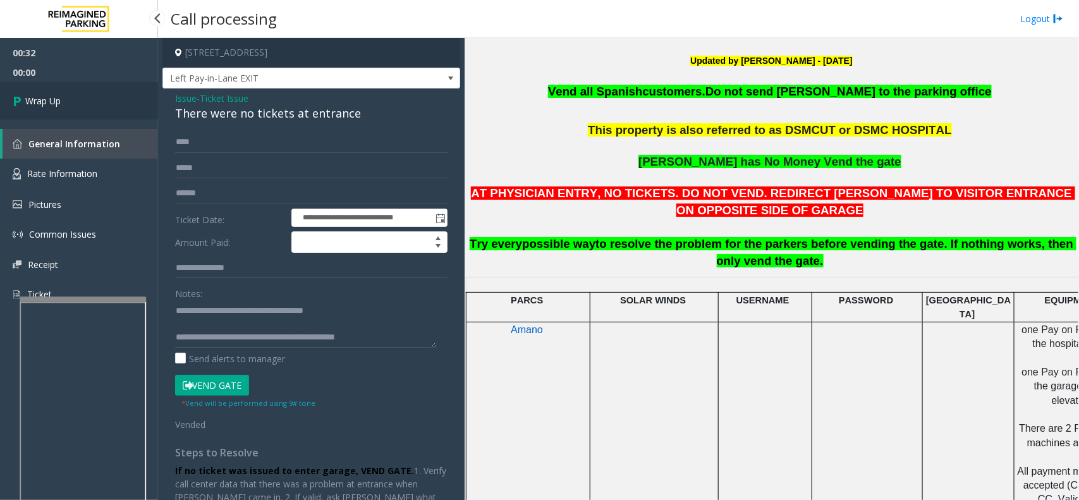
click at [82, 96] on link "Wrap Up" at bounding box center [79, 100] width 158 height 37
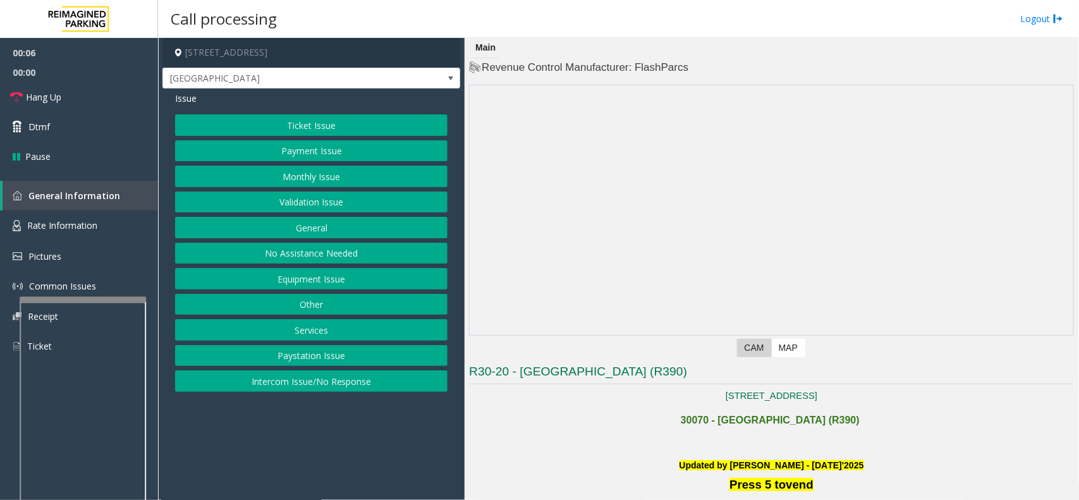
click at [342, 378] on button "Intercom Issue/No Response" at bounding box center [311, 381] width 273 height 21
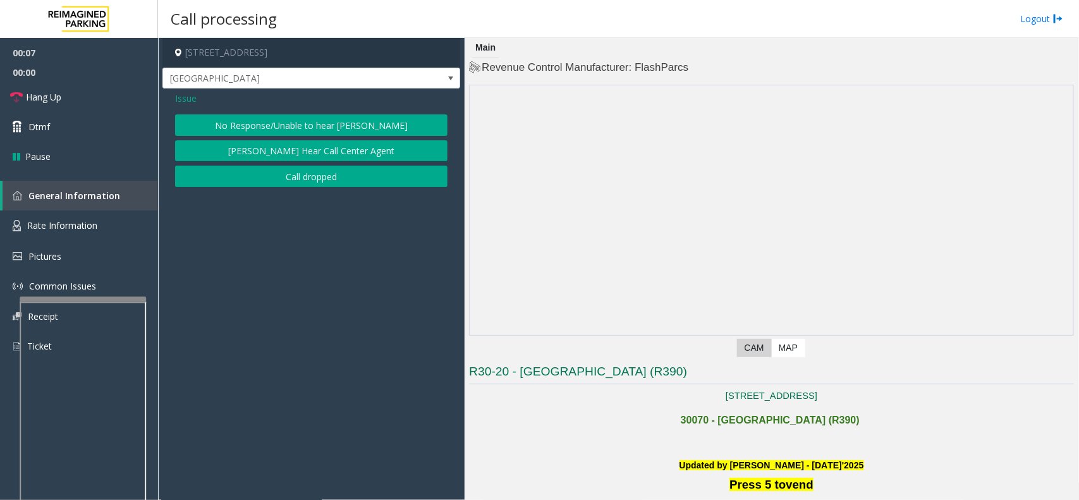
click at [314, 121] on button "No Response/Unable to hear [PERSON_NAME]" at bounding box center [311, 124] width 273 height 21
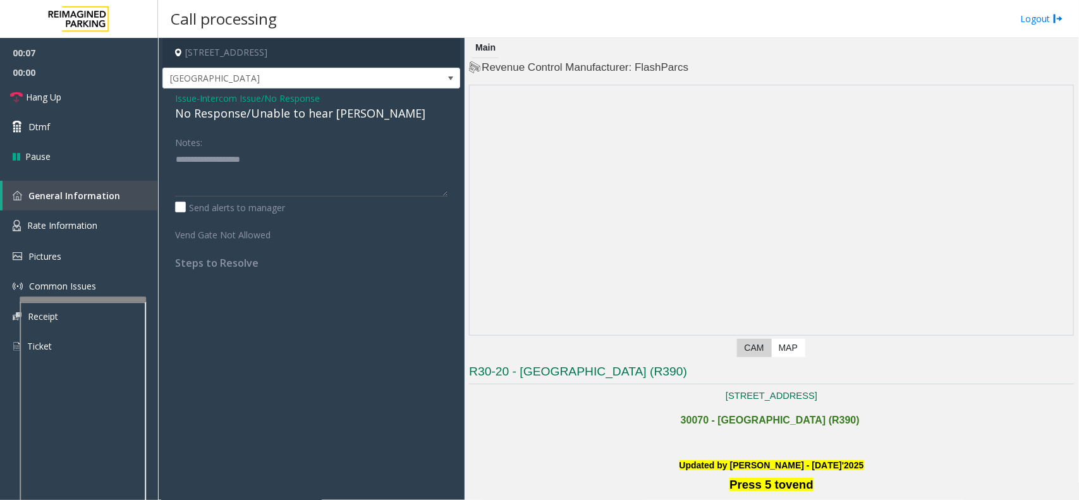
click at [264, 111] on div "No Response/Unable to hear [PERSON_NAME]" at bounding box center [311, 113] width 273 height 17
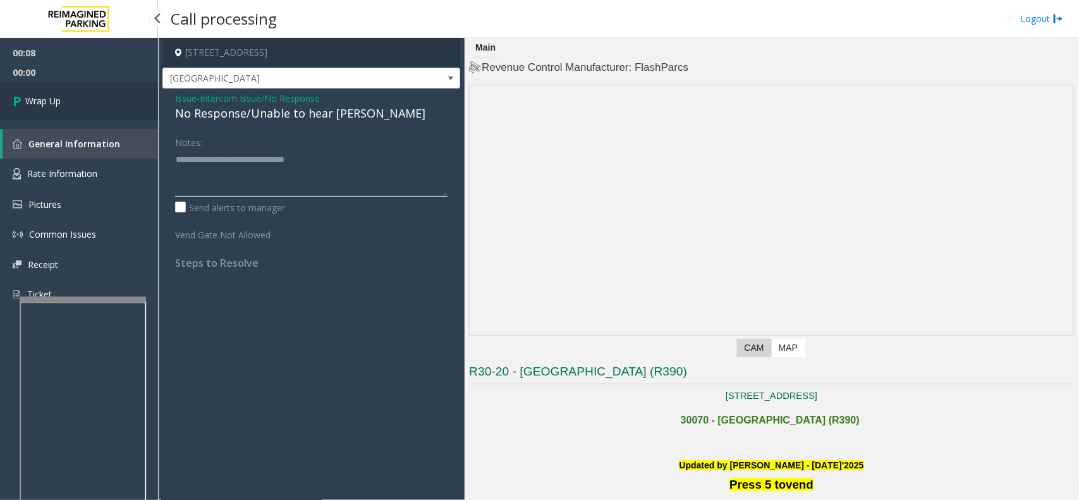
type textarea "**********"
click at [64, 106] on link "Wrap Up" at bounding box center [79, 100] width 158 height 37
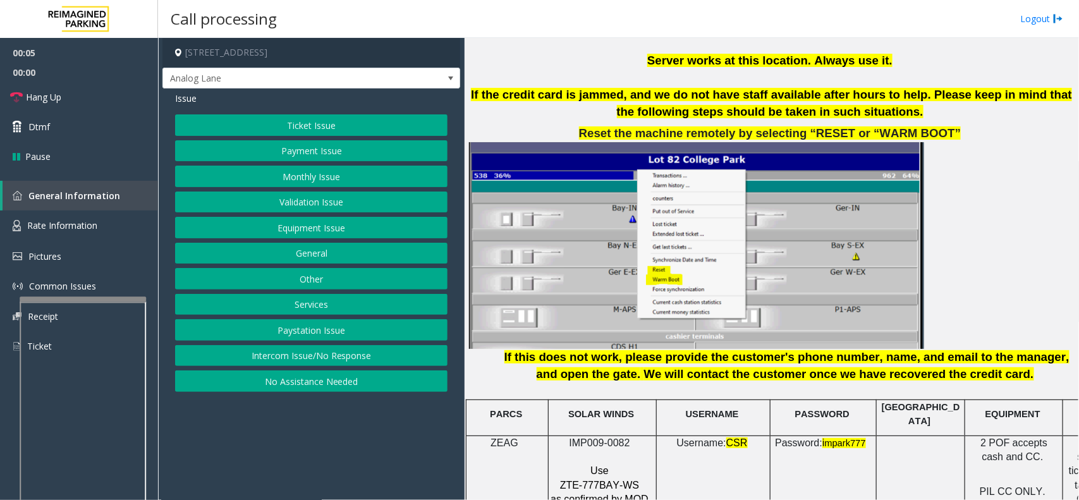
scroll to position [1660, 0]
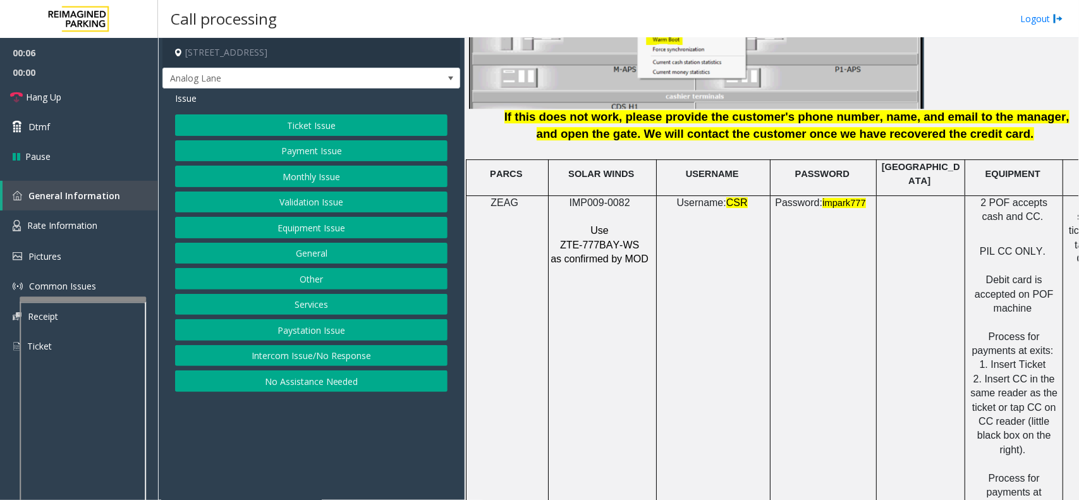
click at [592, 197] on span "IMP009-0082" at bounding box center [600, 202] width 61 height 11
copy p "IMP009-0082"
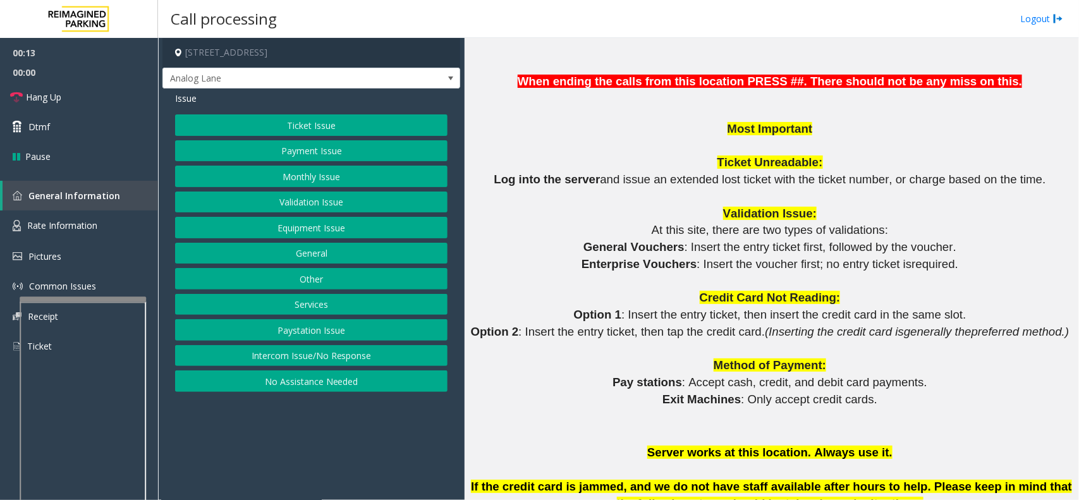
scroll to position [948, 0]
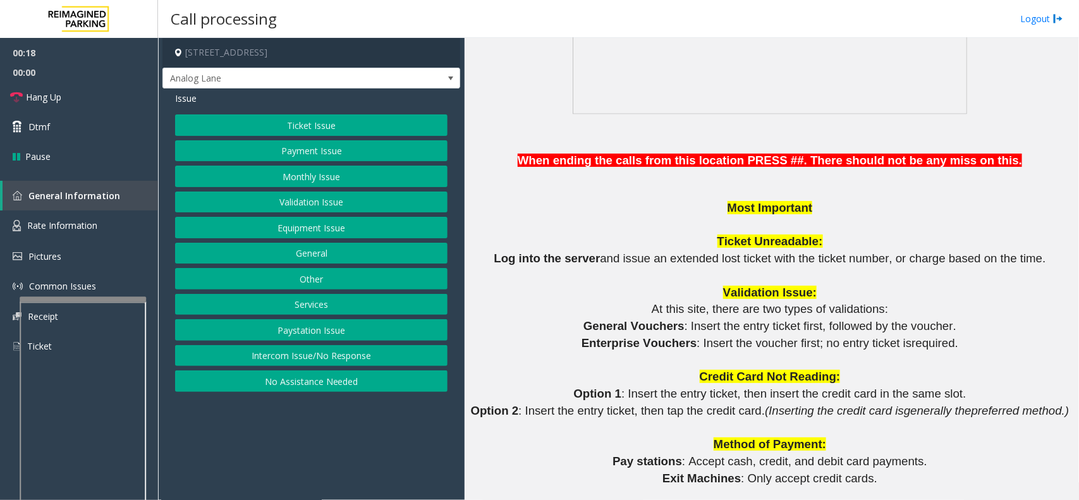
click at [324, 207] on button "Validation Issue" at bounding box center [311, 202] width 273 height 21
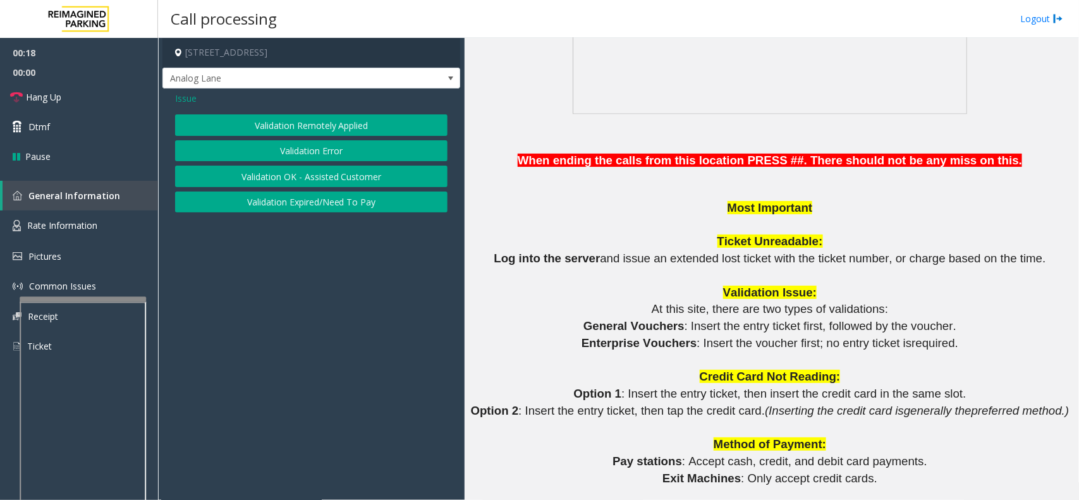
click at [289, 150] on button "Validation Error" at bounding box center [311, 150] width 273 height 21
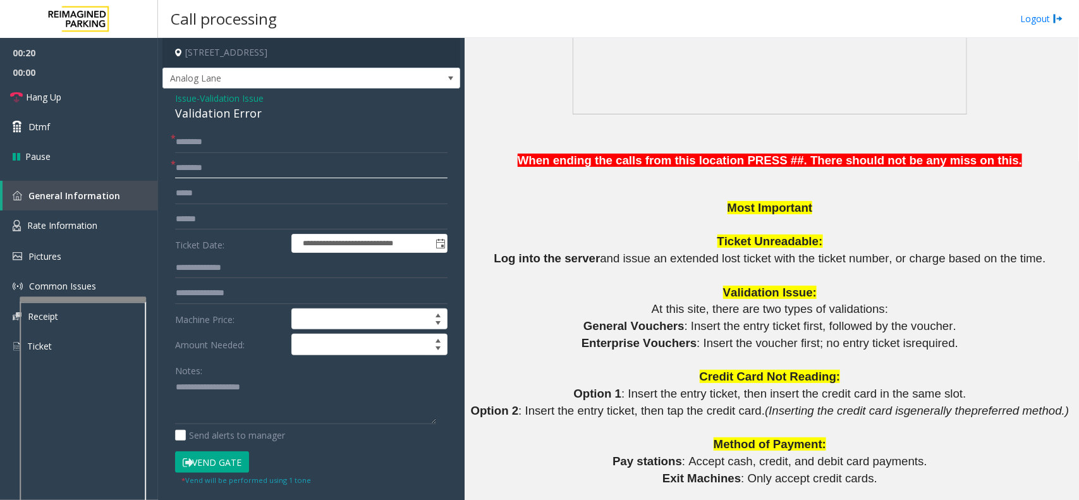
click at [202, 168] on input "text" at bounding box center [311, 167] width 273 height 21
type input "**********"
drag, startPoint x: 241, startPoint y: 164, endPoint x: 152, endPoint y: 175, distance: 89.8
click at [152, 175] on app-root "**********" at bounding box center [539, 250] width 1079 height 500
click at [238, 99] on span "Validation Issue" at bounding box center [232, 98] width 64 height 13
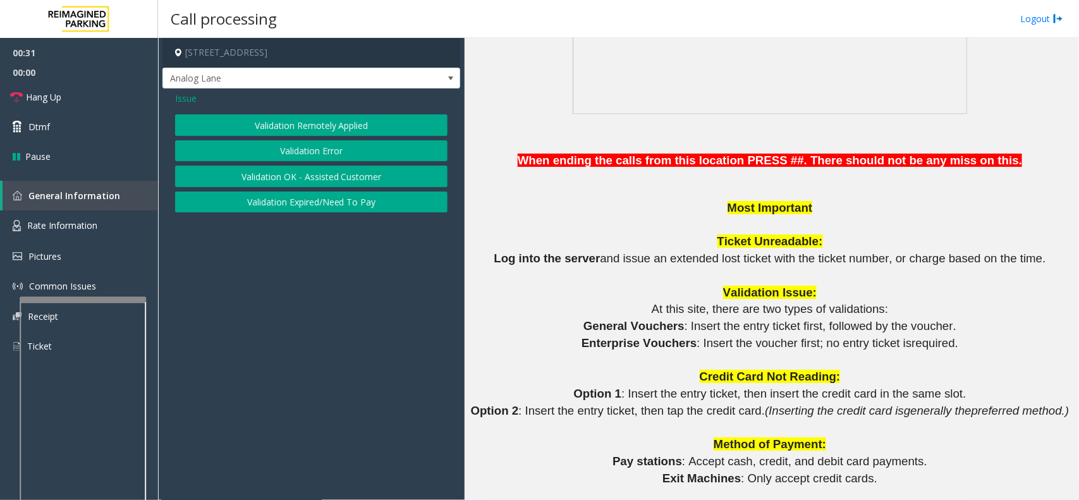
click at [190, 98] on span "Issue" at bounding box center [185, 98] width 21 height 13
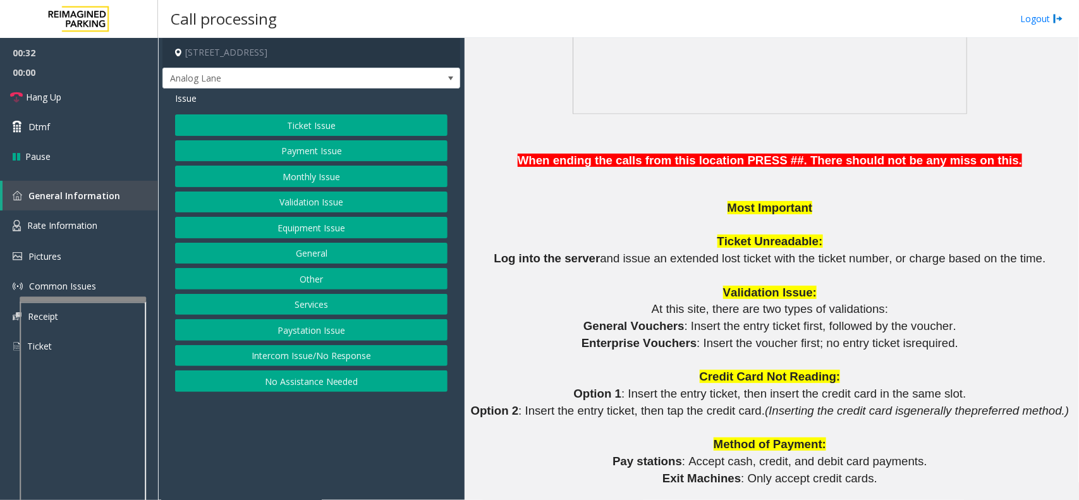
click at [290, 179] on button "Monthly Issue" at bounding box center [311, 176] width 273 height 21
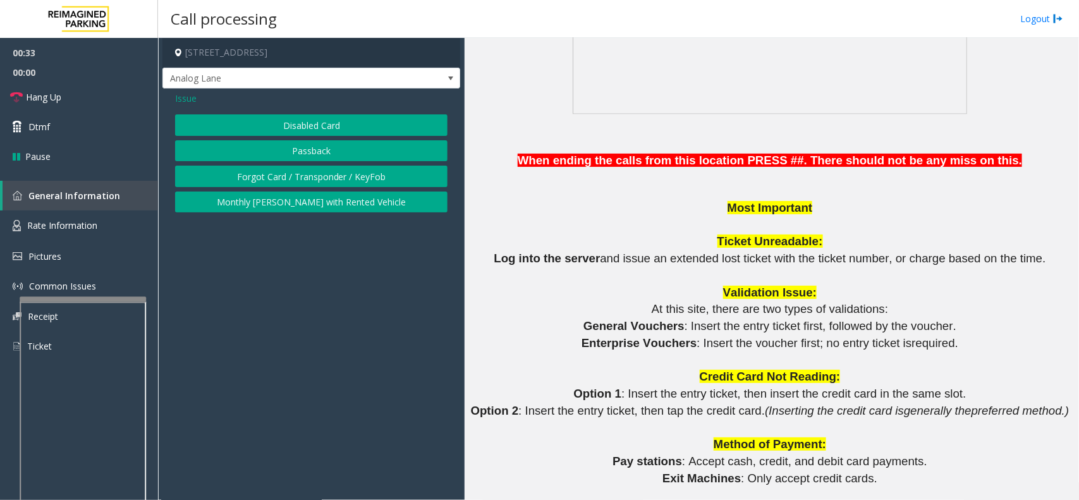
click at [298, 128] on button "Disabled Card" at bounding box center [311, 124] width 273 height 21
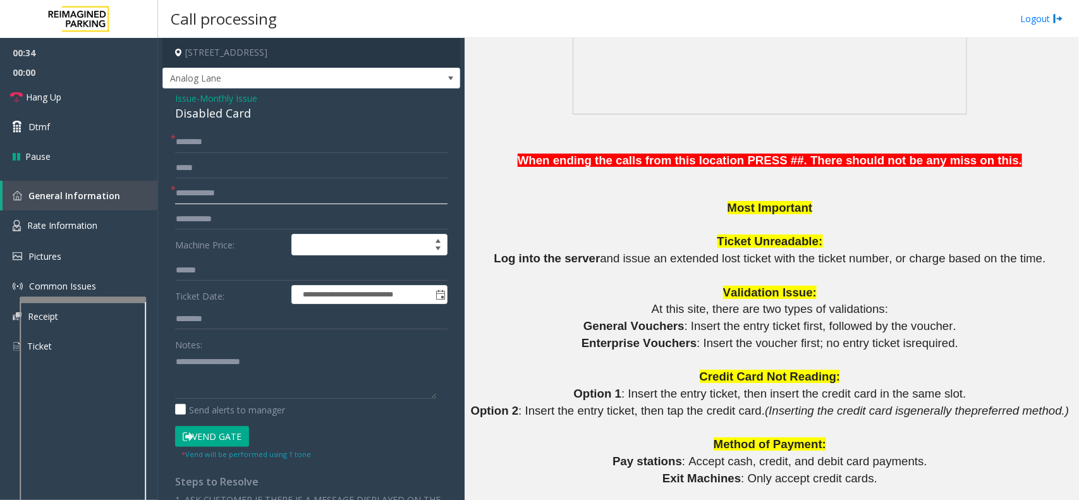
click at [212, 195] on input "text" at bounding box center [311, 193] width 273 height 21
type input "**********"
click at [231, 133] on input "text" at bounding box center [311, 142] width 273 height 21
type textarea "**********"
click at [236, 430] on button "Vend Gate" at bounding box center [212, 436] width 74 height 21
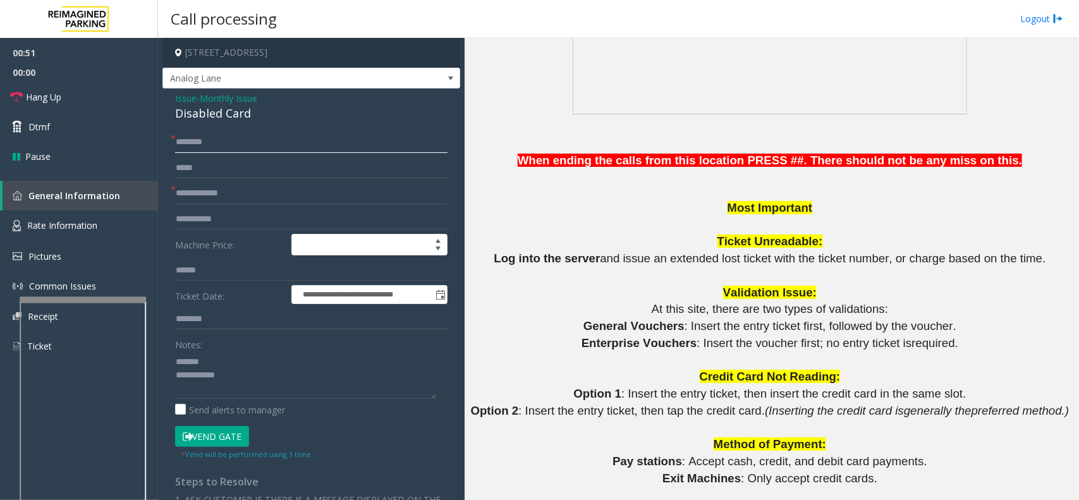
click at [223, 137] on input "text" at bounding box center [311, 142] width 273 height 21
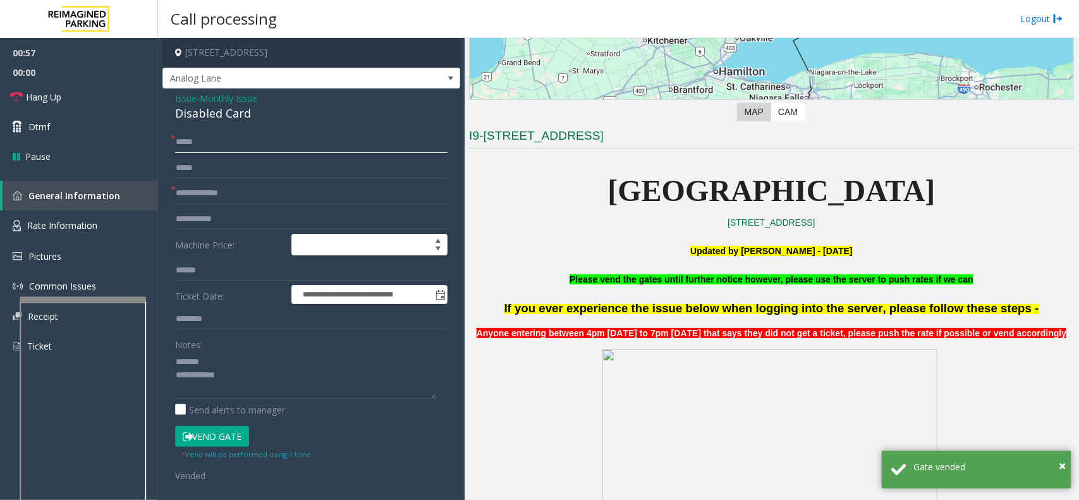
scroll to position [237, 0]
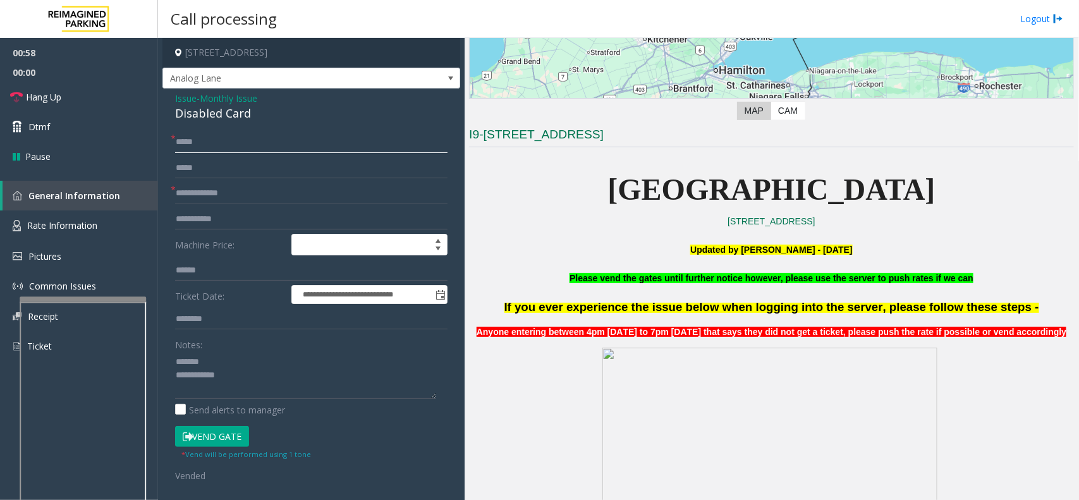
type input "****"
click at [213, 118] on div "Disabled Card" at bounding box center [311, 113] width 273 height 17
click at [103, 98] on link "Hang Up" at bounding box center [79, 97] width 158 height 30
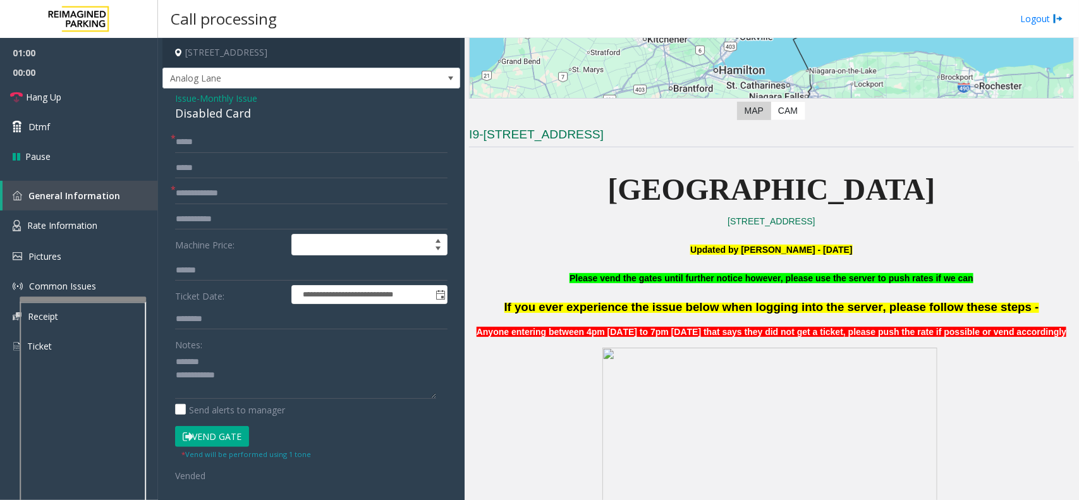
click at [235, 111] on div "Disabled Card" at bounding box center [311, 113] width 273 height 17
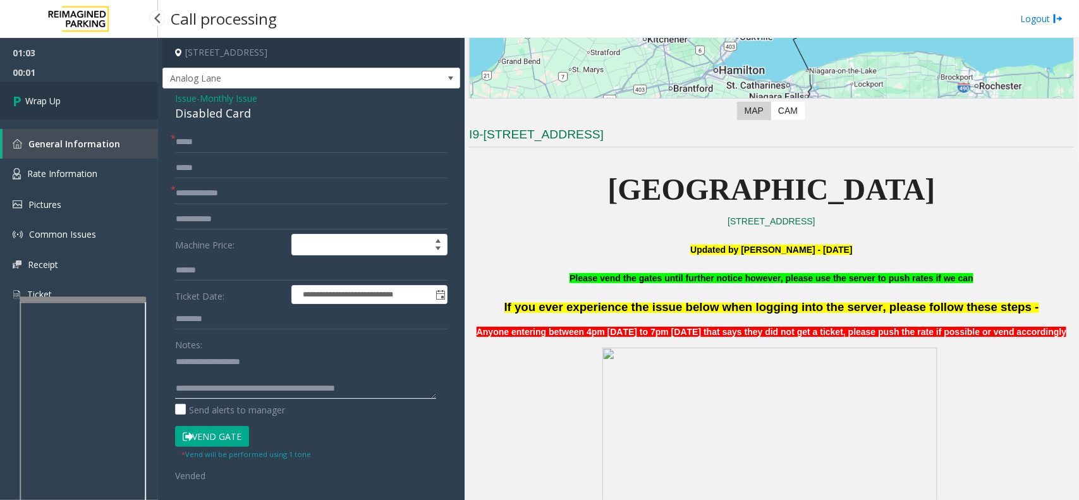
type textarea "**********"
click at [66, 111] on link "Wrap Up" at bounding box center [79, 100] width 158 height 37
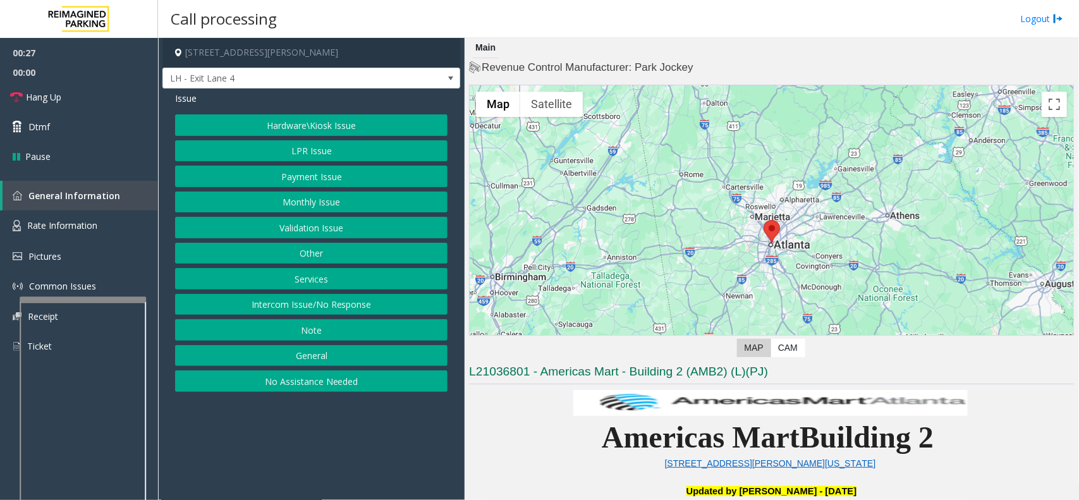
click at [333, 145] on button "LPR Issue" at bounding box center [311, 150] width 273 height 21
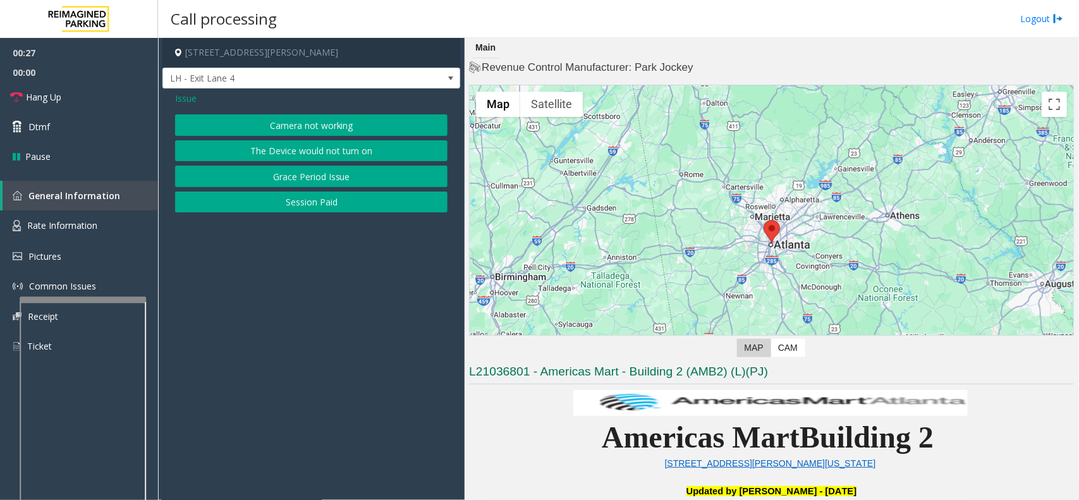
click at [336, 122] on button "Camera not working" at bounding box center [311, 124] width 273 height 21
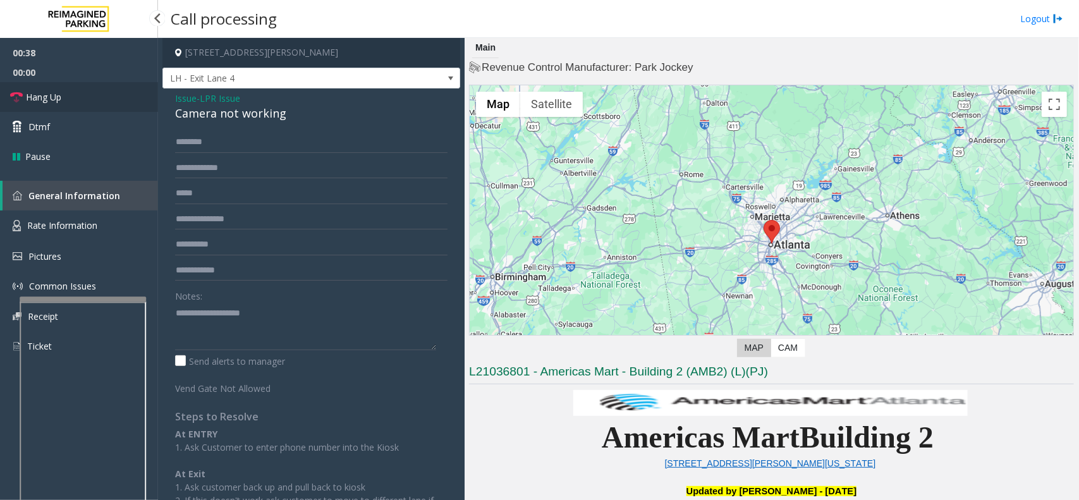
click at [111, 92] on link "Hang Up" at bounding box center [79, 97] width 158 height 30
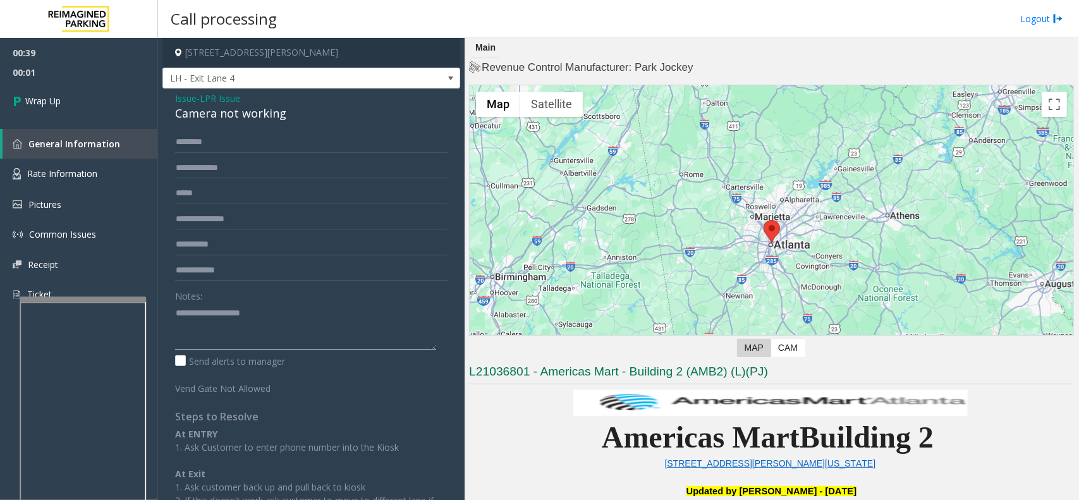
click at [314, 307] on textarea at bounding box center [305, 326] width 261 height 47
type textarea "**********"
drag, startPoint x: 164, startPoint y: 114, endPoint x: 135, endPoint y: 77, distance: 47.2
click at [159, 102] on app-call-processing-form "[STREET_ADDRESS][PERSON_NAME] LH - Exit Lane 4 Issue - LPR Issue Camera not wor…" at bounding box center [311, 269] width 307 height 462
click at [119, 102] on link "Wrap Up" at bounding box center [79, 100] width 158 height 37
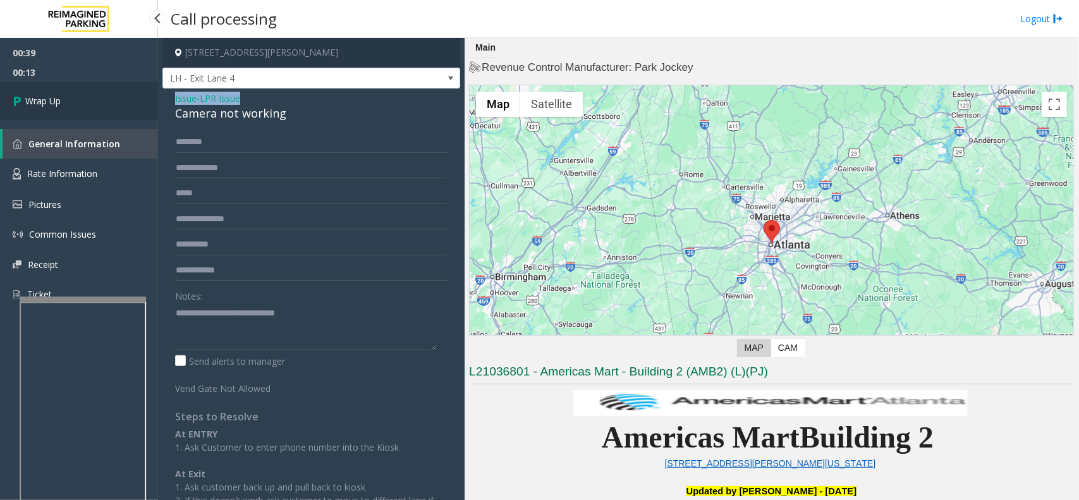
click at [119, 102] on link "Wrap Up" at bounding box center [79, 100] width 158 height 37
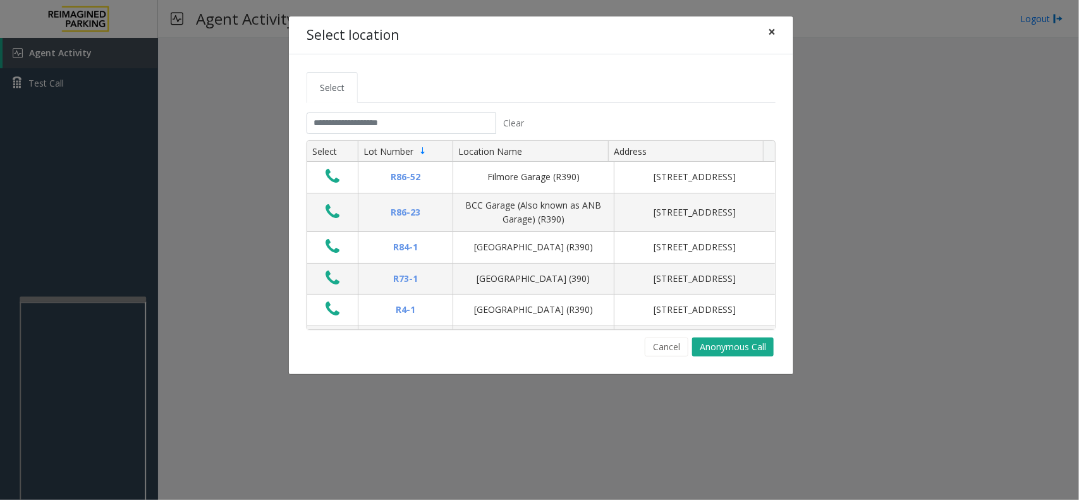
drag, startPoint x: 770, startPoint y: 34, endPoint x: 713, endPoint y: 48, distance: 58.1
click at [770, 33] on span "×" at bounding box center [772, 32] width 8 height 18
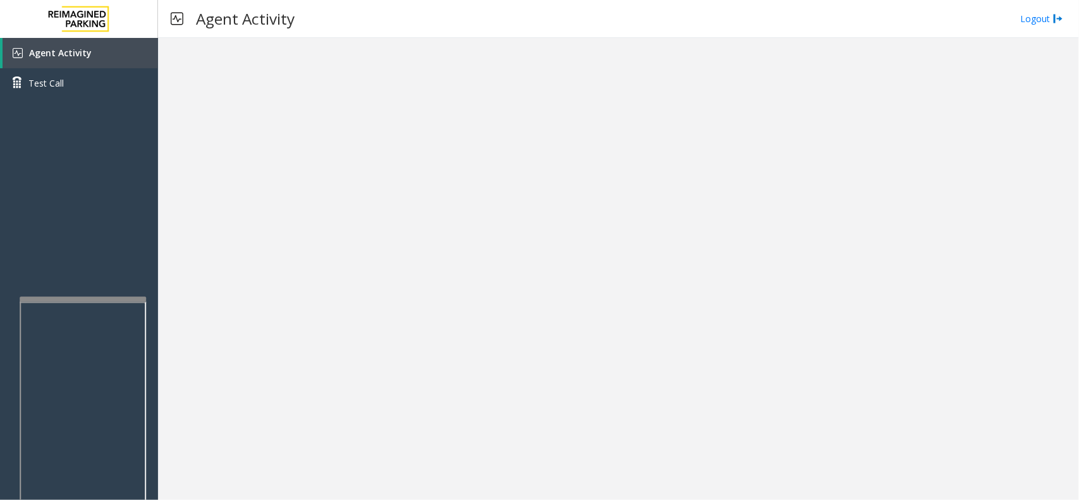
click at [145, 439] on iframe at bounding box center [83, 446] width 126 height 288
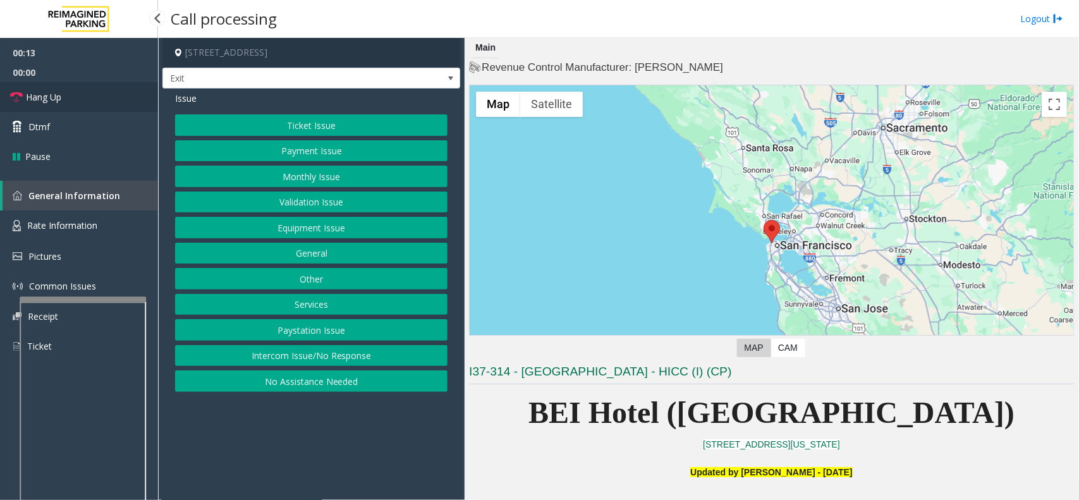
drag, startPoint x: 92, startPoint y: 92, endPoint x: 99, endPoint y: 96, distance: 7.4
click at [92, 92] on link "Hang Up" at bounding box center [79, 97] width 158 height 30
click at [317, 357] on button "Intercom Issue/No Response" at bounding box center [311, 355] width 273 height 21
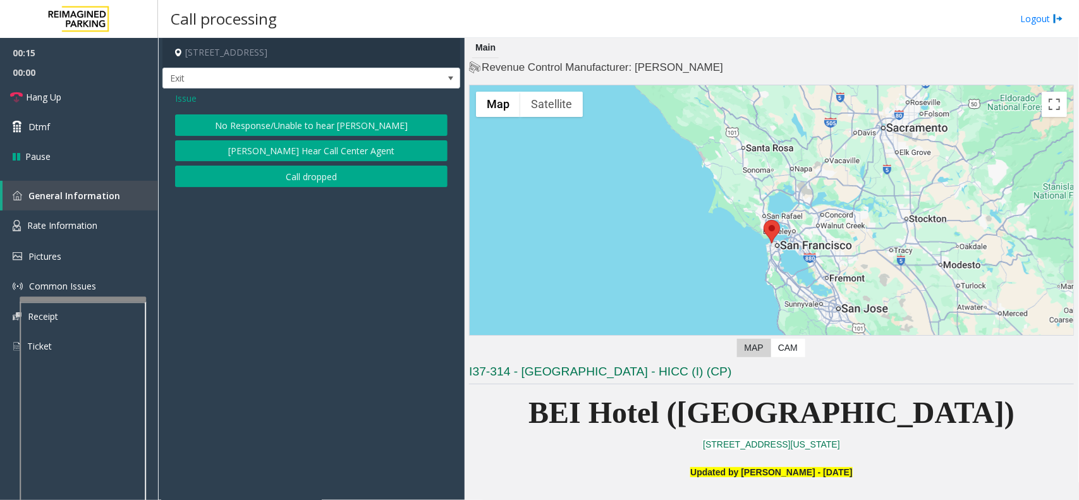
click at [308, 119] on button "No Response/Unable to hear [PERSON_NAME]" at bounding box center [311, 124] width 273 height 21
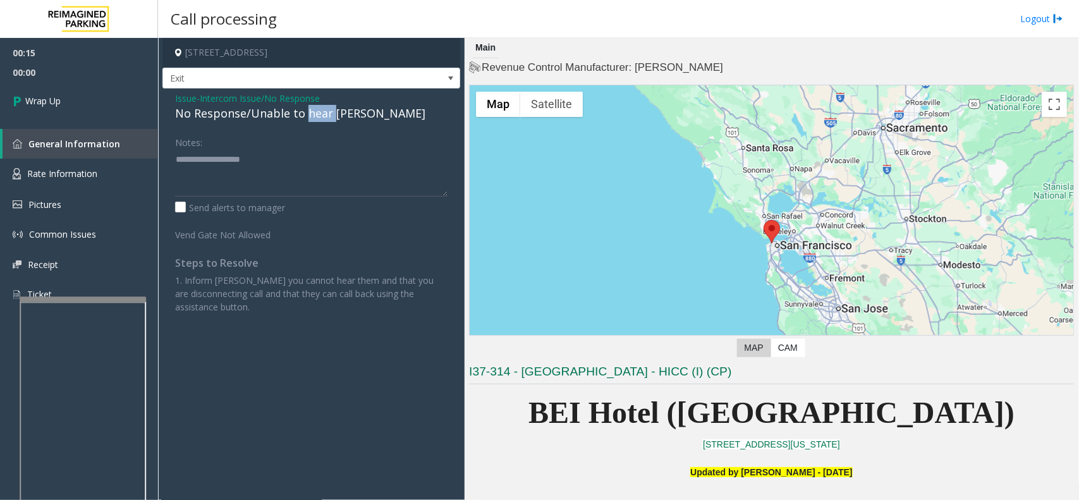
click at [307, 118] on div "No Response/Unable to hear [PERSON_NAME]" at bounding box center [311, 113] width 273 height 17
type textarea "**********"
click at [128, 106] on link "Wrap Up" at bounding box center [79, 100] width 158 height 37
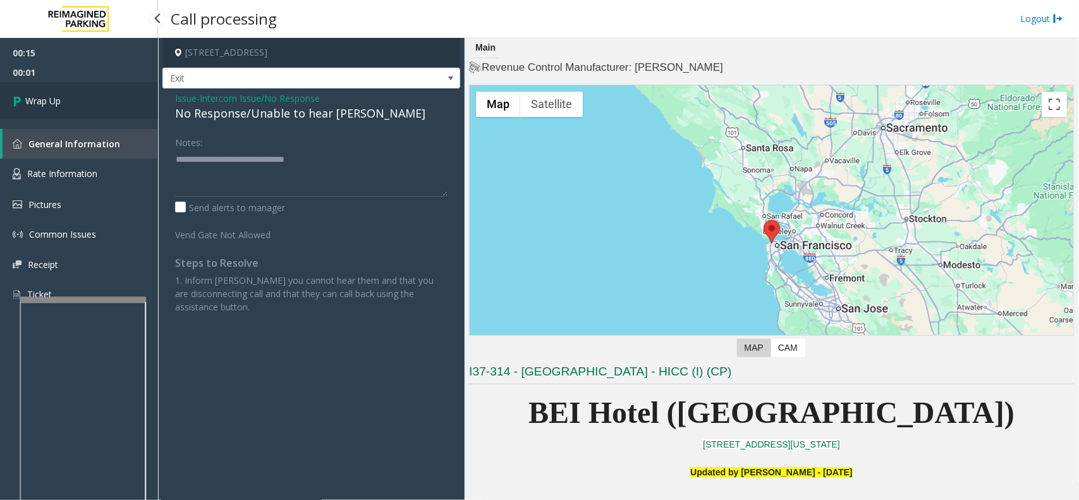
click at [128, 106] on link "Wrap Up" at bounding box center [79, 100] width 158 height 37
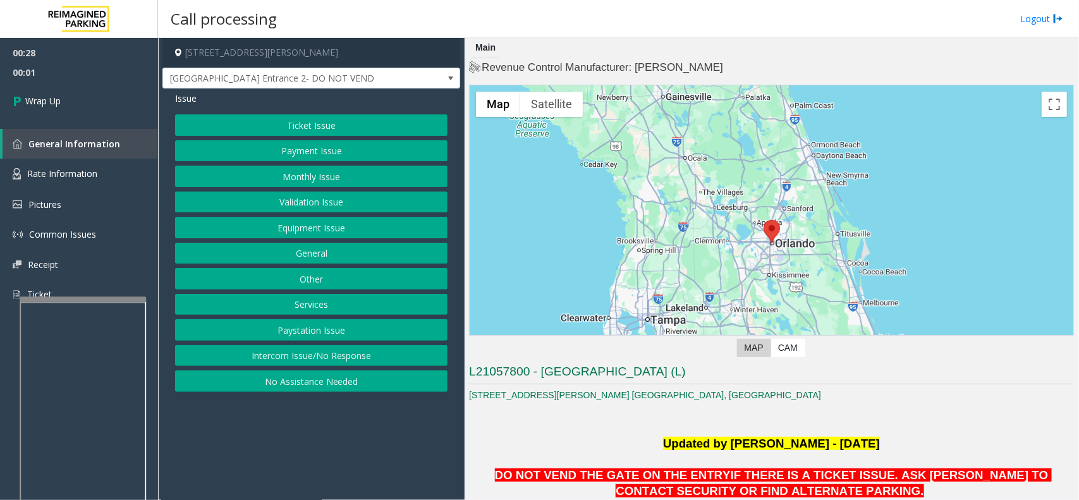
click at [313, 353] on button "Intercom Issue/No Response" at bounding box center [311, 355] width 273 height 21
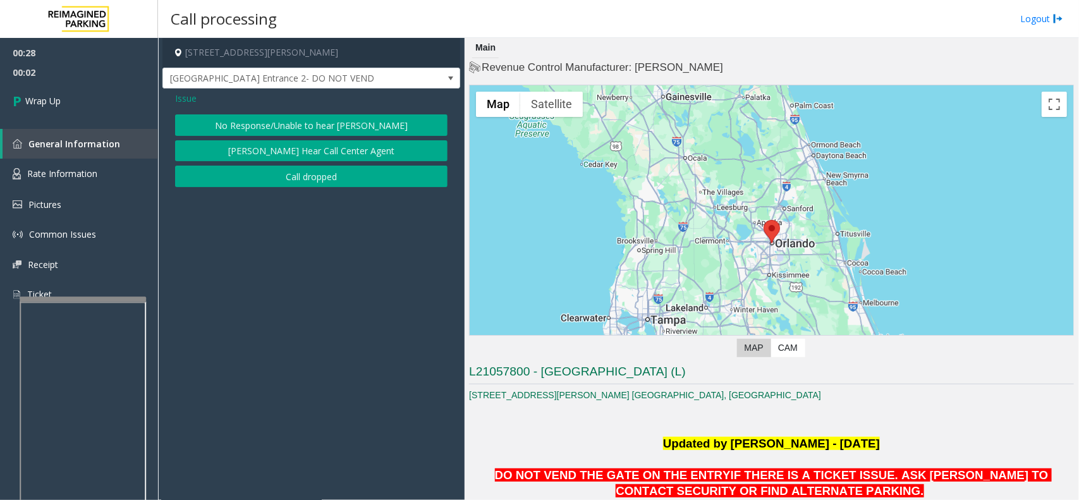
click at [285, 174] on button "Call dropped" at bounding box center [311, 176] width 273 height 21
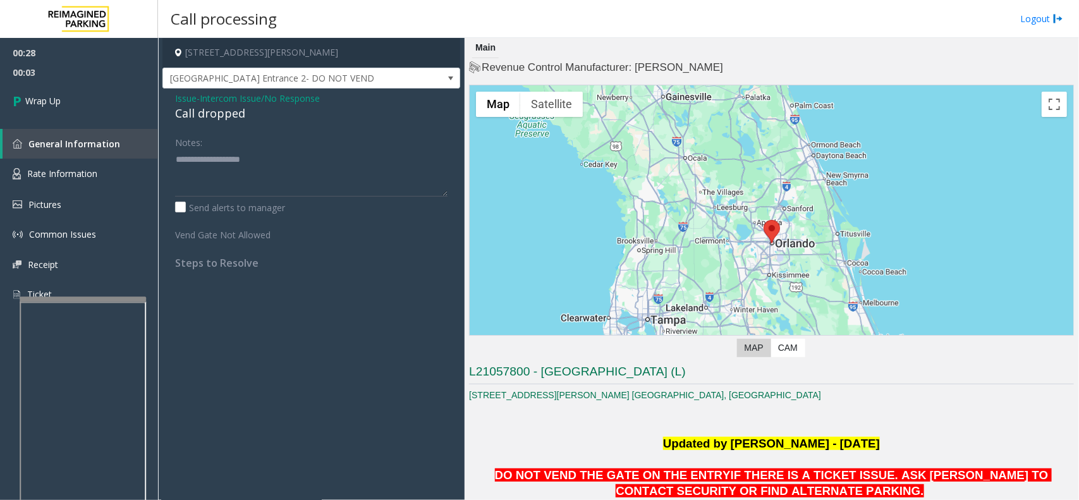
click at [217, 118] on div "Call dropped" at bounding box center [311, 113] width 273 height 17
type textarea "**********"
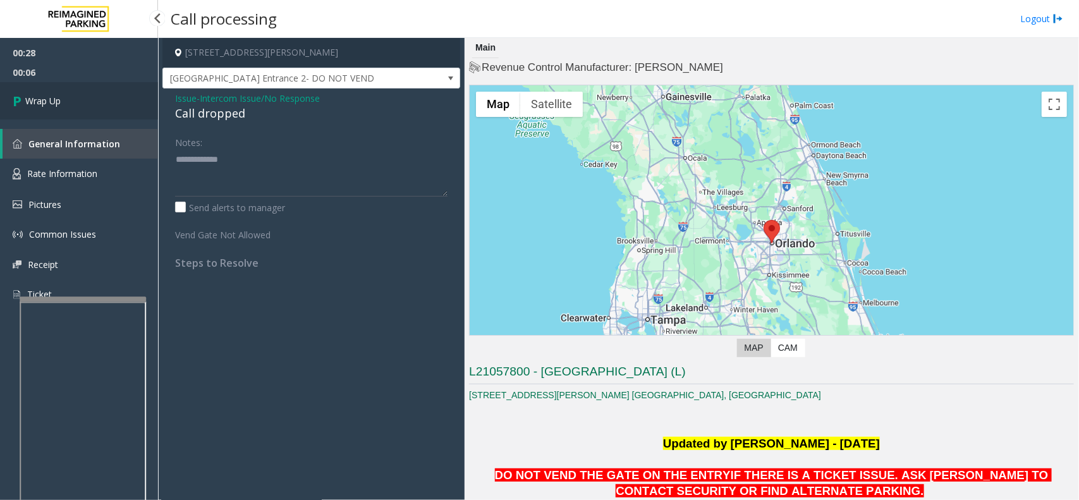
click at [27, 83] on link "Wrap Up" at bounding box center [79, 100] width 158 height 37
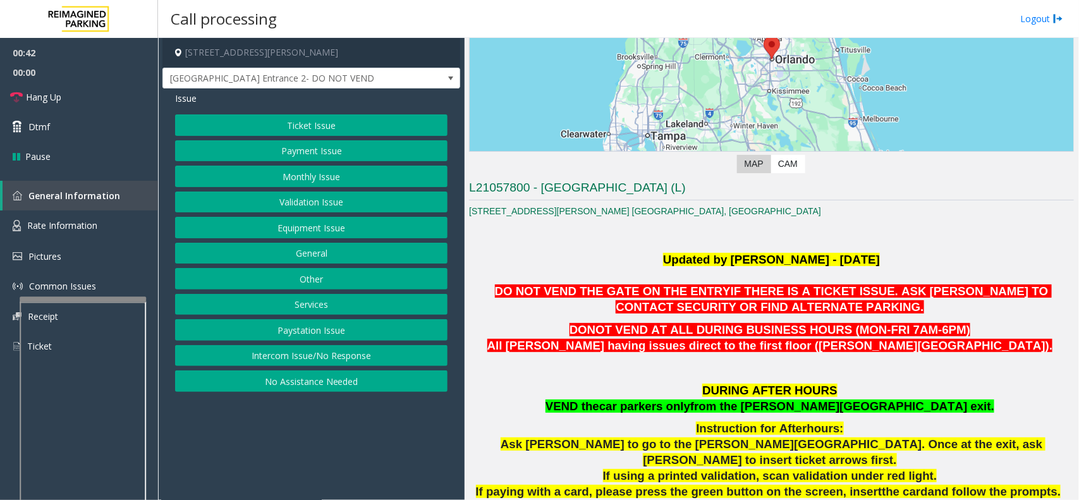
scroll to position [395, 0]
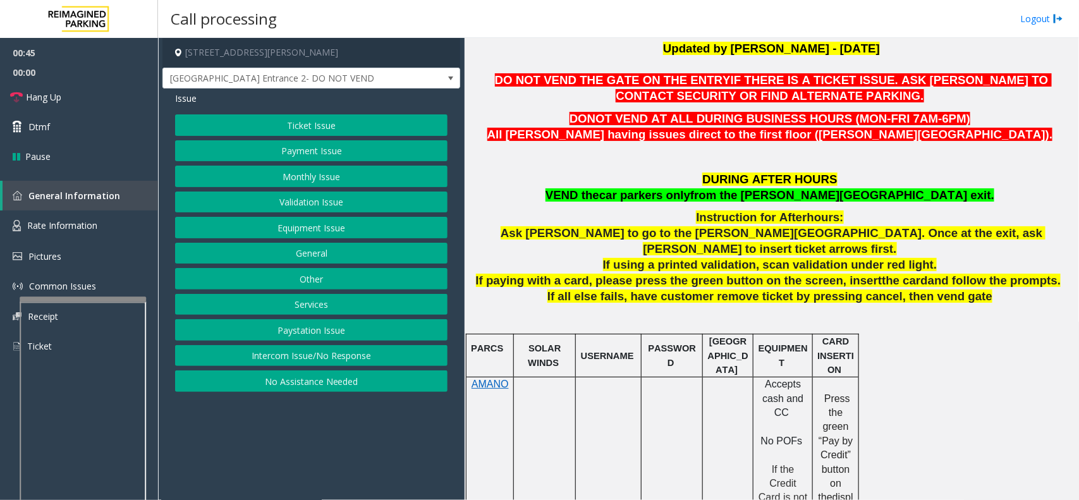
click at [314, 235] on button "Equipment Issue" at bounding box center [311, 227] width 273 height 21
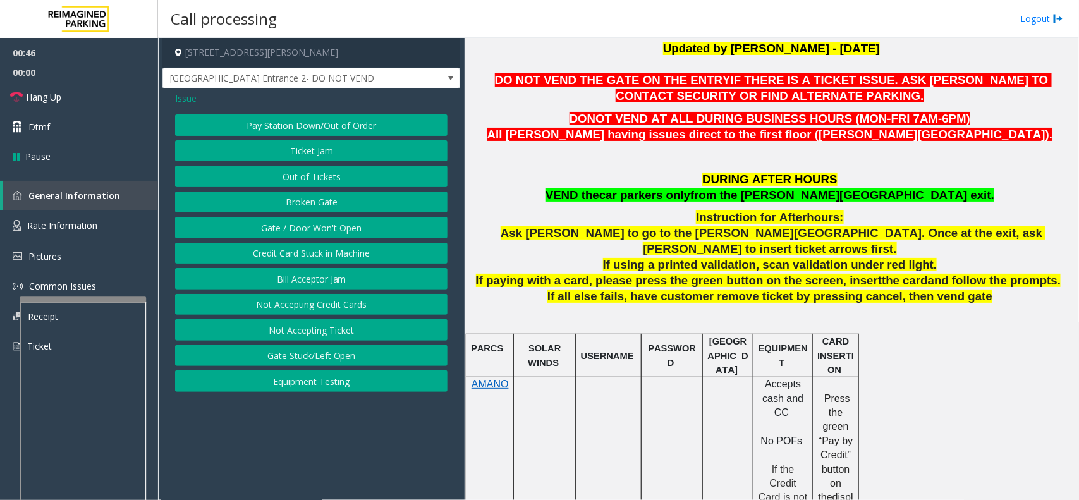
click at [313, 234] on button "Gate / Door Won't Open" at bounding box center [311, 227] width 273 height 21
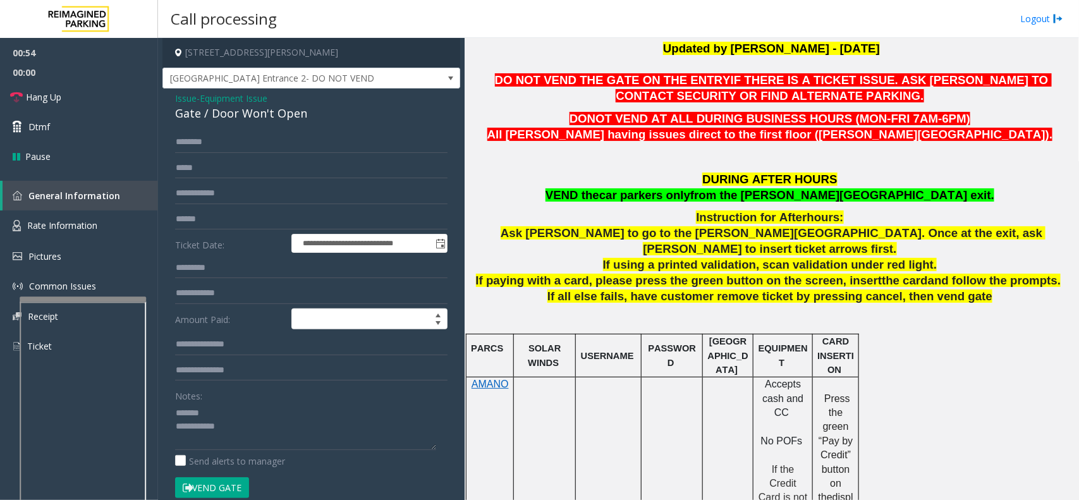
click at [273, 117] on div "Gate / Door Won't Open" at bounding box center [311, 113] width 273 height 17
click at [690, 198] on span "car parkers only" at bounding box center [644, 194] width 91 height 13
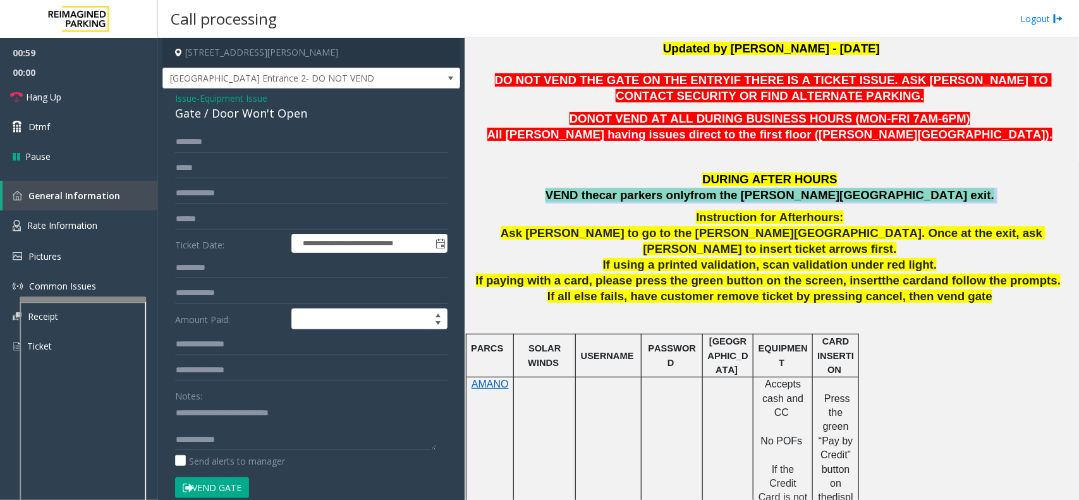
click at [690, 198] on span "car parkers only" at bounding box center [644, 194] width 91 height 13
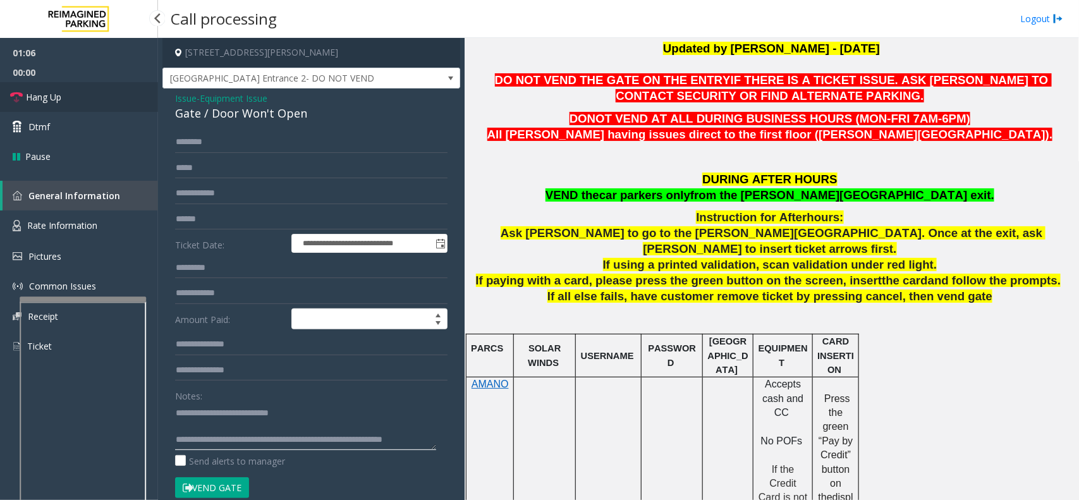
type textarea "**********"
click at [111, 102] on link "Hang Up" at bounding box center [79, 97] width 158 height 30
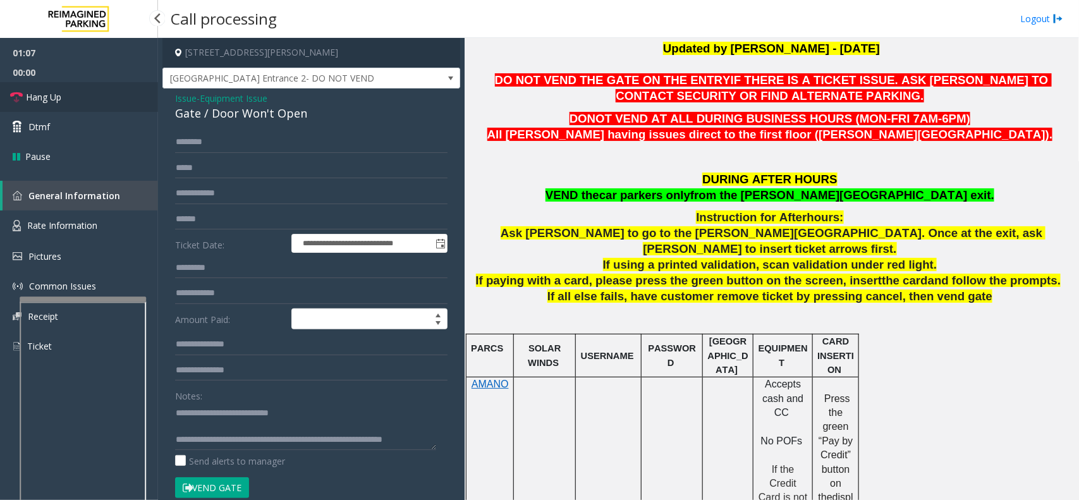
click at [111, 102] on link "Hang Up" at bounding box center [79, 97] width 158 height 30
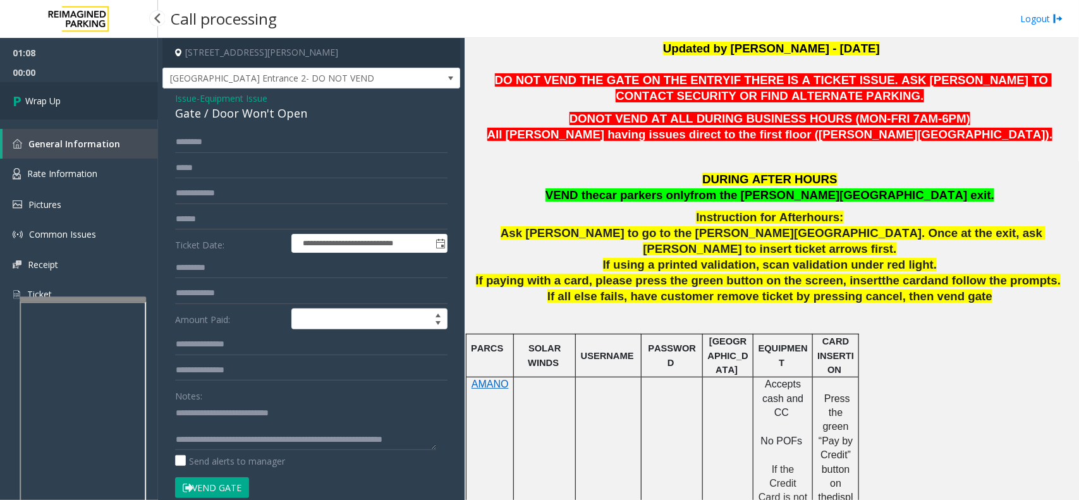
click at [111, 102] on link "Wrap Up" at bounding box center [79, 100] width 158 height 37
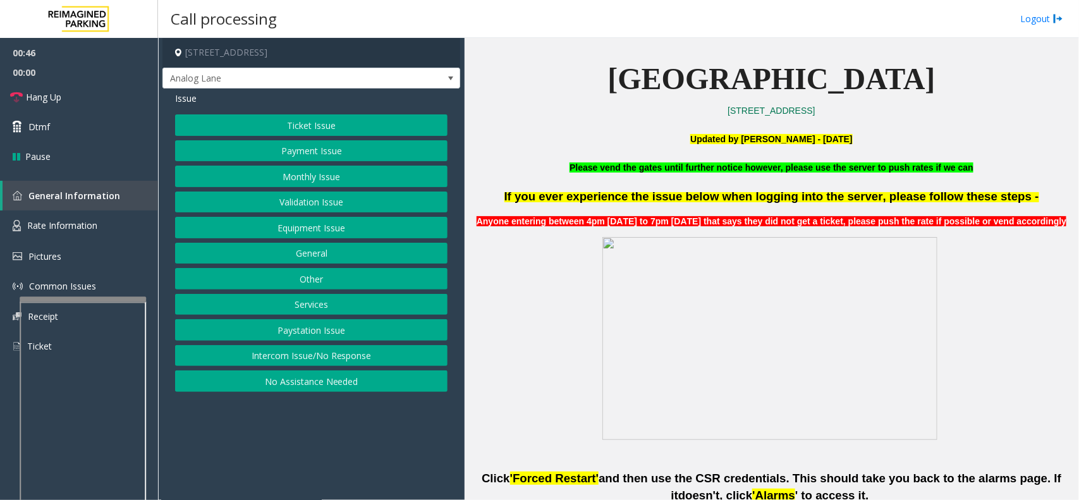
scroll to position [553, 0]
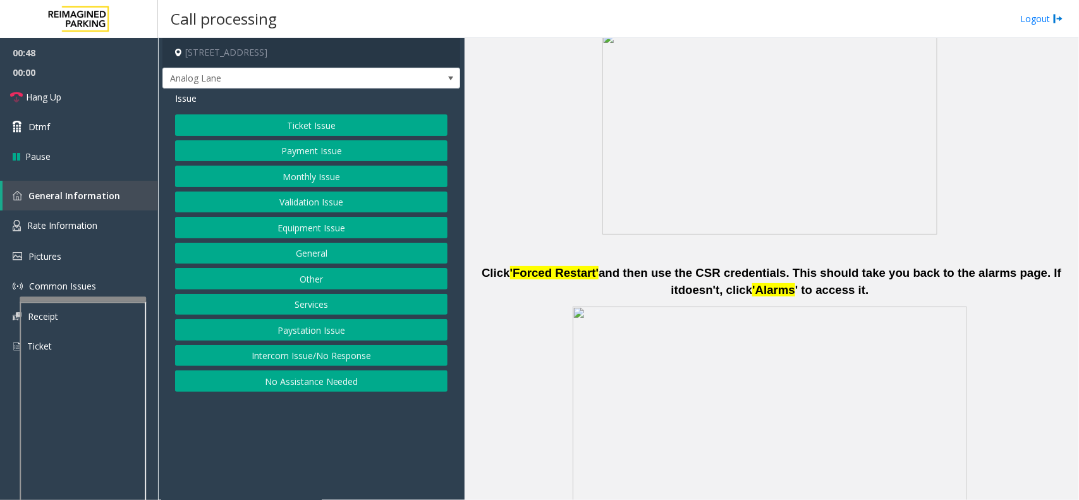
click at [367, 112] on div "Issue Ticket Issue Payment Issue Monthly Issue Validation Issue Equipment Issue…" at bounding box center [312, 244] width 298 height 310
click at [348, 118] on button "Ticket Issue" at bounding box center [311, 124] width 273 height 21
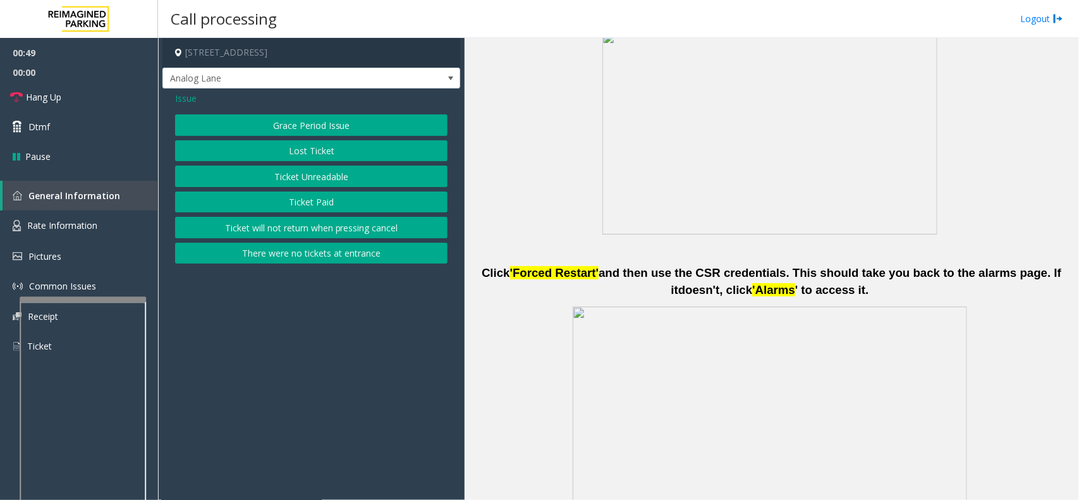
click at [304, 178] on button "Ticket Unreadable" at bounding box center [311, 176] width 273 height 21
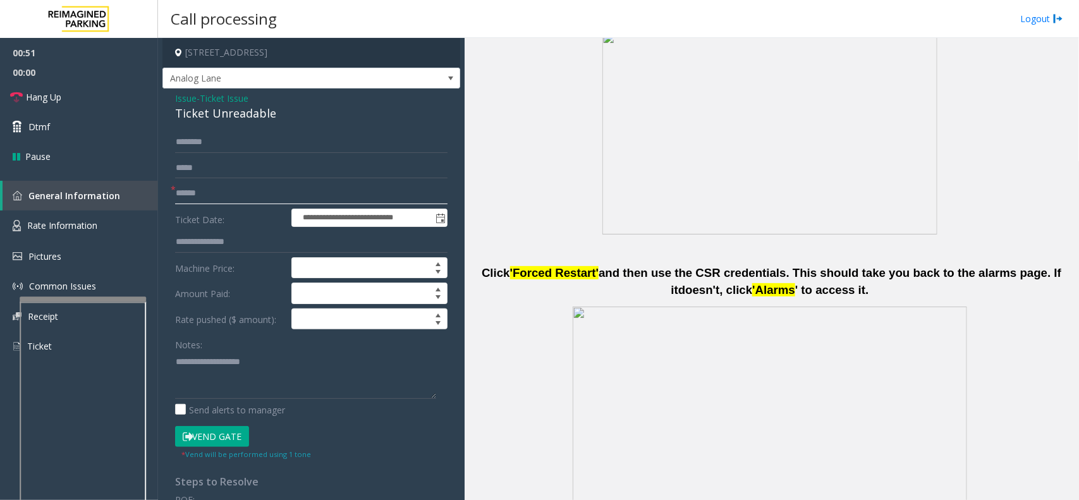
click at [259, 185] on input "text" at bounding box center [311, 193] width 273 height 21
click at [218, 191] on input "text" at bounding box center [311, 193] width 273 height 21
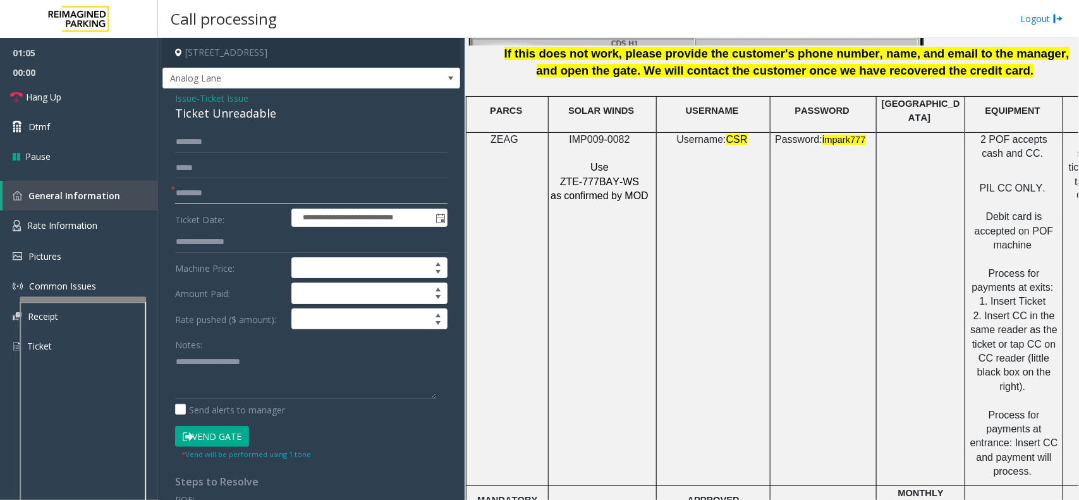
scroll to position [1581, 0]
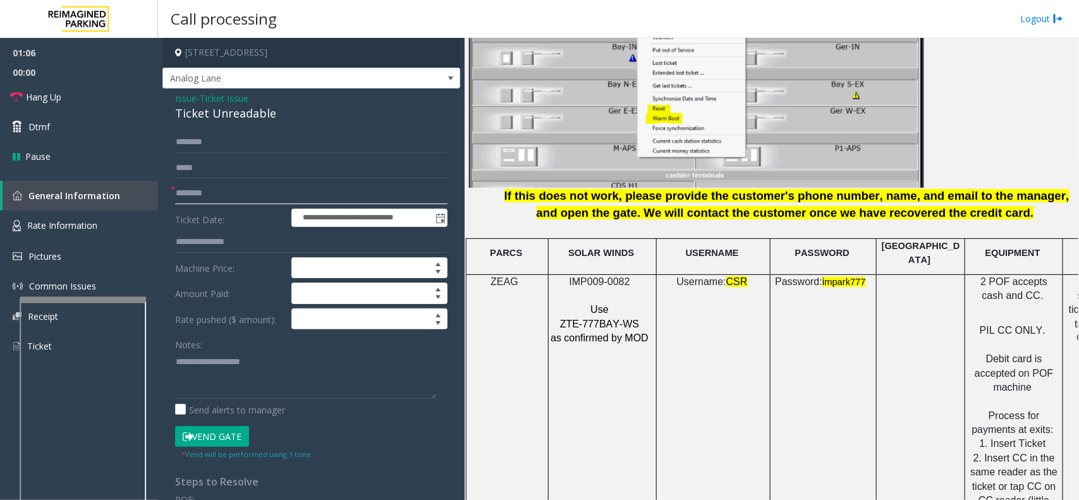
type input "********"
click at [593, 276] on span "IMP009-0082" at bounding box center [600, 281] width 61 height 11
copy p "IMP009-0082"
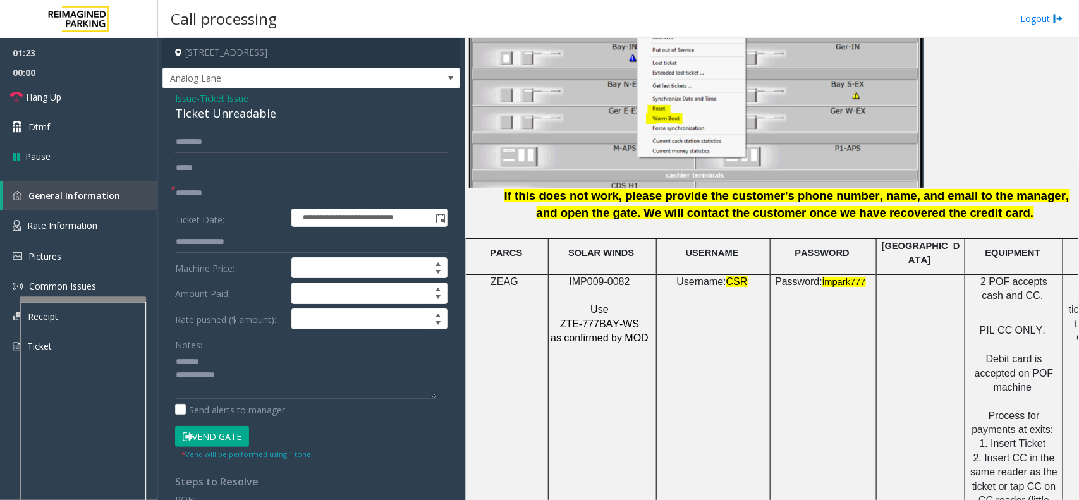
click at [206, 117] on div "Ticket Unreadable" at bounding box center [311, 113] width 273 height 17
click at [276, 374] on textarea at bounding box center [305, 375] width 261 height 47
click at [104, 94] on link "Hang Up" at bounding box center [79, 97] width 158 height 30
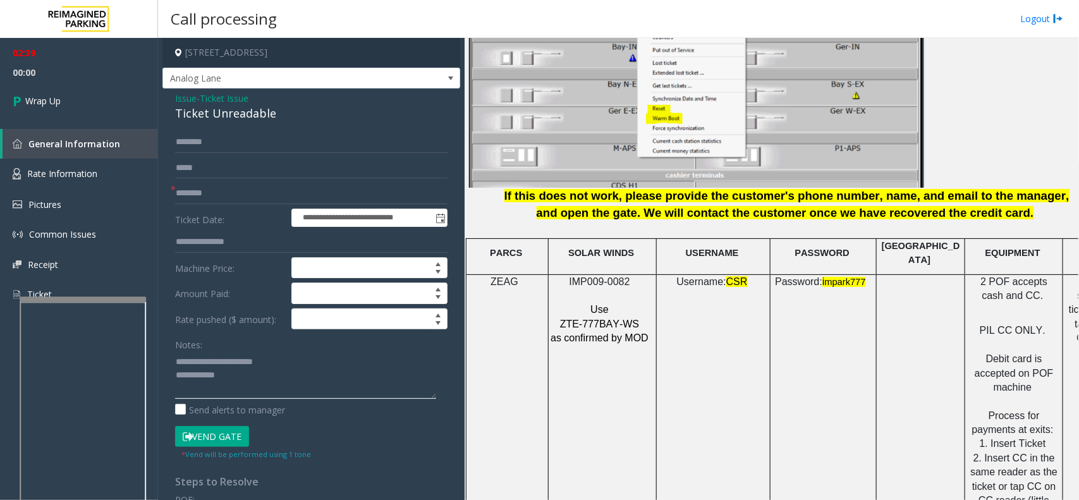
click at [276, 373] on textarea at bounding box center [305, 375] width 261 height 47
type textarea "**********"
click at [85, 102] on link "Wrap Up" at bounding box center [79, 100] width 158 height 37
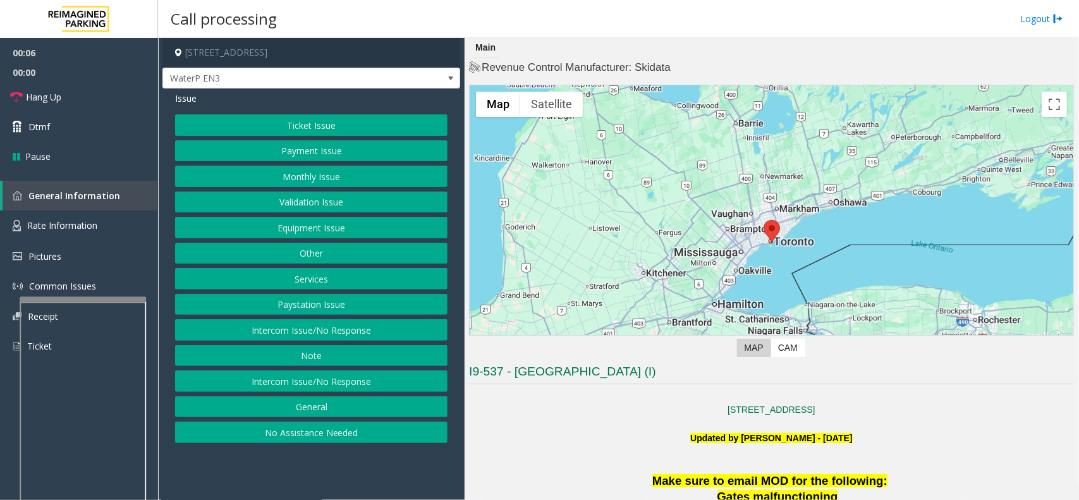
click at [350, 114] on div "Issue Ticket Issue Payment Issue Monthly Issue Validation Issue Equipment Issue…" at bounding box center [312, 269] width 298 height 361
click at [302, 276] on button "Services" at bounding box center [311, 278] width 273 height 21
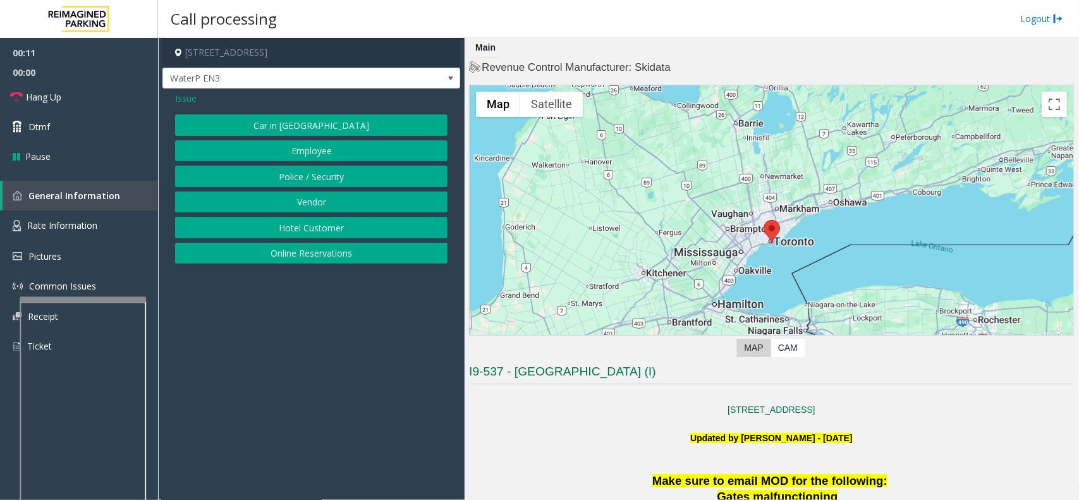
click at [314, 256] on button "Online Reservations" at bounding box center [311, 253] width 273 height 21
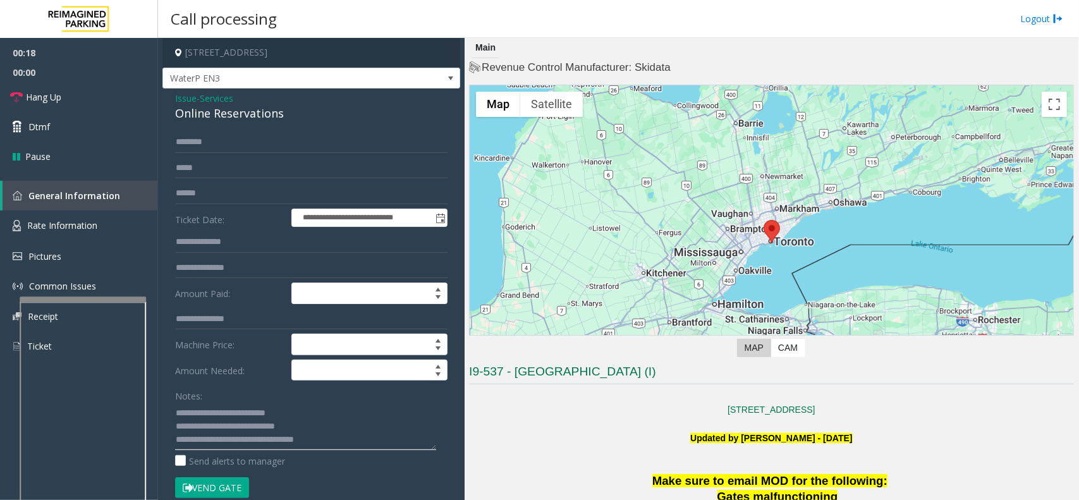
click at [266, 422] on textarea at bounding box center [305, 426] width 261 height 47
type textarea "**********"
click at [30, 96] on span "Hang Up" at bounding box center [43, 96] width 35 height 13
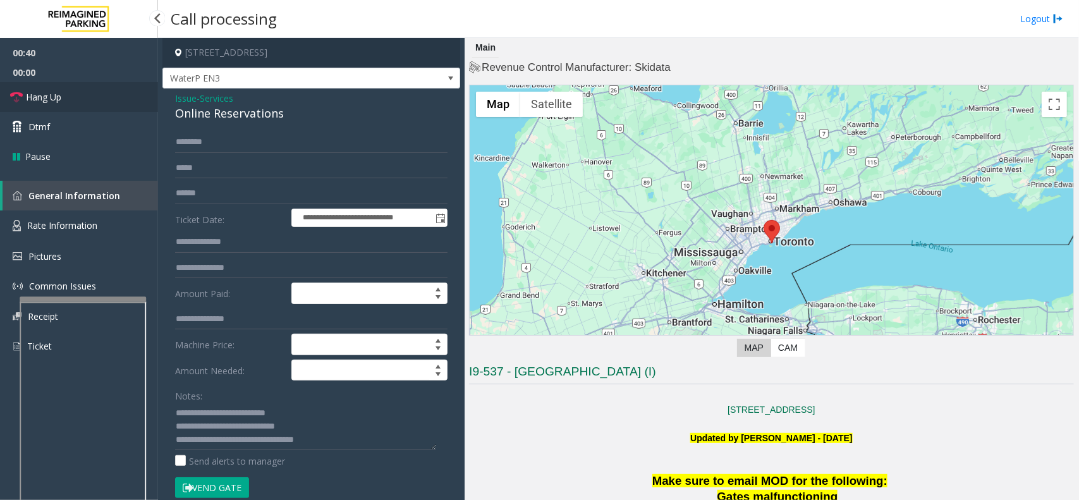
click at [30, 96] on span "Hang Up" at bounding box center [43, 96] width 35 height 13
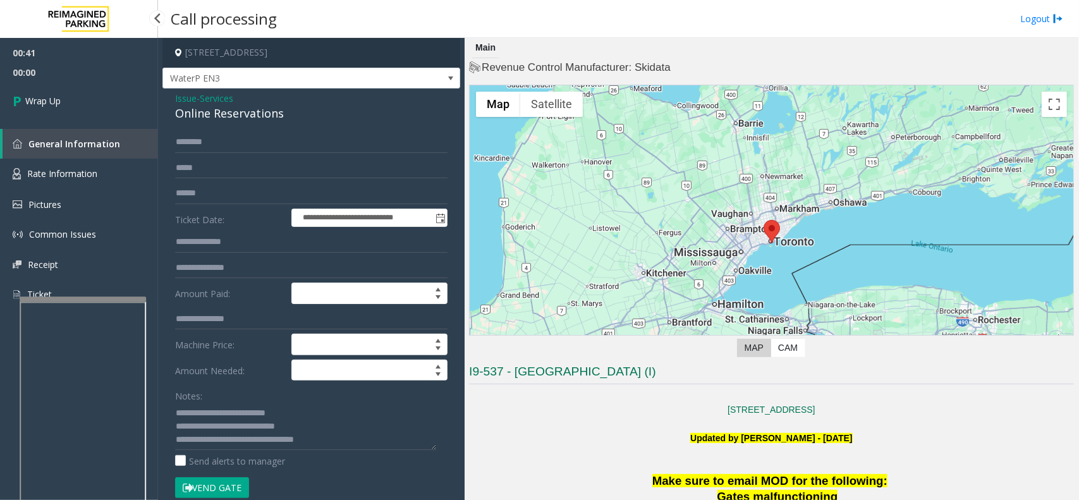
click at [30, 96] on span "Wrap Up" at bounding box center [42, 100] width 35 height 13
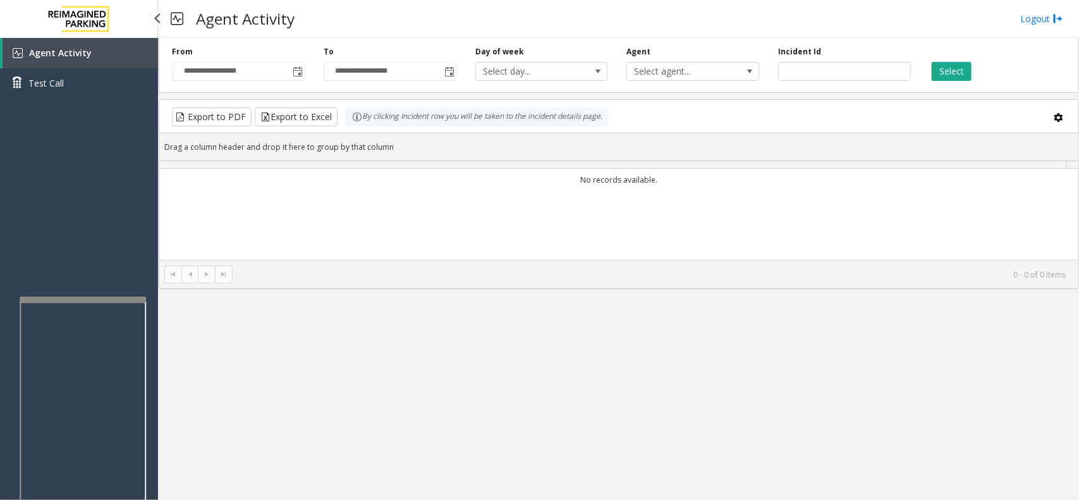
click at [30, 96] on link "Test Call" at bounding box center [79, 83] width 158 height 30
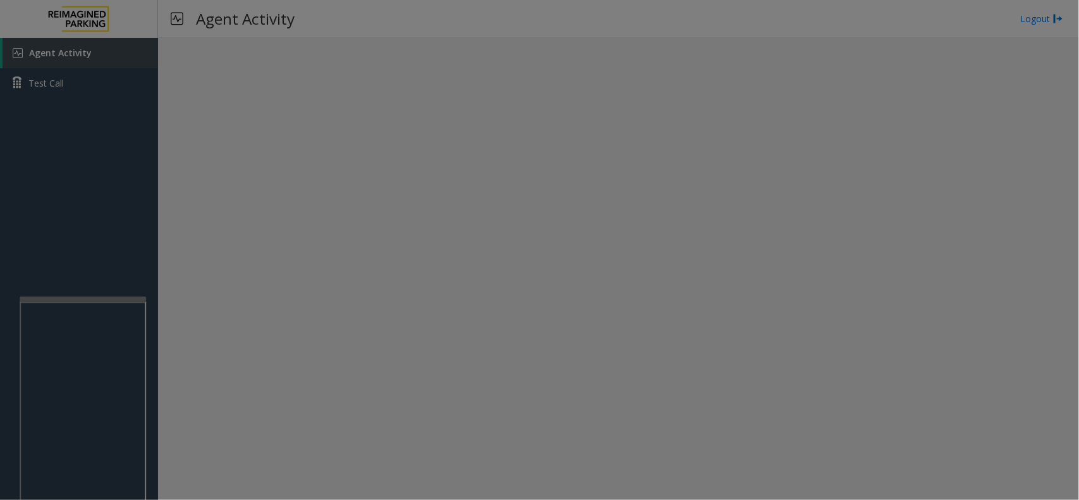
click at [30, 96] on body "Agent Activity Test Call × Close Powered by Umojo © 2025 Agent Activity Logout …" at bounding box center [539, 250] width 1079 height 500
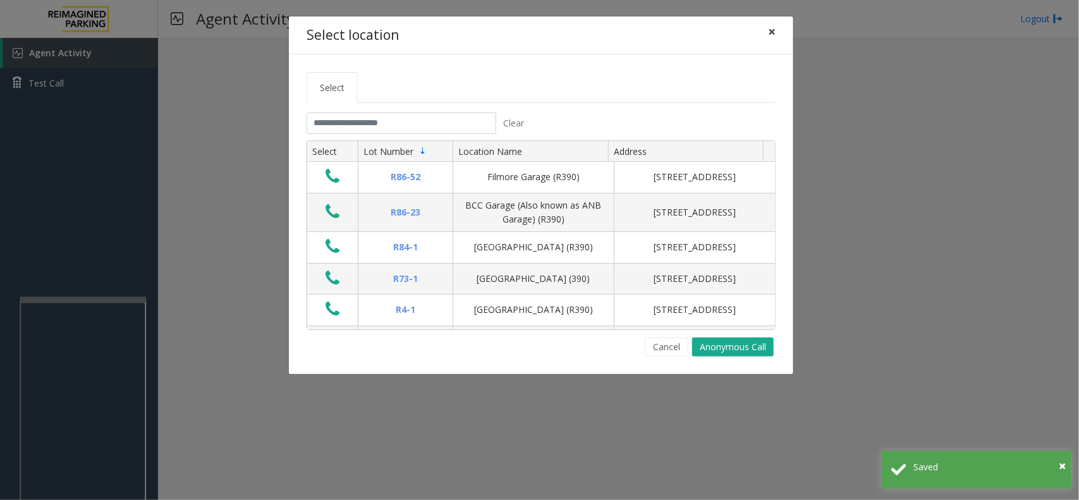
click at [771, 32] on span "×" at bounding box center [772, 32] width 8 height 18
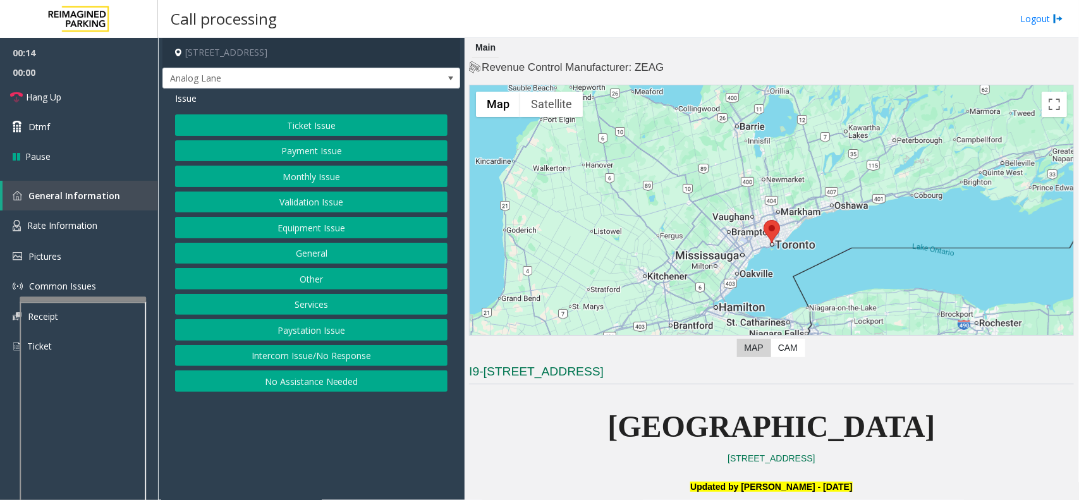
click at [295, 127] on button "Ticket Issue" at bounding box center [311, 124] width 273 height 21
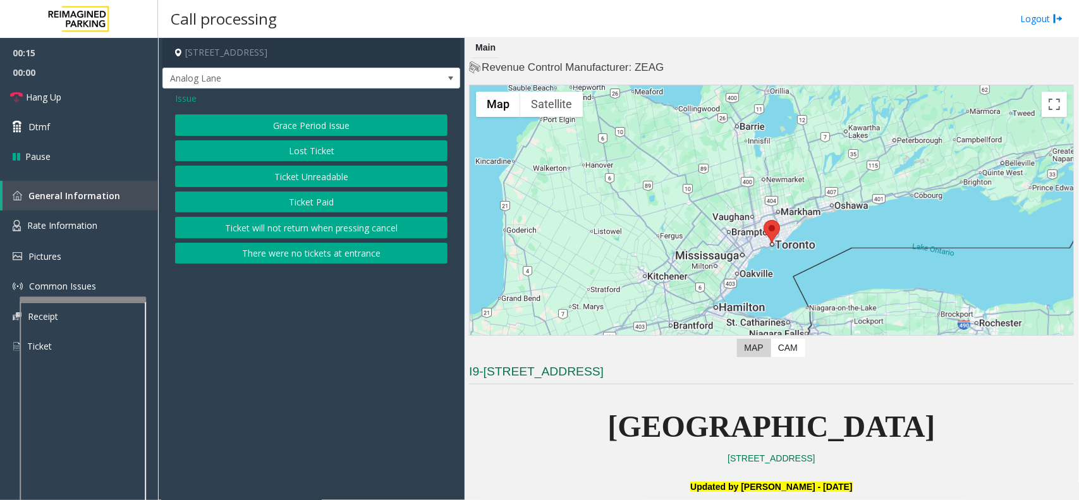
click at [286, 173] on button "Ticket Unreadable" at bounding box center [311, 176] width 273 height 21
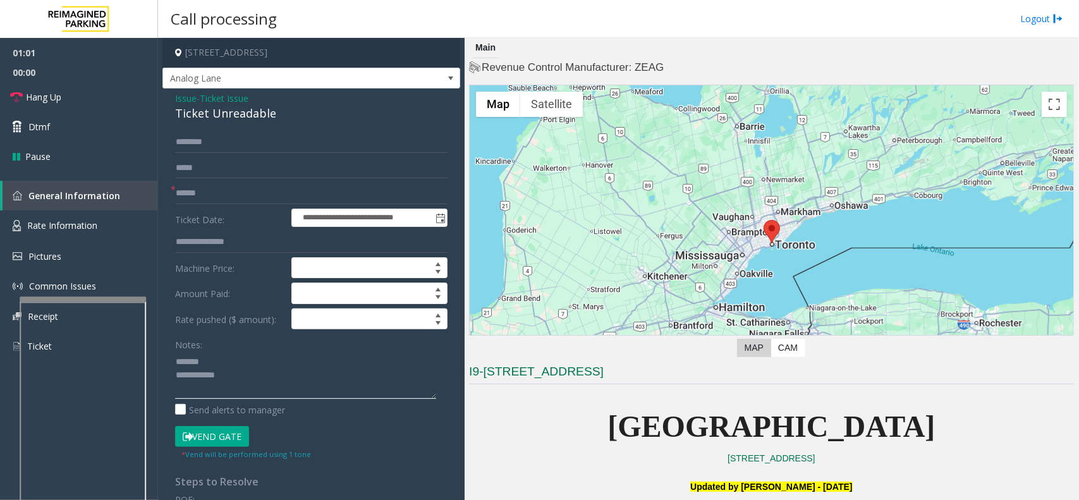
type textarea "**********"
click at [250, 190] on input "text" at bounding box center [311, 193] width 273 height 21
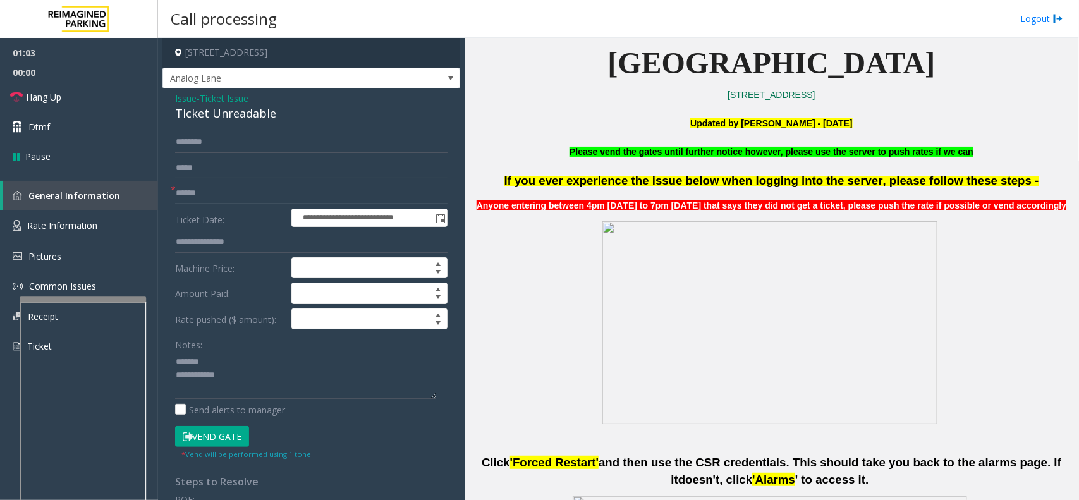
scroll to position [395, 0]
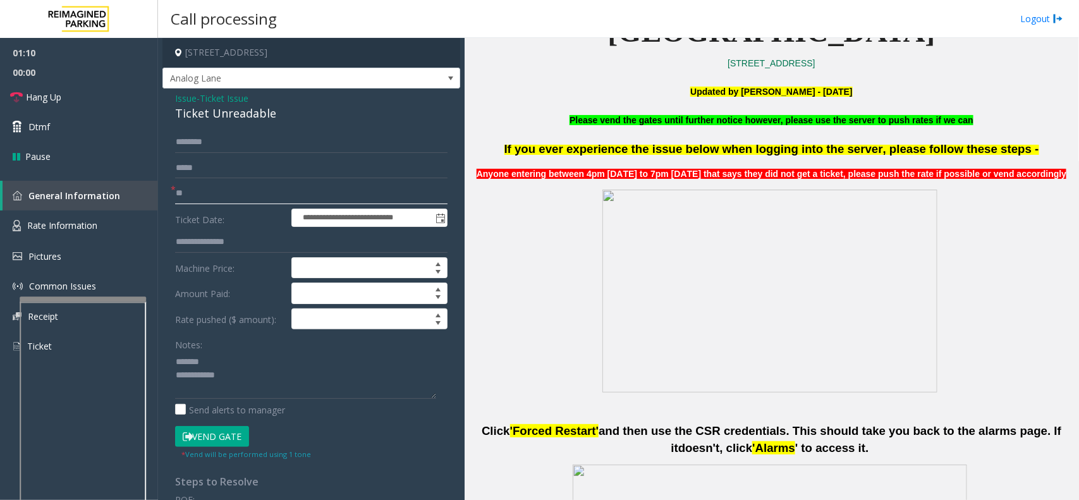
type input "**"
click at [215, 139] on input "text" at bounding box center [311, 142] width 273 height 21
click at [241, 118] on div "Ticket Unreadable" at bounding box center [311, 113] width 273 height 17
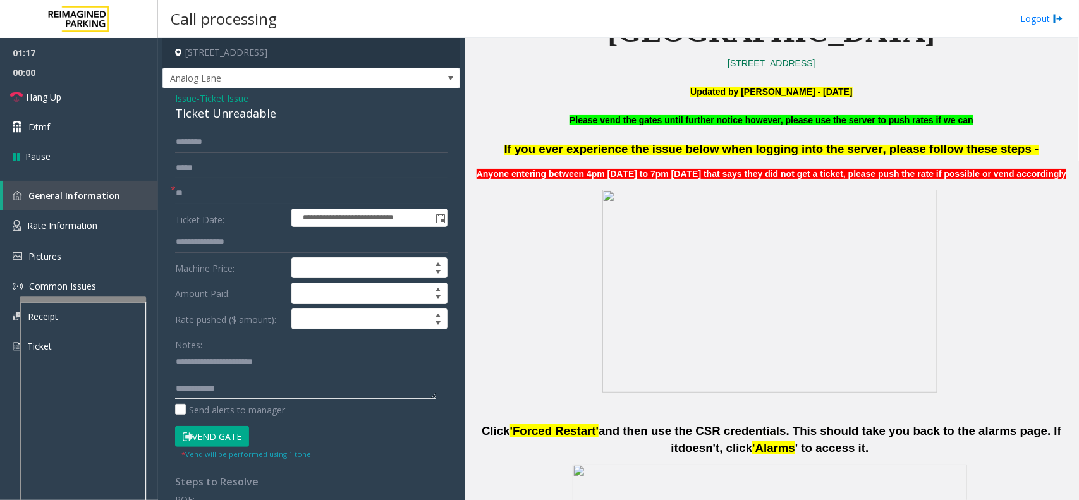
type textarea "**********"
click at [237, 422] on form "**********" at bounding box center [311, 296] width 273 height 329
drag, startPoint x: 235, startPoint y: 434, endPoint x: 238, endPoint y: 421, distance: 13.0
click at [235, 432] on button "Vend Gate" at bounding box center [212, 436] width 74 height 21
click at [240, 154] on form "**********" at bounding box center [311, 296] width 273 height 329
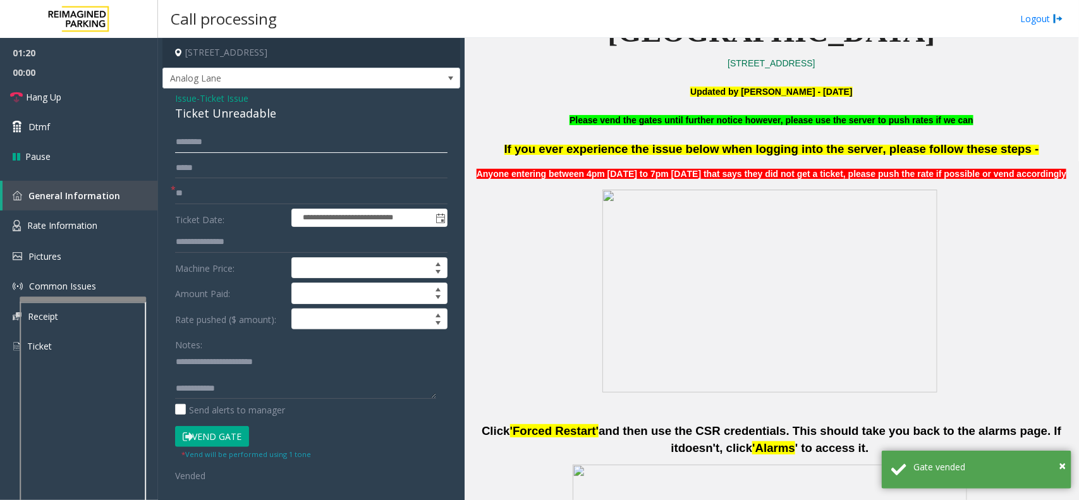
click at [242, 142] on input "text" at bounding box center [311, 142] width 273 height 21
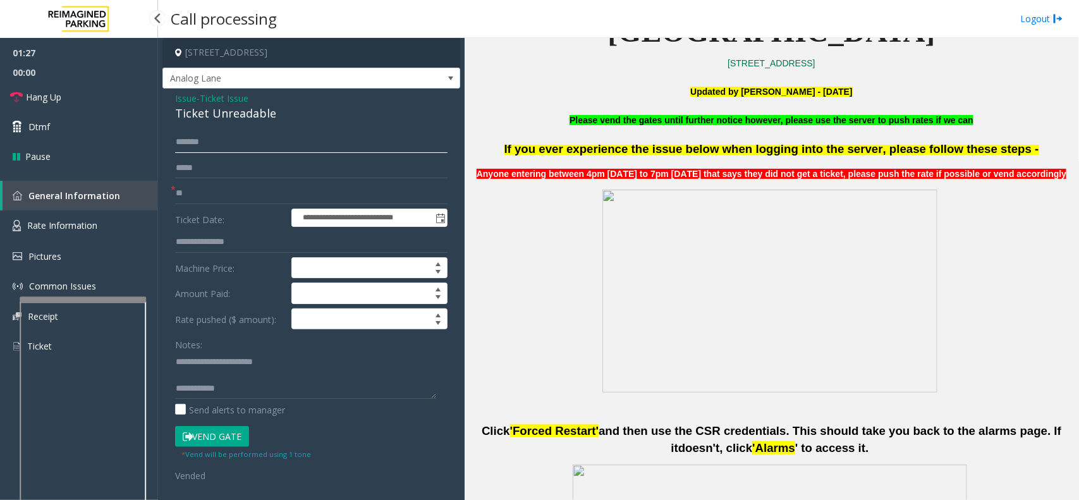
type input "*******"
click at [114, 80] on span "00:00" at bounding box center [79, 73] width 158 height 20
type textarea "**********"
click at [105, 100] on link "Hang Up" at bounding box center [79, 97] width 158 height 30
click at [101, 100] on link "Hang Up" at bounding box center [79, 97] width 158 height 30
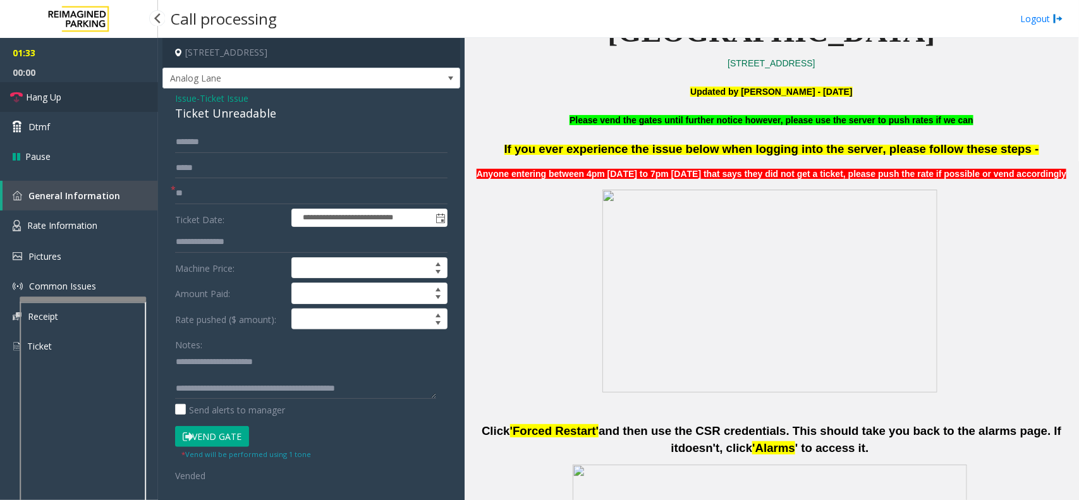
click at [100, 100] on link "Hang Up" at bounding box center [79, 97] width 158 height 30
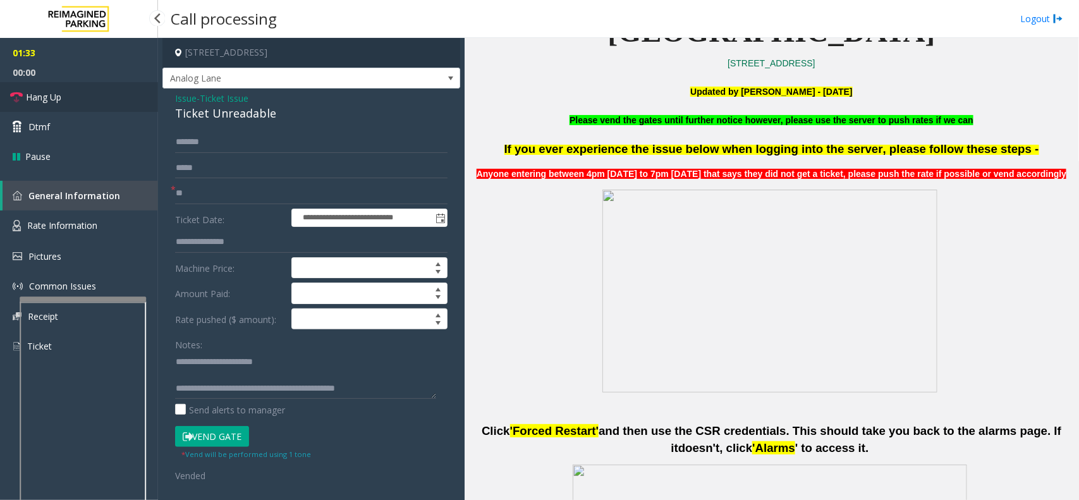
click at [100, 100] on link "Hang Up" at bounding box center [79, 97] width 158 height 30
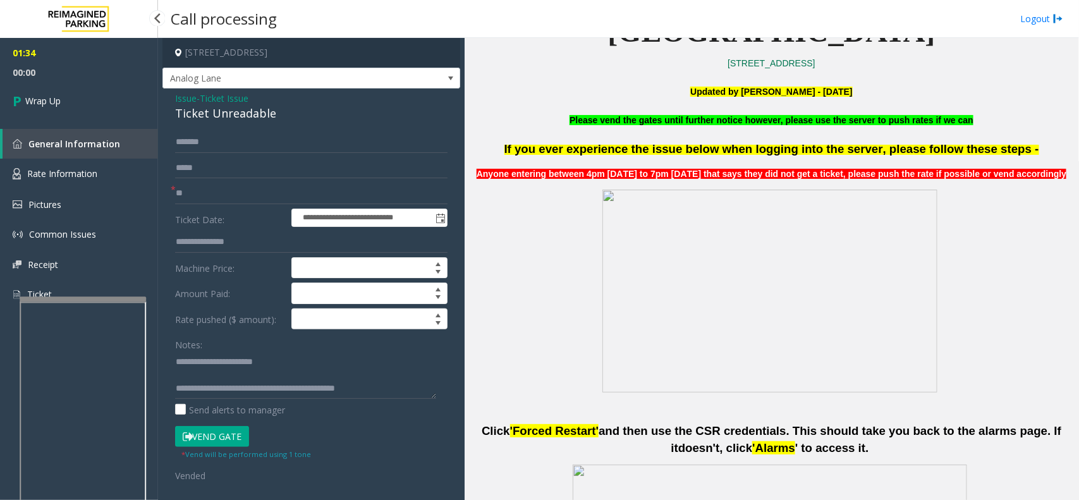
click at [102, 80] on span "00:00" at bounding box center [79, 73] width 158 height 20
click at [98, 102] on link "Wrap Up" at bounding box center [79, 100] width 158 height 37
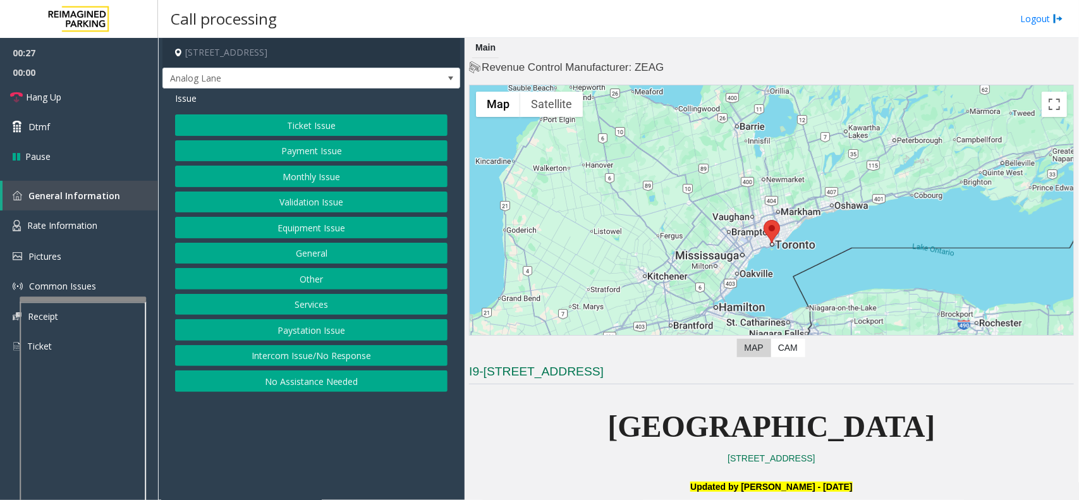
click at [292, 112] on div "Issue Ticket Issue Payment Issue Monthly Issue Validation Issue Equipment Issue…" at bounding box center [312, 244] width 298 height 310
click at [281, 128] on button "Ticket Issue" at bounding box center [311, 124] width 273 height 21
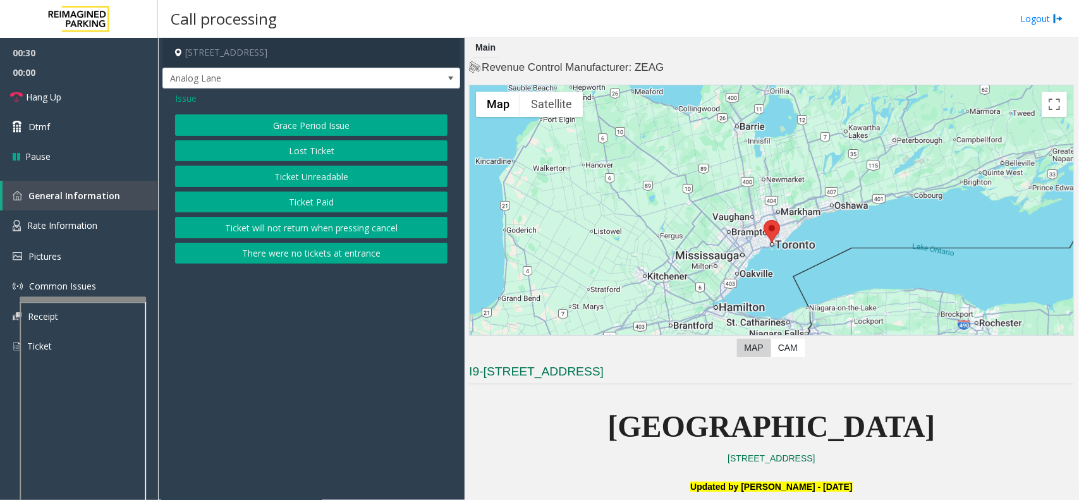
click at [316, 174] on button "Ticket Unreadable" at bounding box center [311, 176] width 273 height 21
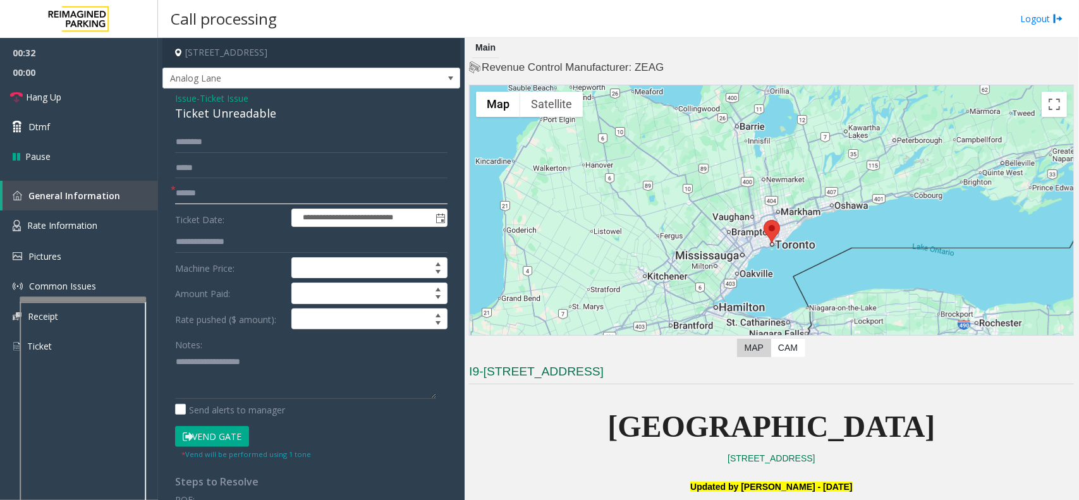
click at [251, 191] on input "text" at bounding box center [311, 193] width 273 height 21
click at [213, 98] on span "Ticket Issue" at bounding box center [224, 98] width 49 height 13
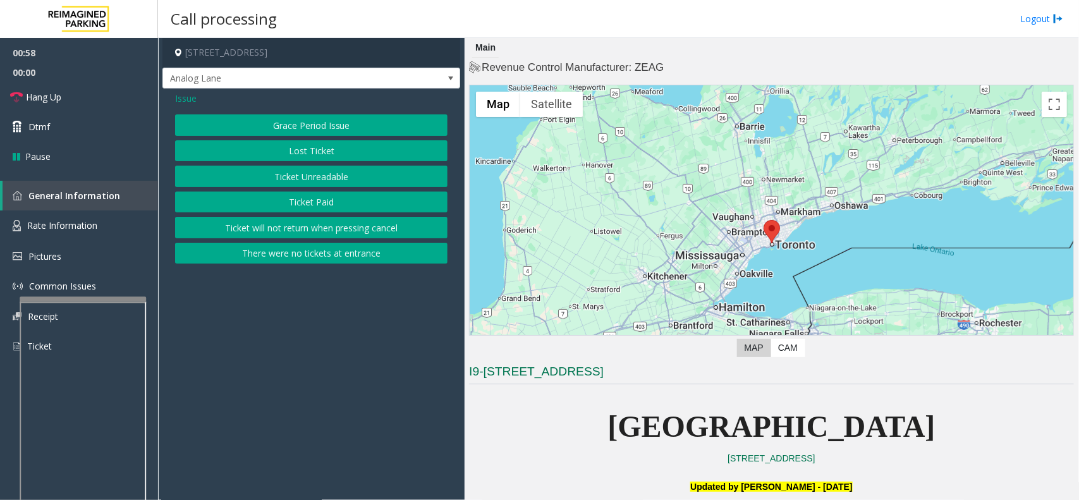
click at [193, 99] on span "Issue" at bounding box center [185, 98] width 21 height 13
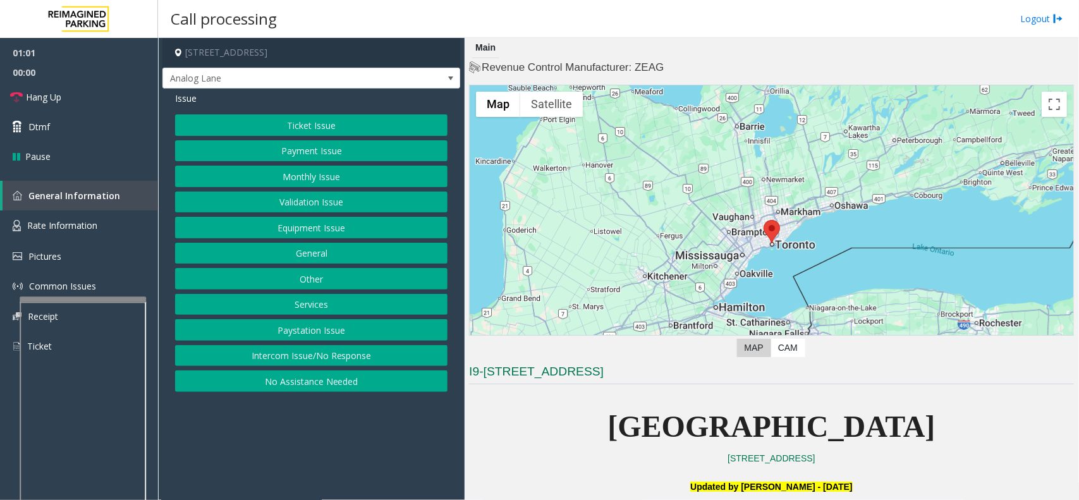
click at [310, 281] on button "Other" at bounding box center [311, 278] width 273 height 21
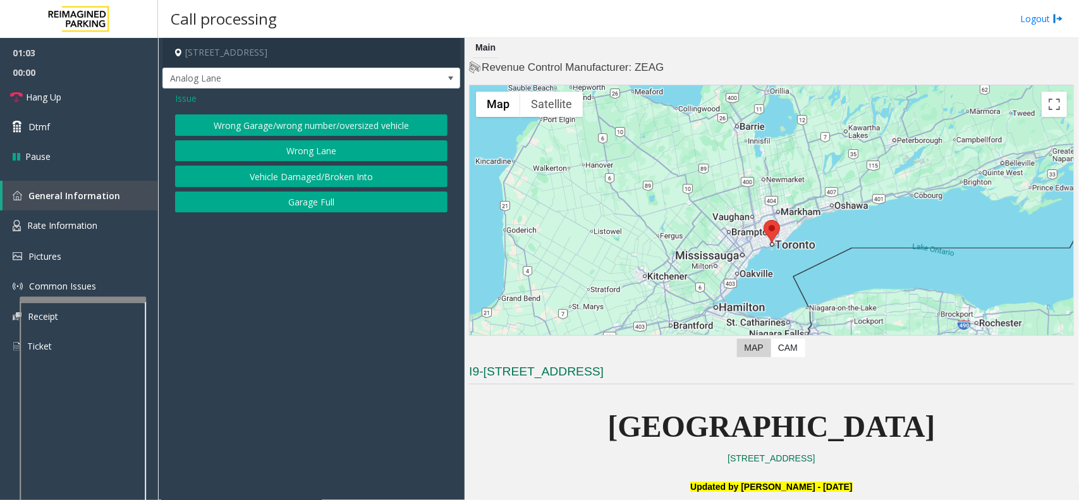
click at [183, 97] on span "Issue" at bounding box center [185, 98] width 21 height 13
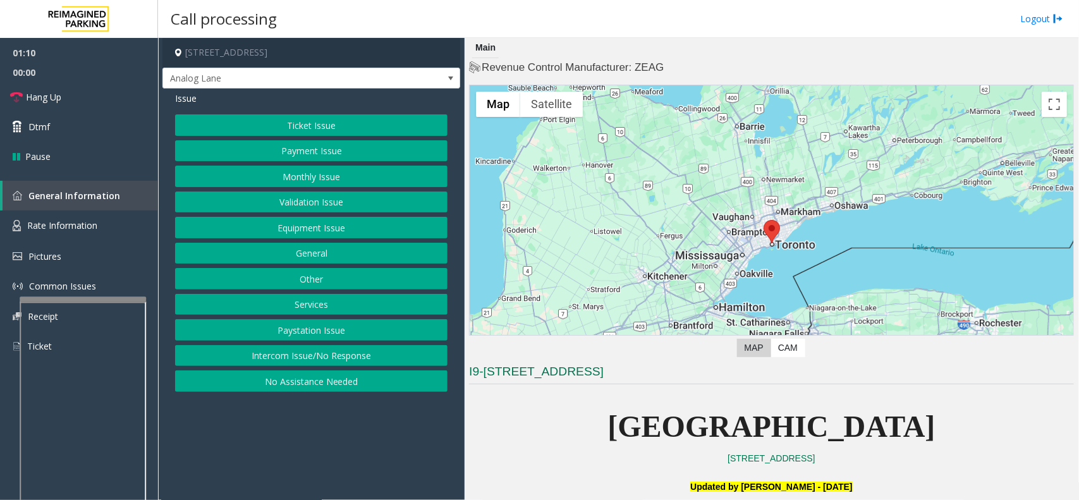
click at [329, 307] on button "Services" at bounding box center [311, 304] width 273 height 21
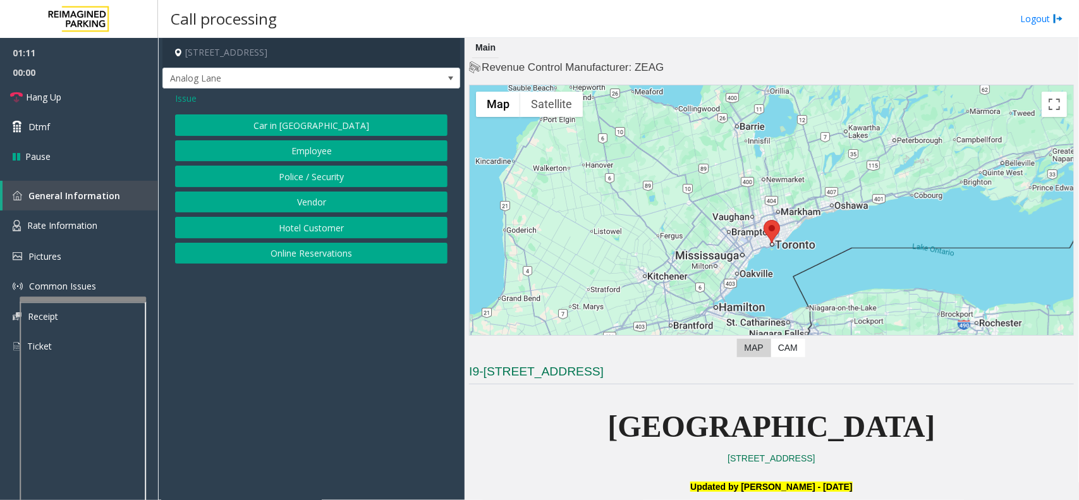
click at [299, 256] on button "Online Reservations" at bounding box center [311, 253] width 273 height 21
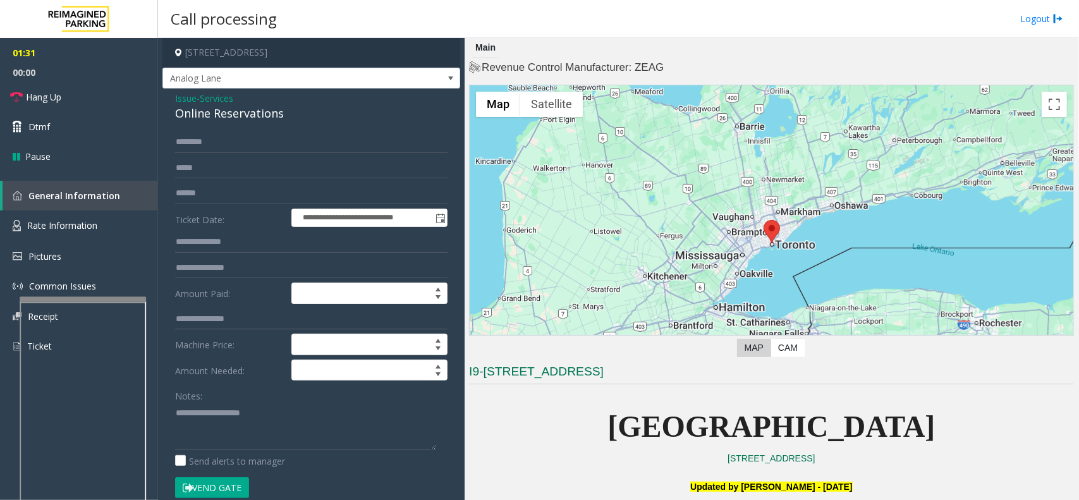
click at [193, 479] on button "Vend Gate" at bounding box center [212, 487] width 74 height 21
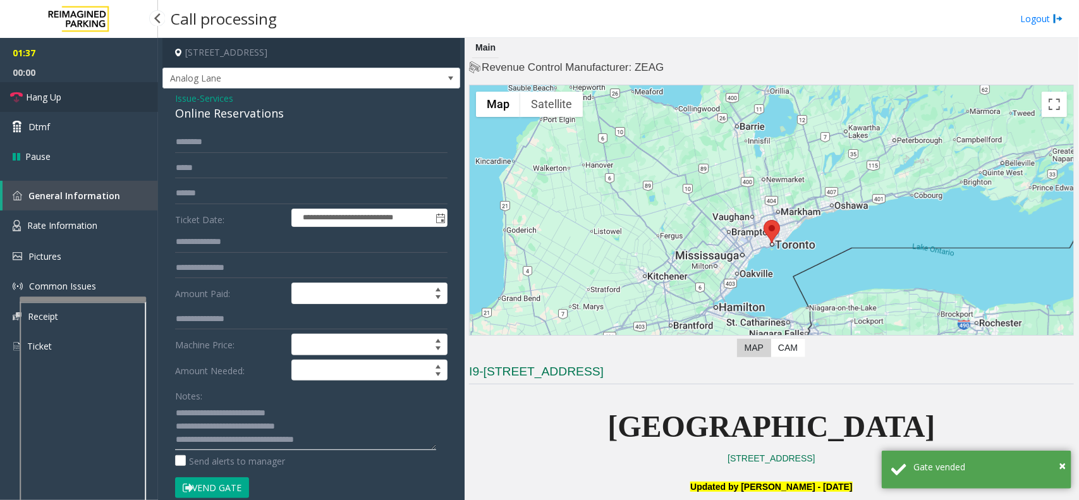
type textarea "**********"
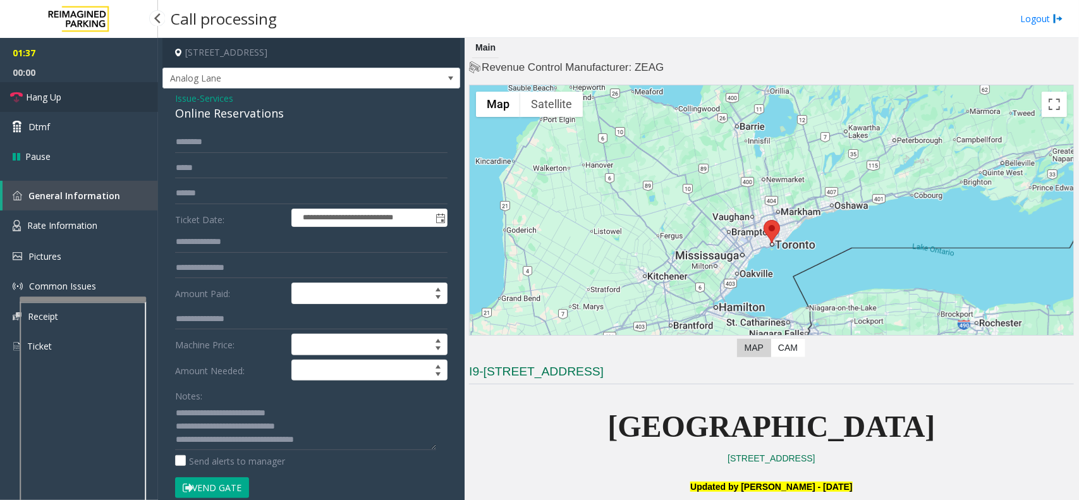
click at [111, 87] on link "Hang Up" at bounding box center [79, 97] width 158 height 30
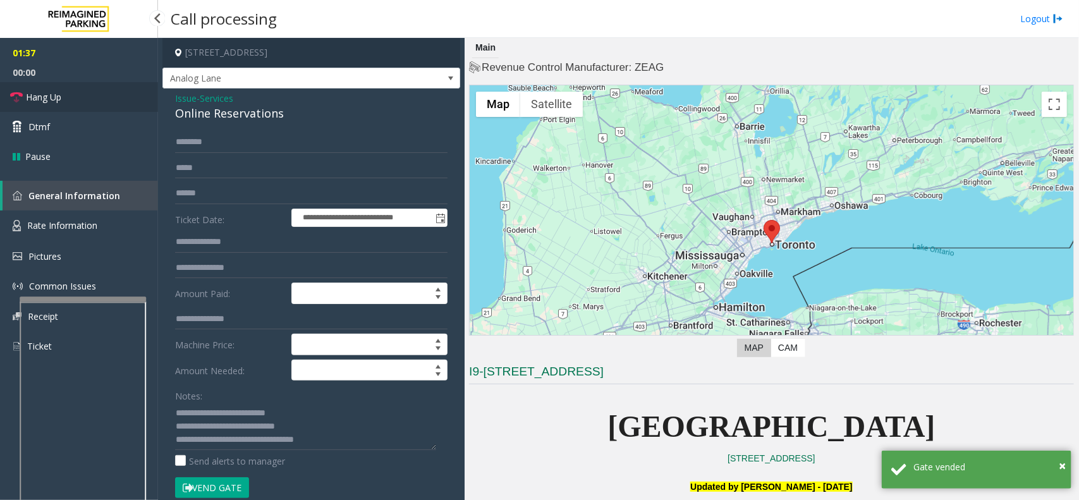
click at [111, 87] on link "Hang Up" at bounding box center [79, 97] width 158 height 30
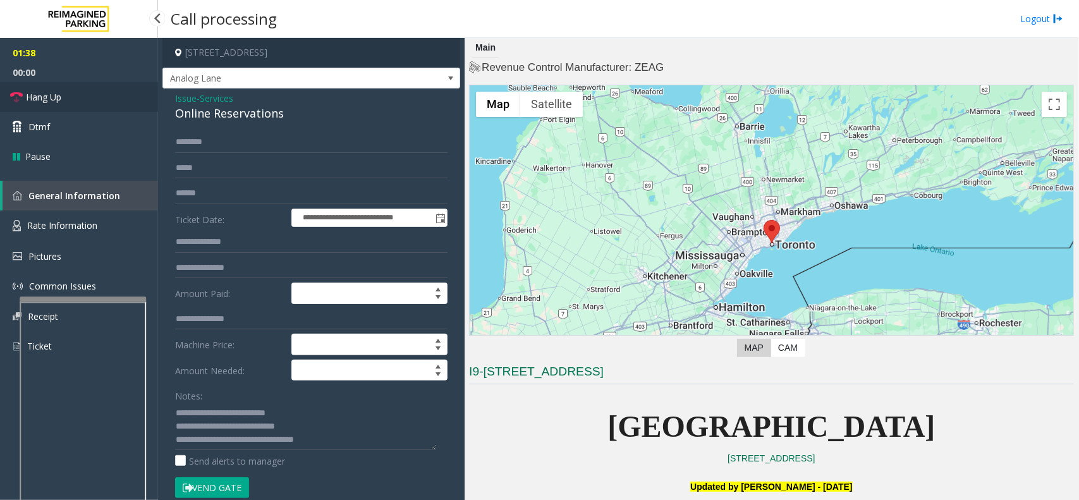
click at [111, 87] on link "Hang Up" at bounding box center [79, 97] width 158 height 30
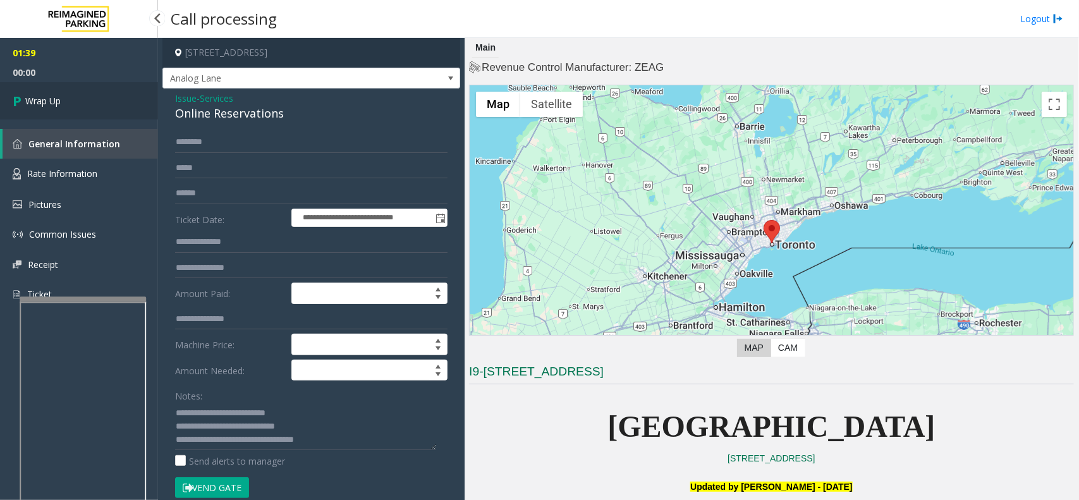
click at [102, 109] on link "Wrap Up" at bounding box center [79, 100] width 158 height 37
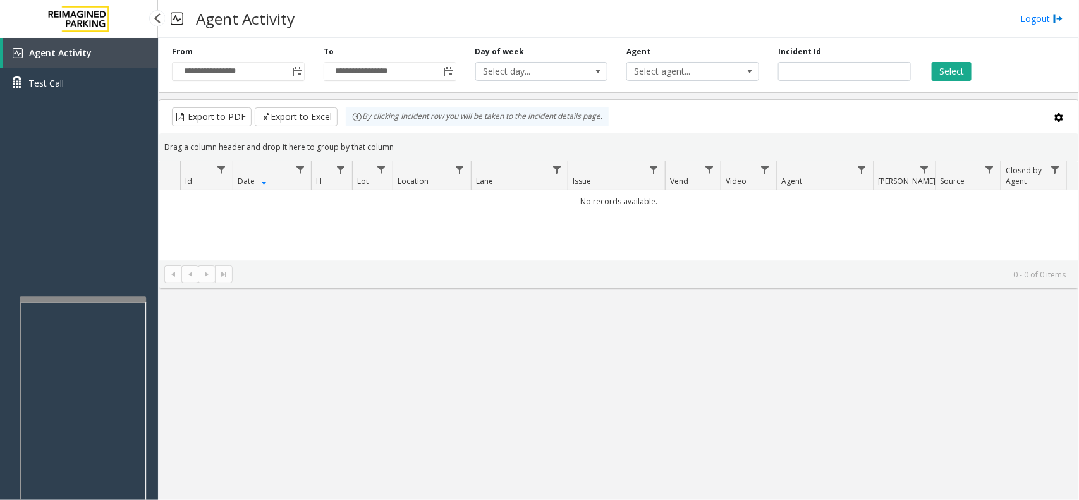
click at [106, 109] on div "Agent Activity Test Call" at bounding box center [79, 288] width 158 height 500
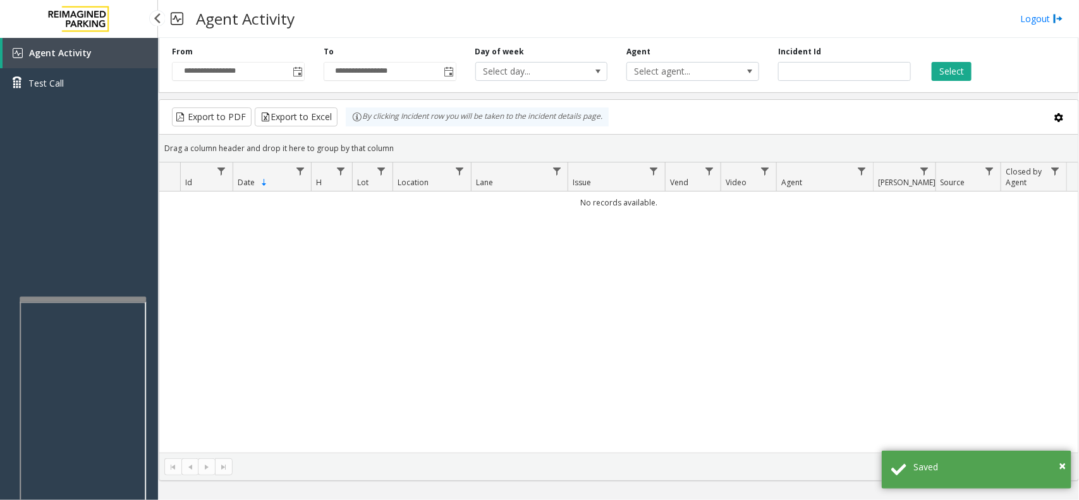
click at [106, 109] on div "Agent Activity Test Call" at bounding box center [79, 288] width 158 height 500
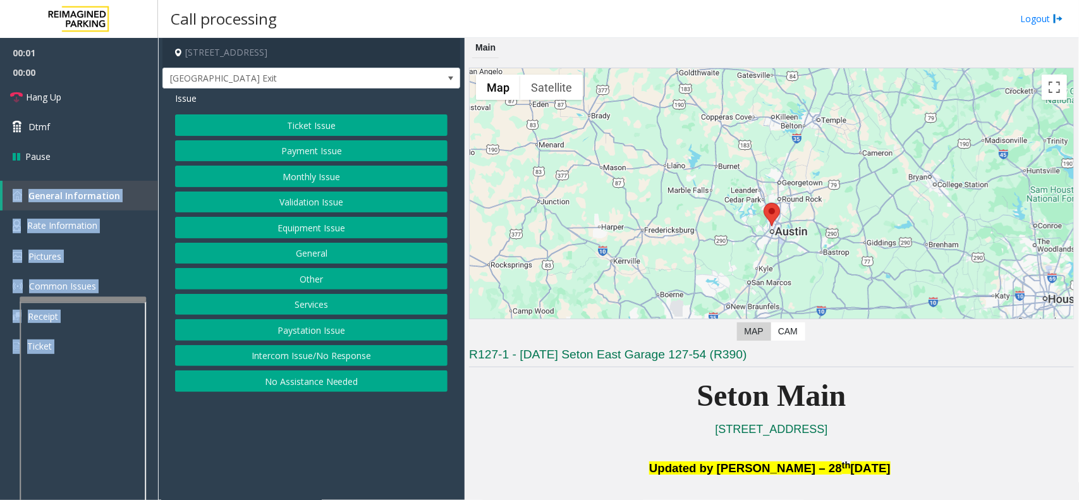
click at [307, 228] on button "Equipment Issue" at bounding box center [311, 227] width 273 height 21
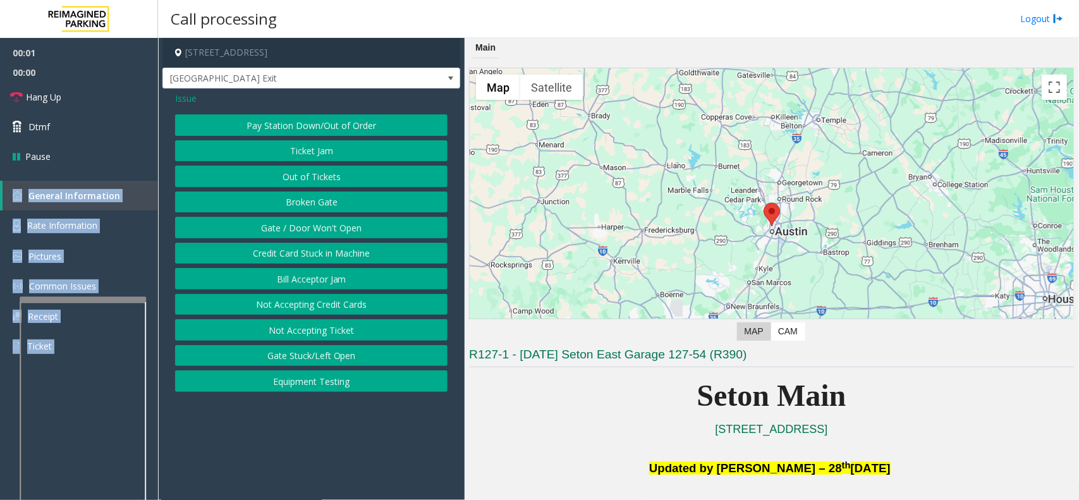
click at [307, 228] on button "Gate / Door Won't Open" at bounding box center [311, 227] width 273 height 21
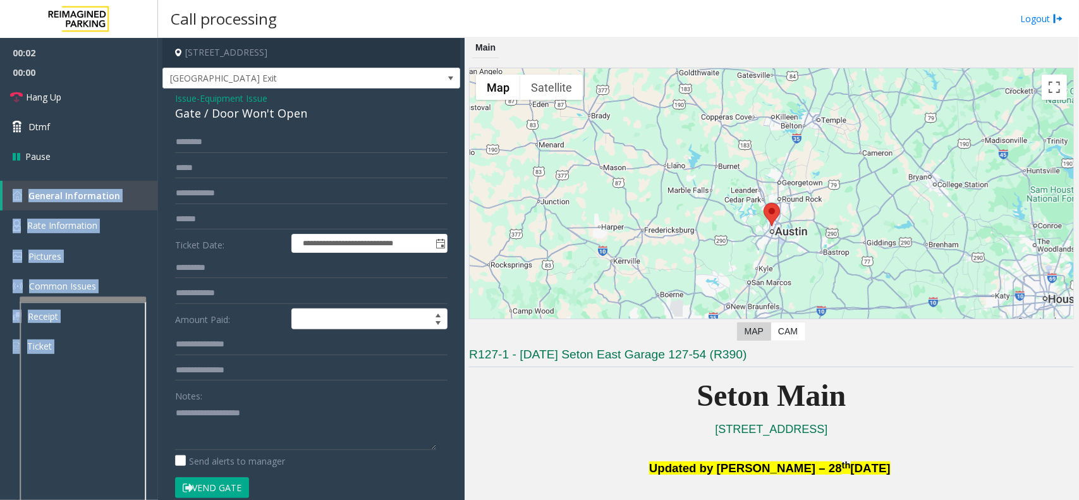
drag, startPoint x: 228, startPoint y: 486, endPoint x: 237, endPoint y: 486, distance: 9.5
click at [229, 486] on button "Vend Gate" at bounding box center [212, 487] width 74 height 21
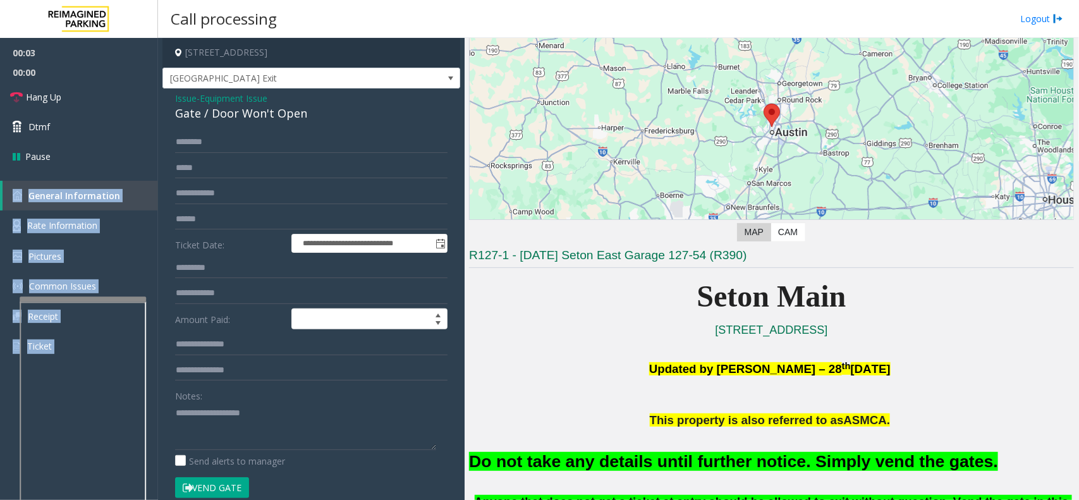
scroll to position [237, 0]
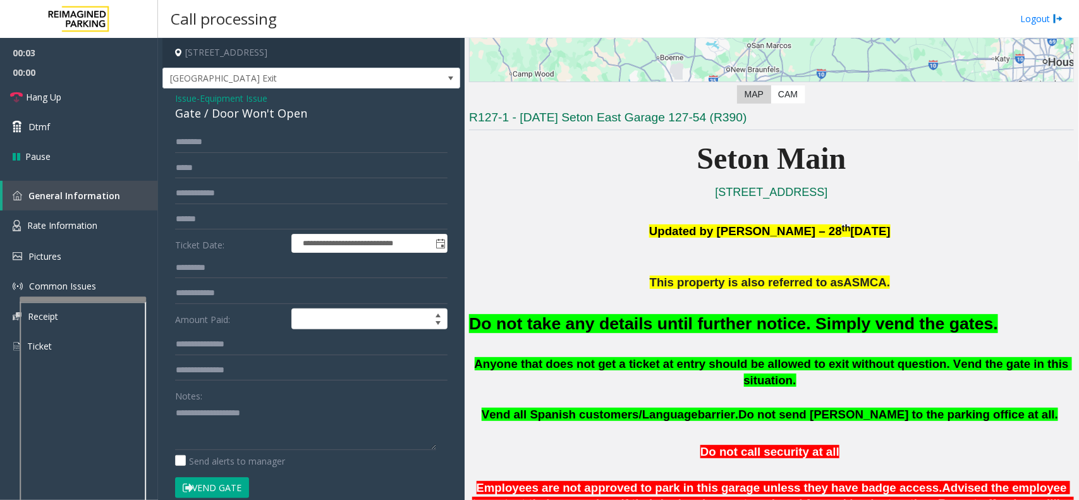
click at [694, 323] on font "Do not take any details until further notice. Simply vend the gates." at bounding box center [733, 323] width 529 height 19
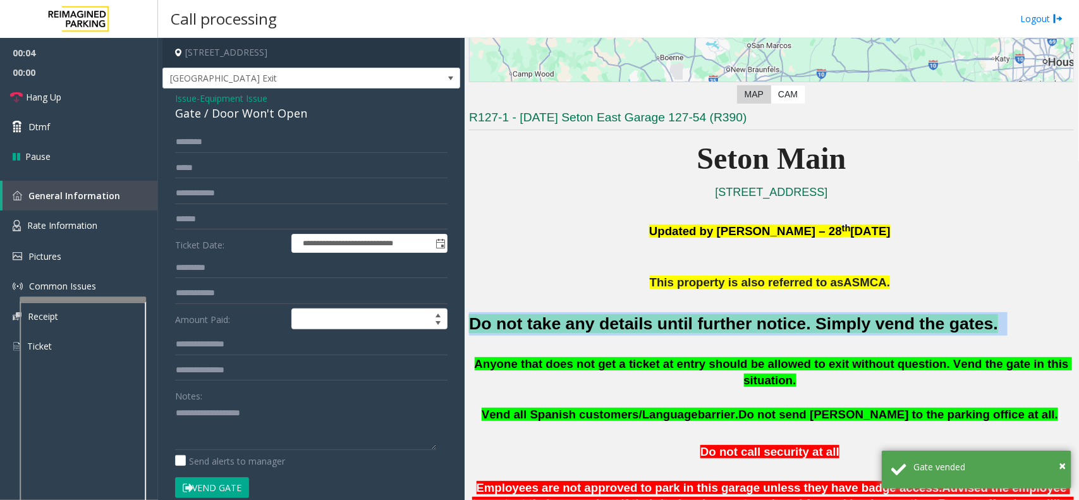
click at [694, 323] on font "Do not take any details until further notice. Simply vend the gates." at bounding box center [733, 323] width 529 height 19
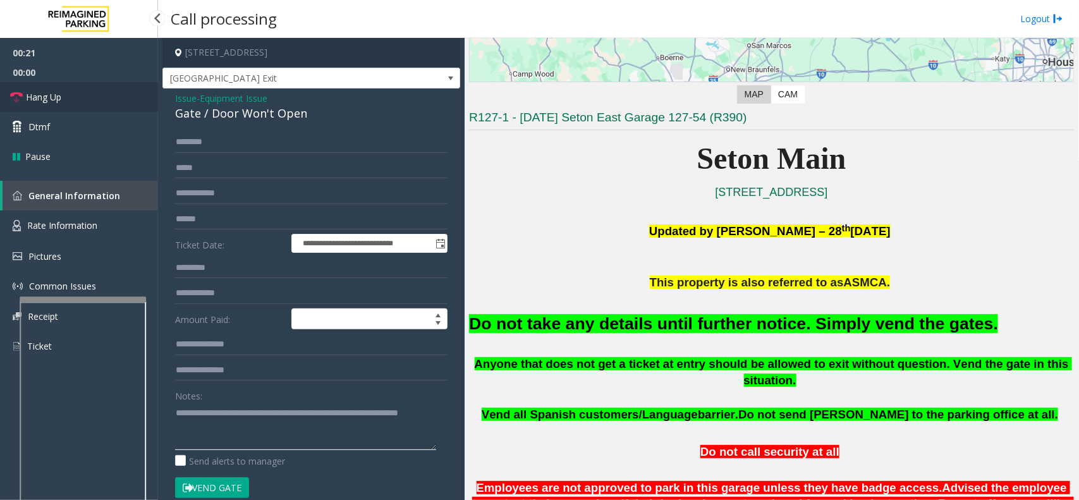
type textarea "**********"
click at [68, 99] on link "Hang Up" at bounding box center [79, 97] width 158 height 30
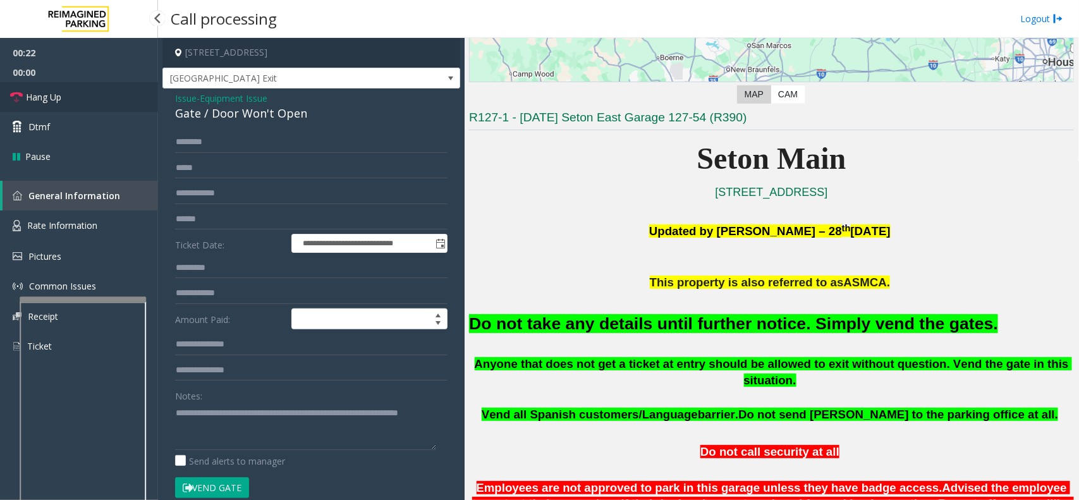
click at [68, 99] on link "Hang Up" at bounding box center [79, 97] width 158 height 30
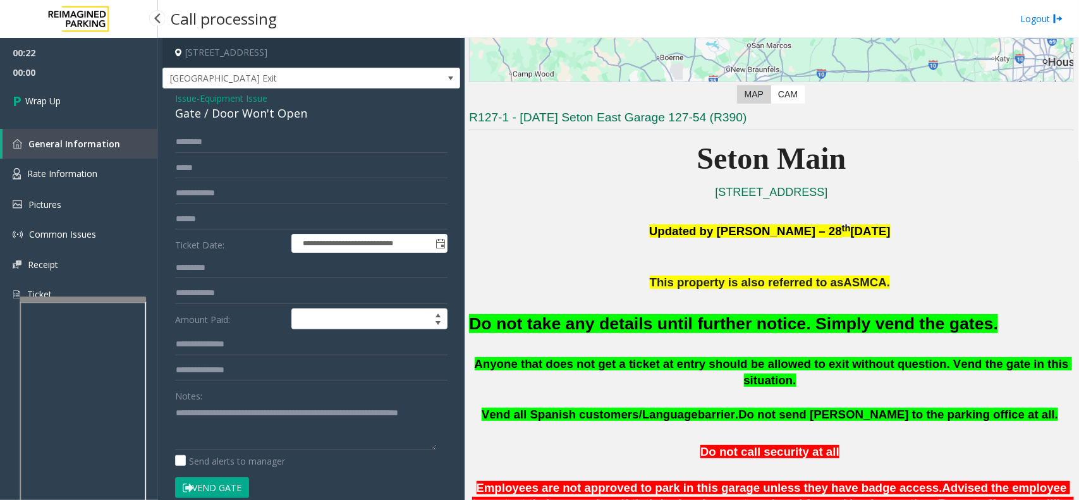
click at [68, 99] on link "Wrap Up" at bounding box center [79, 100] width 158 height 37
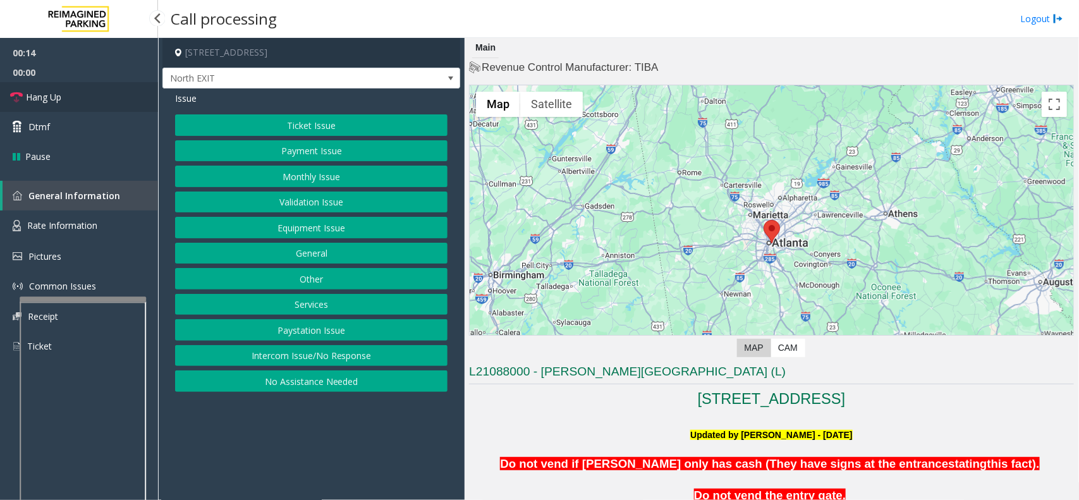
click at [124, 93] on link "Hang Up" at bounding box center [79, 97] width 158 height 30
click at [360, 355] on button "Intercom Issue/No Response" at bounding box center [311, 355] width 273 height 21
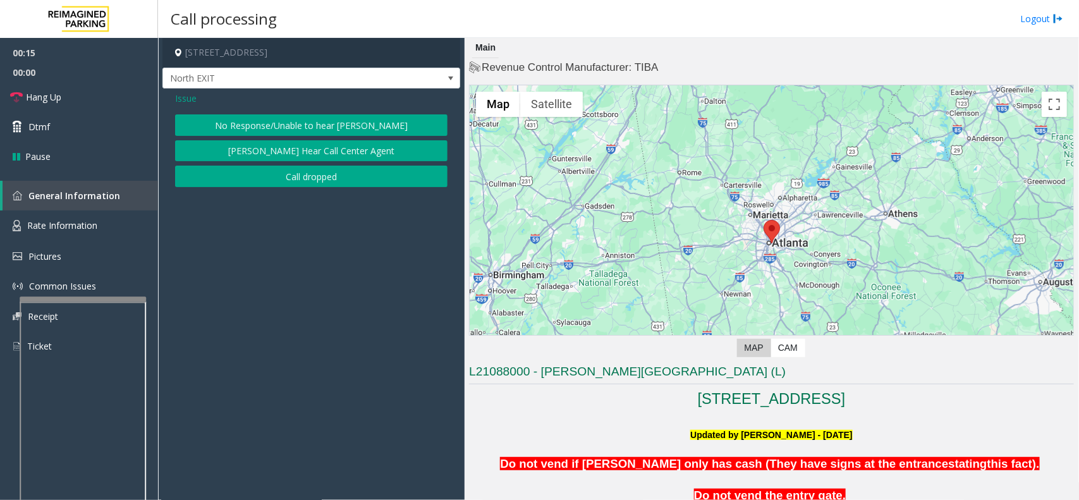
click at [277, 121] on button "No Response/Unable to hear [PERSON_NAME]" at bounding box center [311, 124] width 273 height 21
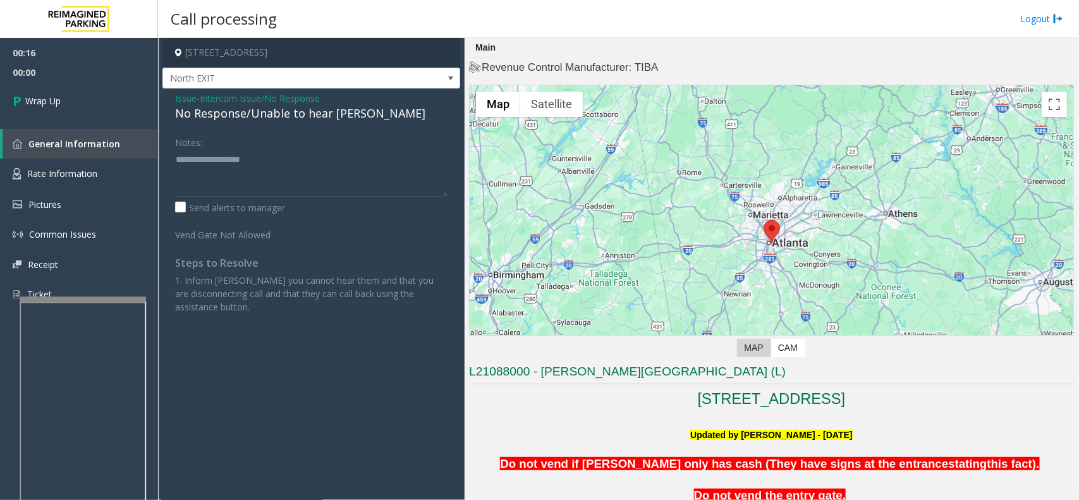
click at [276, 118] on div "No Response/Unable to hear [PERSON_NAME]" at bounding box center [311, 113] width 273 height 17
type textarea "**********"
click at [119, 83] on link "Wrap Up" at bounding box center [79, 100] width 158 height 37
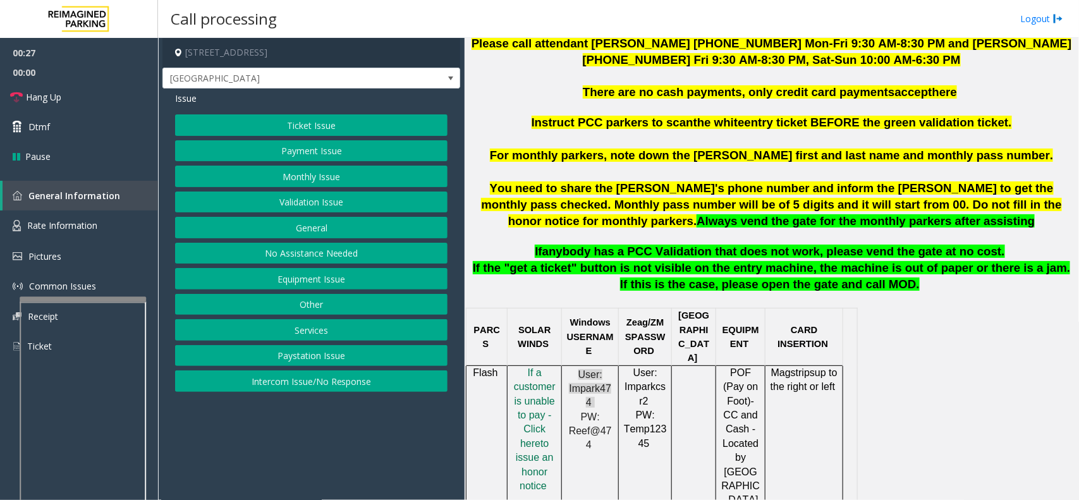
scroll to position [790, 0]
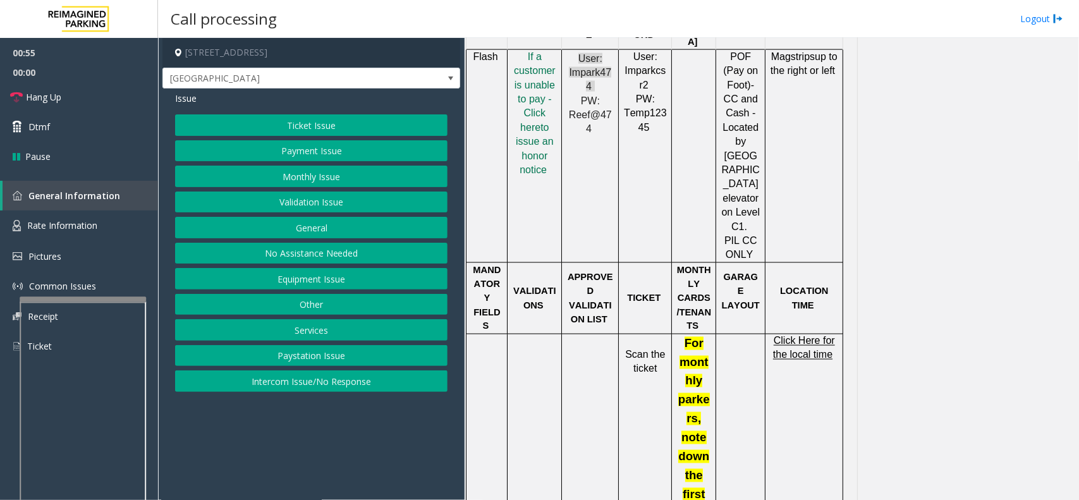
click at [333, 388] on button "Intercom Issue/No Response" at bounding box center [311, 381] width 273 height 21
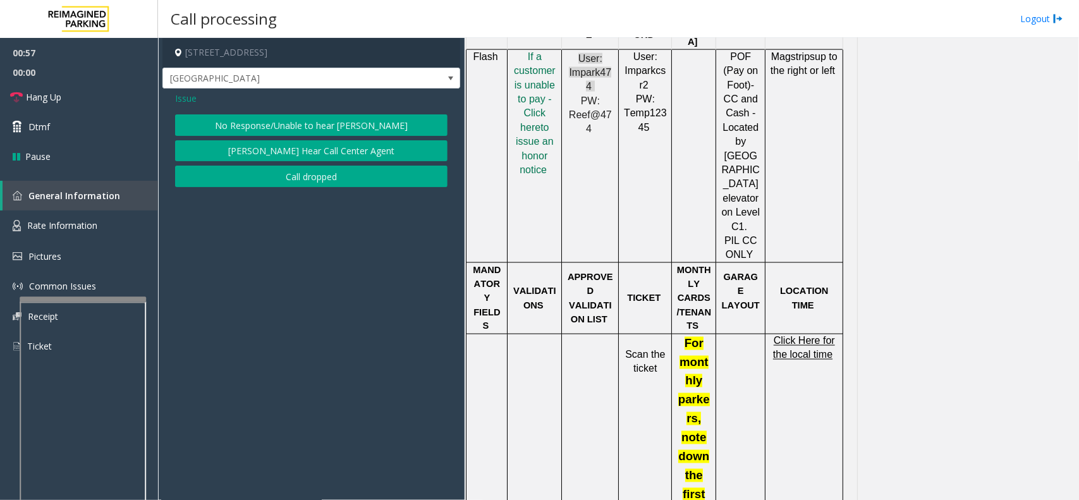
click at [185, 97] on span "Issue" at bounding box center [185, 98] width 21 height 13
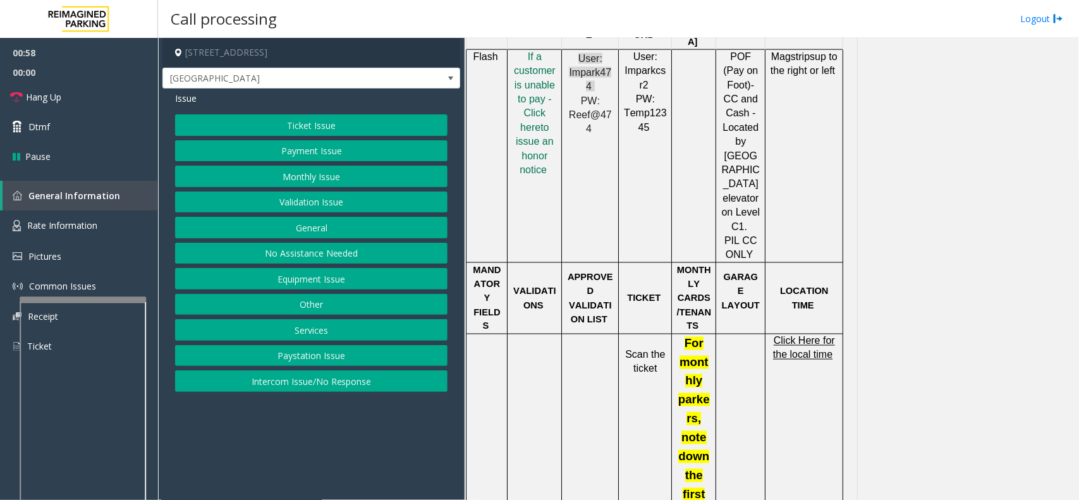
click at [326, 276] on button "Equipment Issue" at bounding box center [311, 278] width 273 height 21
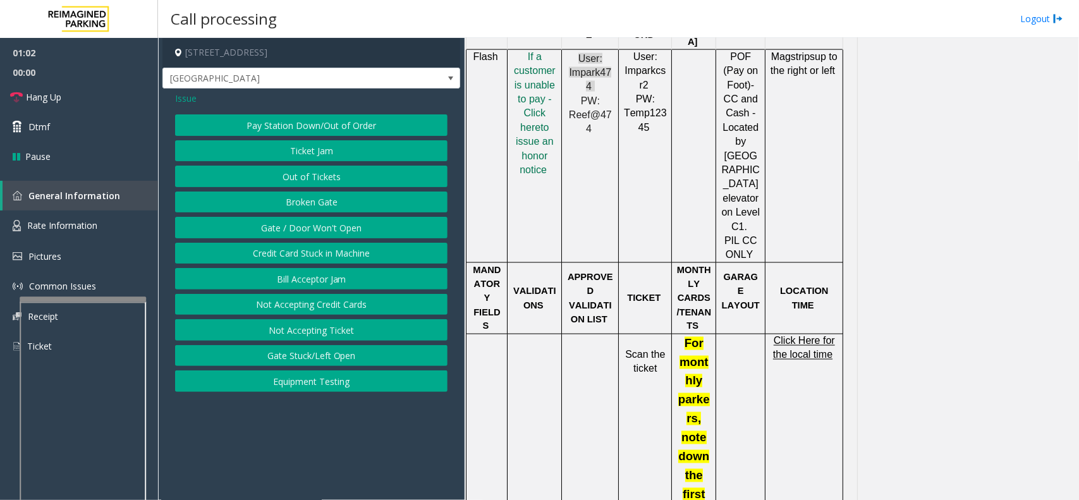
click at [326, 252] on button "Credit Card Stuck in Machine" at bounding box center [311, 253] width 273 height 21
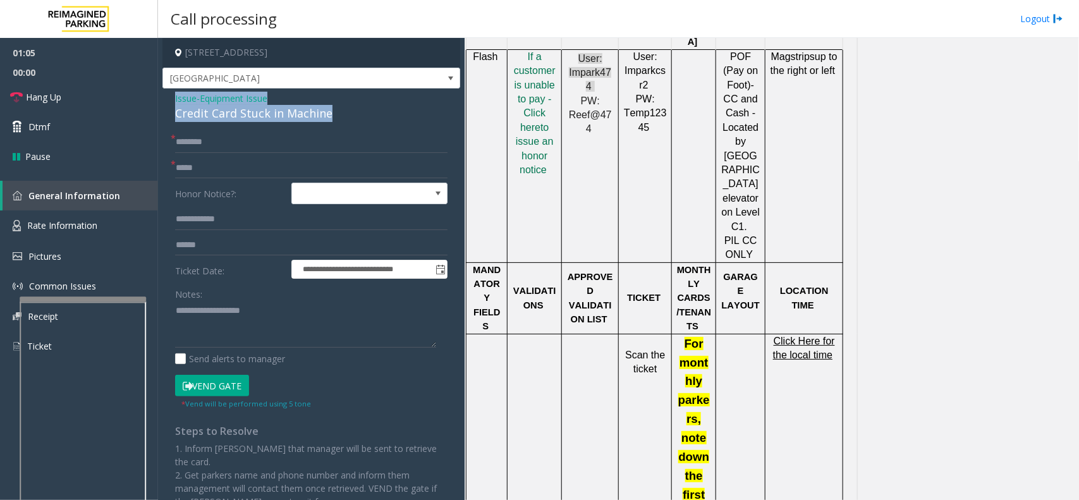
drag, startPoint x: 360, startPoint y: 111, endPoint x: 171, endPoint y: 105, distance: 189.8
click at [171, 105] on div "**********" at bounding box center [312, 332] width 298 height 486
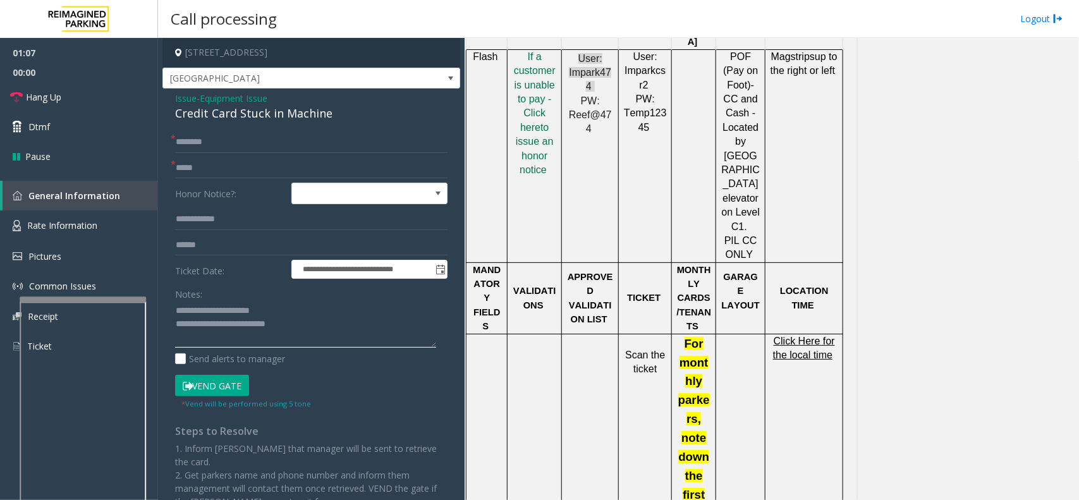
click at [359, 340] on textarea at bounding box center [305, 324] width 261 height 47
type textarea "**********"
click at [109, 95] on link "Hang Up" at bounding box center [79, 97] width 158 height 30
click at [220, 126] on div "**********" at bounding box center [312, 332] width 298 height 486
click at [220, 138] on input "text" at bounding box center [311, 142] width 273 height 21
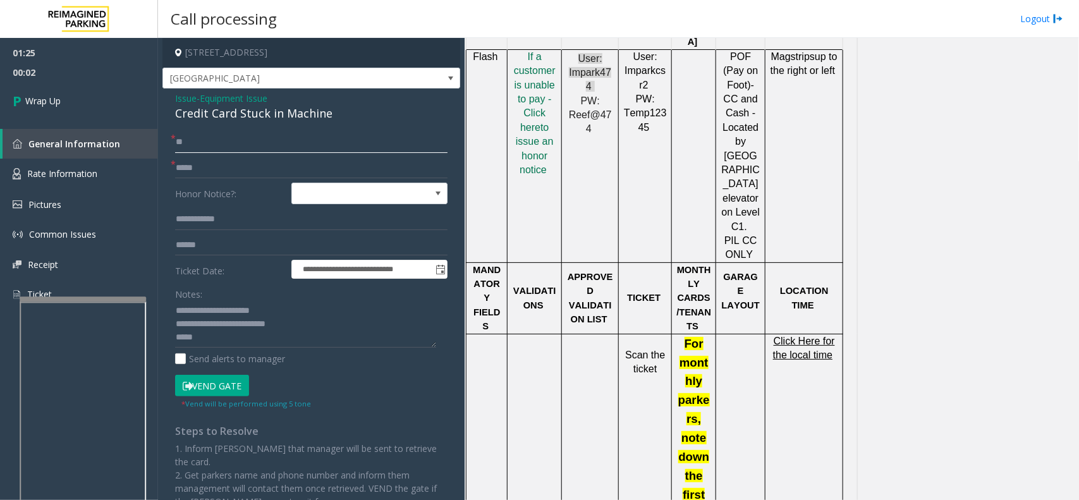
type input "**"
click at [241, 335] on textarea at bounding box center [305, 324] width 261 height 47
type textarea "**********"
click at [77, 76] on span "00:19" at bounding box center [79, 73] width 158 height 20
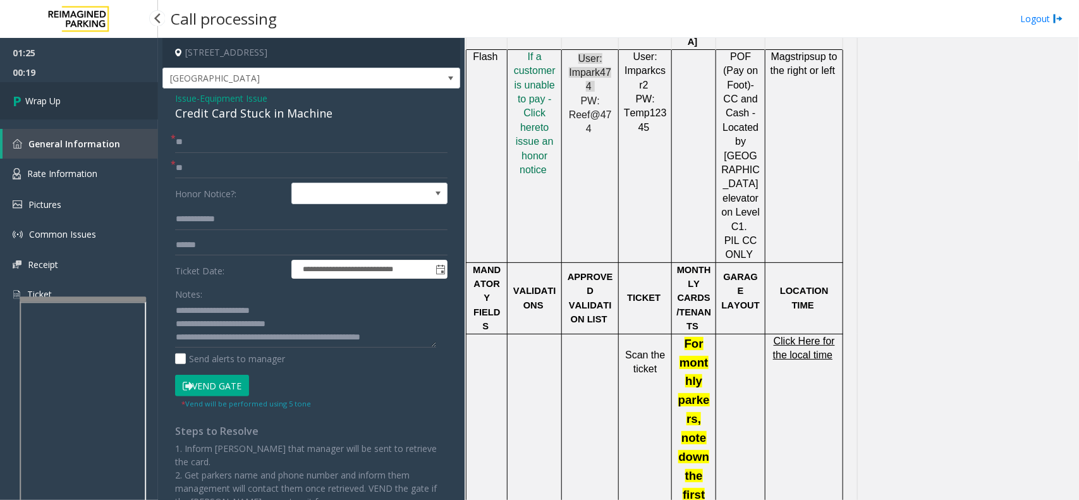
click at [80, 94] on link "Wrap Up" at bounding box center [79, 100] width 158 height 37
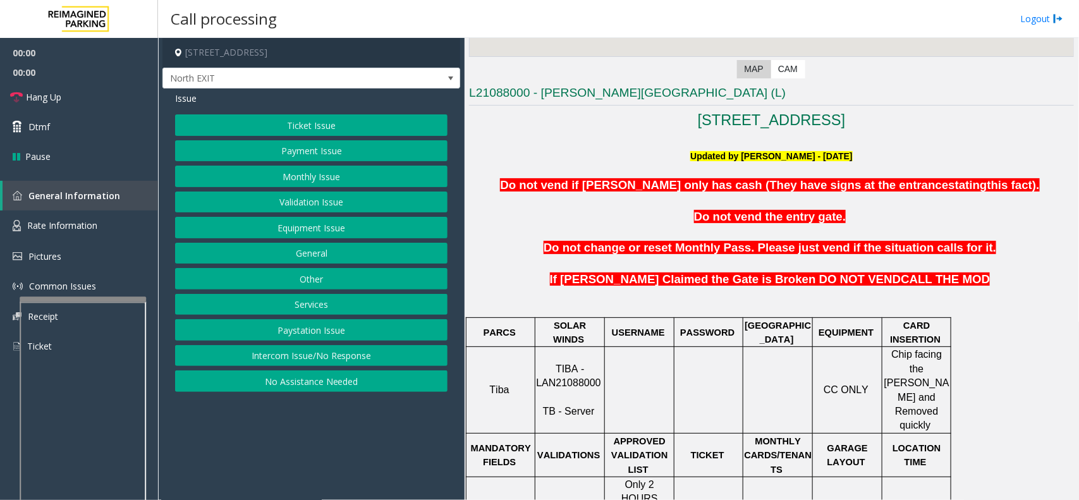
scroll to position [553, 0]
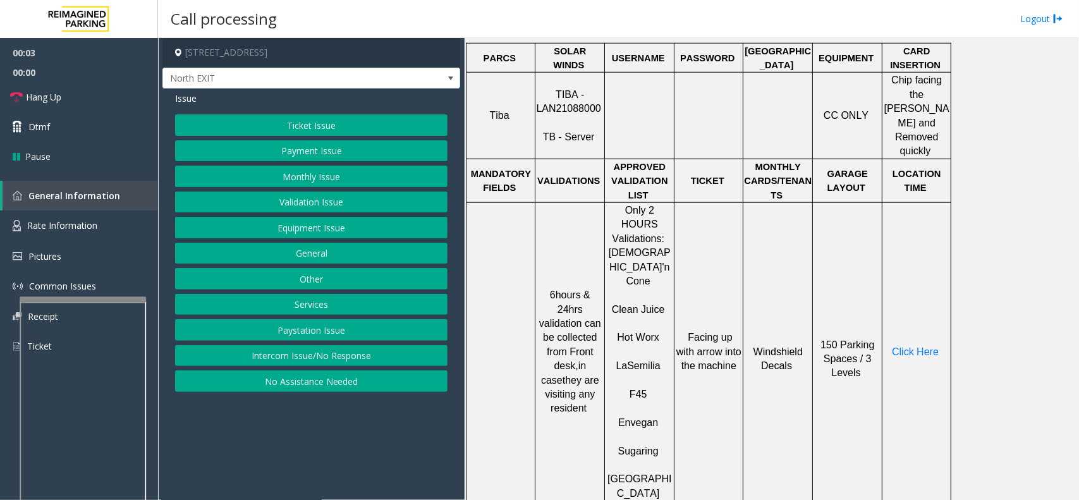
click at [352, 355] on button "Intercom Issue/No Response" at bounding box center [311, 355] width 273 height 21
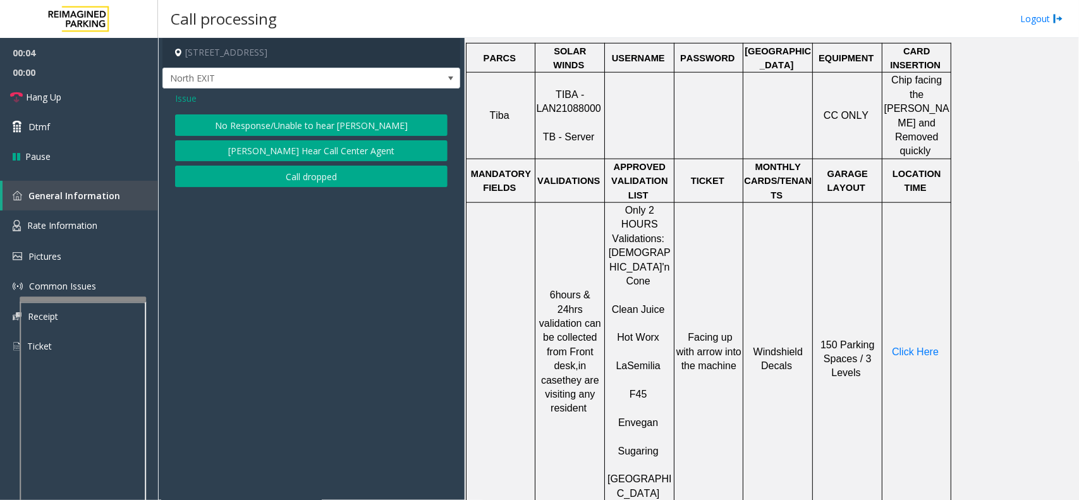
click at [294, 126] on button "No Response/Unable to hear [PERSON_NAME]" at bounding box center [311, 124] width 273 height 21
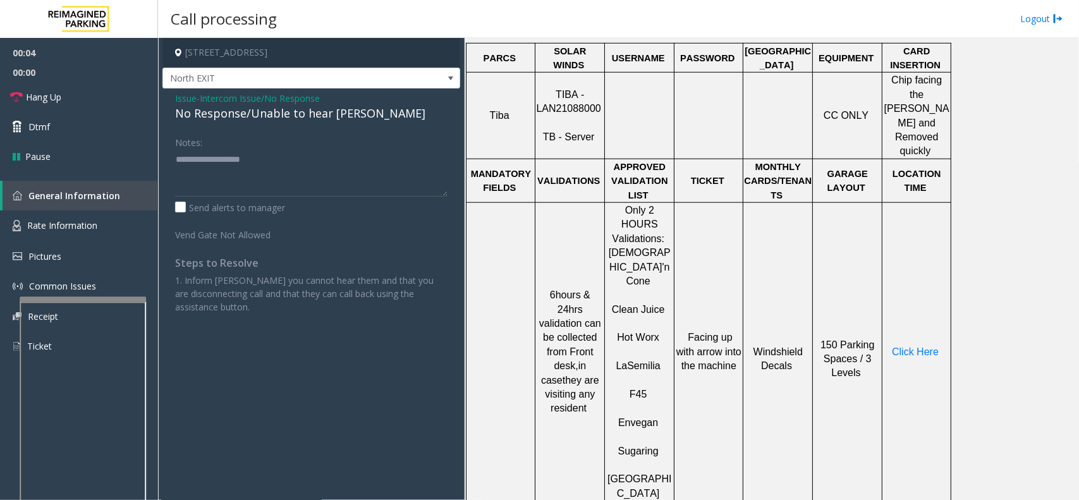
click at [256, 118] on div "No Response/Unable to hear [PERSON_NAME]" at bounding box center [311, 113] width 273 height 17
drag, startPoint x: 256, startPoint y: 118, endPoint x: 279, endPoint y: 114, distance: 23.8
click at [261, 118] on div "No Response/Unable to hear [PERSON_NAME]" at bounding box center [311, 113] width 273 height 17
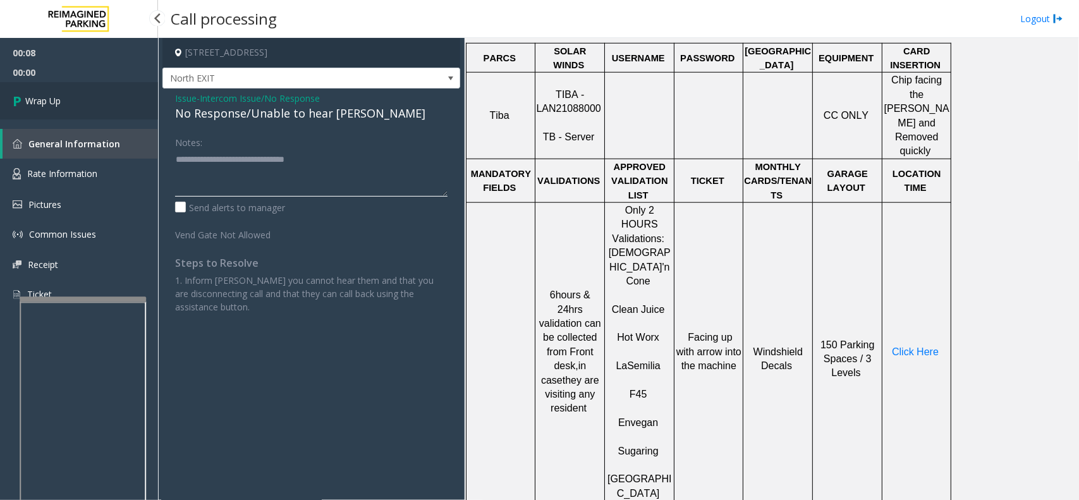
type textarea "**********"
click at [94, 101] on link "Wrap Up" at bounding box center [79, 100] width 158 height 37
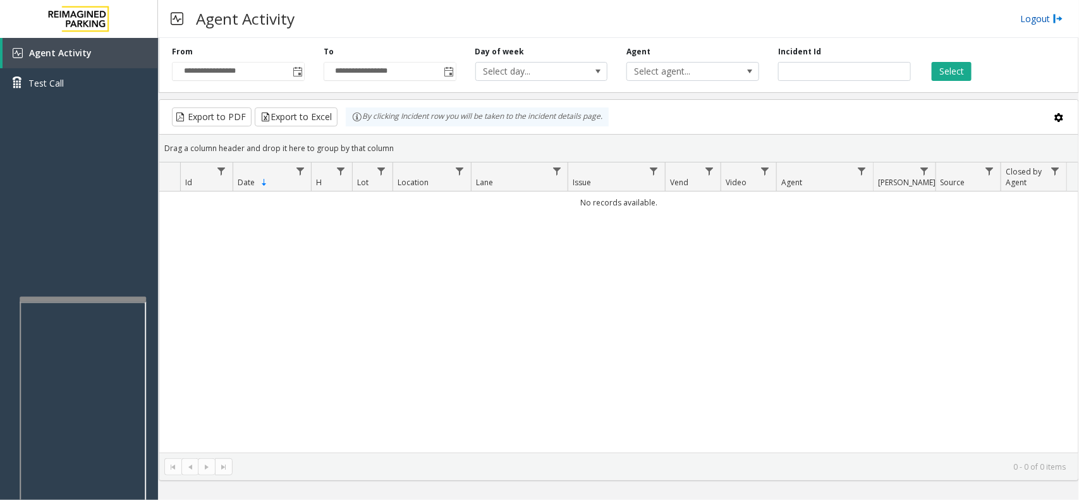
click at [1037, 22] on link "Logout" at bounding box center [1042, 18] width 43 height 13
